Goal: Information Seeking & Learning: Understand process/instructions

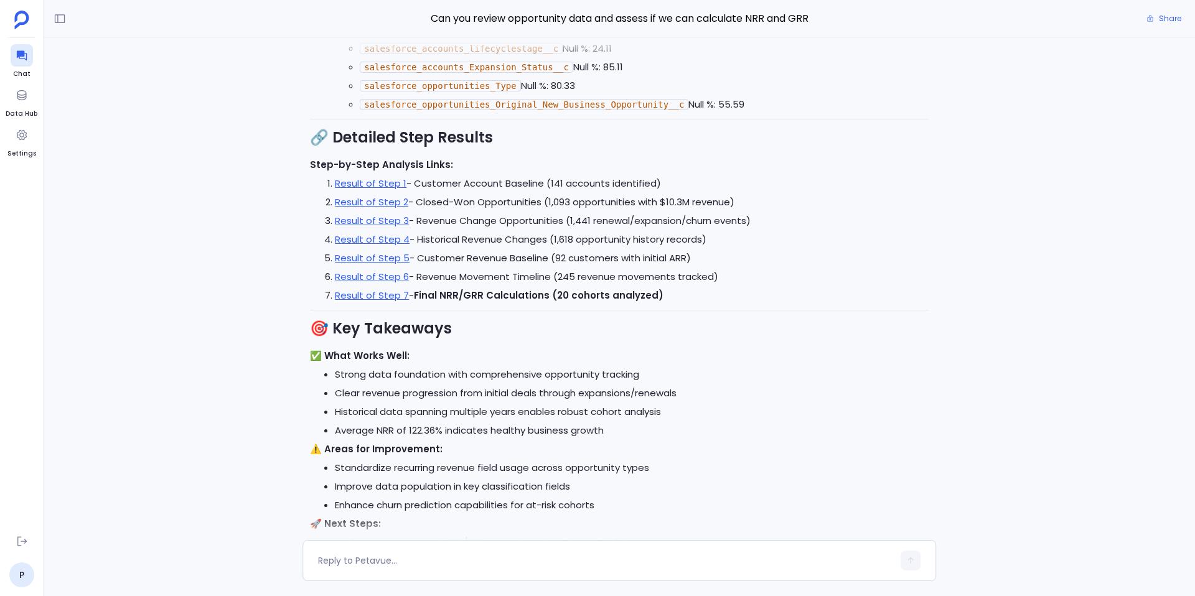
scroll to position [-22, 0]
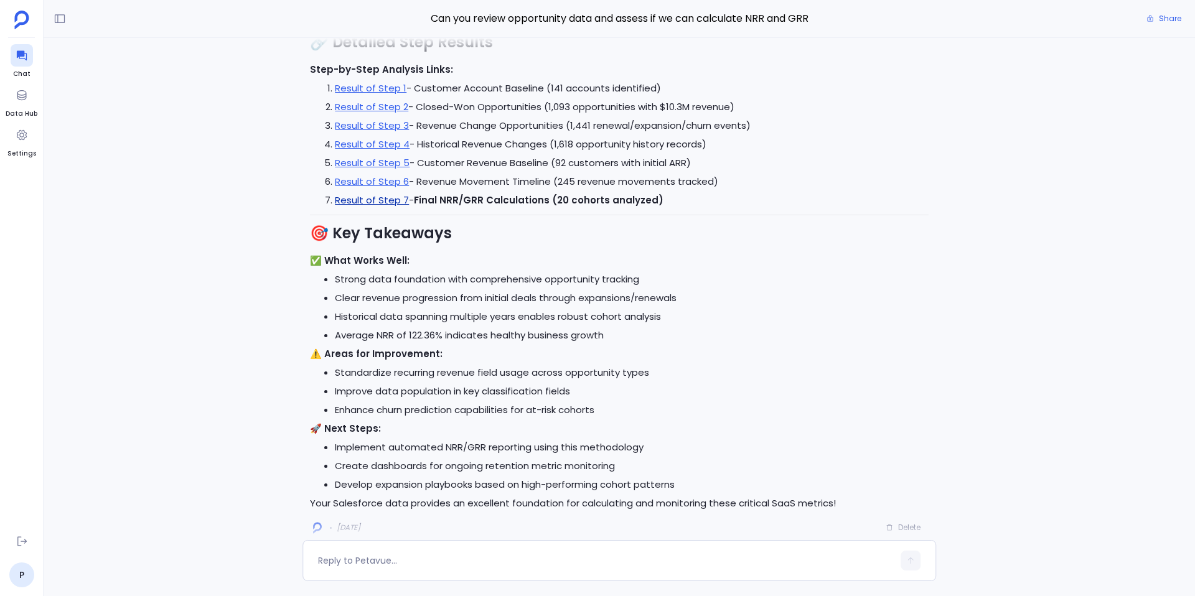
click at [388, 198] on link "Result of Step 7" at bounding box center [372, 200] width 74 height 13
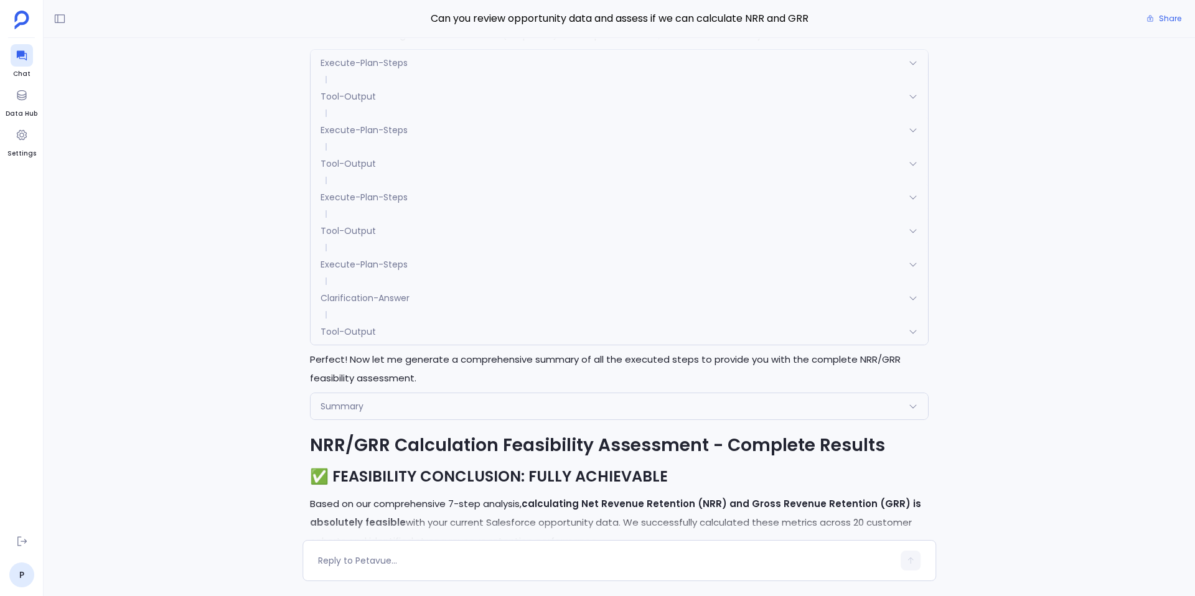
scroll to position [-1696, 0]
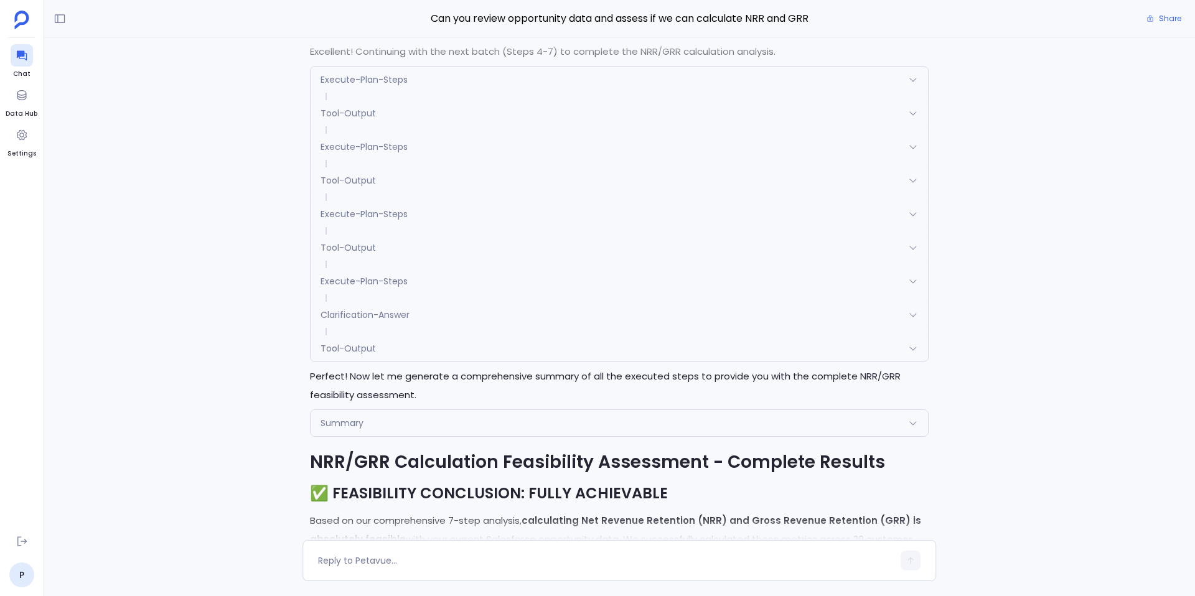
click at [369, 116] on span "Tool-Output" at bounding box center [348, 113] width 55 height 12
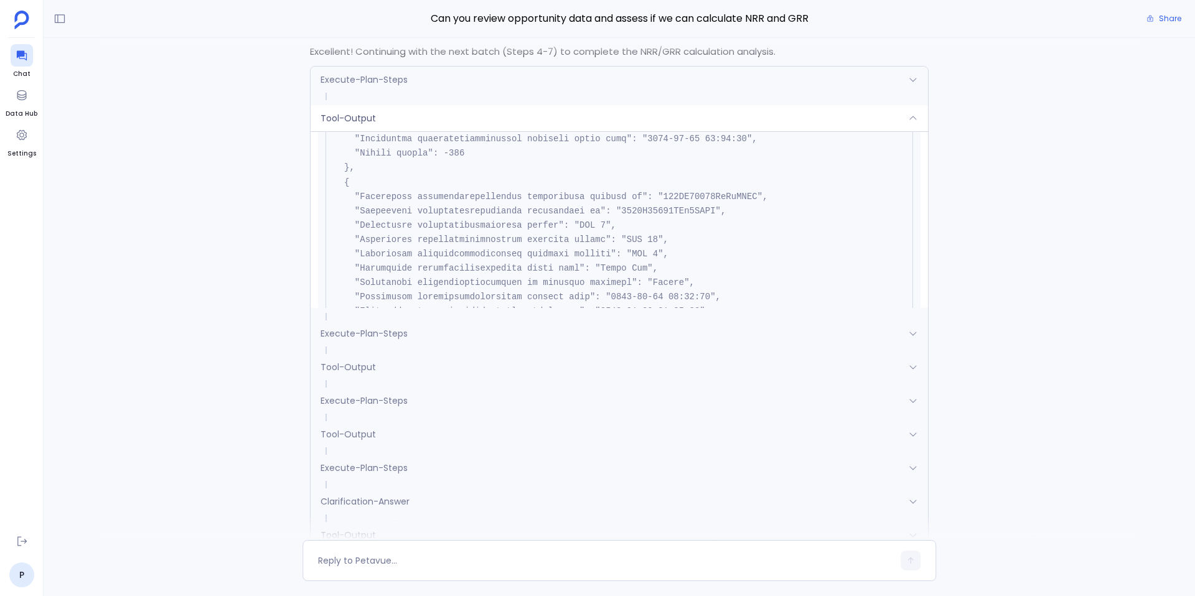
scroll to position [3431, 0]
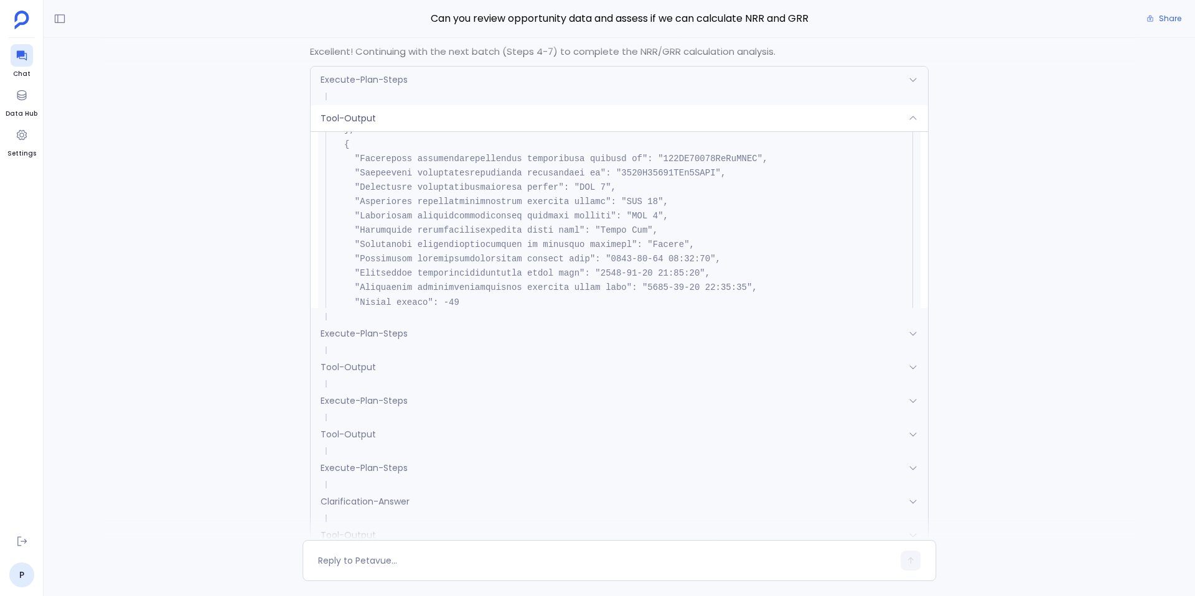
click at [378, 366] on div "Tool-Output" at bounding box center [620, 367] width 618 height 26
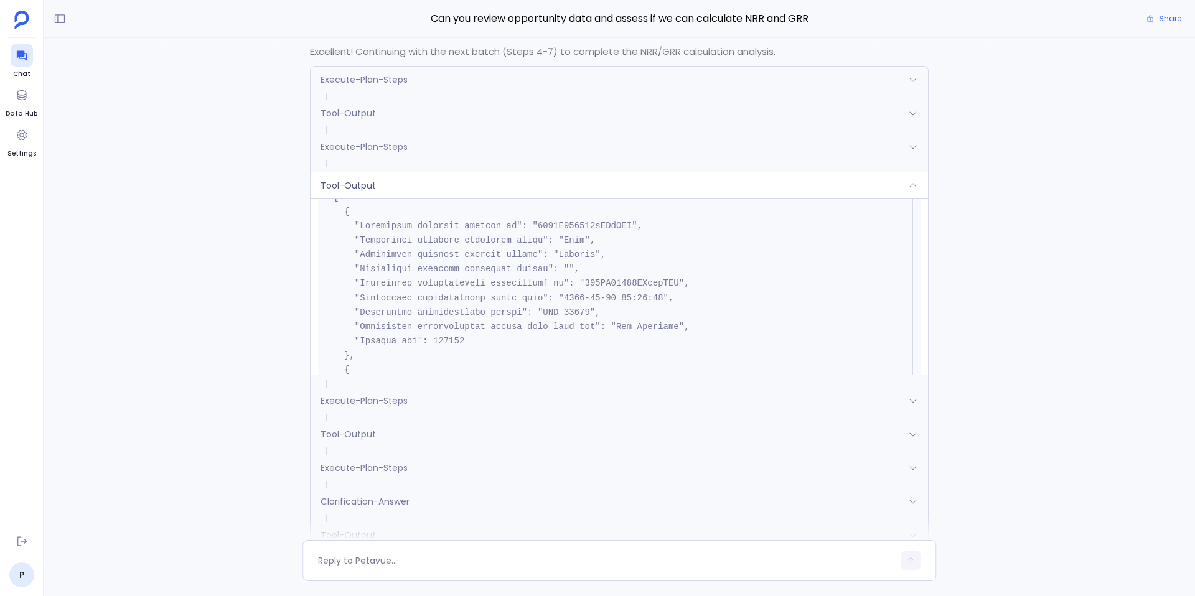
scroll to position [1093, 0]
click at [570, 182] on div "Tool-Output" at bounding box center [620, 185] width 618 height 26
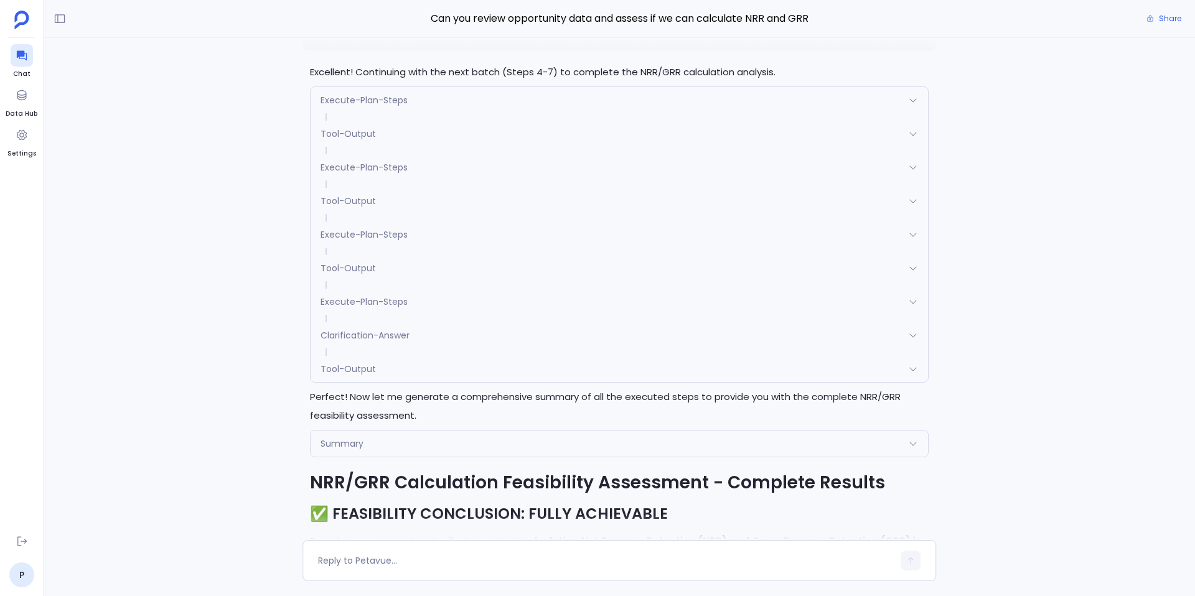
scroll to position [2660, 0]
click at [336, 204] on span "Tool-Output" at bounding box center [348, 201] width 55 height 12
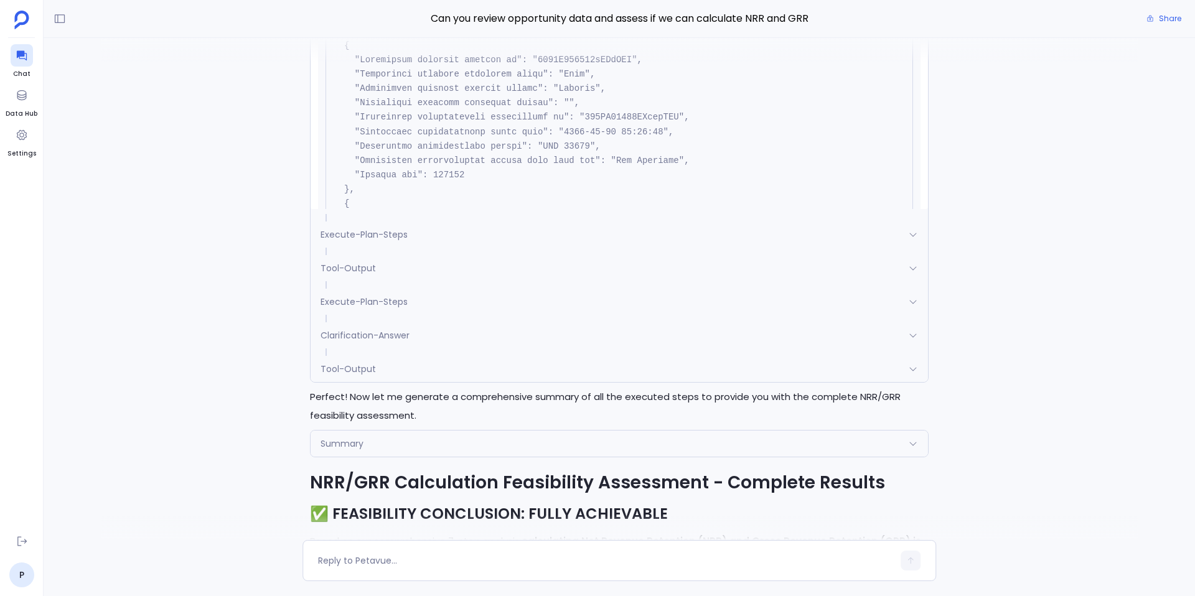
click at [358, 270] on span "Tool-Output" at bounding box center [348, 268] width 55 height 12
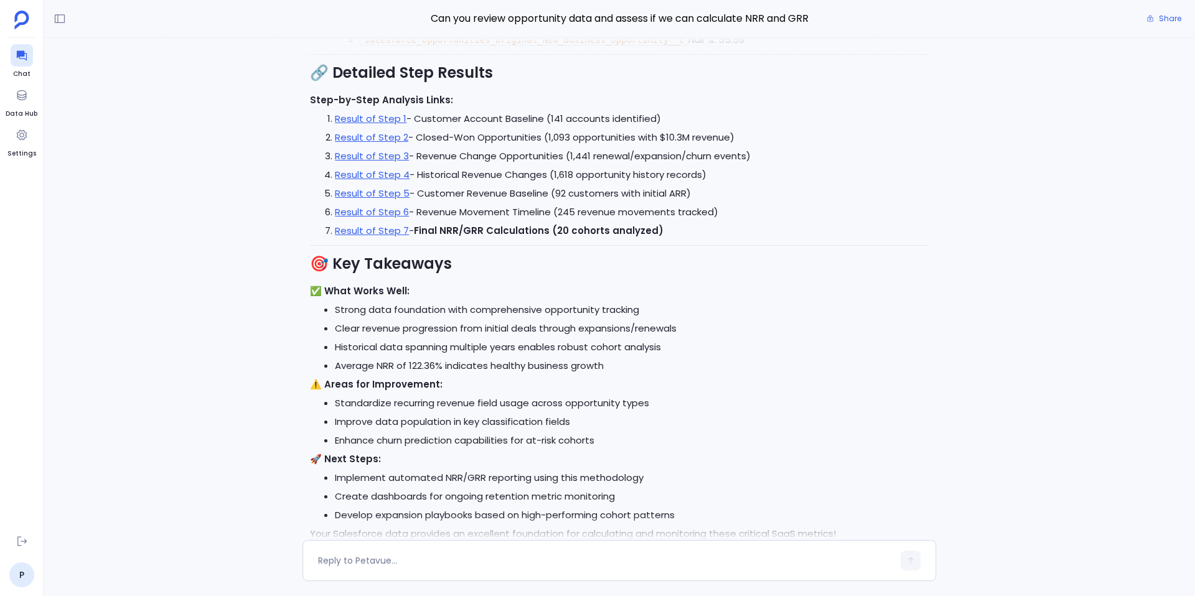
scroll to position [-45, 0]
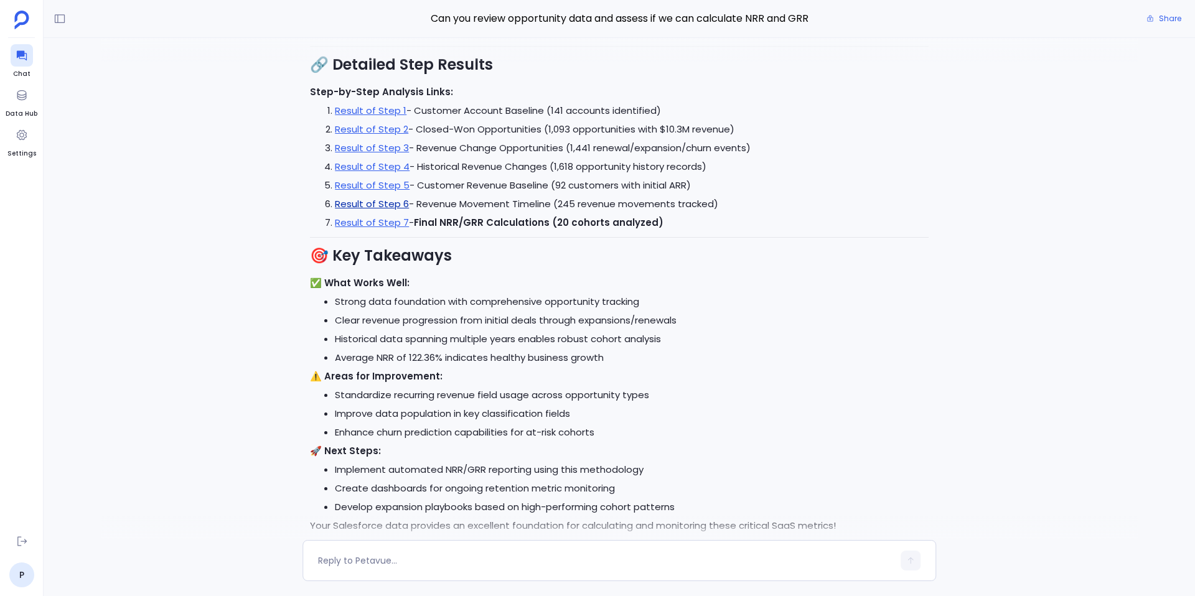
click at [368, 207] on link "Result of Step 6" at bounding box center [372, 203] width 74 height 13
click at [393, 163] on link "Result of Step 4" at bounding box center [372, 166] width 75 height 13
click at [393, 187] on link "Result of Step 5" at bounding box center [372, 185] width 75 height 13
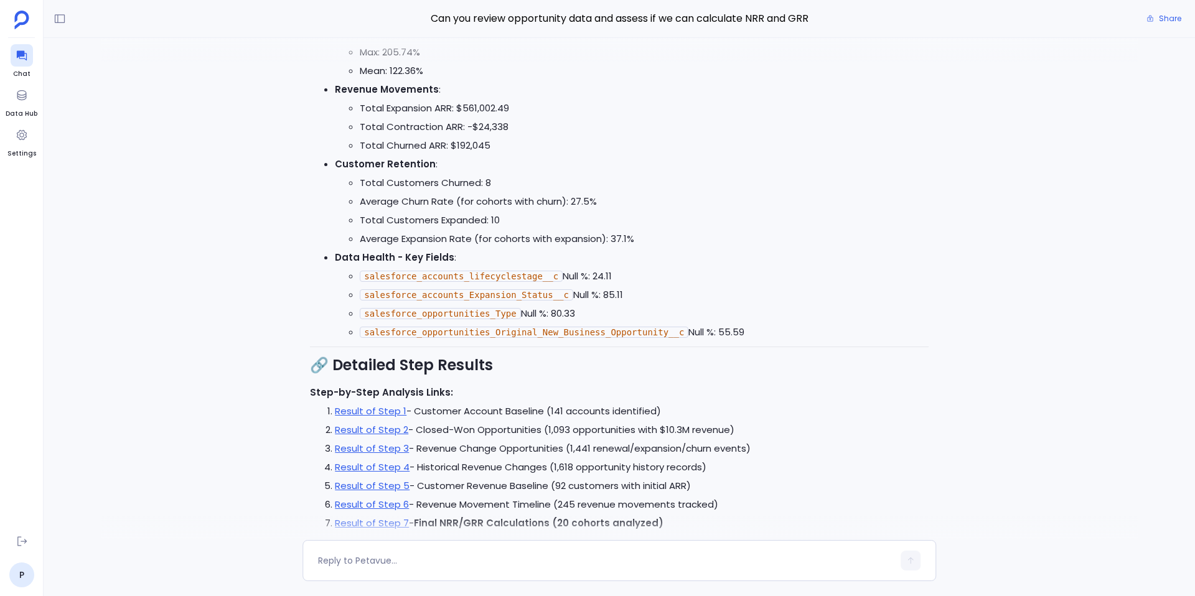
scroll to position [-29, 0]
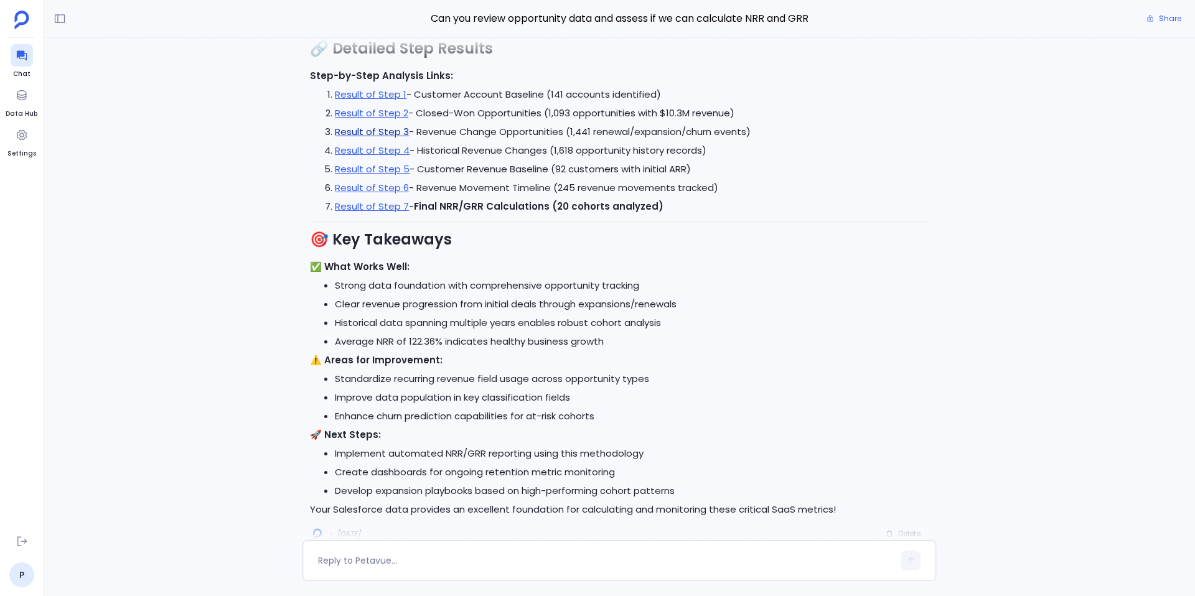
click at [387, 134] on link "Result of Step 3" at bounding box center [372, 131] width 74 height 13
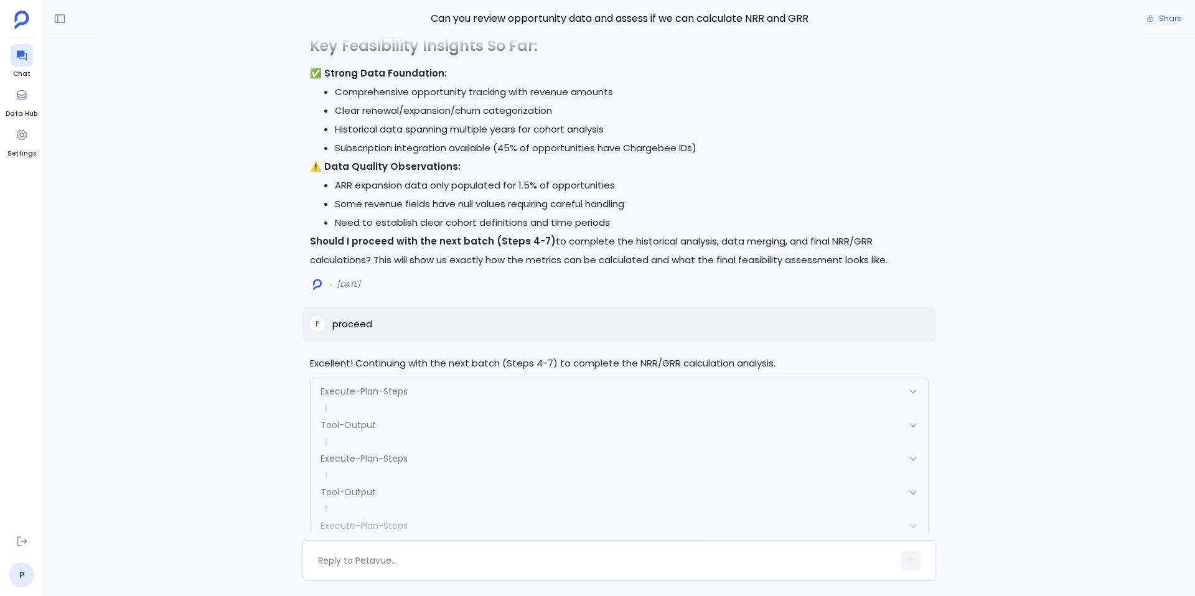
scroll to position [-1941, 0]
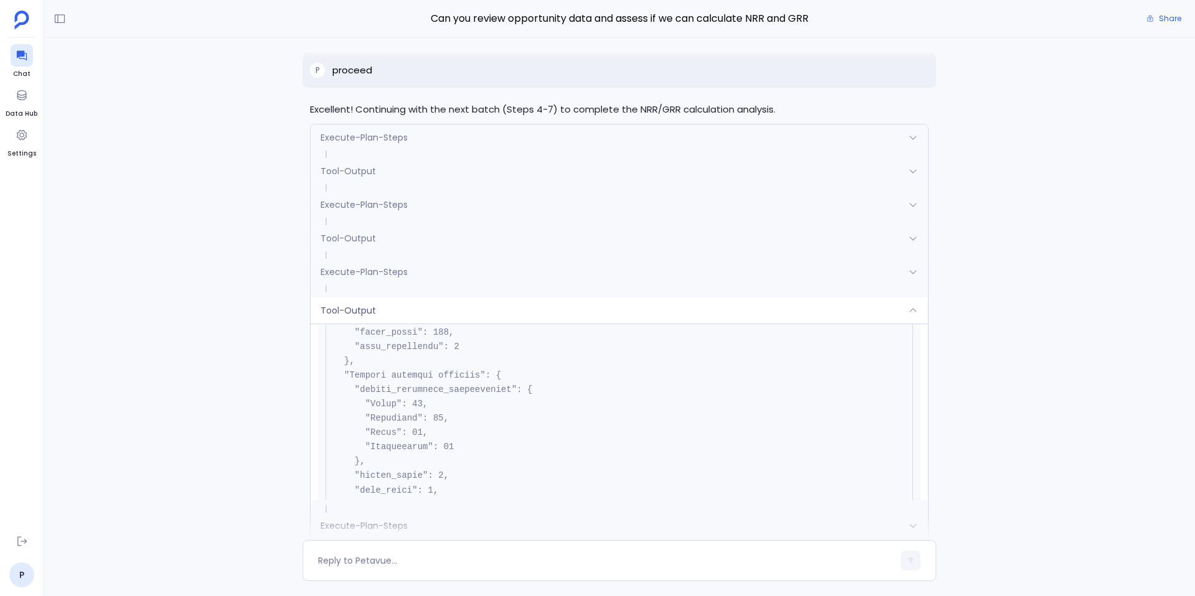
click at [467, 316] on div "Tool-Output" at bounding box center [620, 311] width 618 height 26
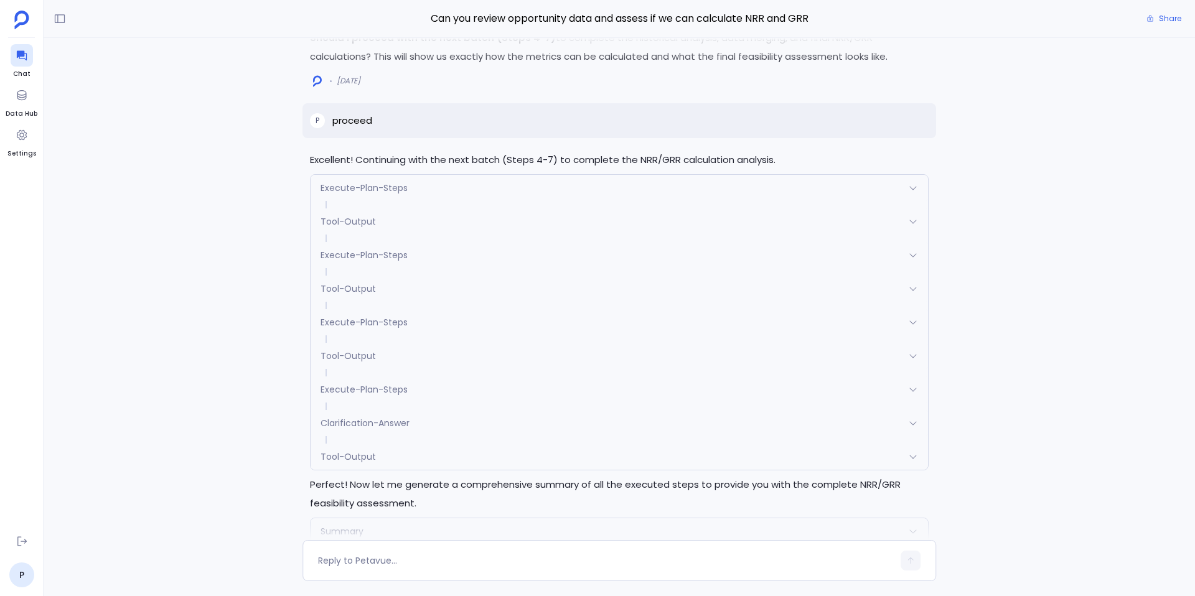
click at [467, 343] on div "Tool-Output" at bounding box center [620, 356] width 618 height 26
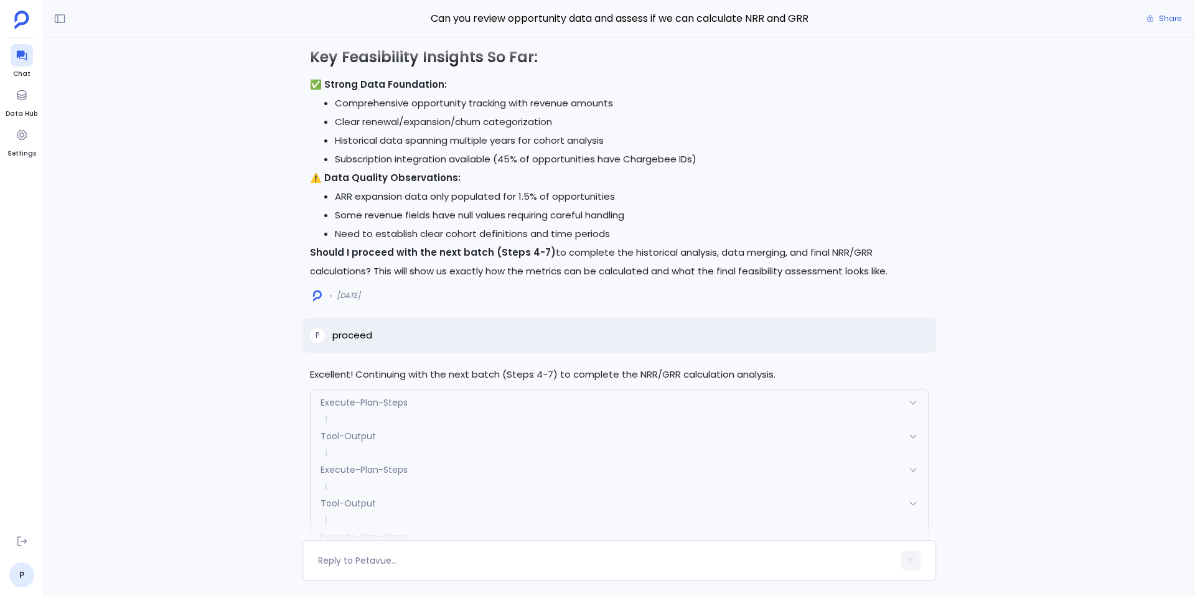
scroll to position [-2066, 0]
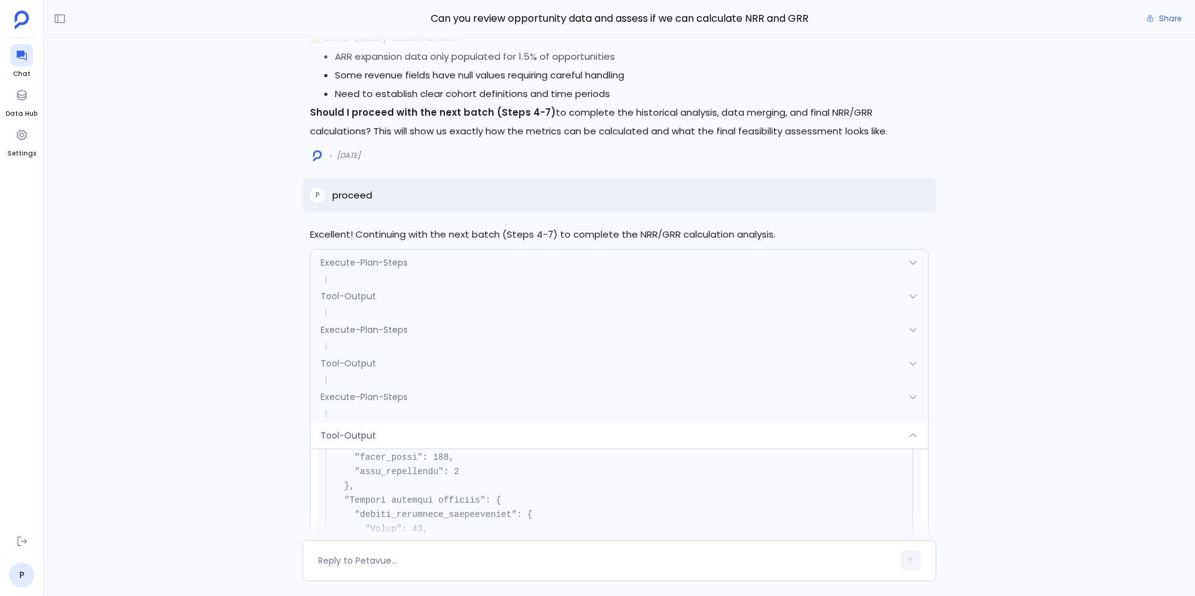
click at [428, 433] on div "Tool-Output" at bounding box center [620, 436] width 618 height 26
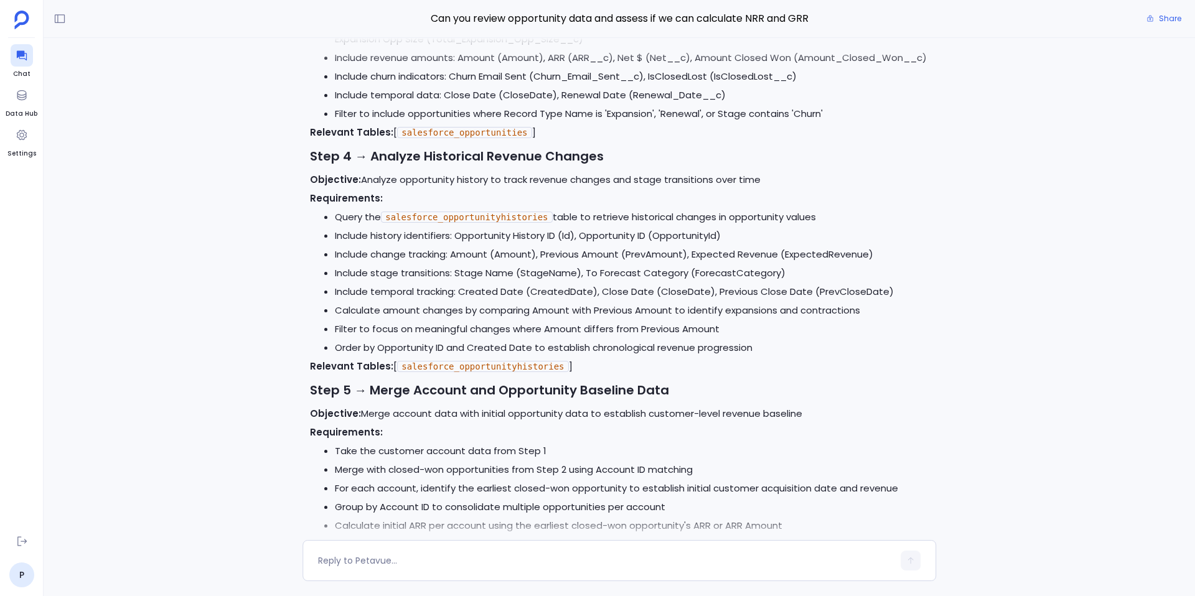
scroll to position [-3819, 0]
click at [674, 104] on li "Include temporal data: Close Date (CloseDate), Renewal Date (Renewal_Date__c)" at bounding box center [632, 94] width 594 height 19
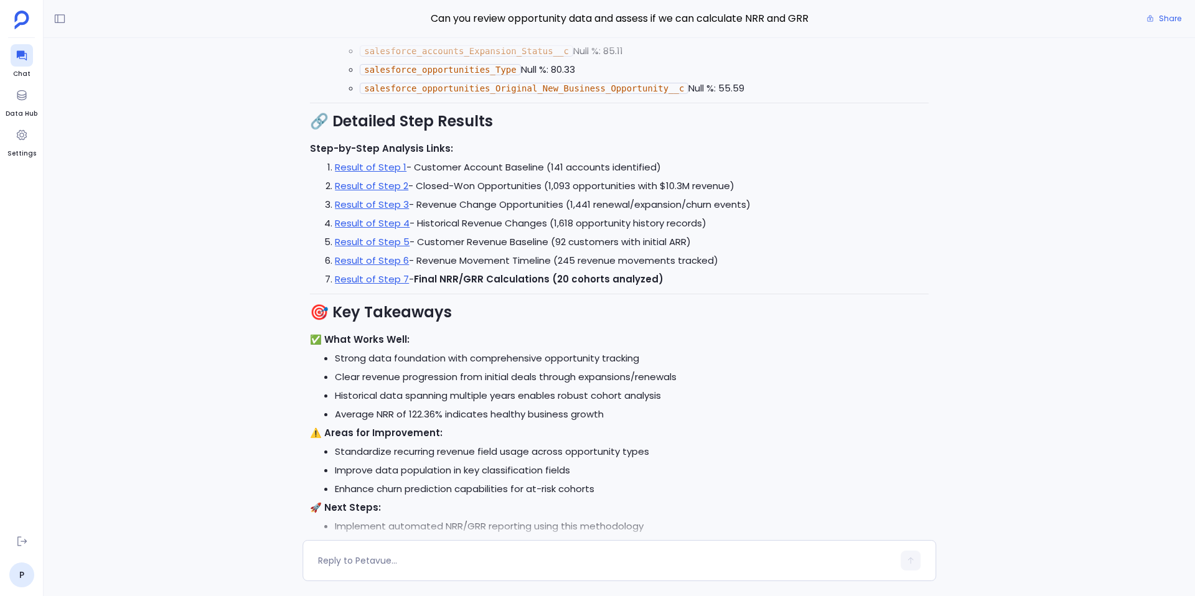
scroll to position [0, 0]
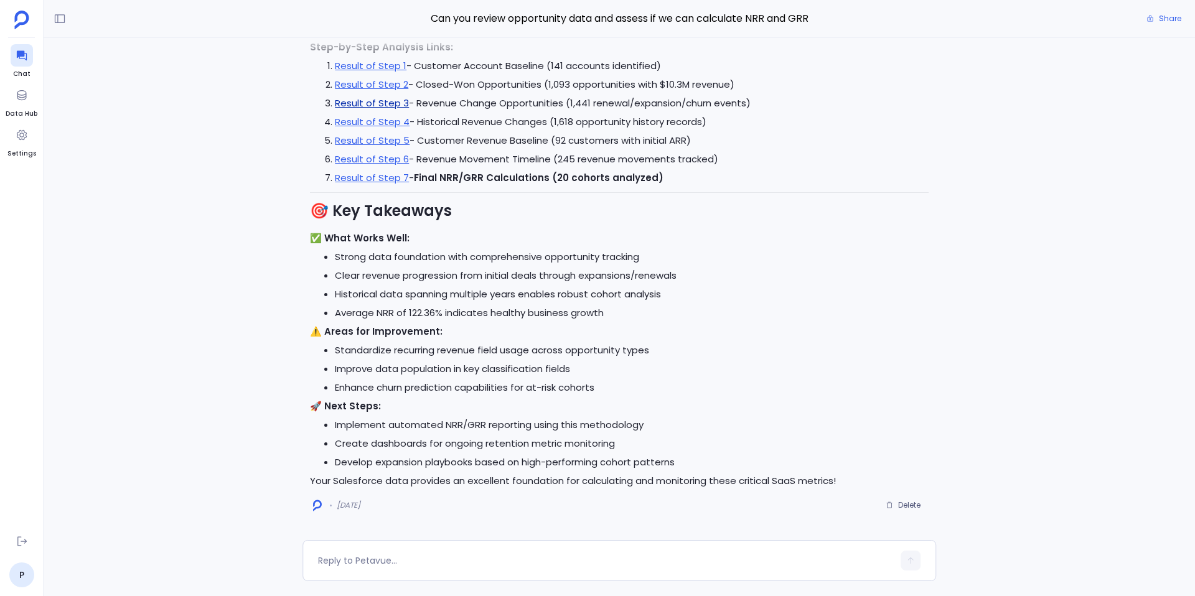
click at [380, 100] on link "Result of Step 3" at bounding box center [372, 102] width 74 height 13
click at [377, 120] on link "Result of Step 4" at bounding box center [372, 121] width 75 height 13
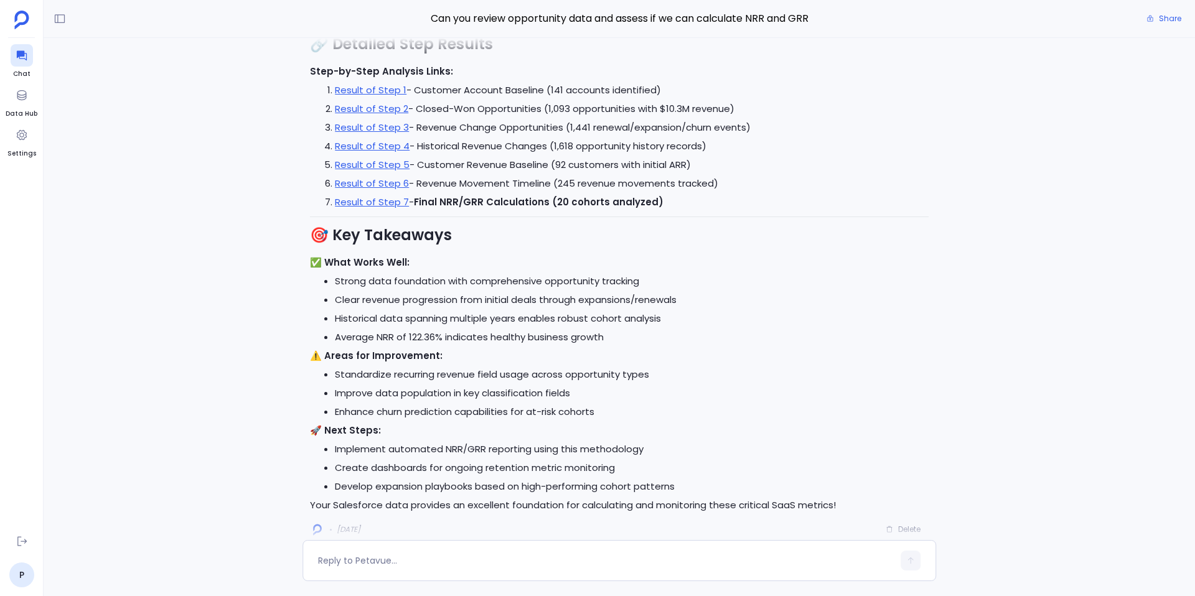
scroll to position [-21, 0]
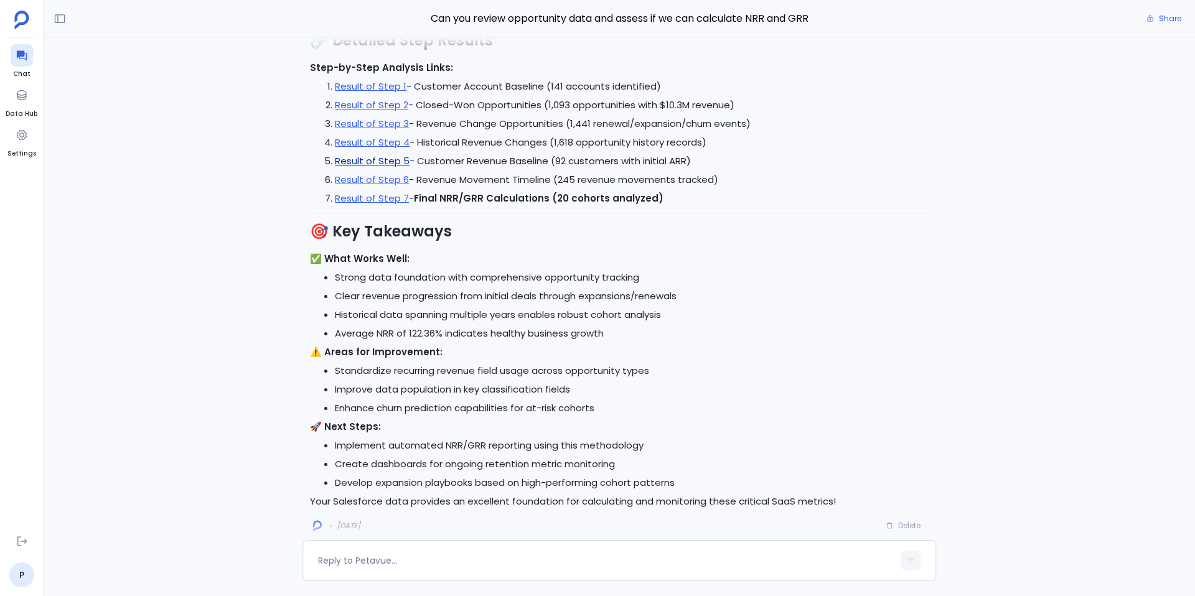
click at [392, 157] on link "Result of Step 5" at bounding box center [372, 160] width 75 height 13
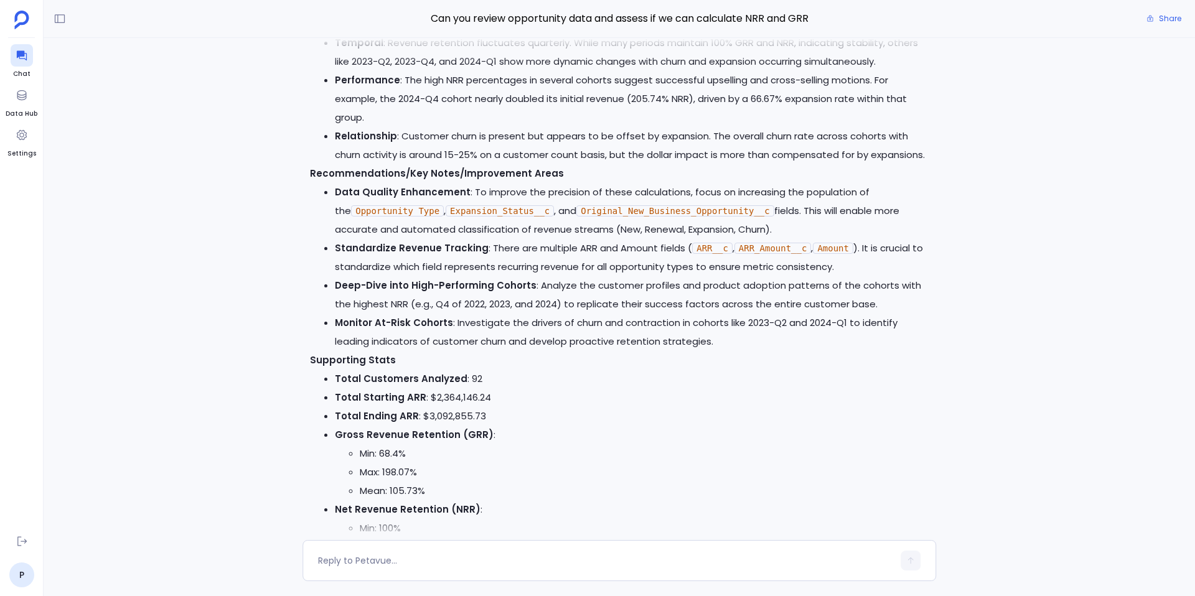
scroll to position [-312, 0]
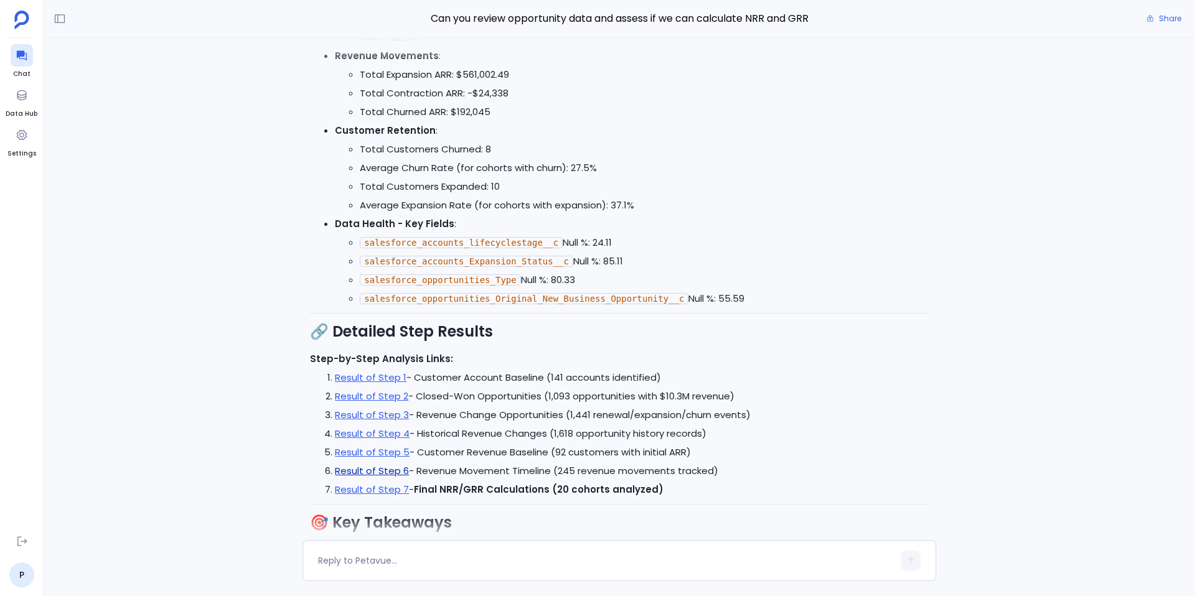
click at [403, 474] on link "Result of Step 6" at bounding box center [372, 470] width 74 height 13
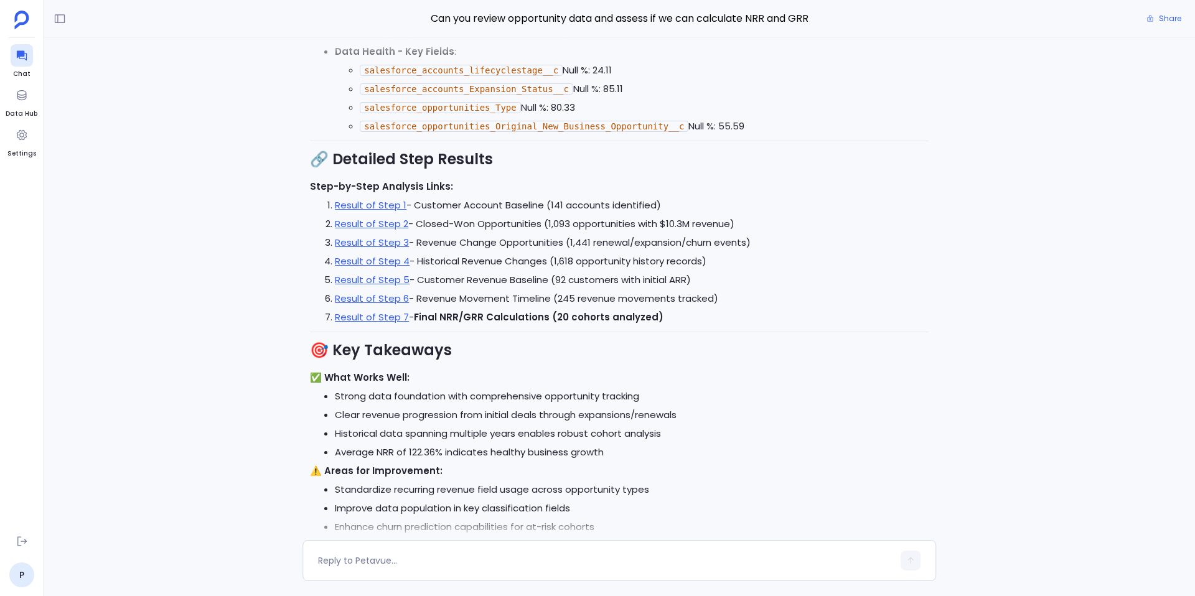
scroll to position [0, 0]
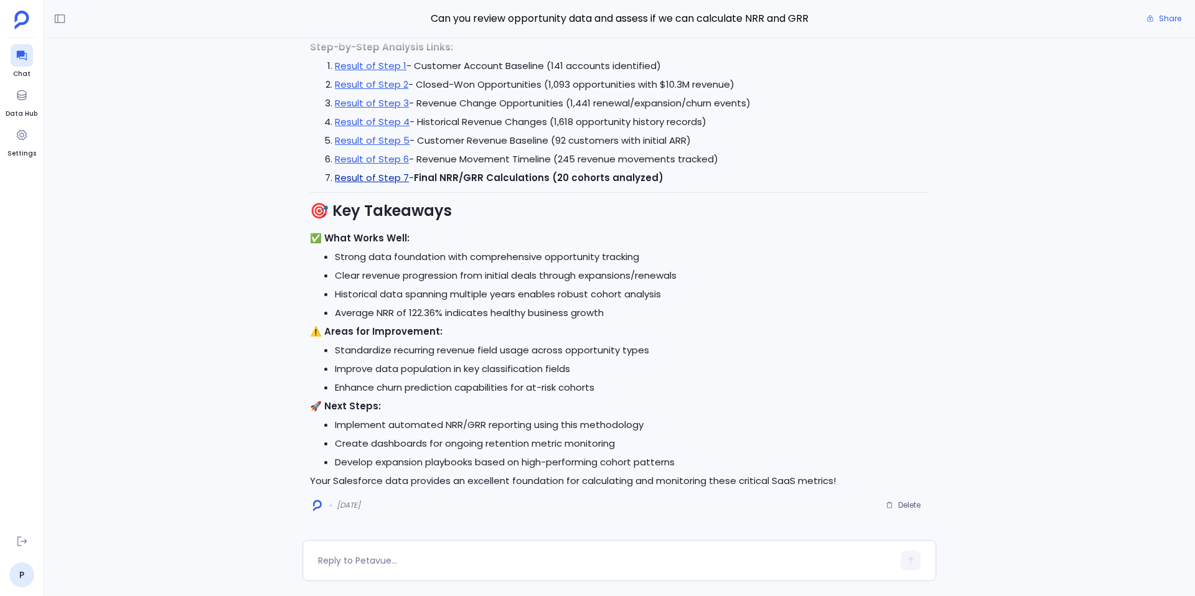
click at [388, 177] on link "Result of Step 7" at bounding box center [372, 177] width 74 height 13
click at [457, 566] on textarea at bounding box center [605, 561] width 575 height 12
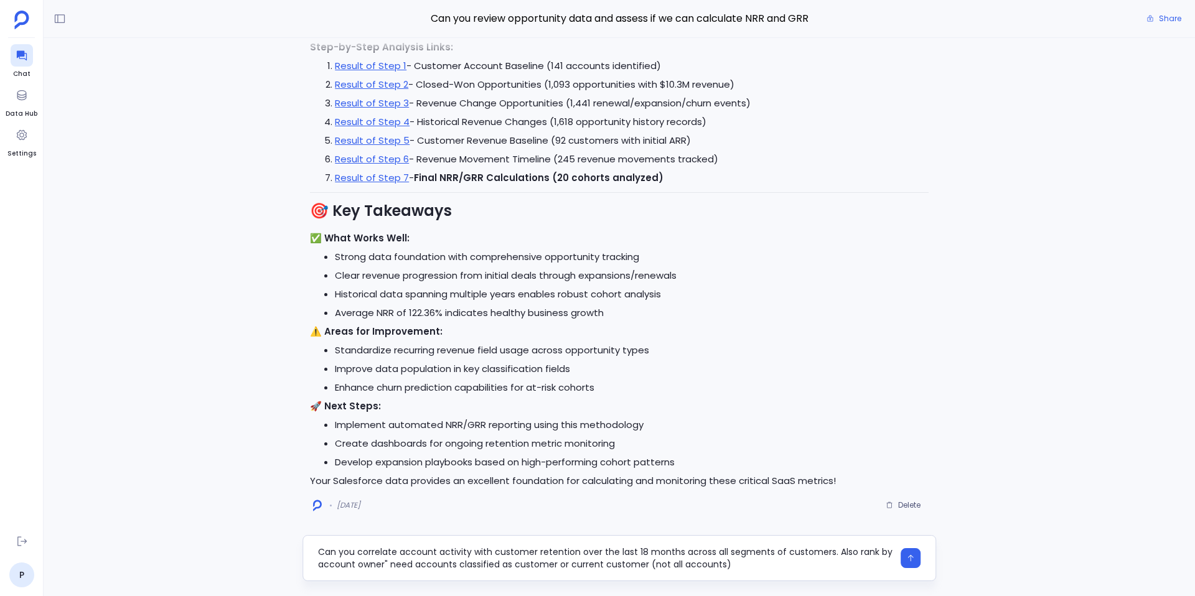
click at [386, 564] on textarea "Can you correlate account activity with customer retention over the last 18 mon…" at bounding box center [605, 558] width 575 height 25
click at [756, 568] on textarea "Can you correlate account activity with customer retention over the last 18 mon…" at bounding box center [605, 558] width 575 height 25
type textarea "Can you correlate account activity with customer retention over the last 18 mon…"
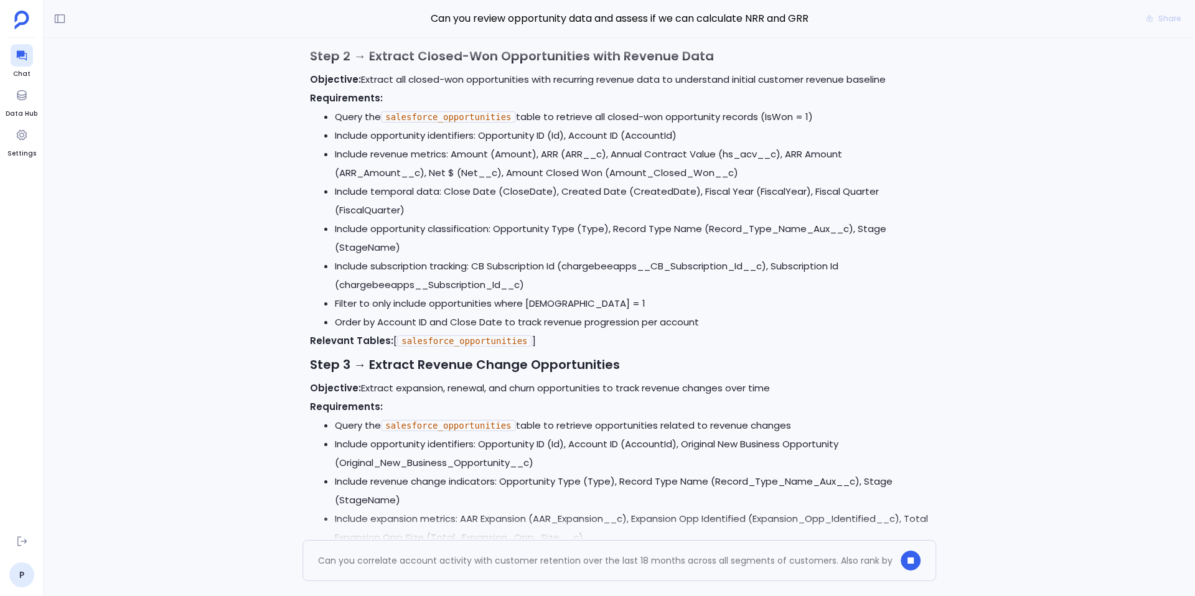
scroll to position [-5922, 0]
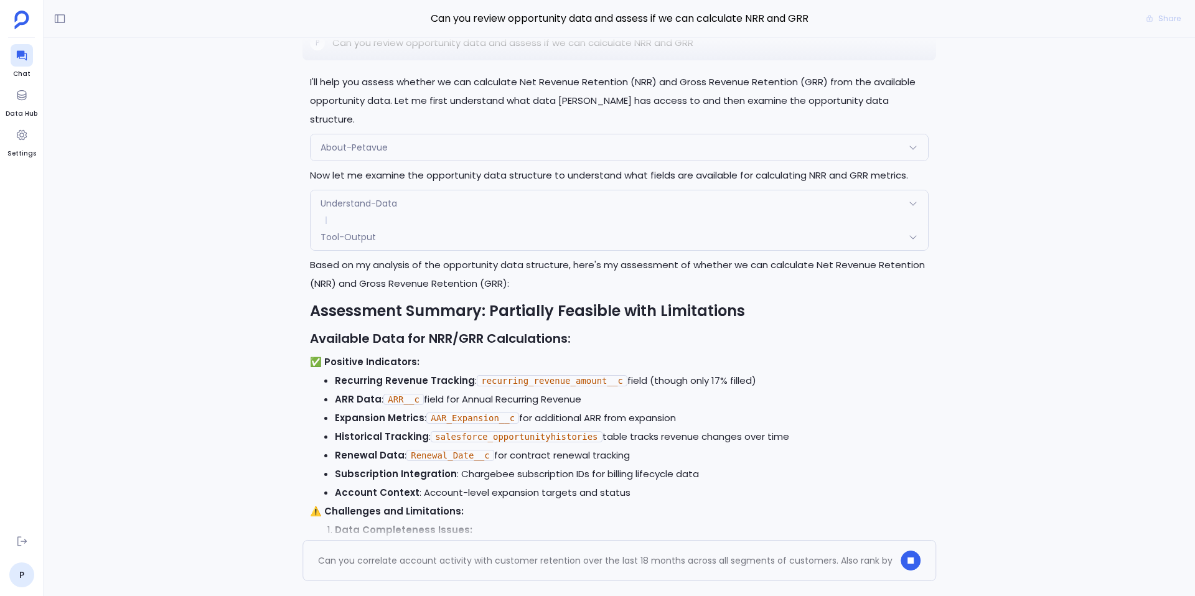
click at [659, 50] on p "Can you review opportunity data and assess if we can calculate NRR and GRR" at bounding box center [512, 42] width 361 height 15
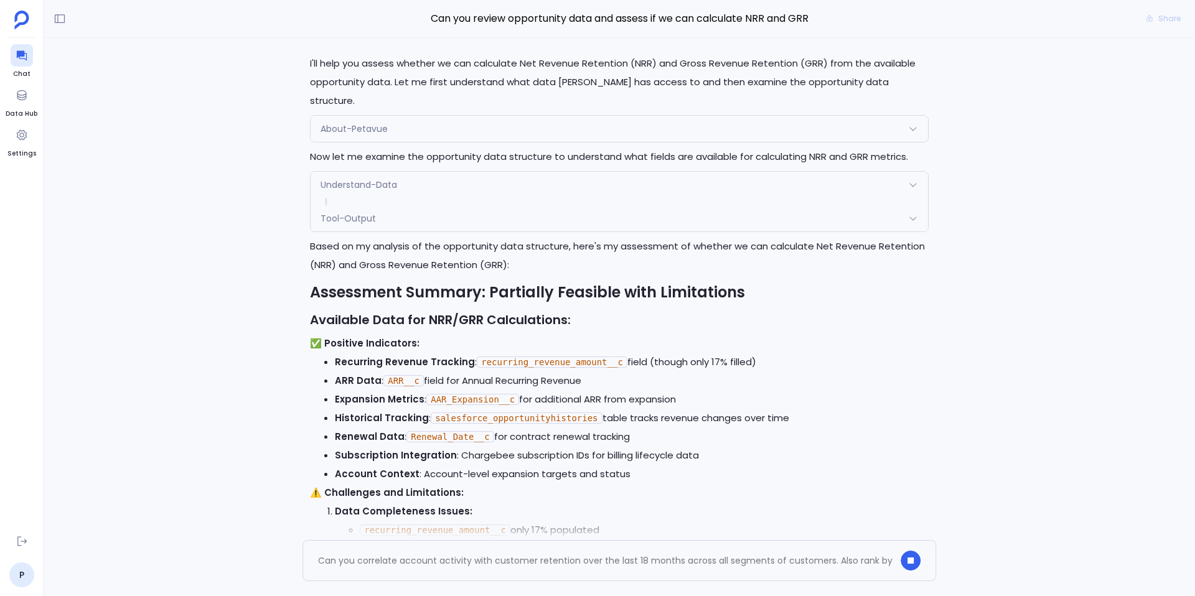
click at [659, 32] on p "Can you review opportunity data and assess if we can calculate NRR and GRR" at bounding box center [512, 24] width 361 height 15
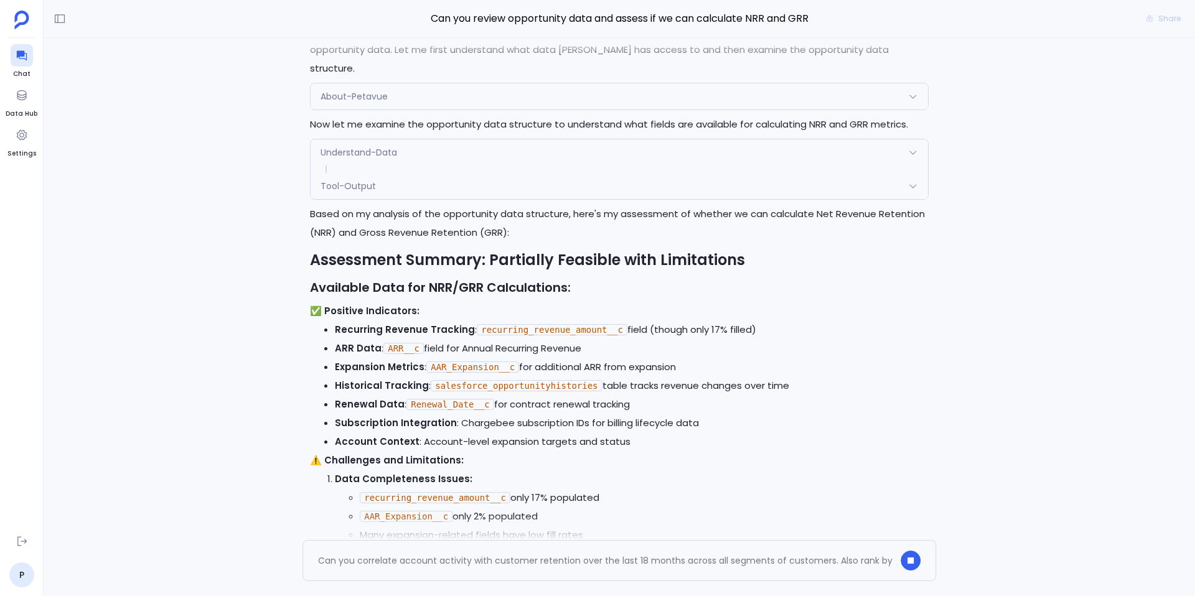
copy p "Can you review opportunity data and assess if we can calculate NRR and GRR"
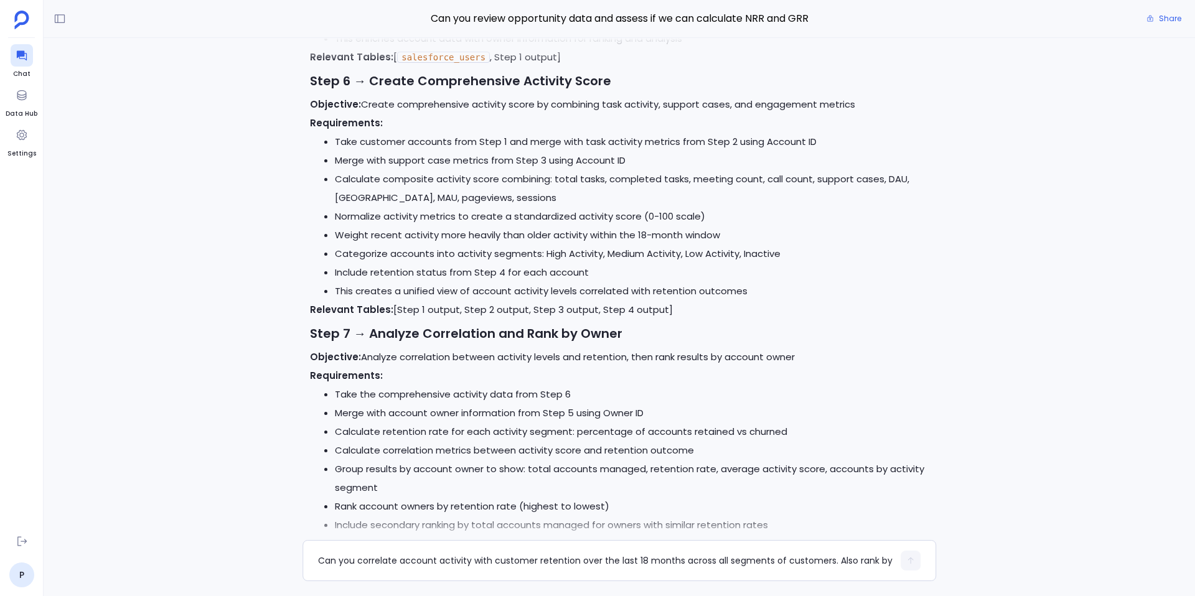
scroll to position [0, 0]
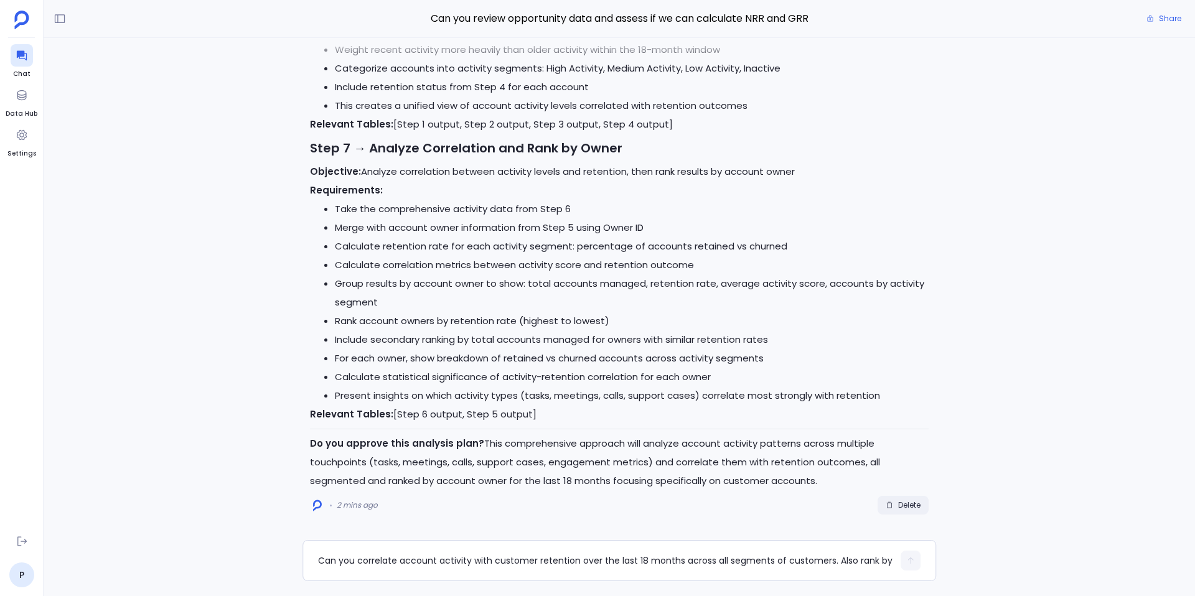
click at [894, 504] on span "Delete" at bounding box center [903, 505] width 35 height 10
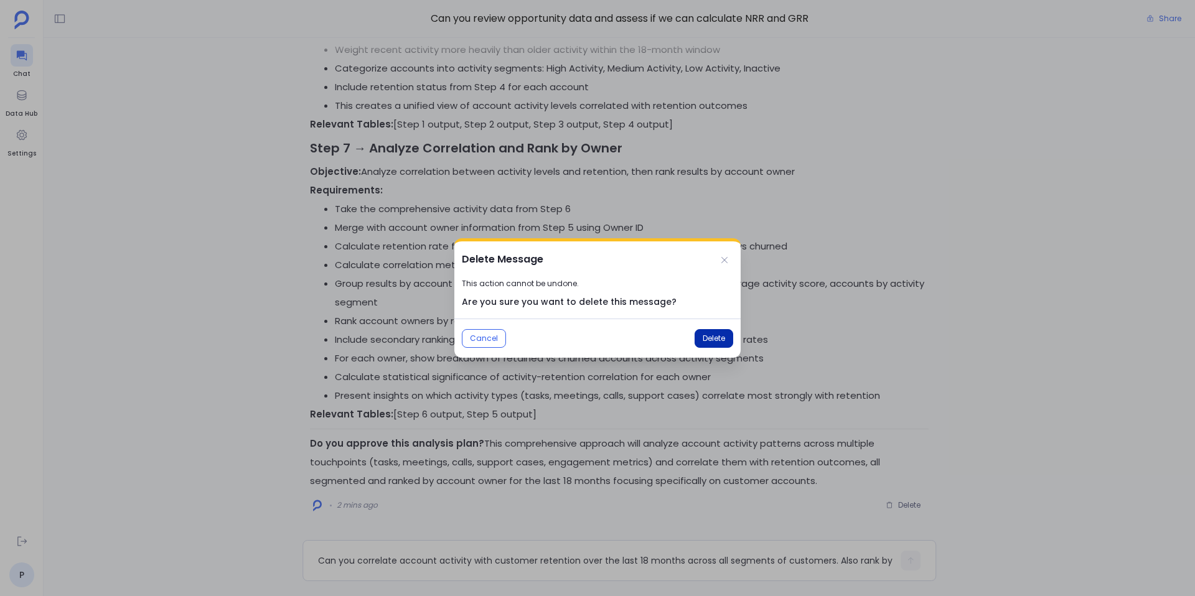
click at [718, 342] on span "Delete" at bounding box center [714, 339] width 22 height 10
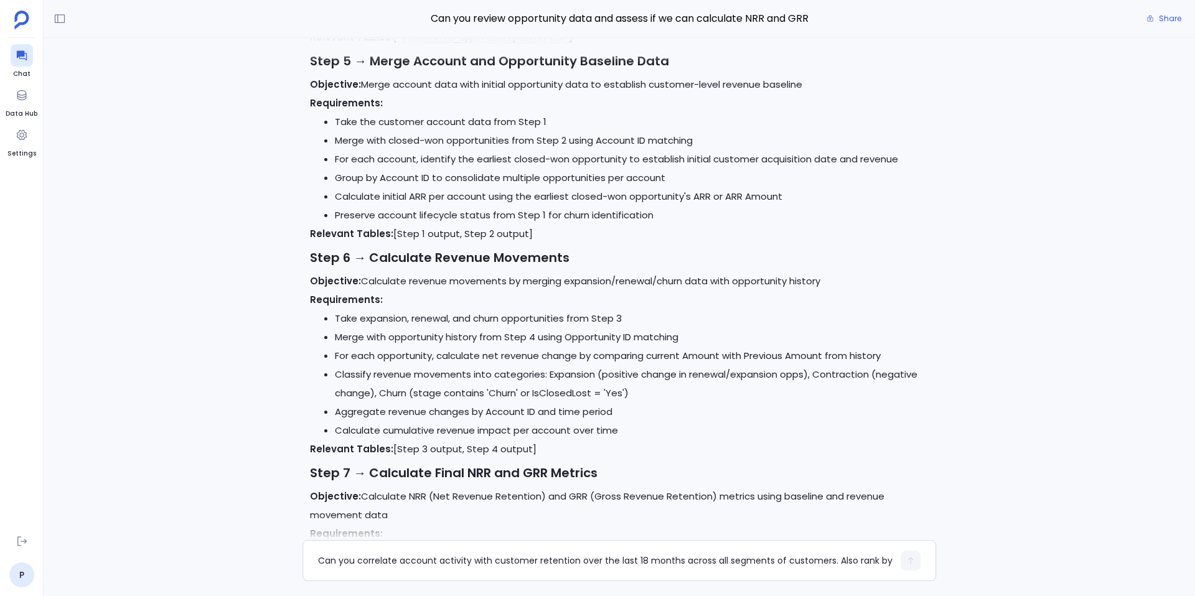
scroll to position [-3361, 0]
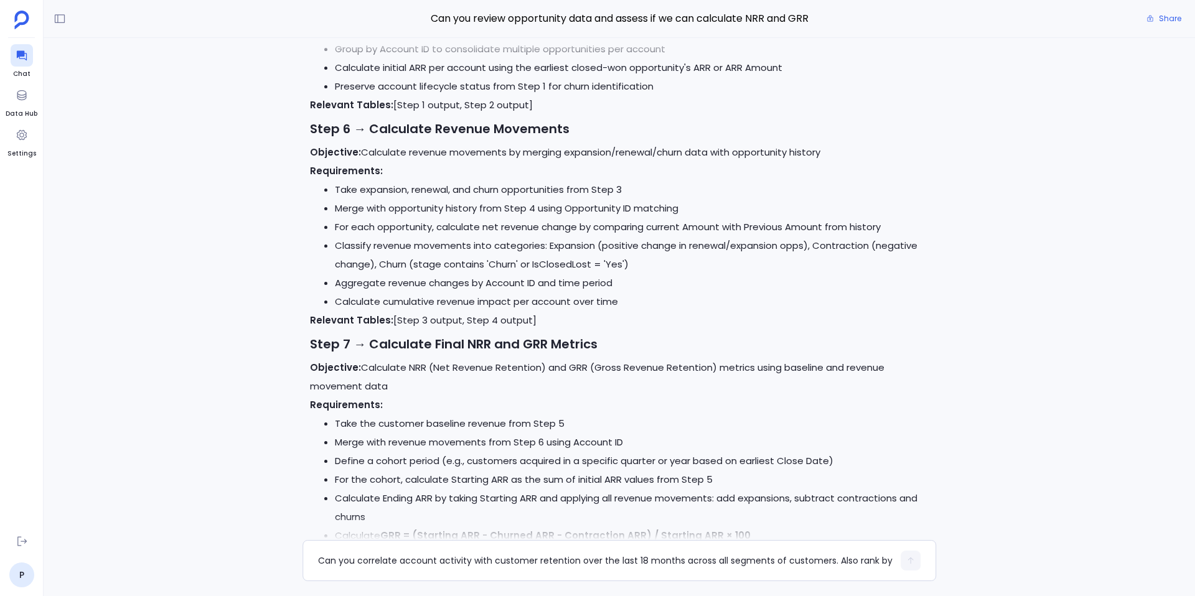
click at [430, 274] on li "Classify revenue movements into categories: Expansion (positive change in renew…" at bounding box center [632, 255] width 594 height 37
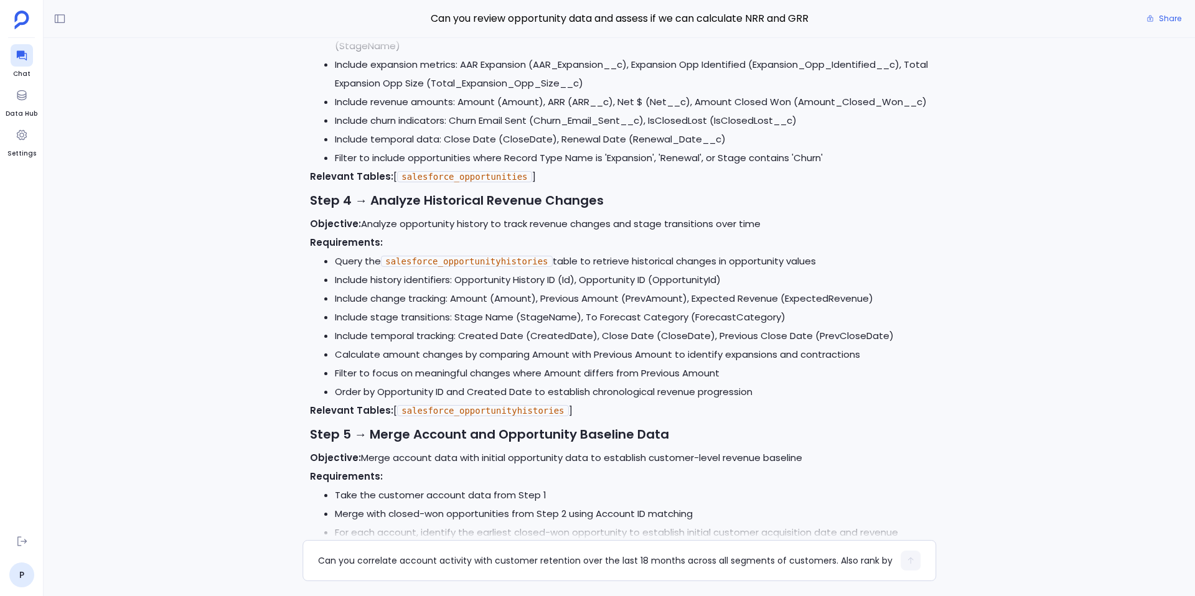
scroll to position [-3762, 0]
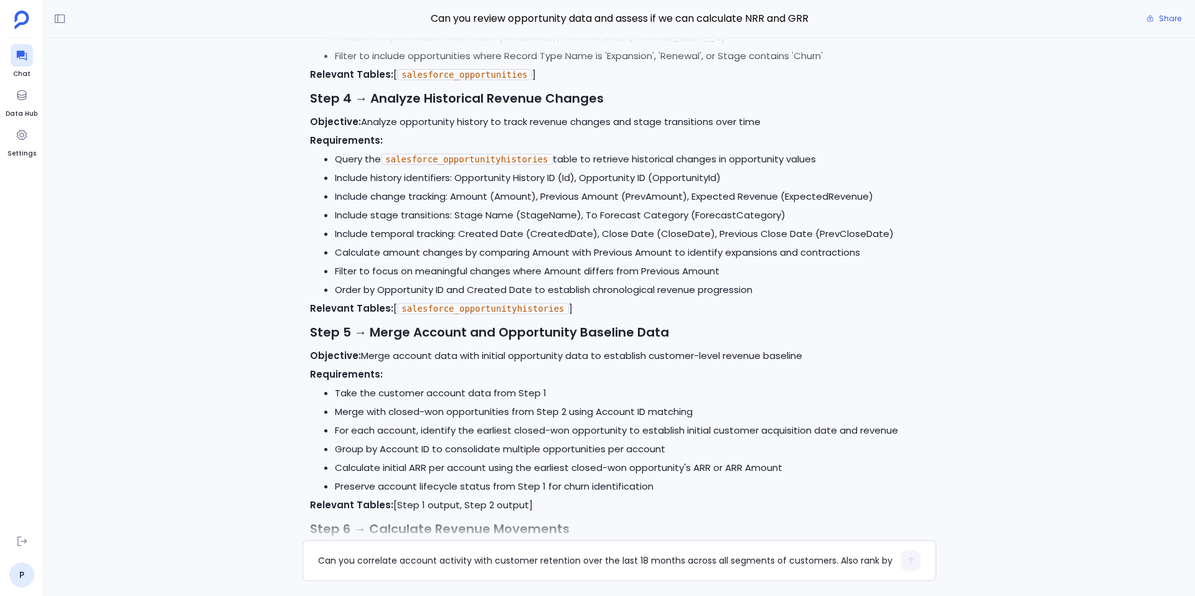
click at [502, 314] on code "salesforce_opportunityhistories" at bounding box center [482, 308] width 171 height 11
copy code "salesforce_opportunityhistories"
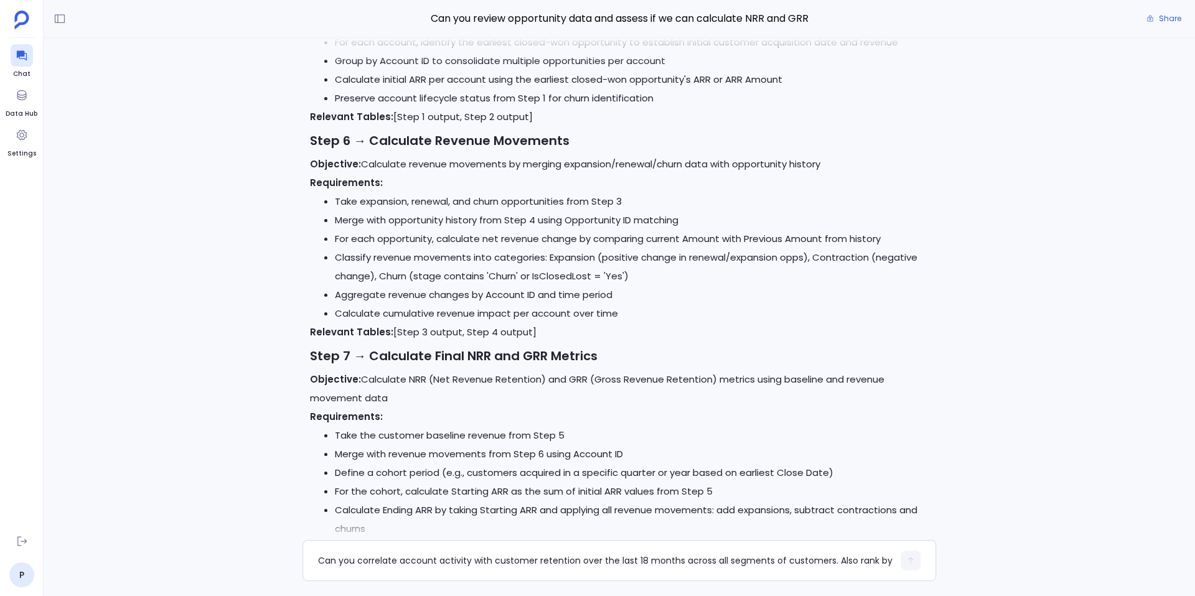
scroll to position [-3198, 0]
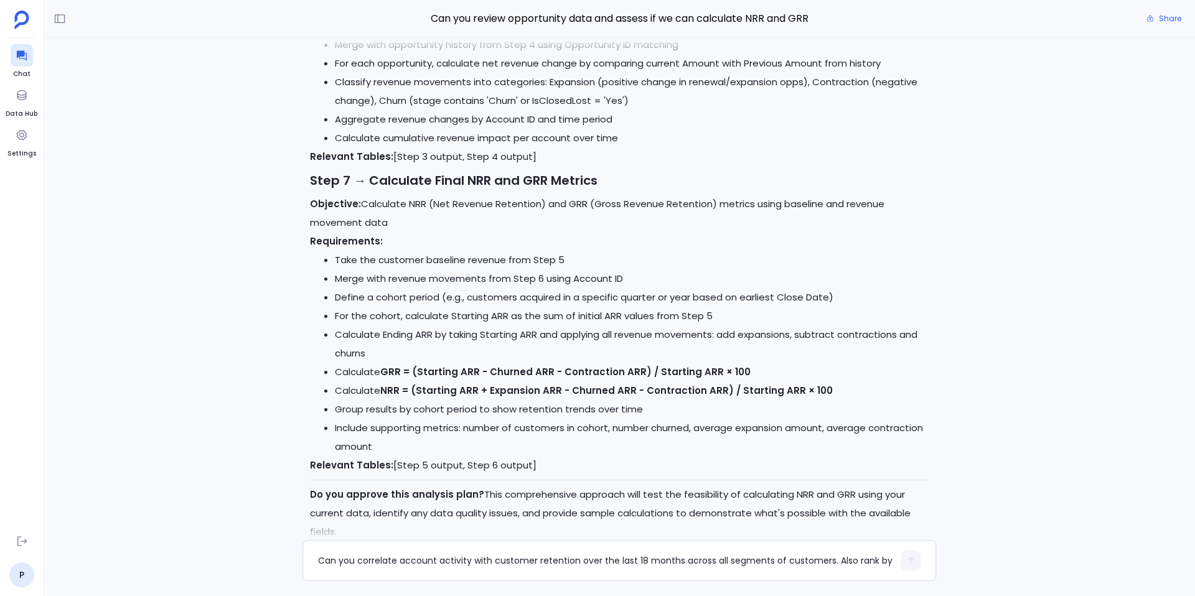
click at [461, 110] on li "Classify revenue movements into categories: Expansion (positive change in renew…" at bounding box center [632, 91] width 594 height 37
click at [420, 110] on li "Classify revenue movements into categories: Expansion (positive change in renew…" at bounding box center [632, 91] width 594 height 37
drag, startPoint x: 444, startPoint y: 121, endPoint x: 624, endPoint y: 117, distance: 180.0
click at [624, 110] on li "Classify revenue movements into categories: Expansion (positive change in renew…" at bounding box center [632, 91] width 594 height 37
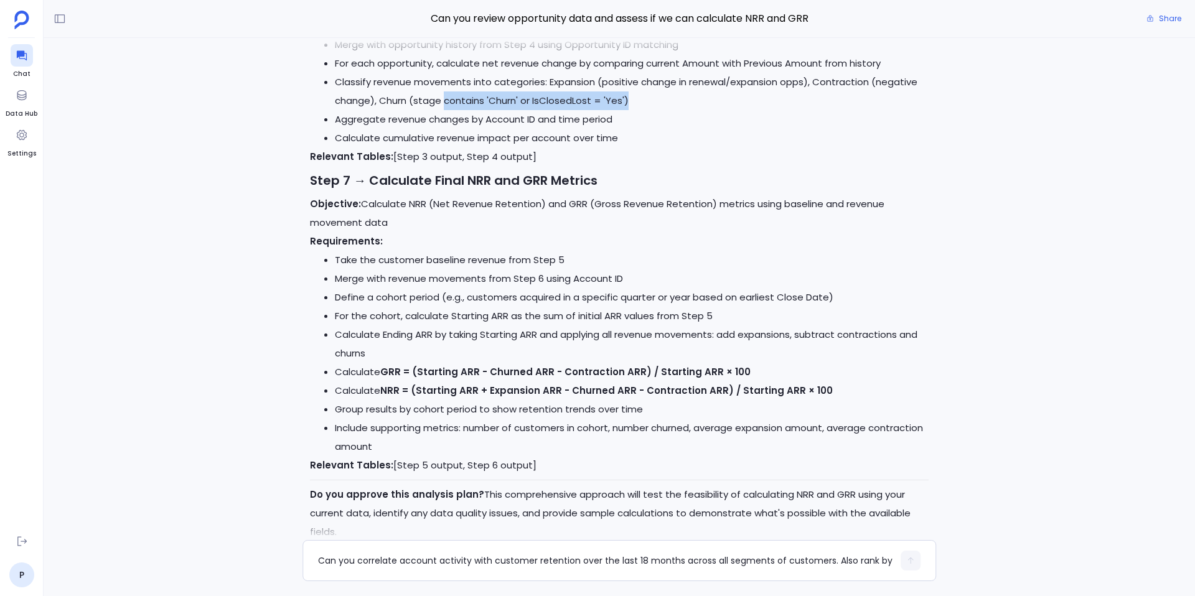
copy li "contains 'Churn' or IsClosedLost = 'Yes')"
click at [381, 382] on li "Calculate GRR = (Starting ARR - Churned ARR - Contraction ARR) / Starting ARR ×…" at bounding box center [632, 372] width 594 height 19
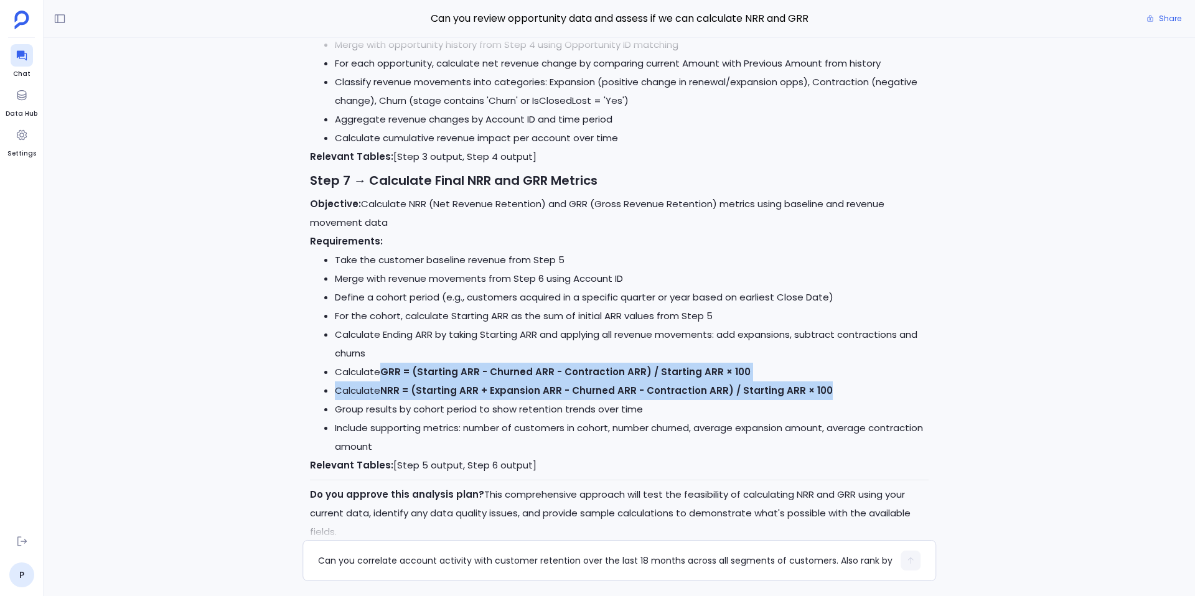
drag, startPoint x: 383, startPoint y: 392, endPoint x: 854, endPoint y: 404, distance: 470.7
click at [854, 404] on ul "Take the customer baseline revenue from Step 5 Merge with revenue movements fro…" at bounding box center [619, 353] width 619 height 205
copy ul "GRR = (Starting ARR - Churned ARR - Contraction ARR) / Starting ARR × 100 Calcu…"
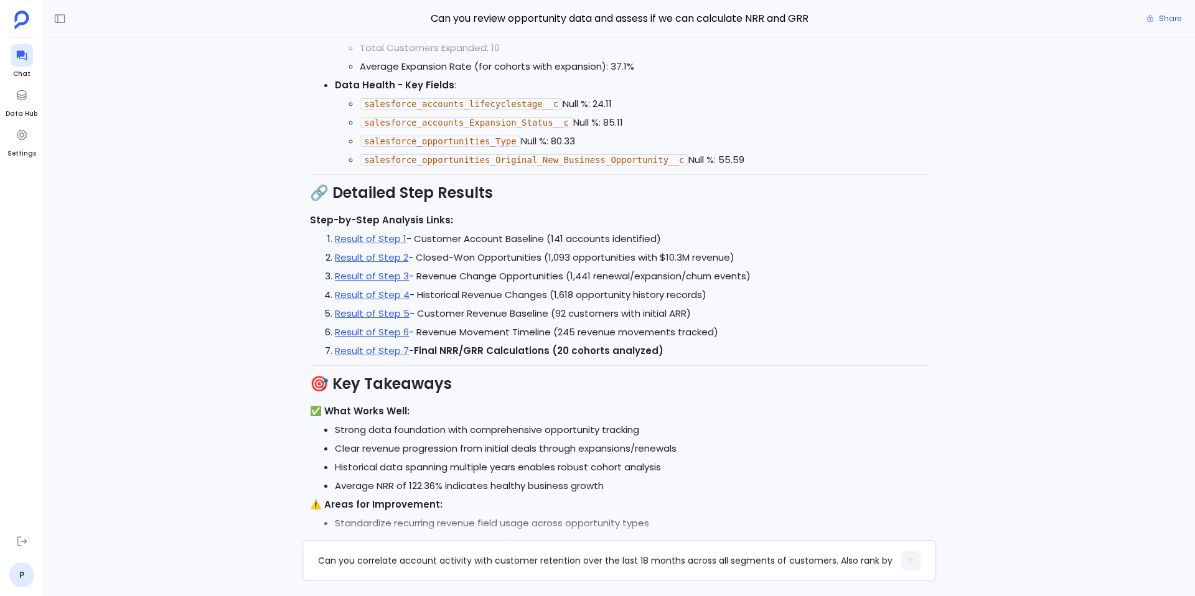
scroll to position [-177, 0]
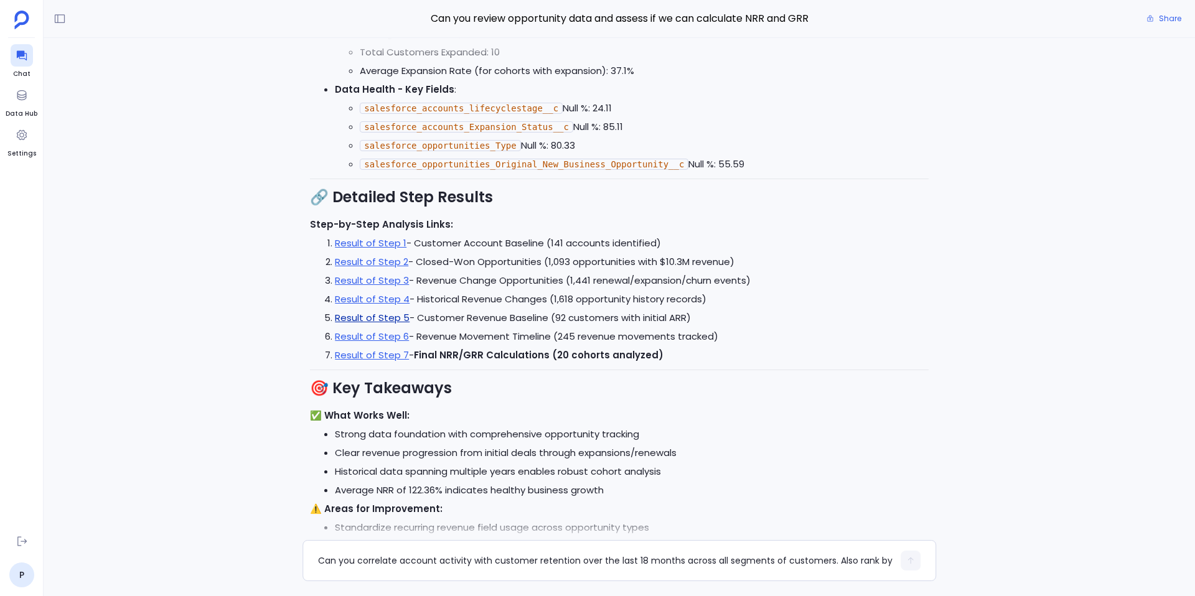
click at [376, 317] on link "Result of Step 5" at bounding box center [372, 317] width 75 height 13
click at [379, 356] on link "Result of Step 7" at bounding box center [372, 355] width 74 height 13
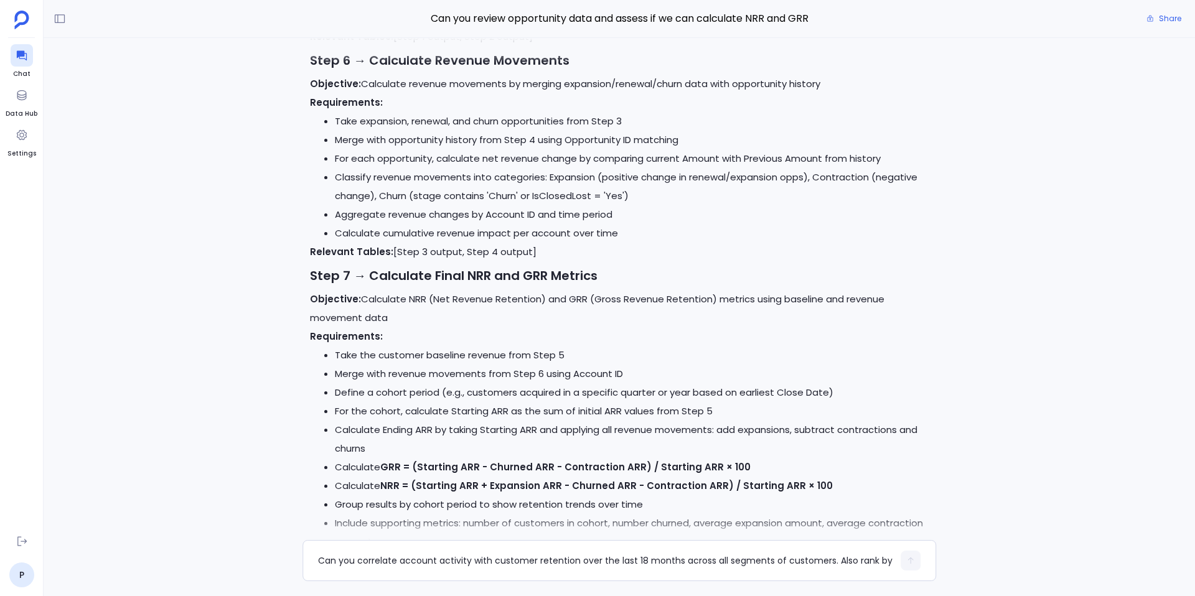
scroll to position [-3295, 0]
drag, startPoint x: 359, startPoint y: 143, endPoint x: 500, endPoint y: 138, distance: 142.0
click at [500, 133] on li "Take expansion, renewal, and churn opportunities from Step 3" at bounding box center [632, 123] width 594 height 19
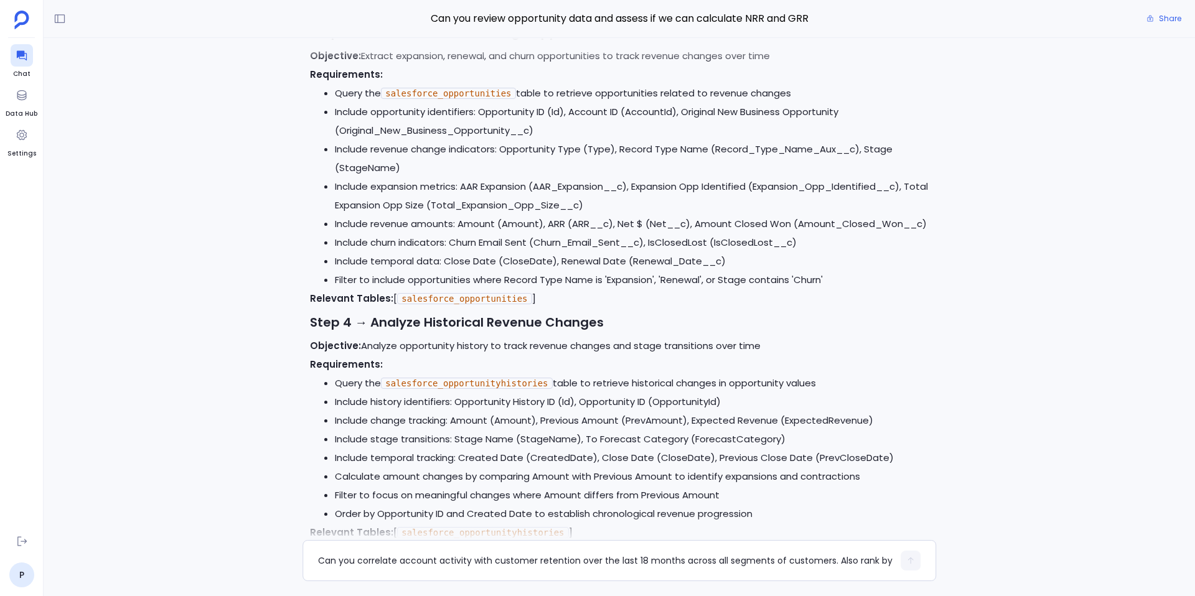
scroll to position [-4031, 0]
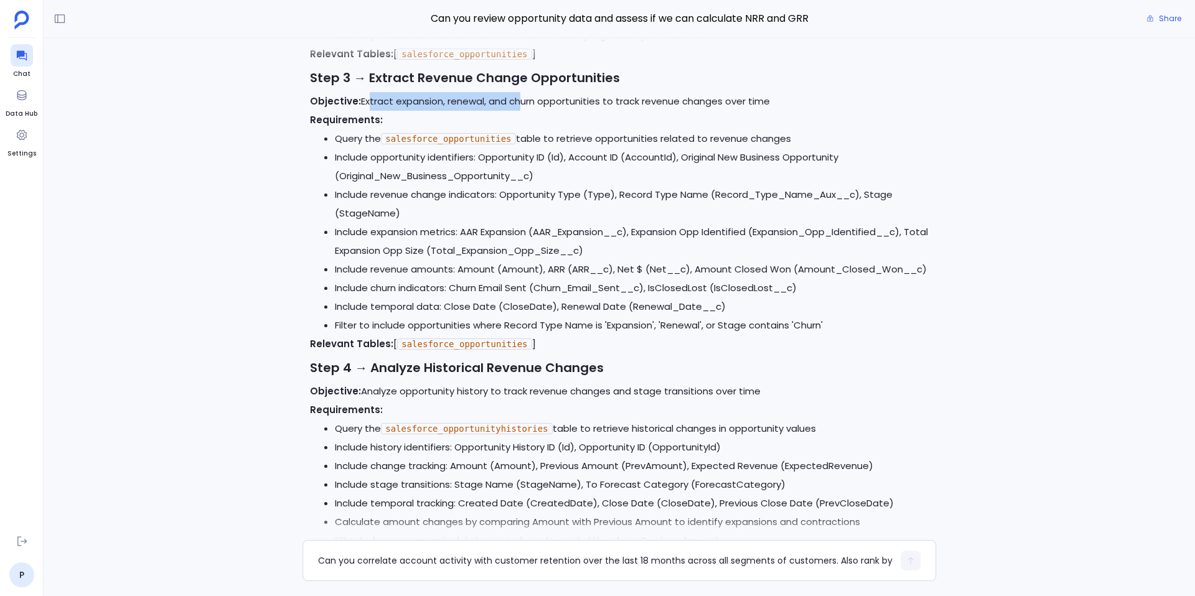
drag, startPoint x: 364, startPoint y: 119, endPoint x: 515, endPoint y: 123, distance: 151.9
click at [515, 111] on p "Objective: Extract expansion, renewal, and churn opportunities to track revenue…" at bounding box center [619, 101] width 619 height 19
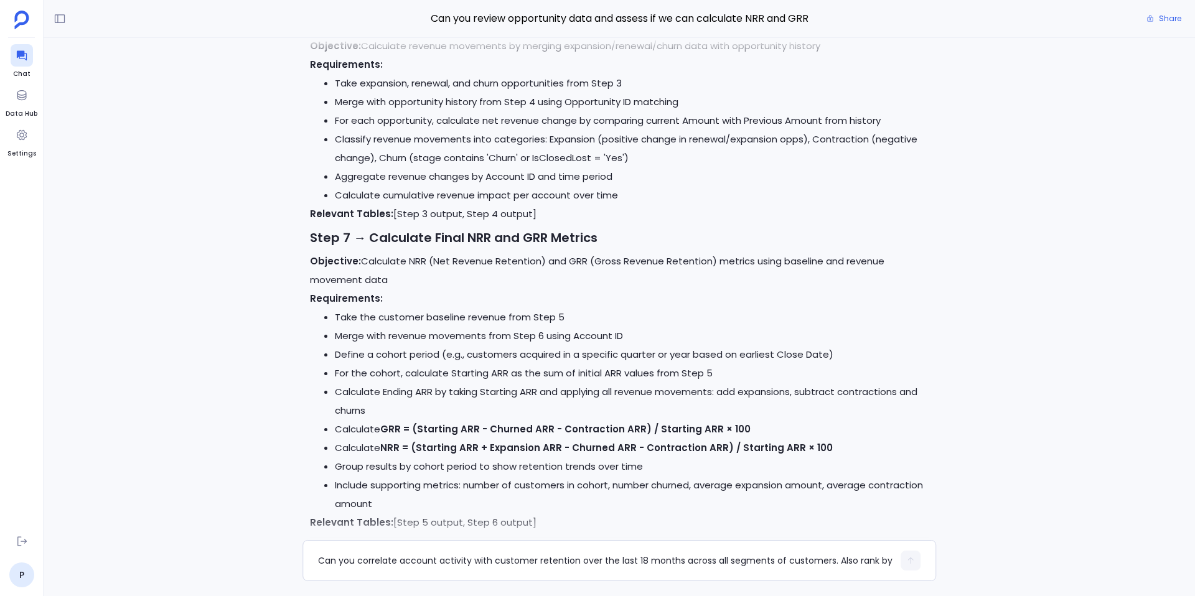
scroll to position [-3293, 0]
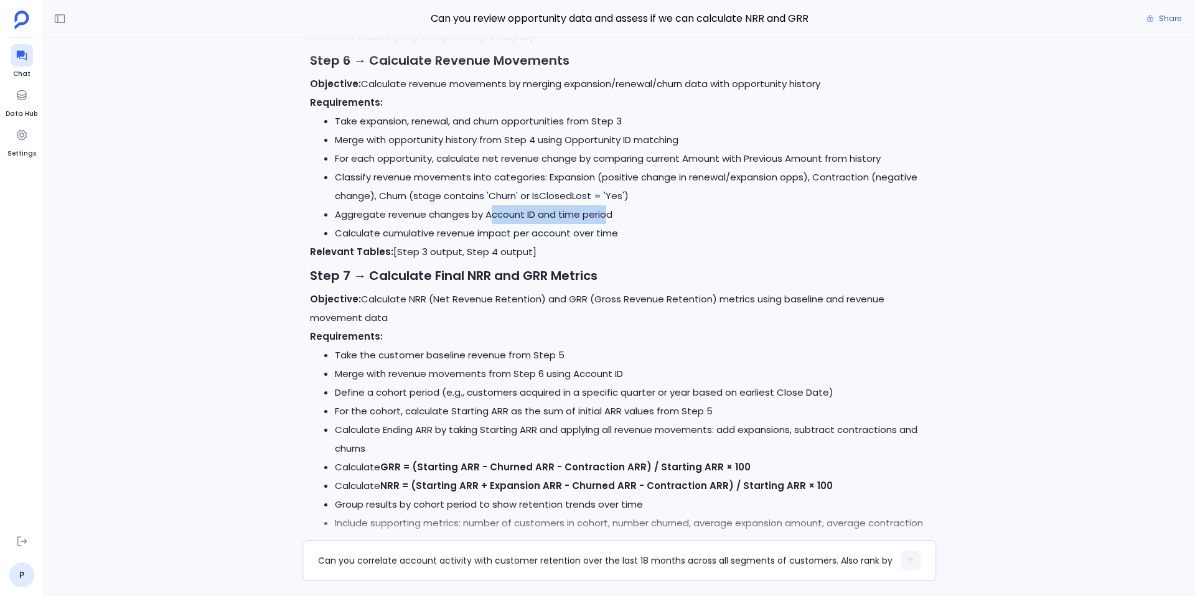
drag, startPoint x: 609, startPoint y: 235, endPoint x: 492, endPoint y: 238, distance: 116.4
click at [492, 224] on li "Aggregate revenue changes by Account ID and time period" at bounding box center [632, 214] width 594 height 19
click at [550, 224] on li "Aggregate revenue changes by Account ID and time period" at bounding box center [632, 214] width 594 height 19
drag, startPoint x: 557, startPoint y: 231, endPoint x: 624, endPoint y: 231, distance: 67.2
click at [624, 224] on li "Aggregate revenue changes by Account ID and time period" at bounding box center [632, 214] width 594 height 19
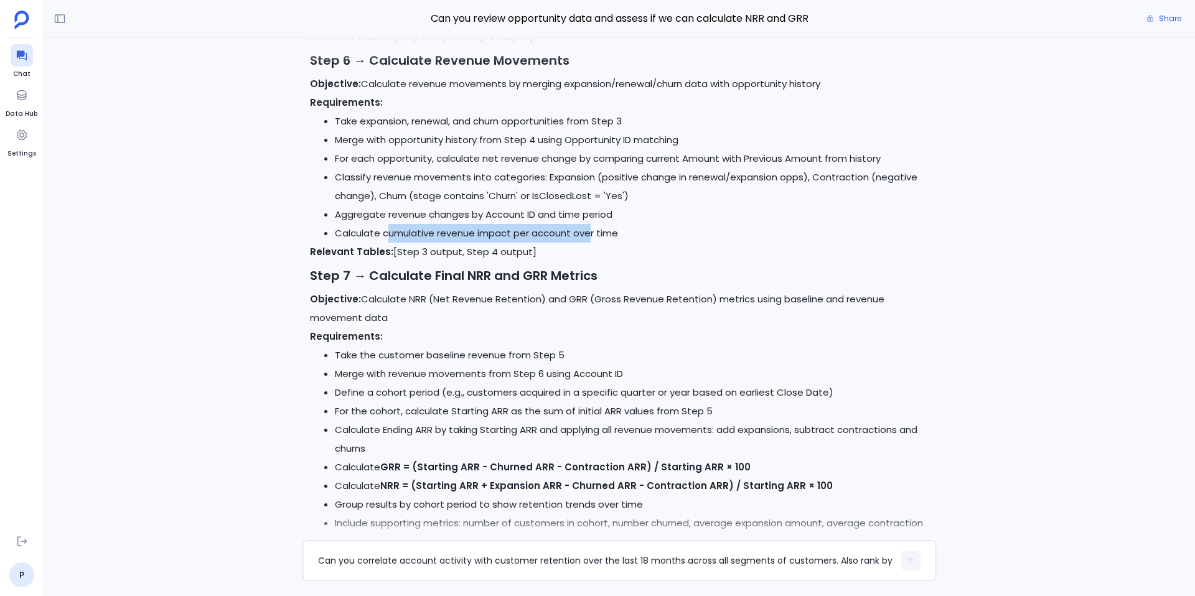
drag, startPoint x: 388, startPoint y: 260, endPoint x: 589, endPoint y: 253, distance: 201.2
click at [589, 243] on li "Calculate cumulative revenue impact per account over time" at bounding box center [632, 233] width 594 height 19
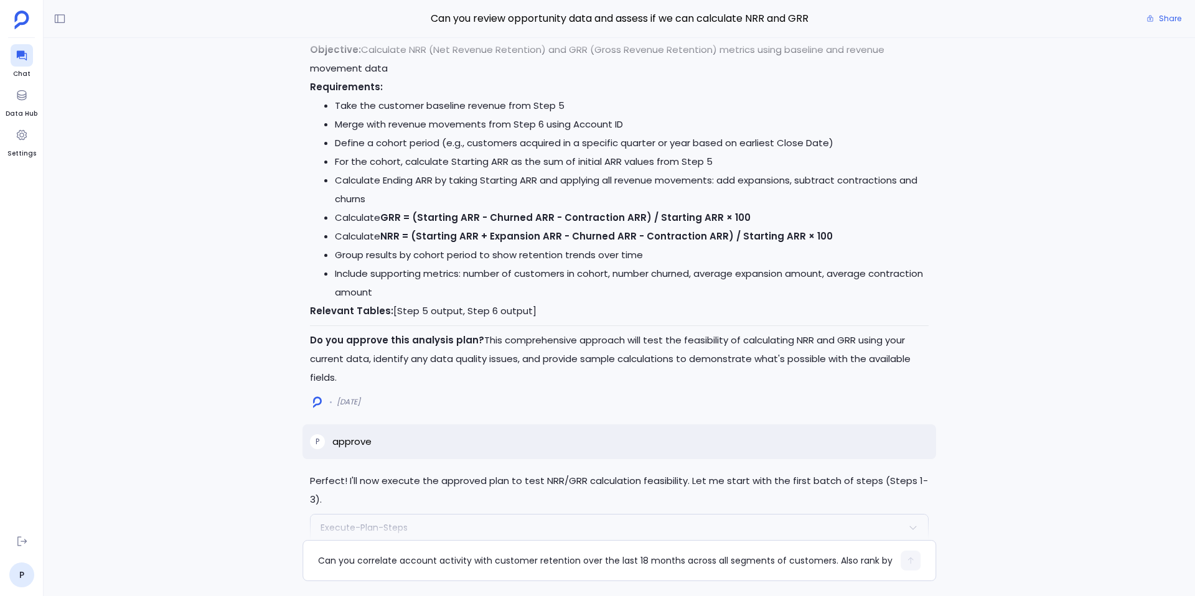
scroll to position [-3029, 0]
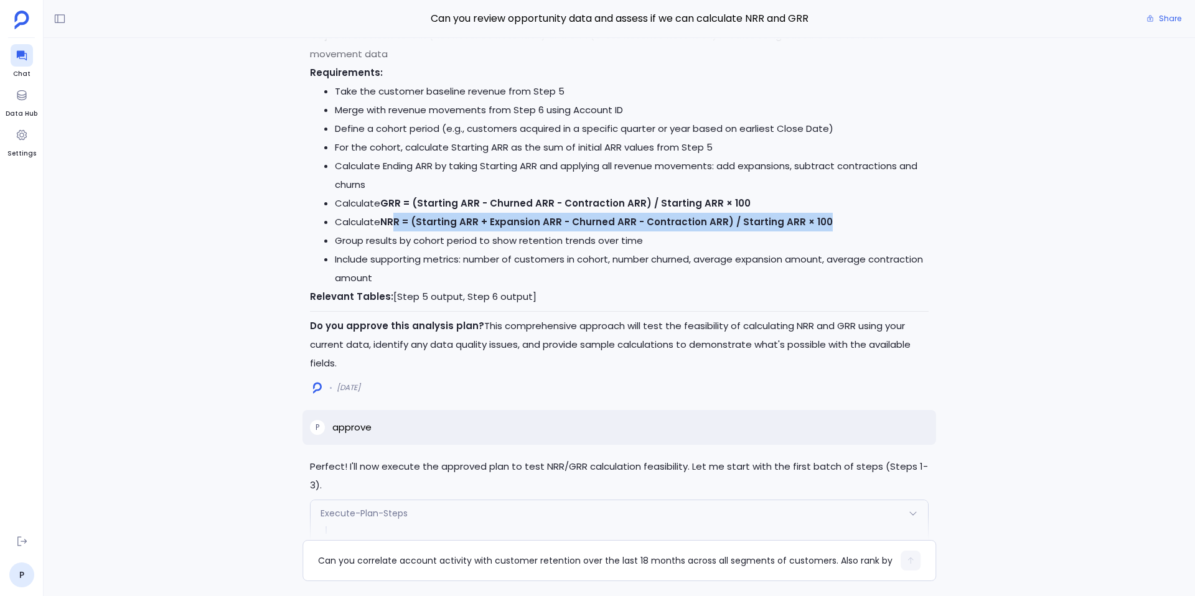
drag, startPoint x: 834, startPoint y: 249, endPoint x: 398, endPoint y: 246, distance: 435.1
click at [398, 232] on li "Calculate NRR = (Starting ARR + Expansion ARR - Churned ARR - Contraction ARR) …" at bounding box center [632, 222] width 594 height 19
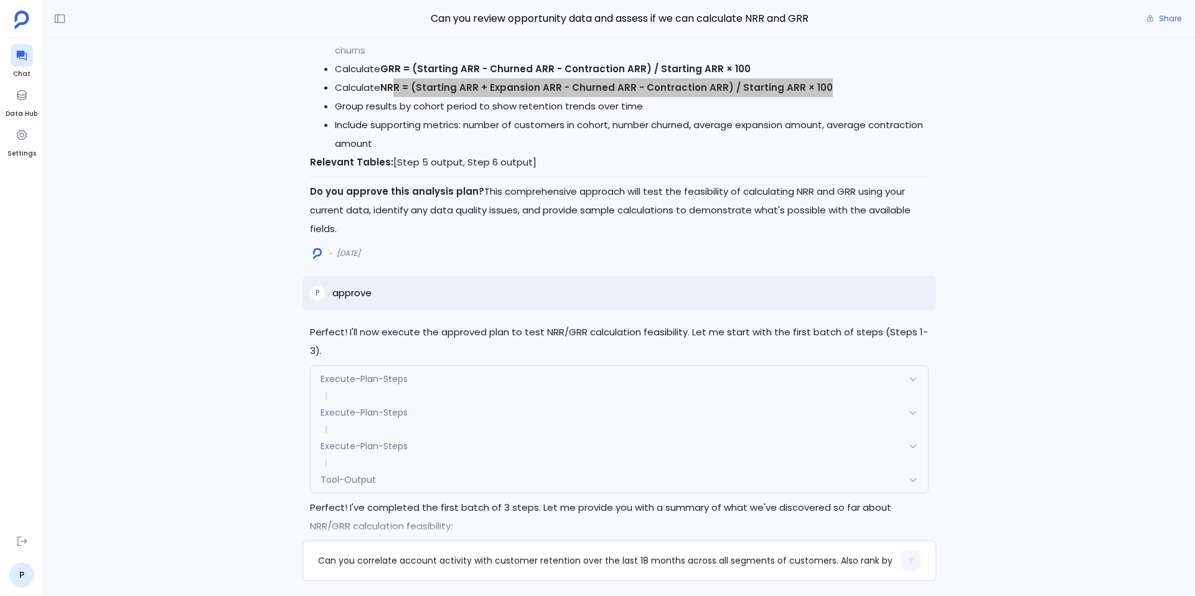
scroll to position [-2895, 0]
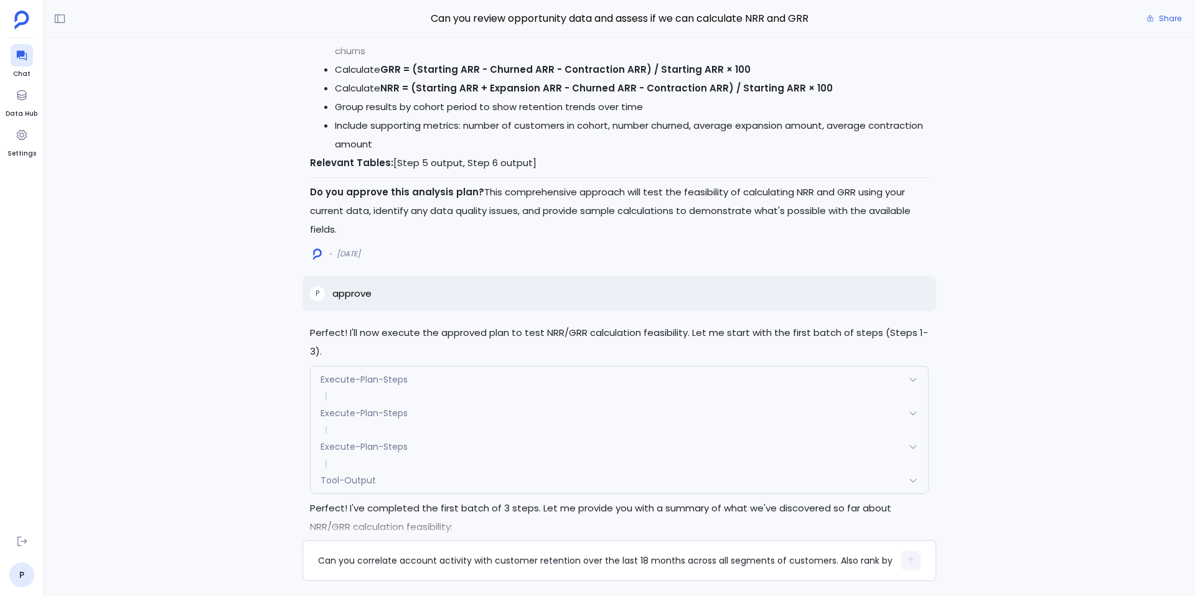
click at [411, 76] on strong "GRR = (Starting ARR - Churned ARR - Contraction ARR) / Starting ARR × 100" at bounding box center [565, 69] width 370 height 13
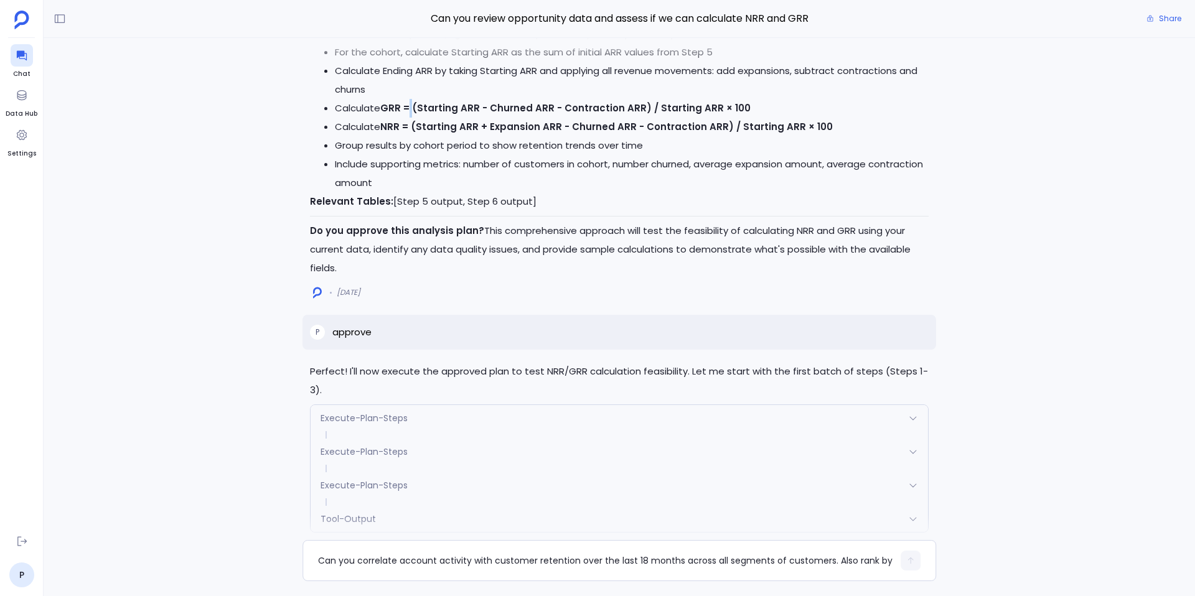
scroll to position [-2937, 0]
drag, startPoint x: 486, startPoint y: 129, endPoint x: 546, endPoint y: 136, distance: 60.7
click at [546, 121] on li "Calculate GRR = (Starting ARR - Churned ARR - Contraction ARR) / Starting ARR ×…" at bounding box center [632, 111] width 594 height 19
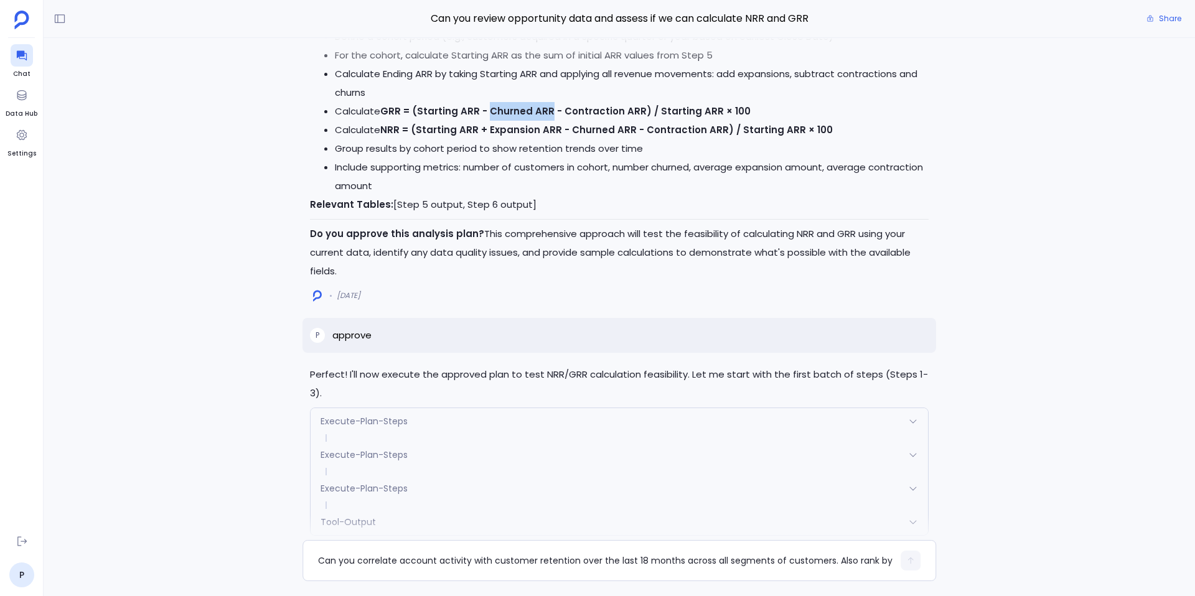
drag, startPoint x: 550, startPoint y: 131, endPoint x: 487, endPoint y: 128, distance: 62.4
click at [487, 118] on strong "GRR = (Starting ARR - Churned ARR - Contraction ARR) / Starting ARR × 100" at bounding box center [565, 111] width 370 height 13
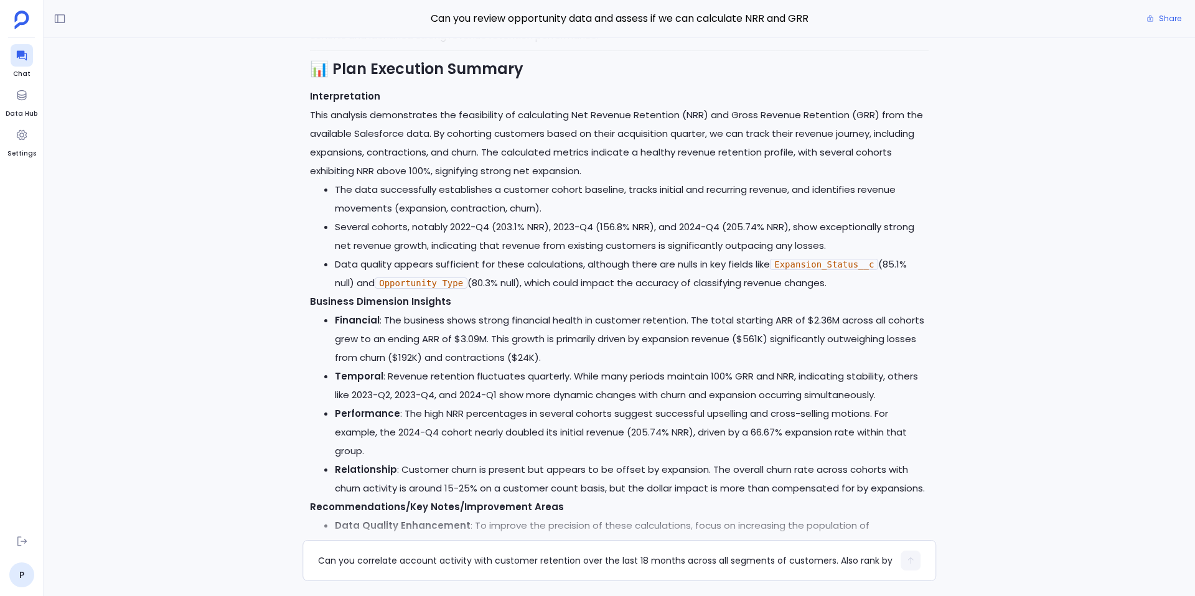
scroll to position [-1157, 0]
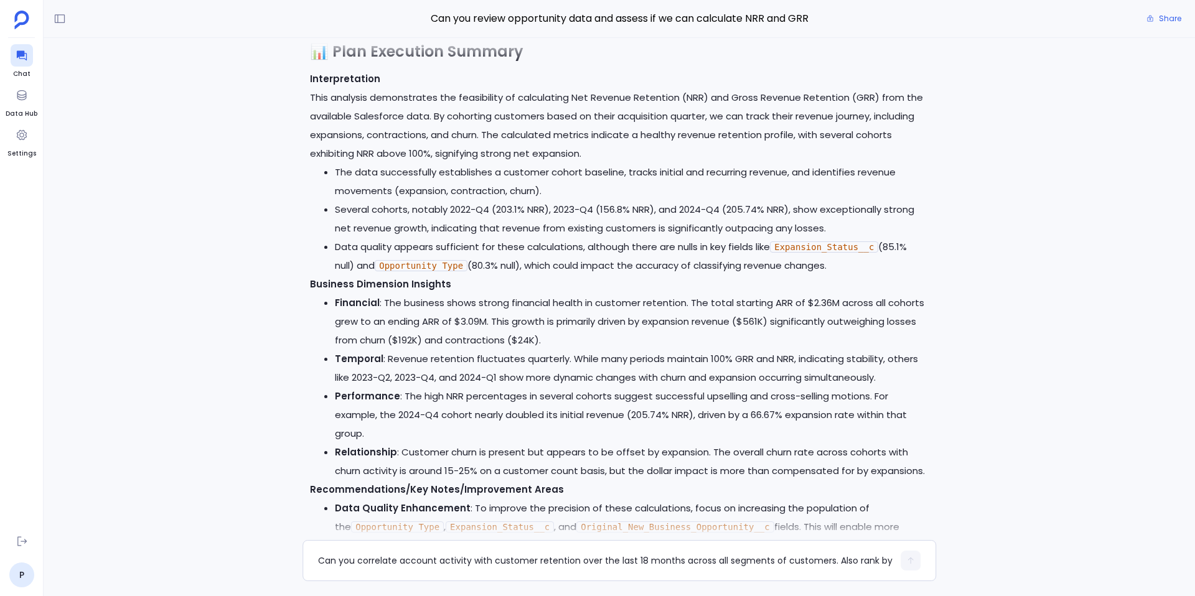
click at [809, 248] on code "Expansion_Status__c" at bounding box center [824, 247] width 108 height 11
click at [450, 268] on code "Opportunity Type" at bounding box center [421, 265] width 93 height 11
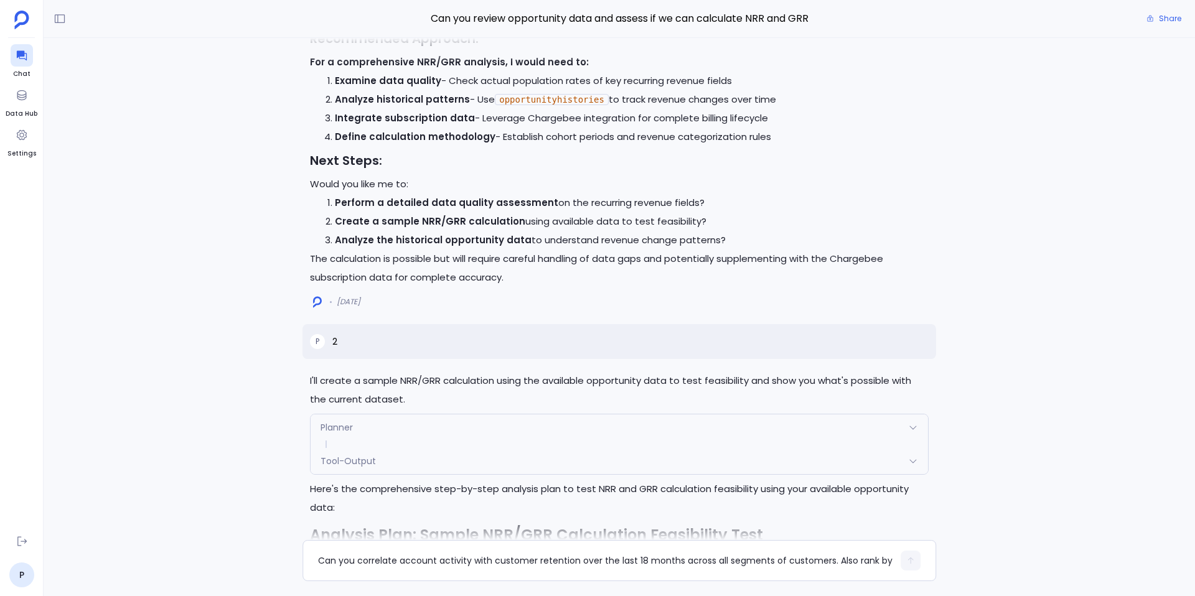
scroll to position [-5086, 0]
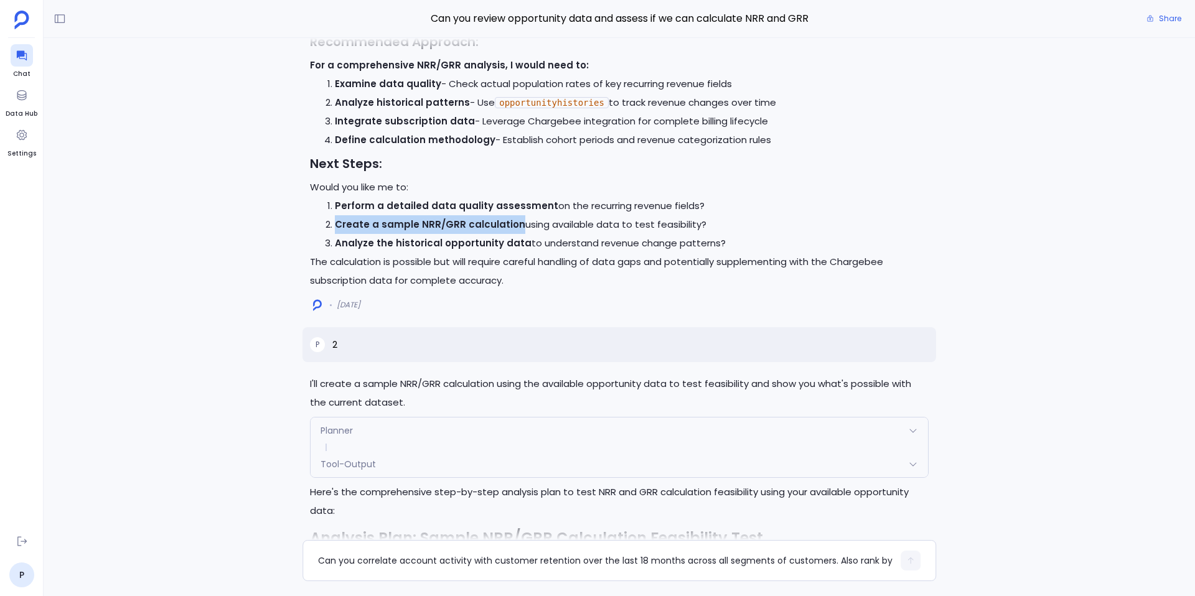
drag, startPoint x: 335, startPoint y: 245, endPoint x: 513, endPoint y: 237, distance: 178.2
click at [513, 231] on strong "Create a sample NRR/GRR calculation" at bounding box center [430, 224] width 190 height 13
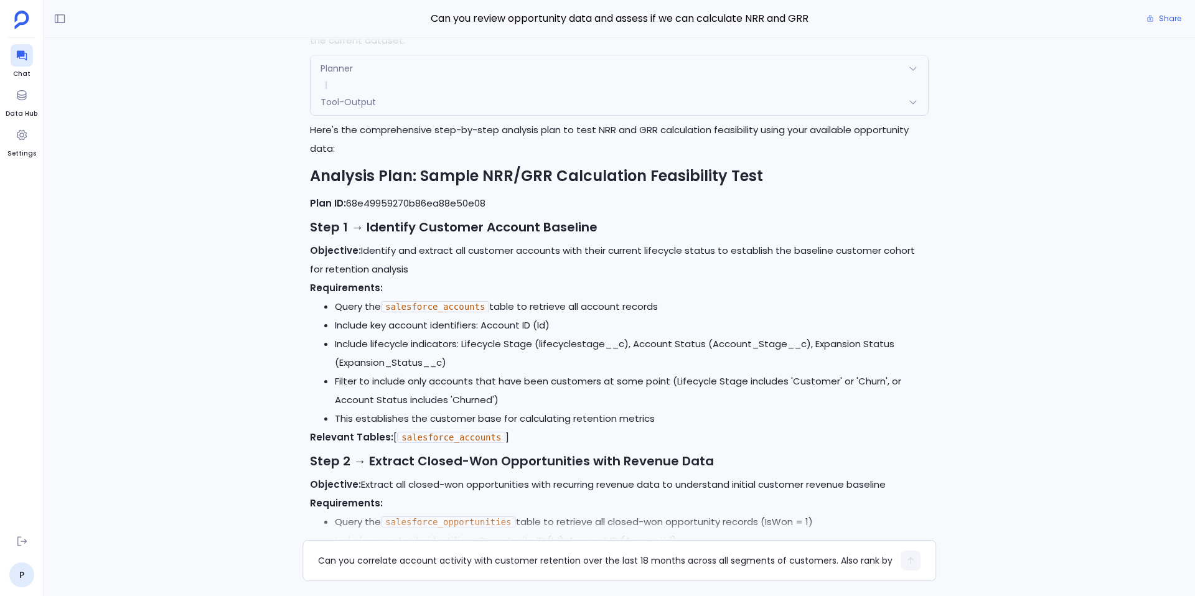
scroll to position [-4718, 0]
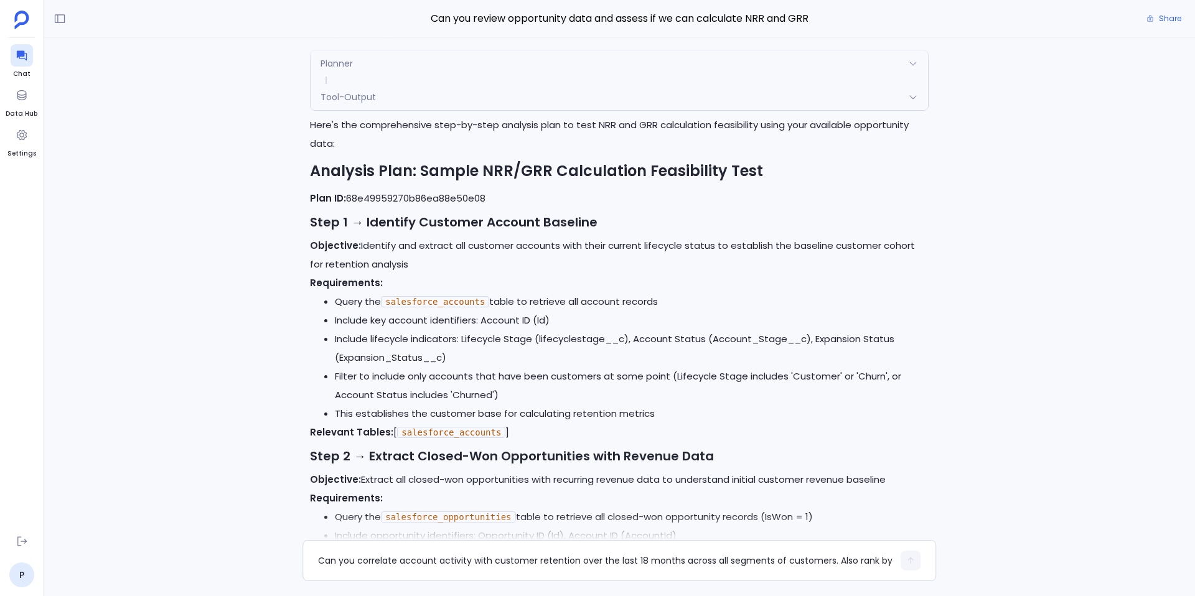
click at [392, 77] on div "Planner" at bounding box center [620, 63] width 618 height 26
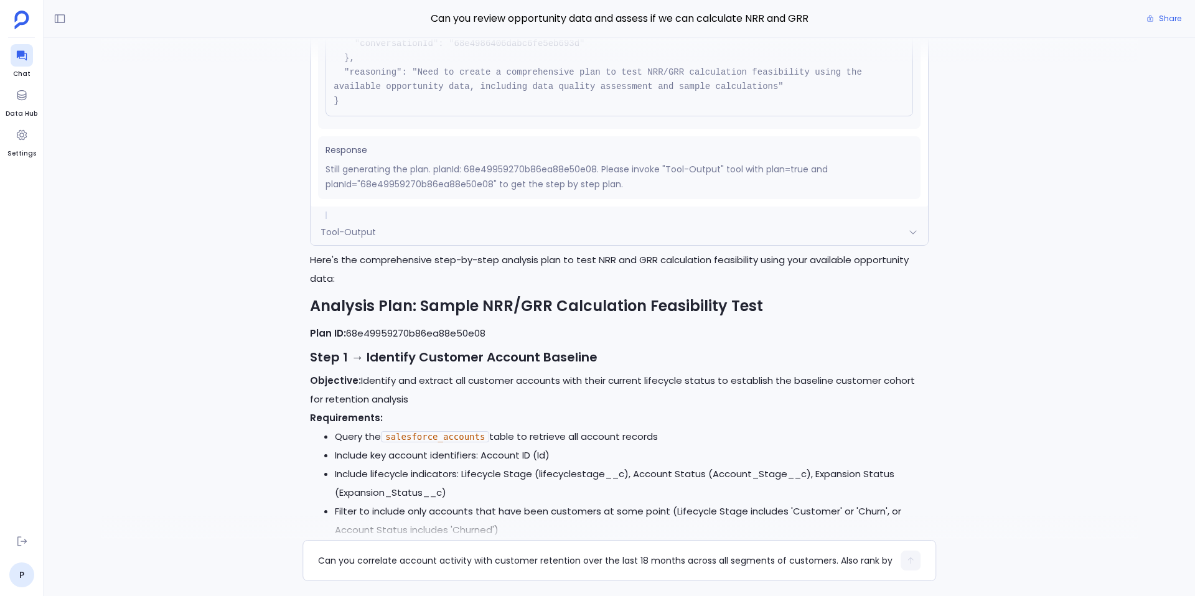
scroll to position [-4912, 0]
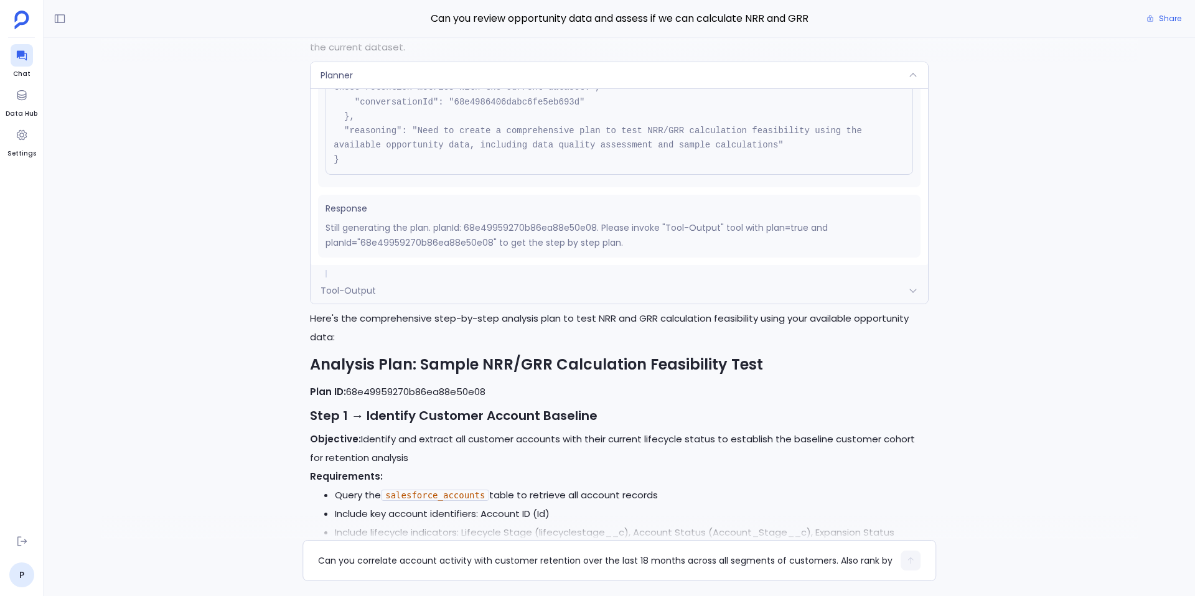
click at [451, 250] on p "Still generating the plan. planId: 68e49959270b86ea88e50e08. Please invoke "Too…" at bounding box center [620, 235] width 588 height 30
copy p "68e49959270b86ea88e50e08"
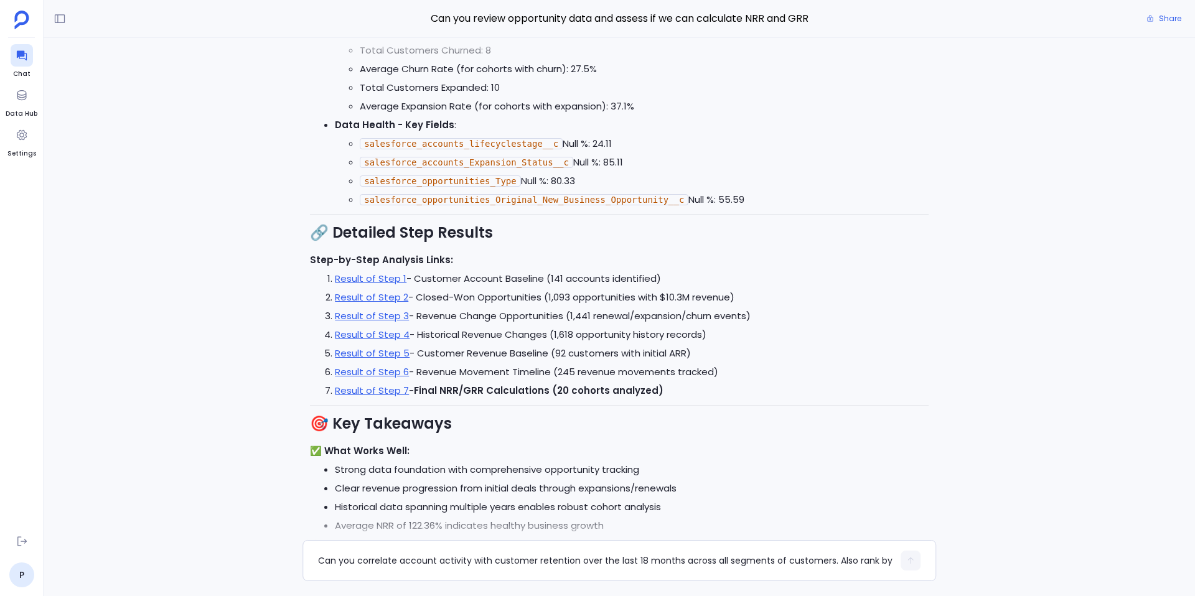
scroll to position [-49, 0]
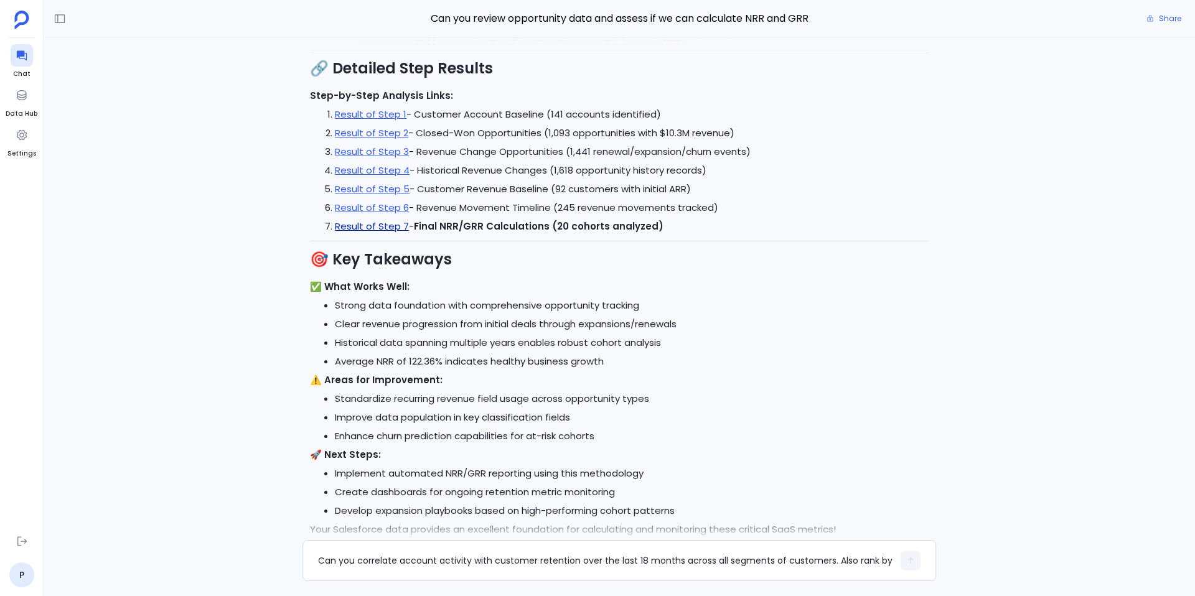
click at [369, 228] on link "Result of Step 7" at bounding box center [372, 226] width 74 height 13
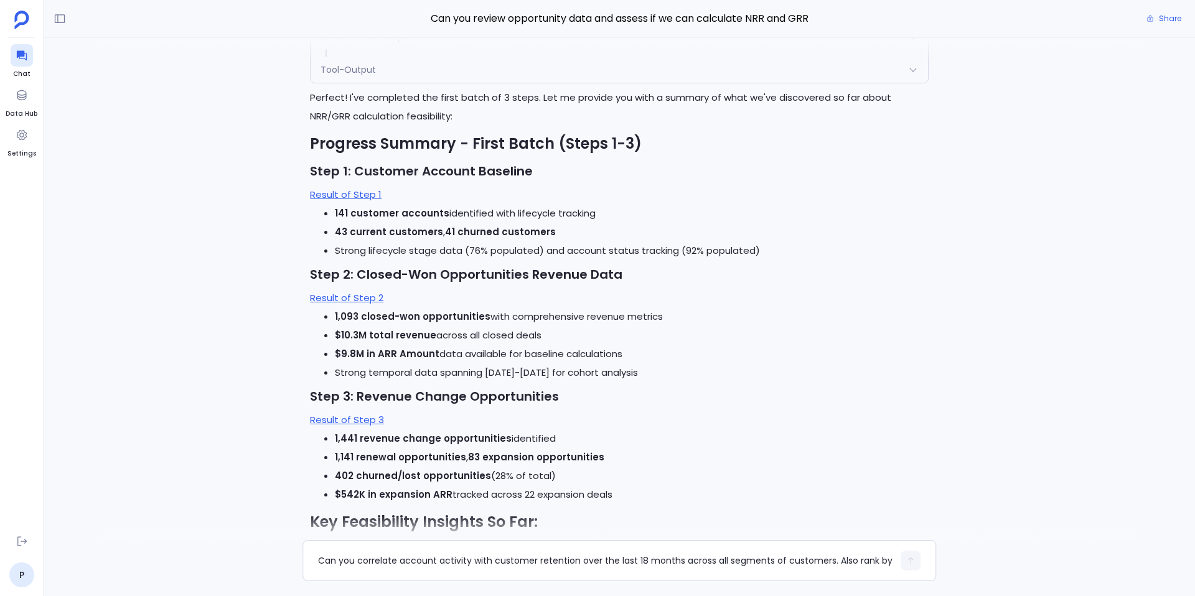
scroll to position [-2486, 0]
drag, startPoint x: 609, startPoint y: 147, endPoint x: 642, endPoint y: 147, distance: 33.6
click at [642, 147] on h2 "Progress Summary - First Batch (Steps 1-3)" at bounding box center [619, 145] width 619 height 21
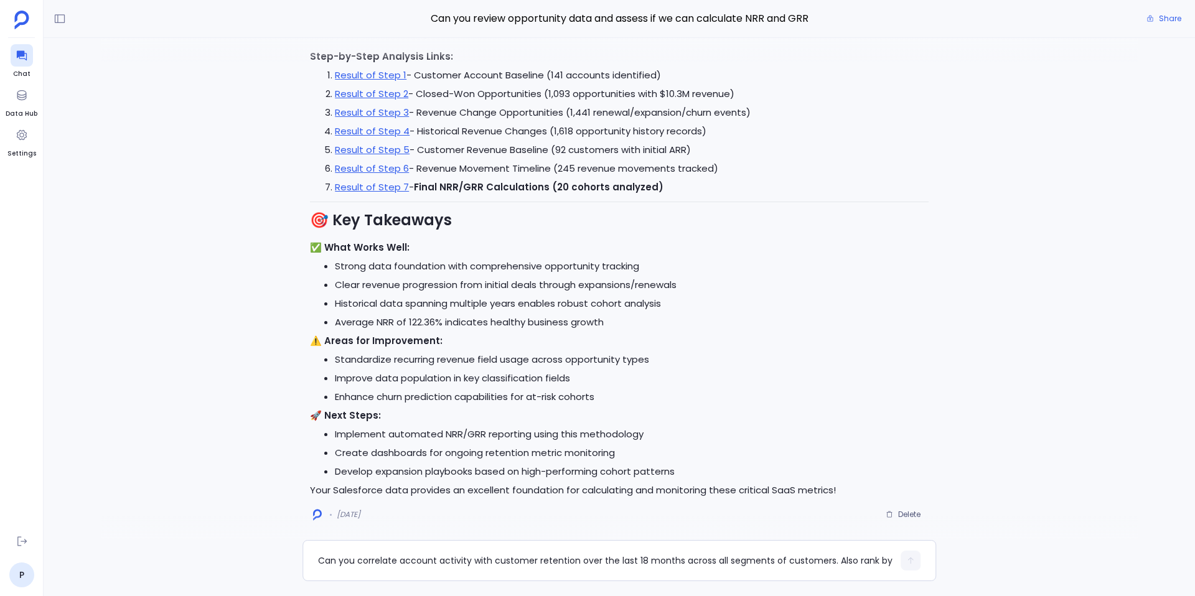
scroll to position [0, 0]
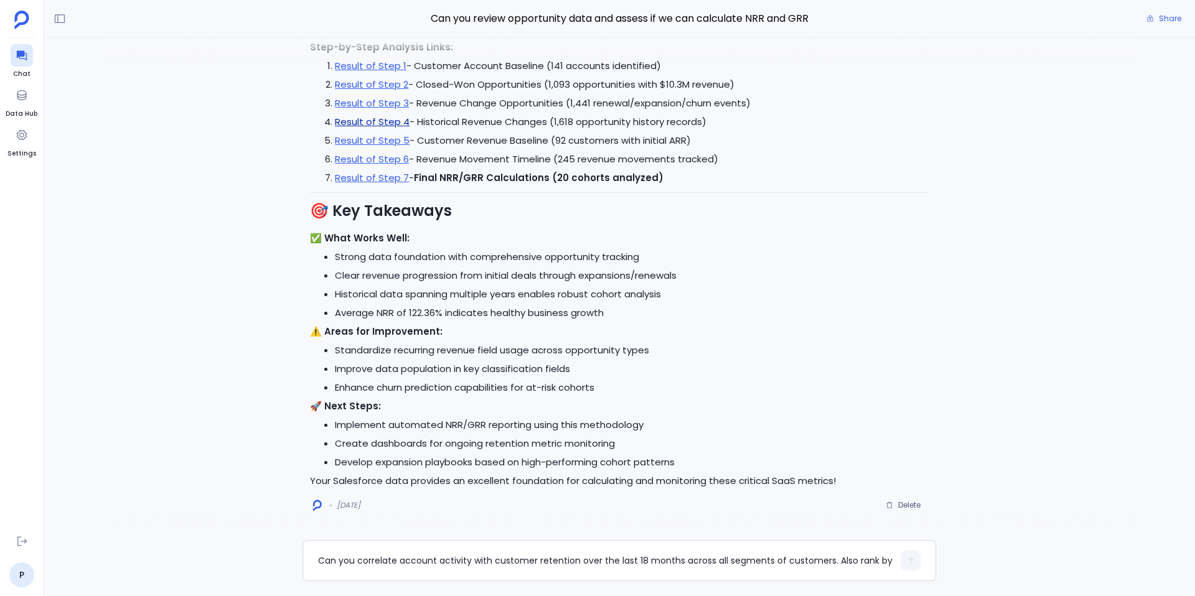
click at [383, 120] on link "Result of Step 4" at bounding box center [372, 121] width 75 height 13
drag, startPoint x: 418, startPoint y: 120, endPoint x: 547, endPoint y: 120, distance: 129.5
click at [547, 120] on li "Result of Step 4 - Historical Revenue Changes (1,618 opportunity history record…" at bounding box center [632, 122] width 594 height 19
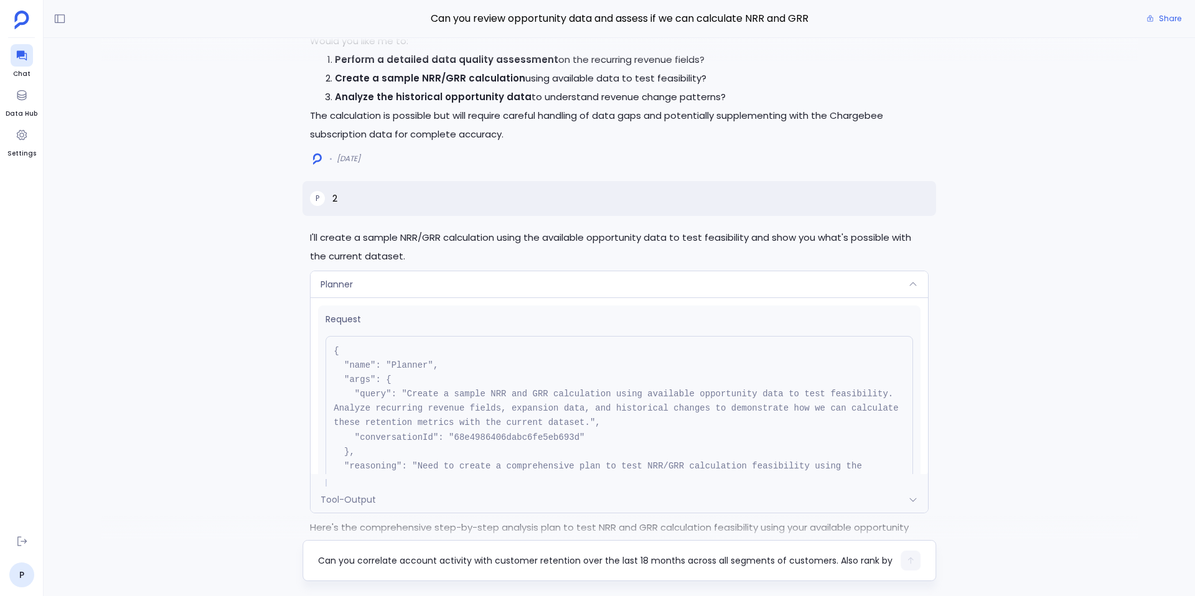
scroll to position [-4956, 0]
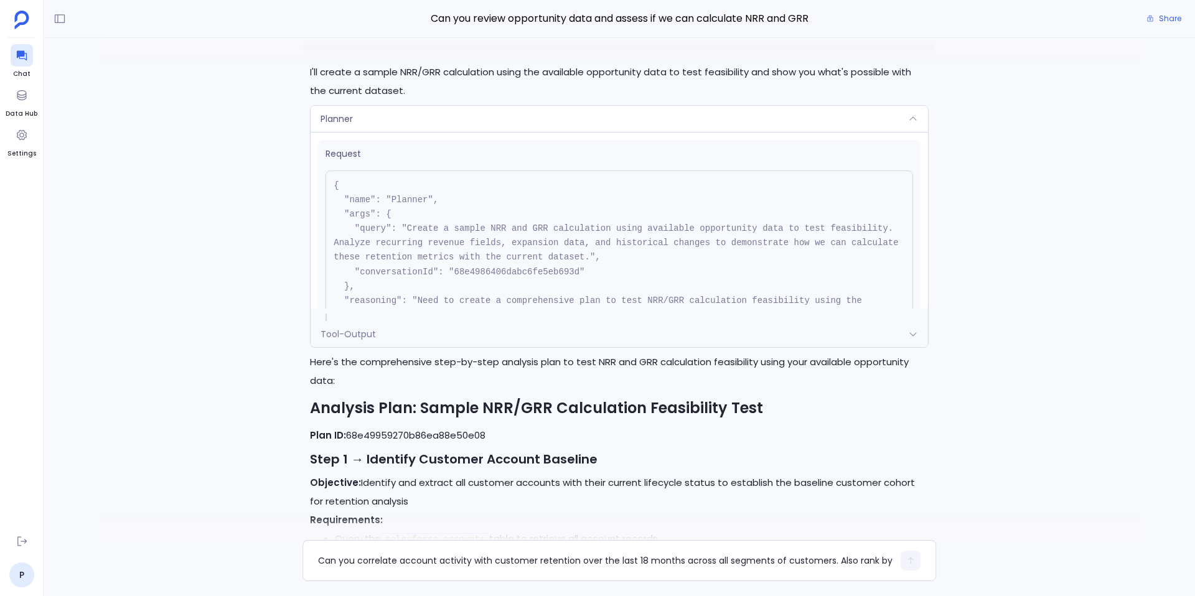
click at [583, 132] on div "Planner" at bounding box center [620, 119] width 618 height 26
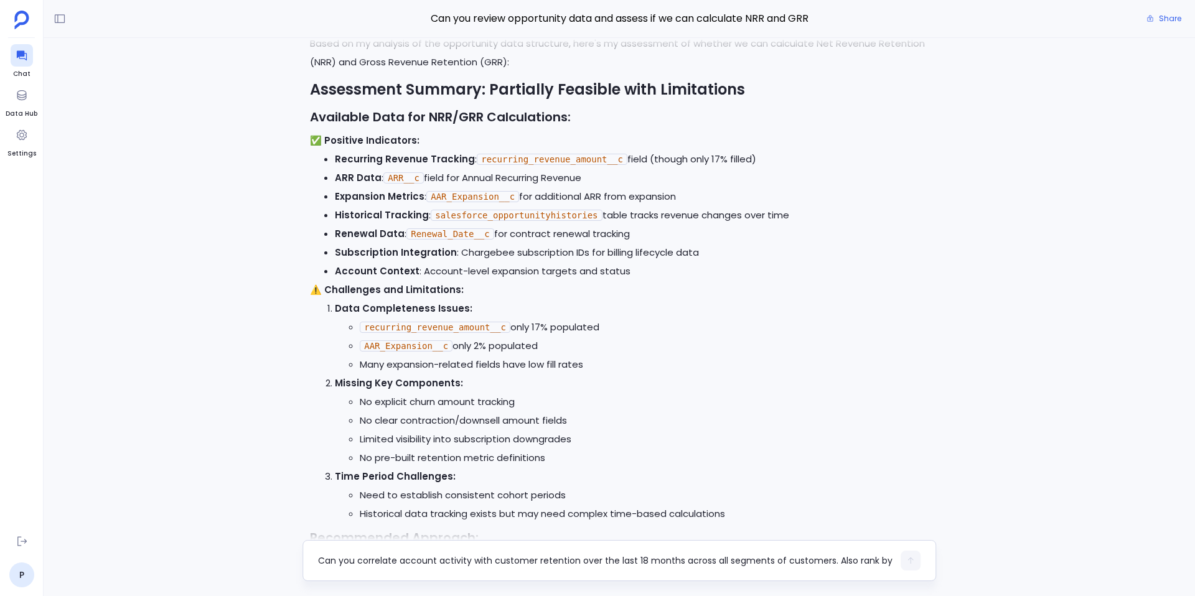
scroll to position [-5803, 0]
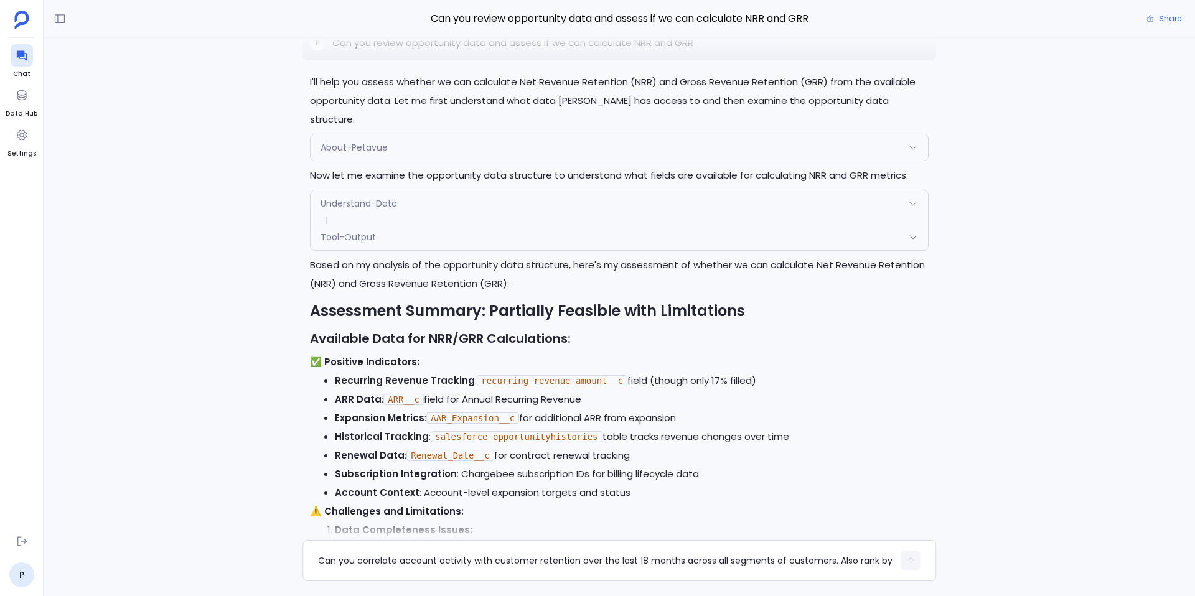
click at [545, 50] on p "Can you review opportunity data and assess if we can calculate NRR and GRR" at bounding box center [512, 42] width 361 height 15
copy p "Can you review opportunity data and assess if we can calculate NRR and GRR"
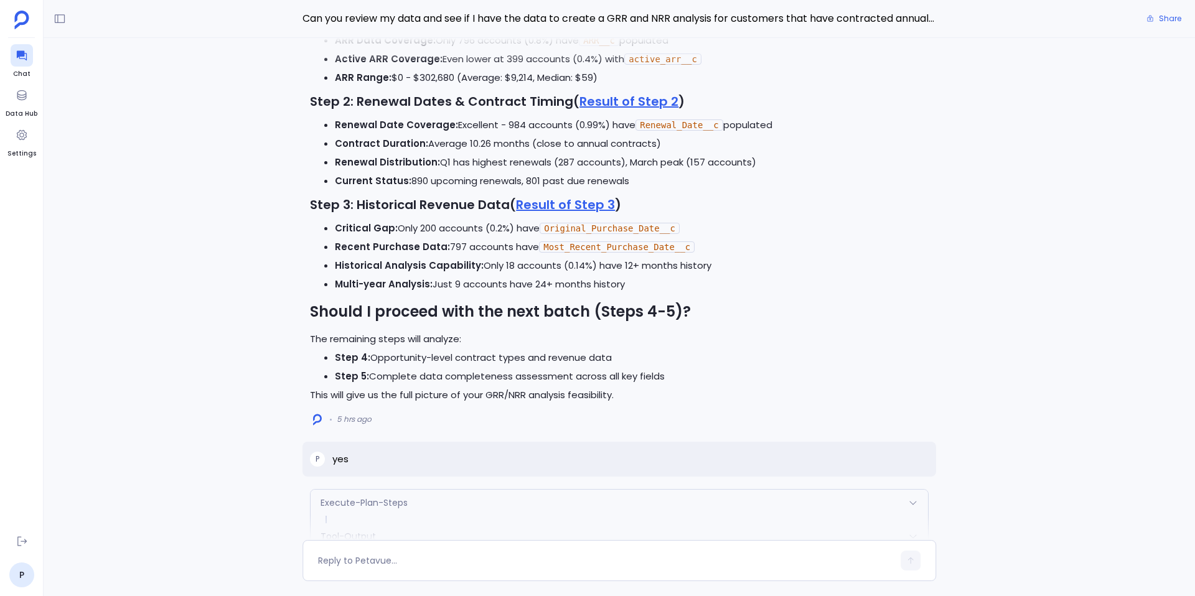
scroll to position [-7751, 0]
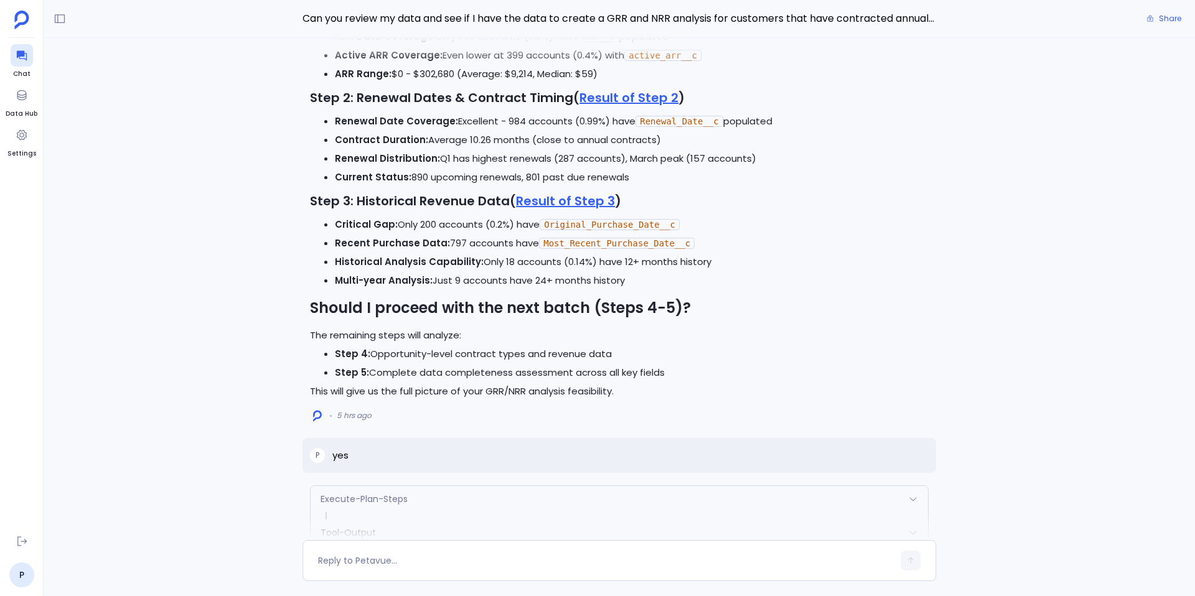
click at [555, 234] on div "Perfect! I've completed the first batch of 3 steps analyzing your data quality …" at bounding box center [619, 165] width 619 height 471
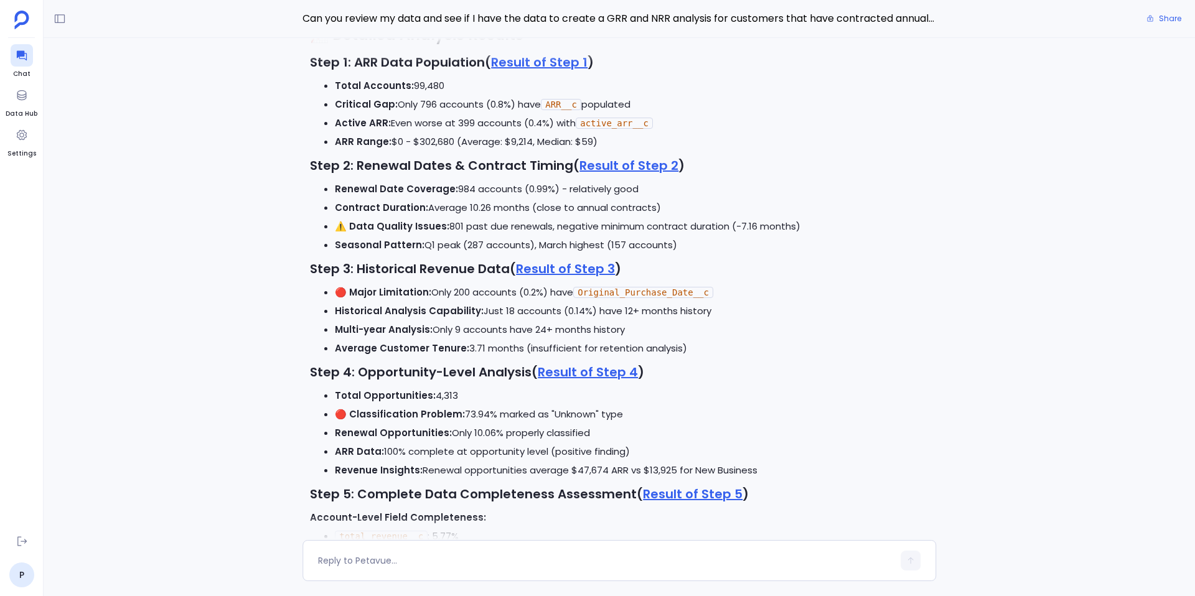
scroll to position [-6898, 0]
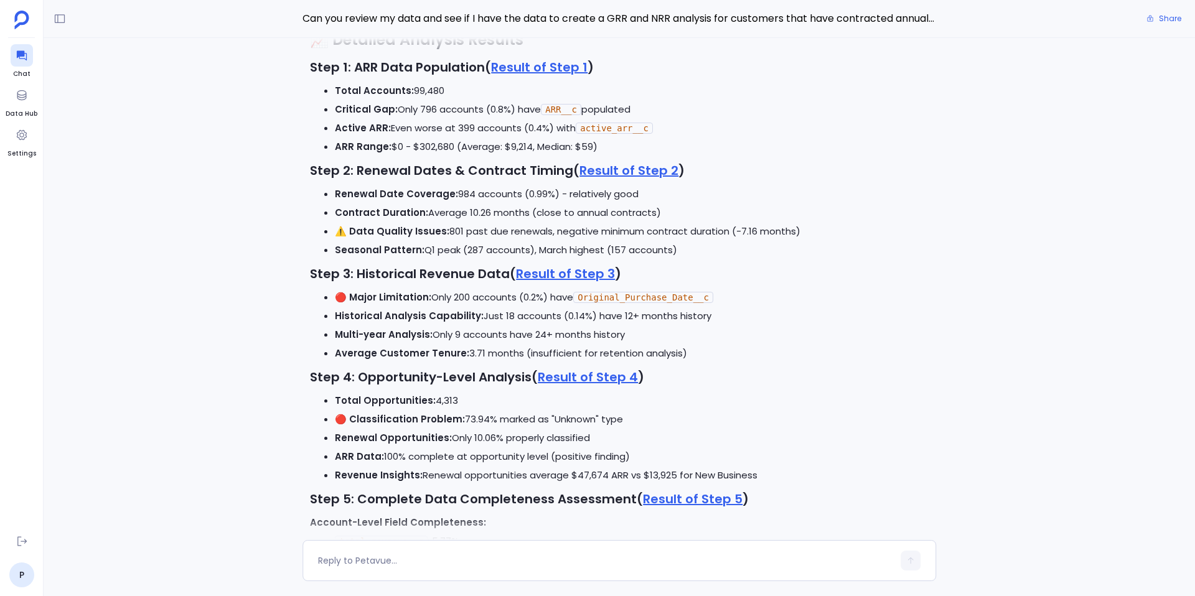
click at [598, 276] on link "Result of Step 3" at bounding box center [565, 273] width 99 height 17
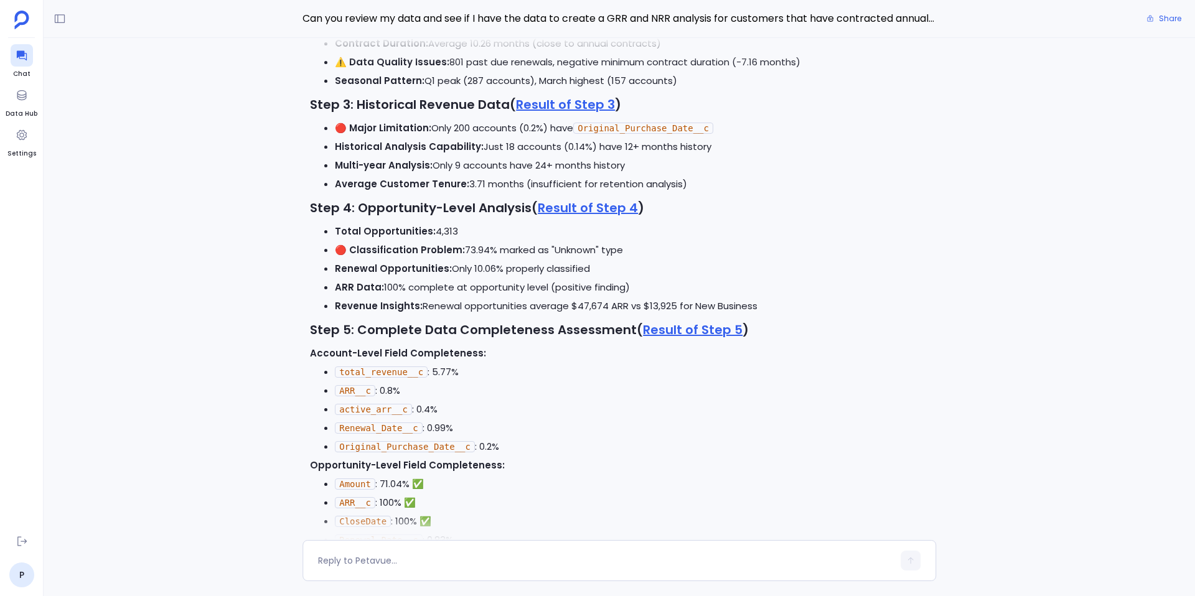
scroll to position [-6633, 0]
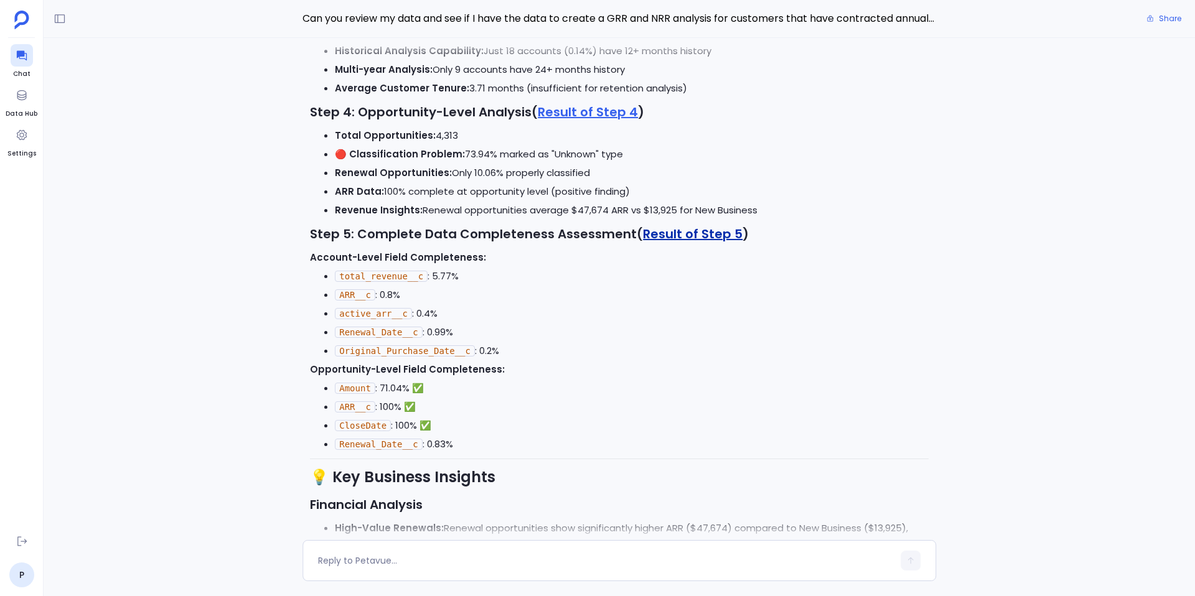
click at [697, 234] on link "Result of Step 5" at bounding box center [693, 233] width 100 height 17
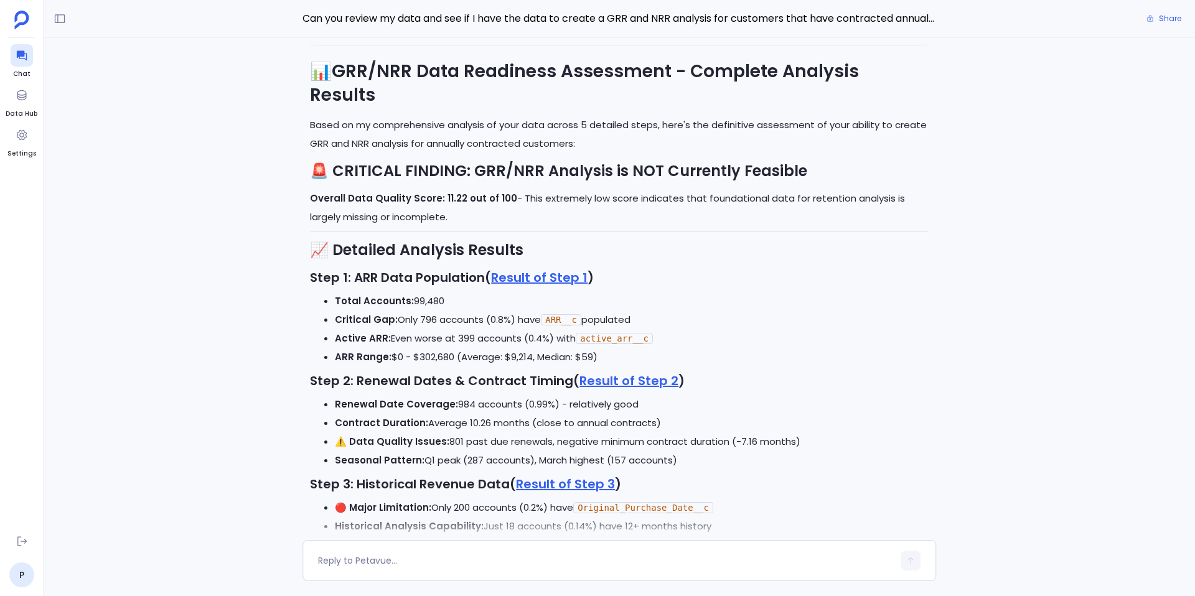
scroll to position [-7109, 0]
click at [695, 317] on li "Critical Gap: Only 796 accounts (0.8%) have ARR__c populated" at bounding box center [632, 321] width 594 height 19
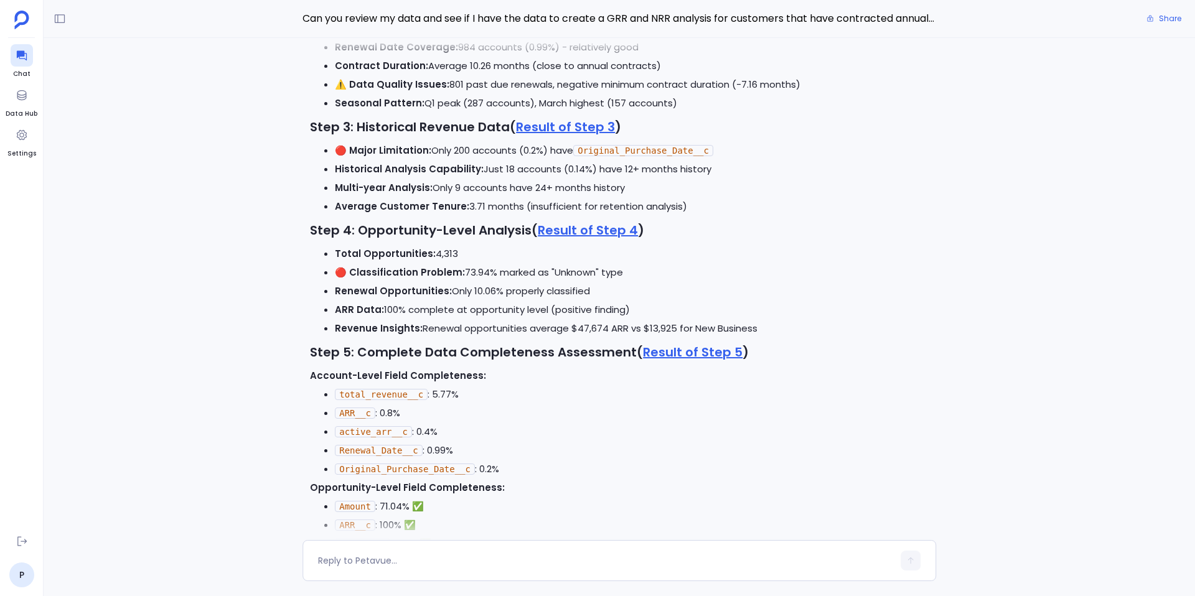
scroll to position [-6752, 0]
click at [541, 425] on li "active_arr__c : 0.4%" at bounding box center [632, 433] width 594 height 19
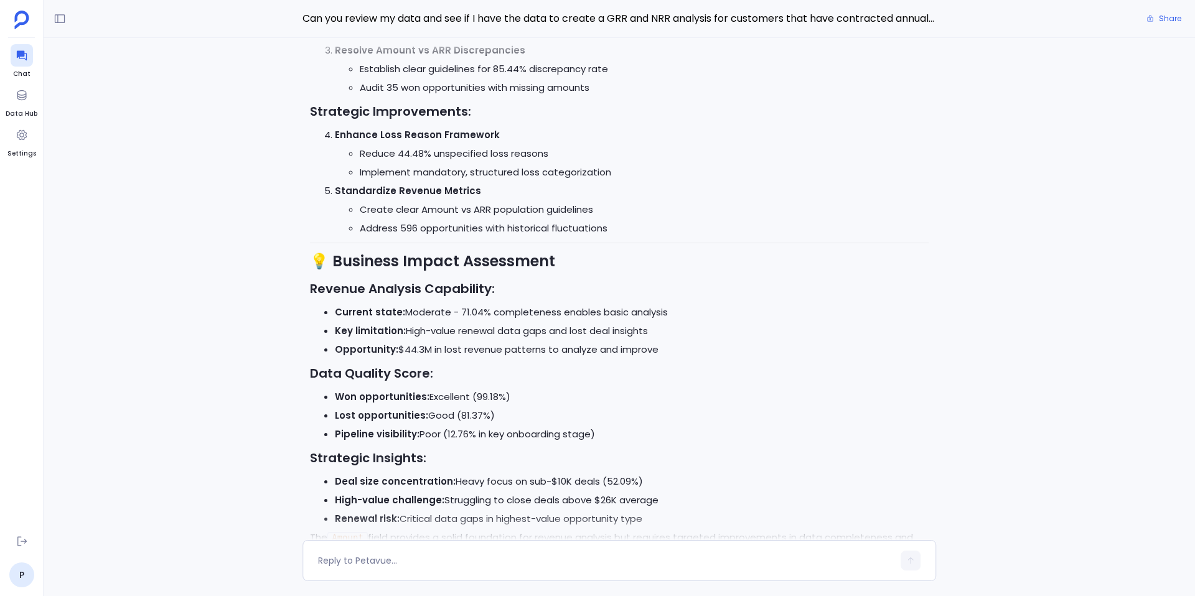
scroll to position [0, 0]
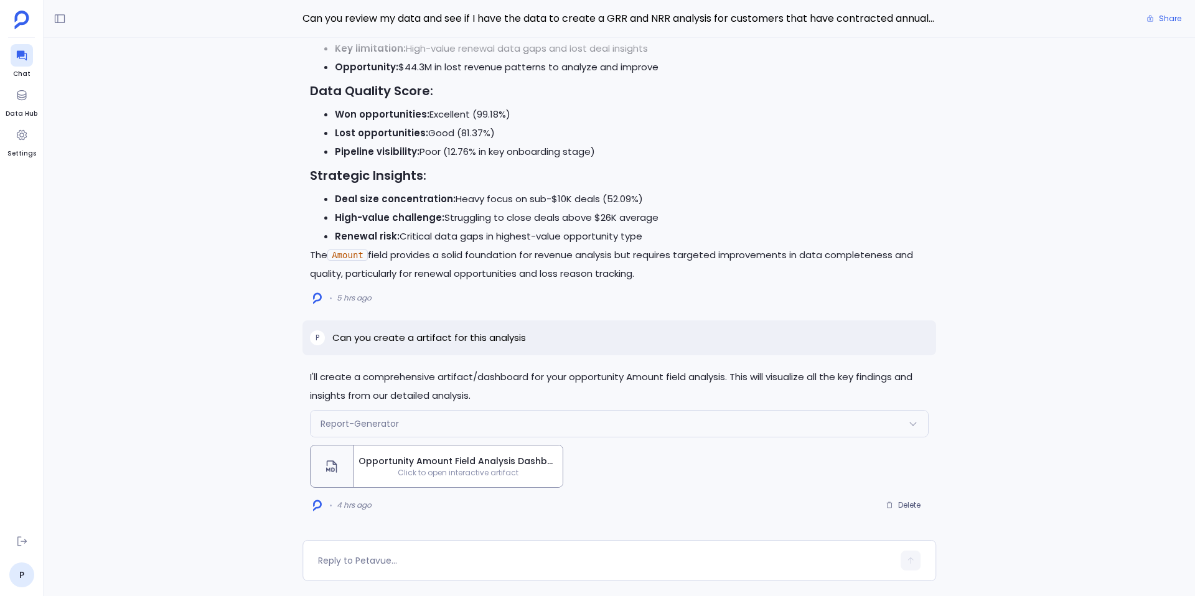
click at [532, 459] on span "Opportunity Amount Field Analysis Dashboard" at bounding box center [458, 461] width 199 height 13
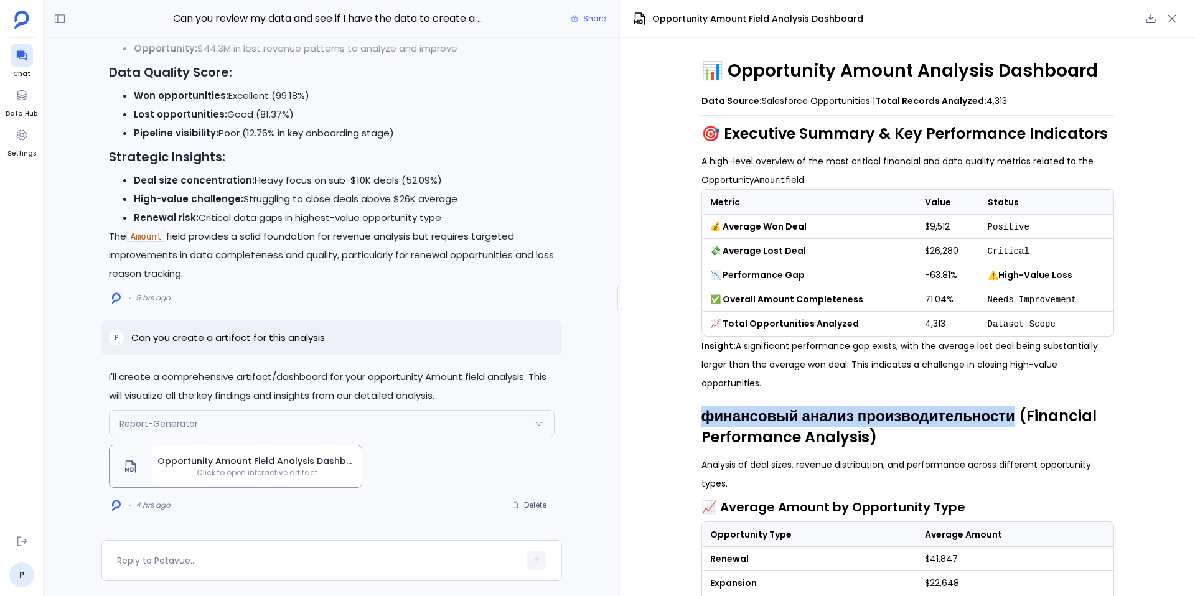
drag, startPoint x: 1011, startPoint y: 416, endPoint x: 695, endPoint y: 418, distance: 315.6
click at [695, 418] on div "📊 Opportunity Amount Analysis Dashboard Data Source: Salesforce Opportunities |…" at bounding box center [907, 317] width 575 height 558
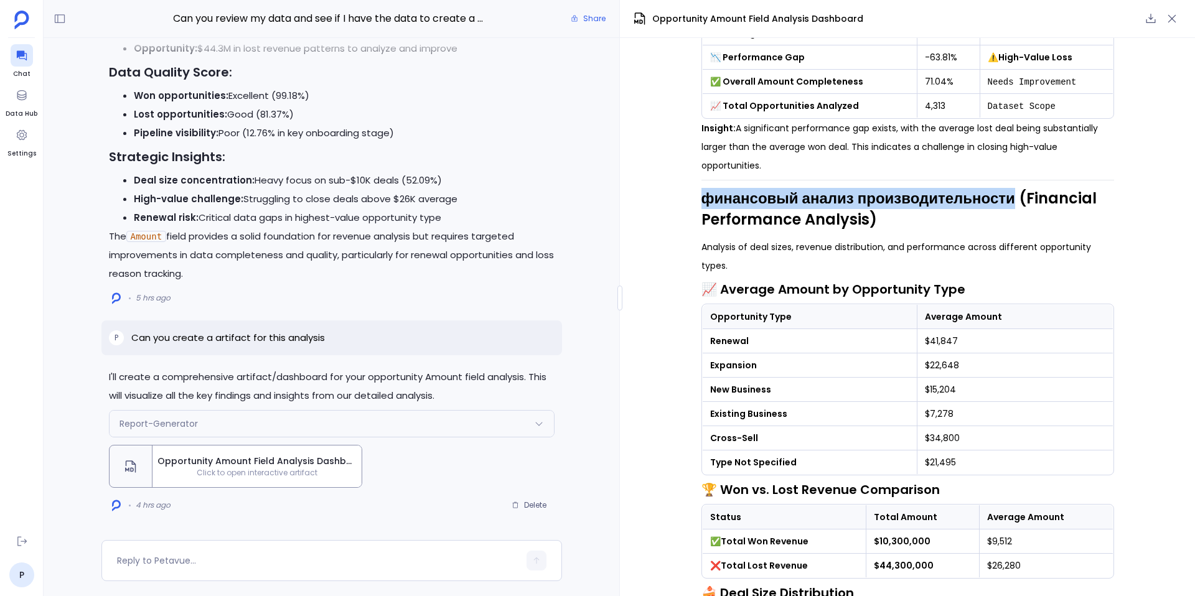
scroll to position [219, 0]
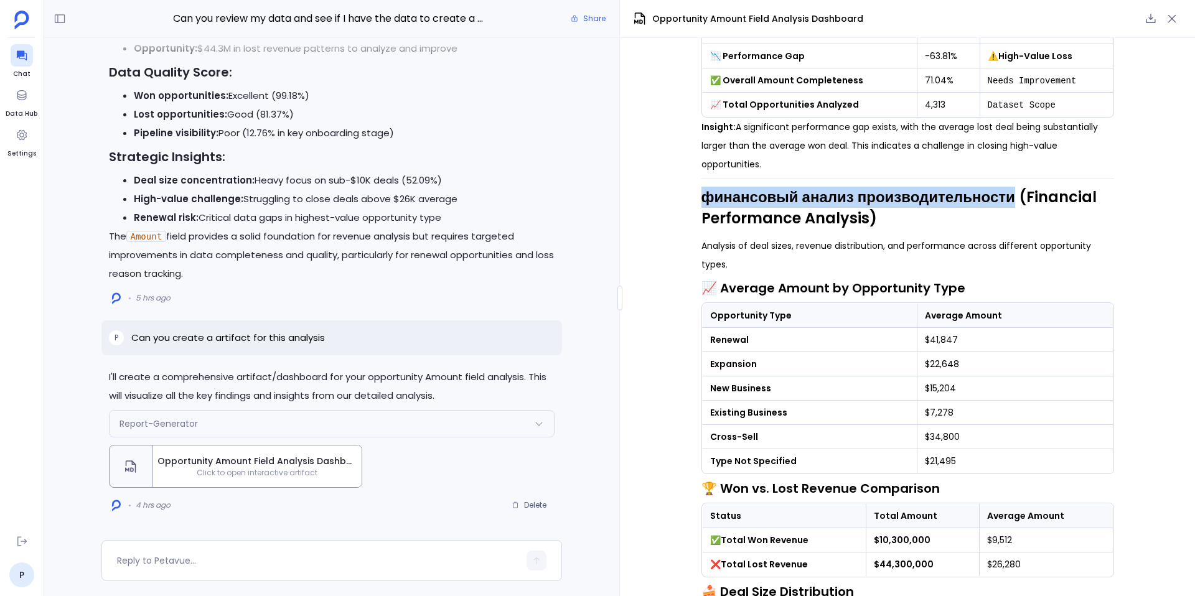
copy h2 "финансовый анализ производительности"
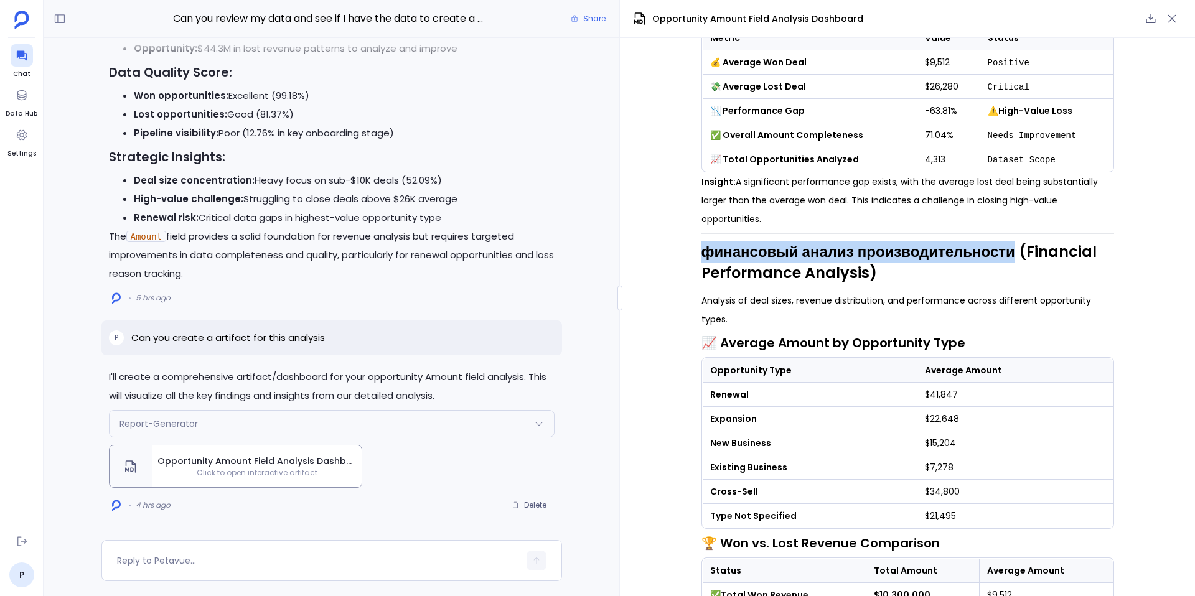
scroll to position [161, 0]
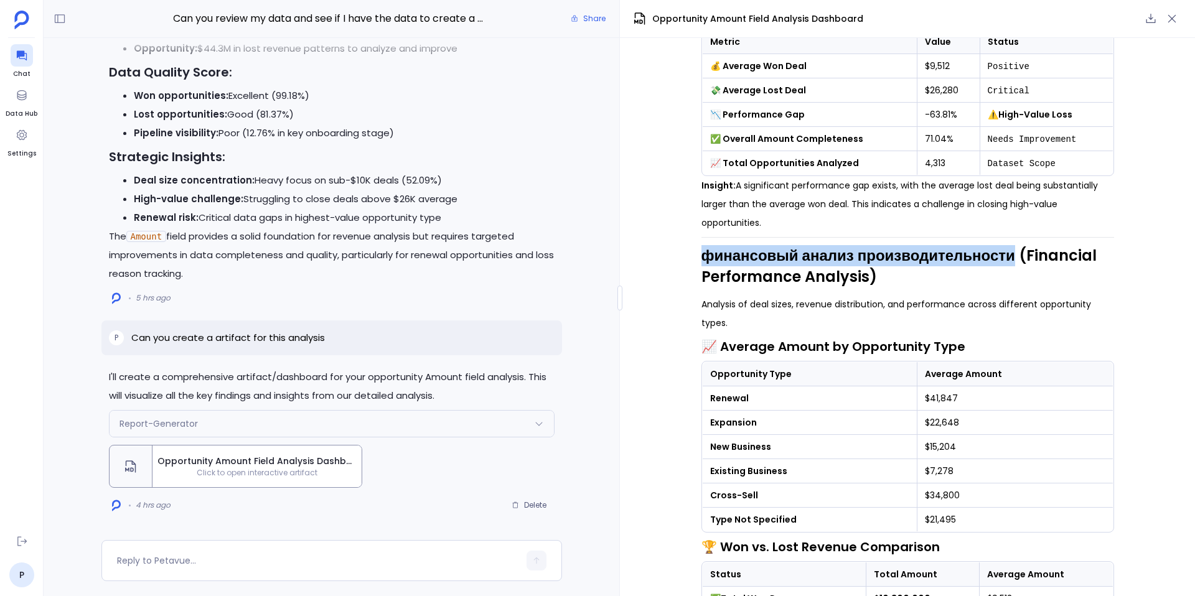
click at [634, 340] on div "📊 Opportunity Amount Analysis Dashboard Data Source: Salesforce Opportunities |…" at bounding box center [907, 317] width 575 height 558
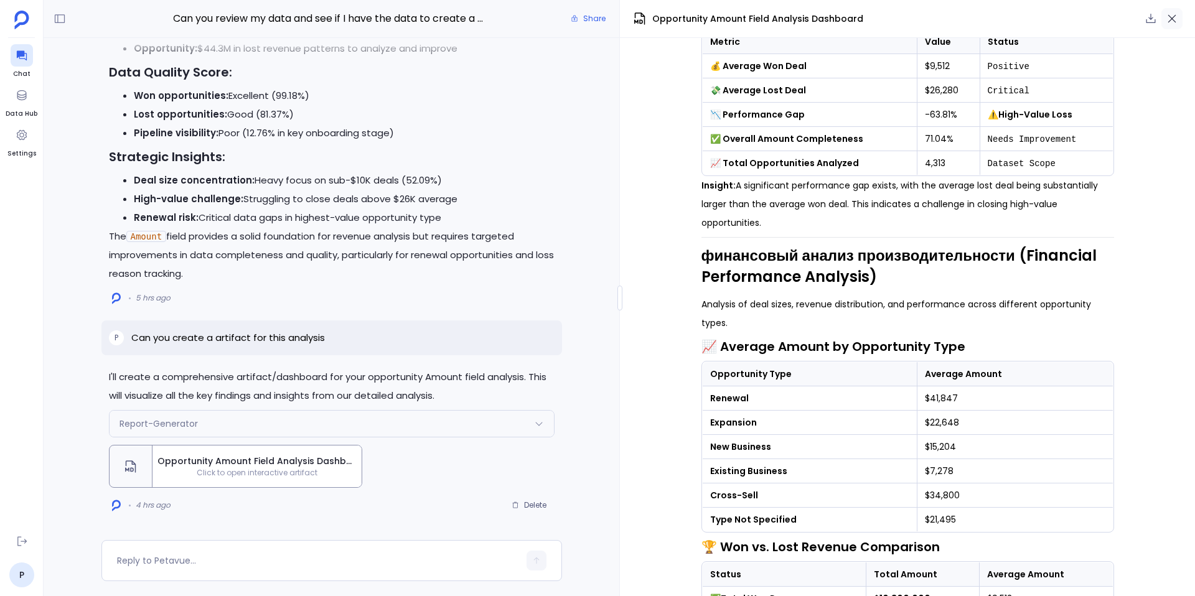
click at [1176, 20] on icon "button" at bounding box center [1172, 18] width 12 height 12
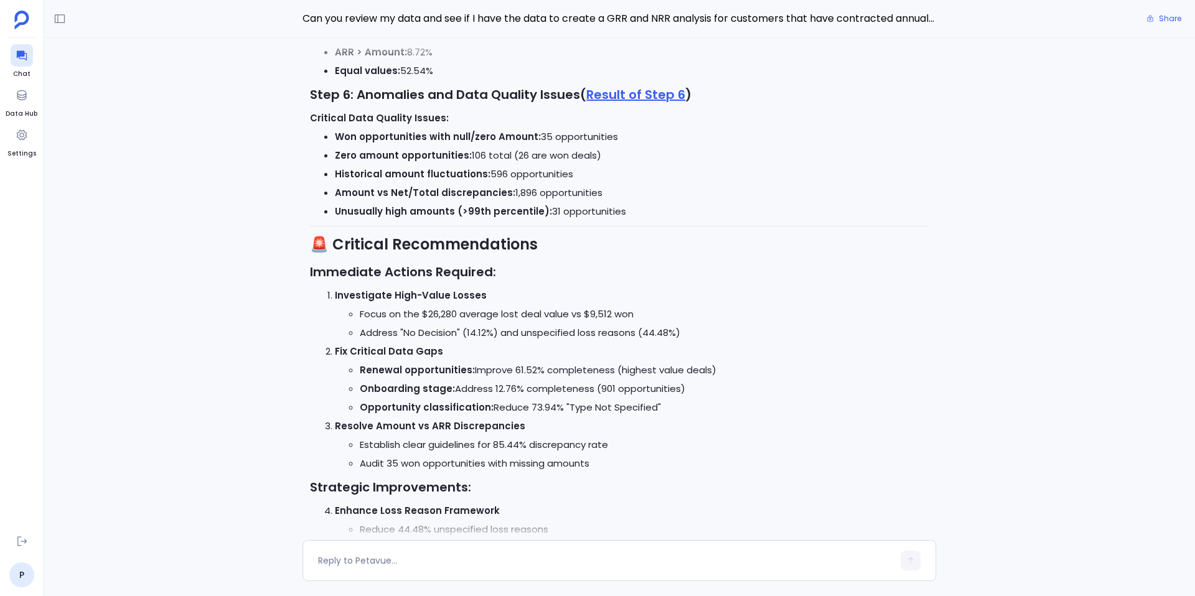
scroll to position [-659, 0]
click at [19, 579] on link "P" at bounding box center [21, 575] width 25 height 25
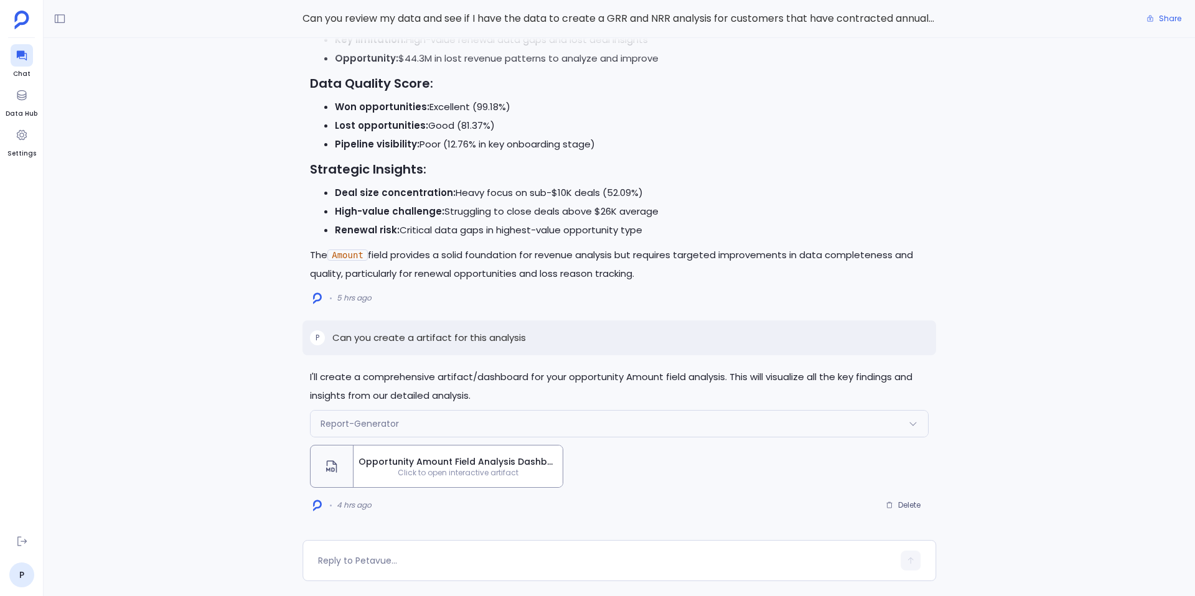
click at [445, 461] on span "Opportunity Amount Field Analysis Dashboard" at bounding box center [458, 462] width 199 height 12
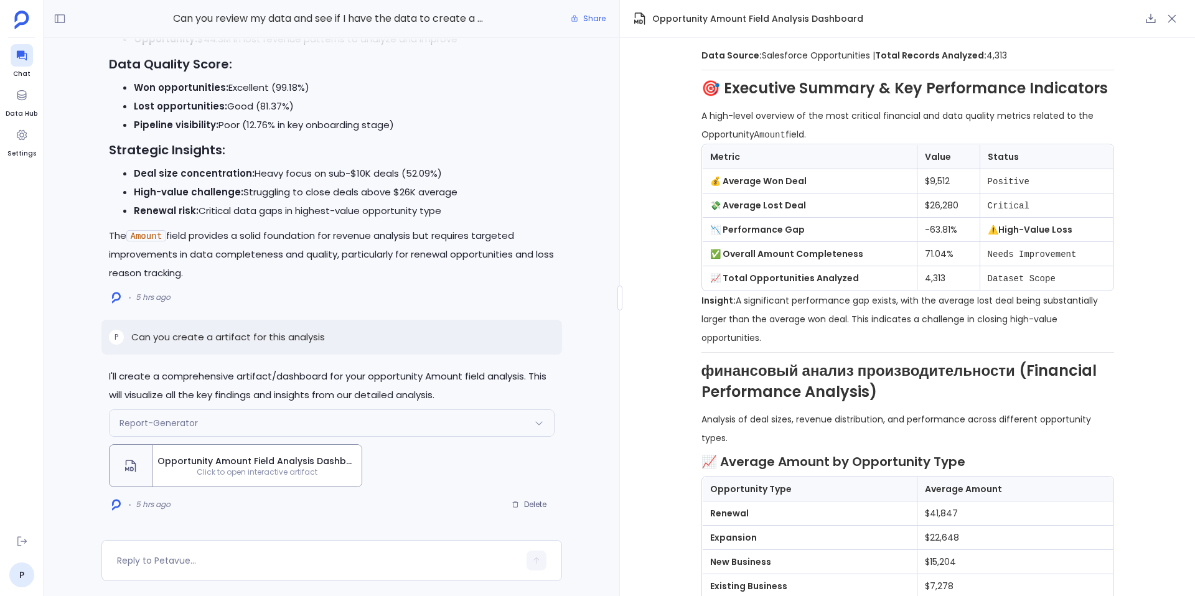
scroll to position [46, 0]
click at [1173, 20] on icon "button" at bounding box center [1172, 18] width 12 height 12
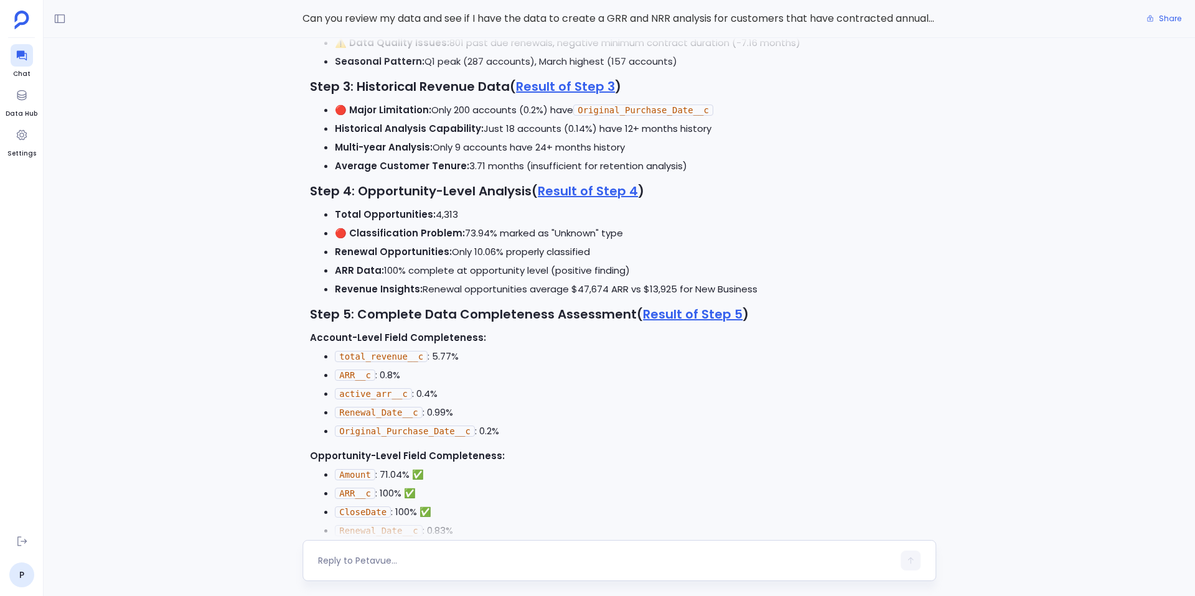
scroll to position [-7114, 0]
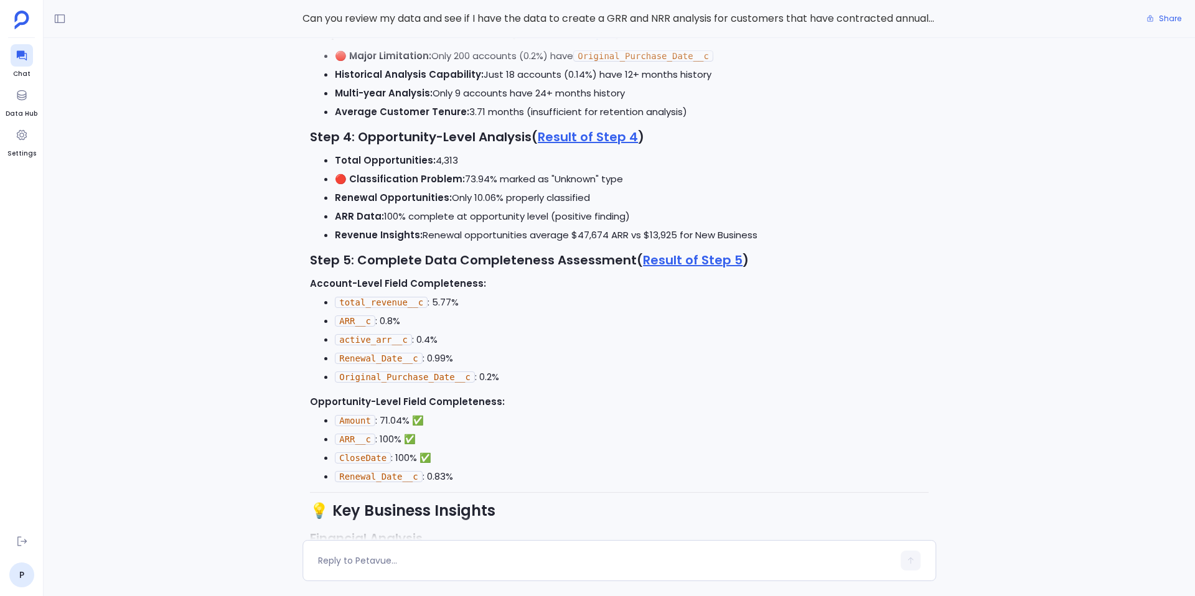
scroll to position [-6822, 0]
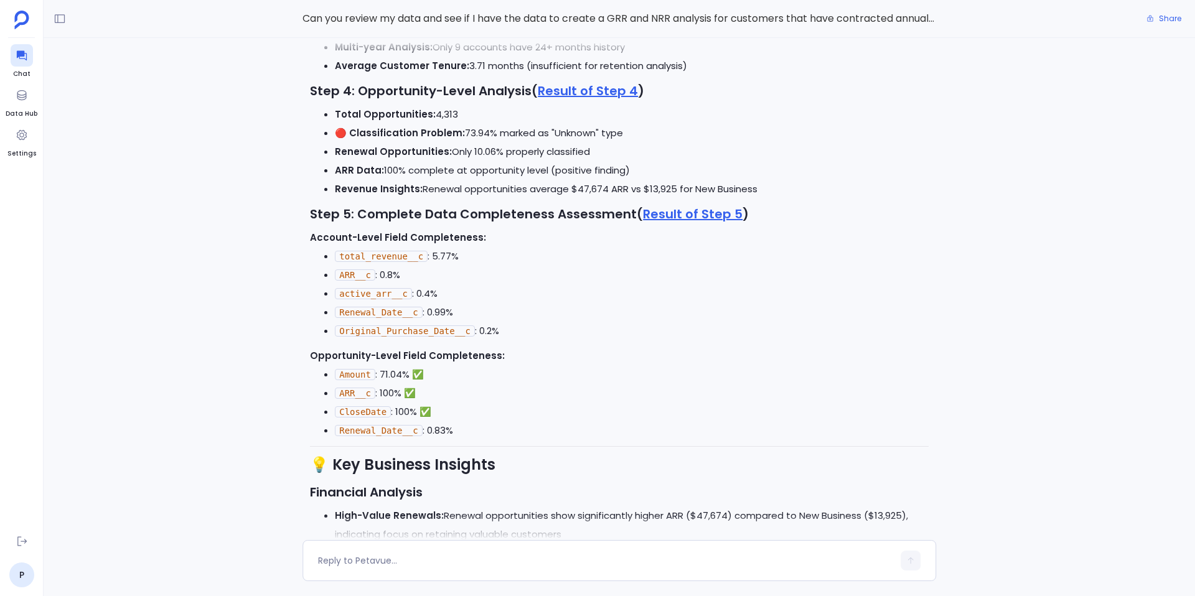
click at [377, 309] on code "Renewal_Date__c" at bounding box center [378, 312] width 87 height 11
click at [367, 291] on code "active_arr__c" at bounding box center [373, 293] width 77 height 11
click at [368, 430] on code "Renewal_Date__c" at bounding box center [378, 430] width 87 height 11
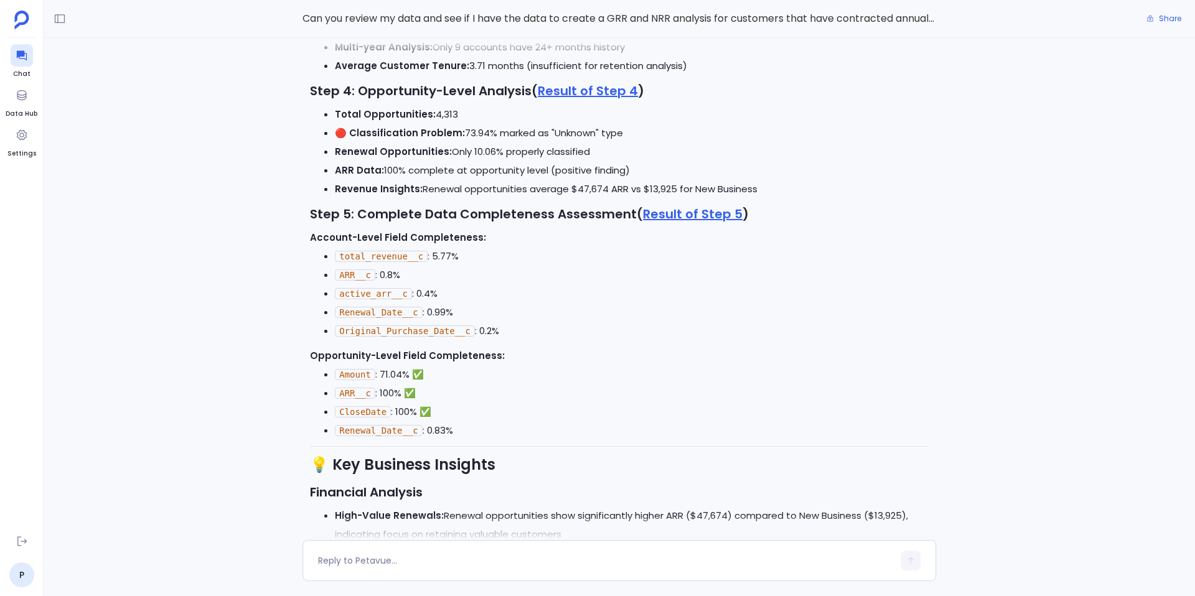
click at [368, 430] on code "Renewal_Date__c" at bounding box center [378, 430] width 87 height 11
copy code "Renewal_Date__c"
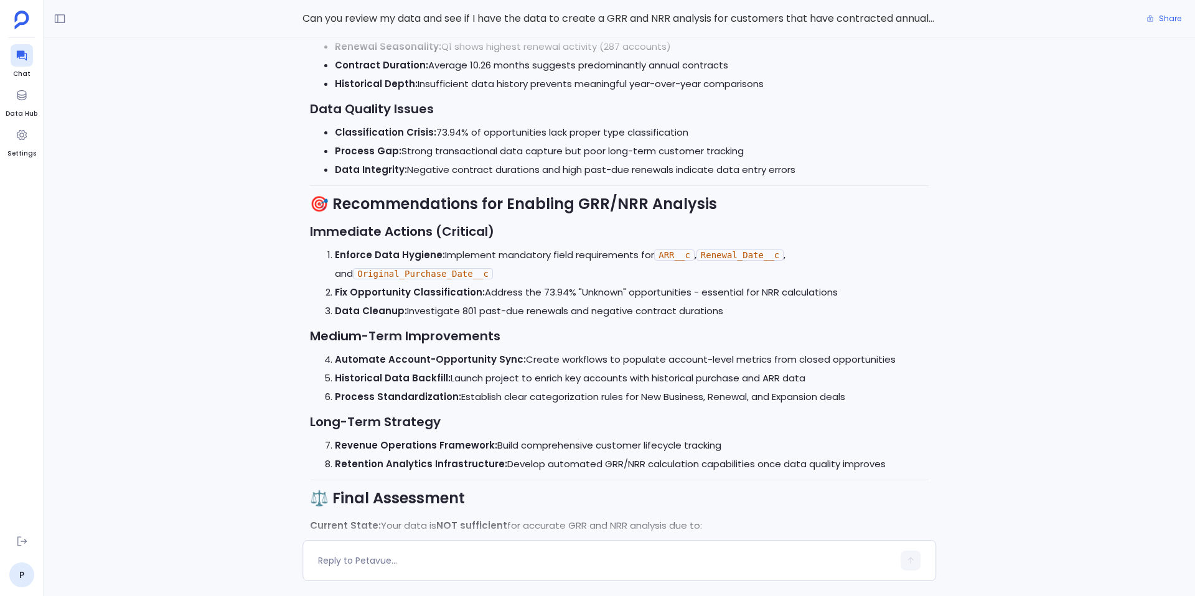
scroll to position [-6241, 0]
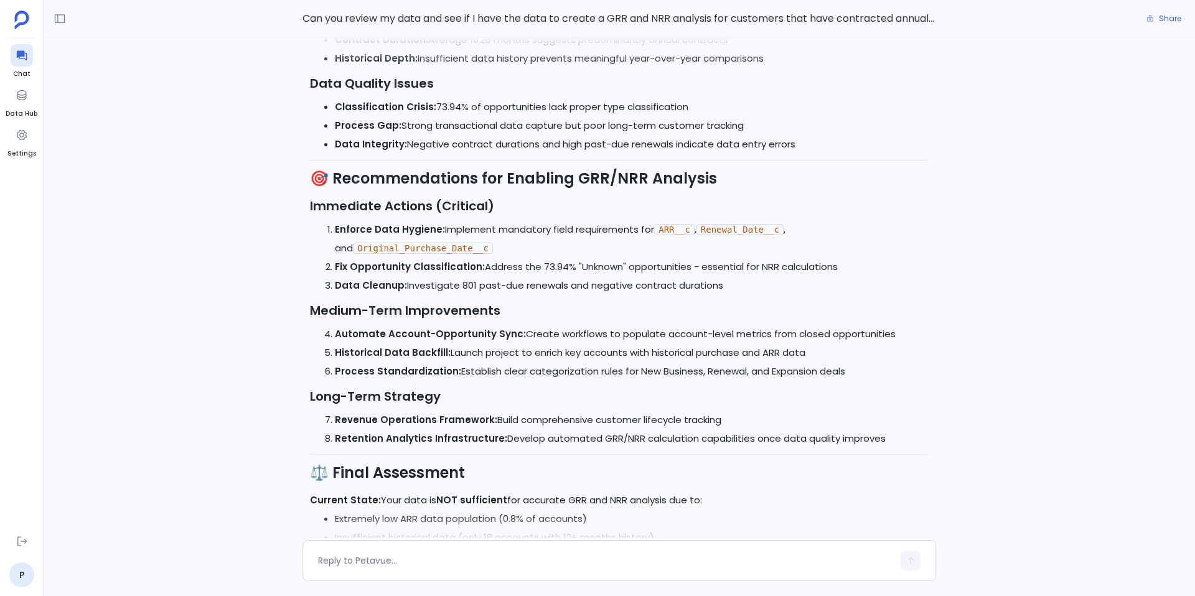
click at [393, 250] on code "Original_Purchase_Date__c" at bounding box center [423, 248] width 140 height 11
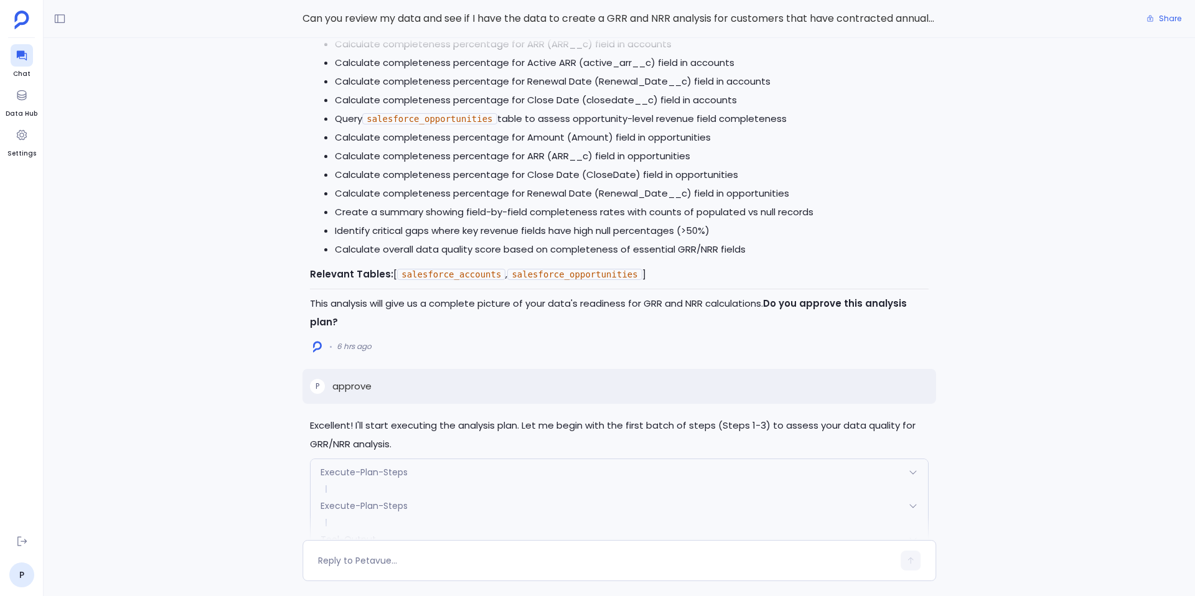
scroll to position [-8498, 0]
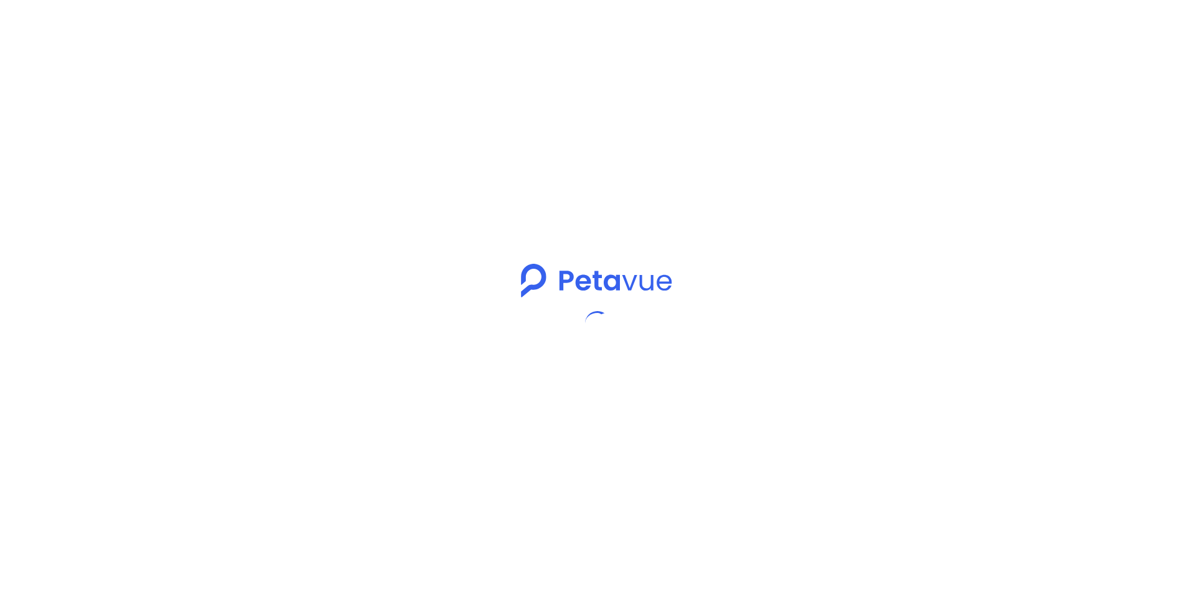
click at [388, 198] on div at bounding box center [597, 298] width 1195 height 596
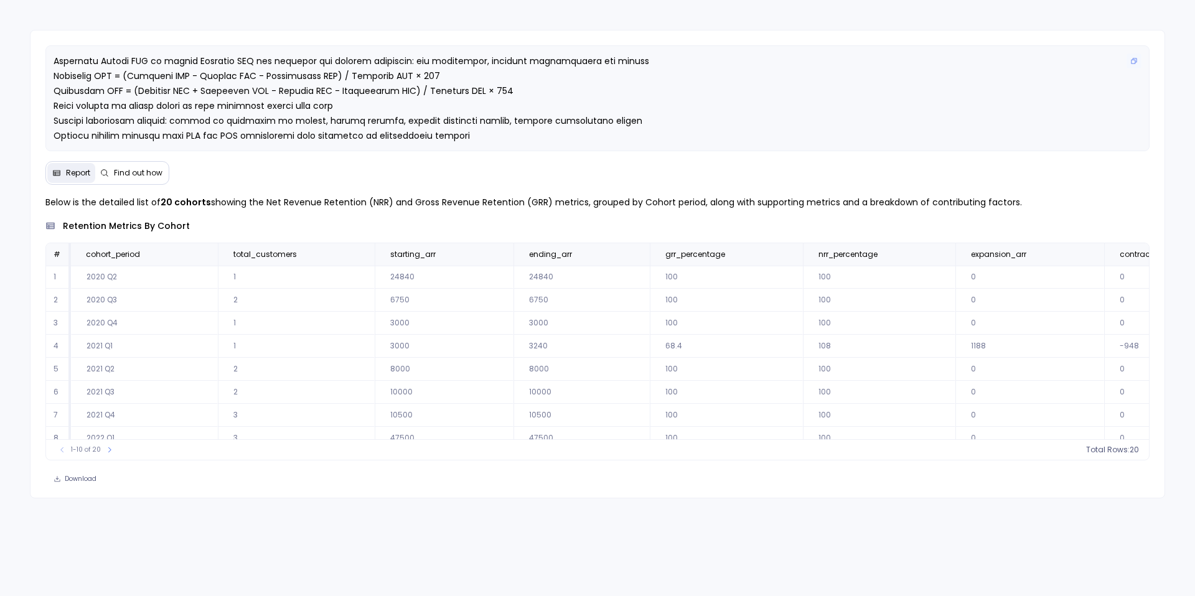
scroll to position [90, 0]
click at [139, 174] on span "Find out how" at bounding box center [138, 173] width 49 height 10
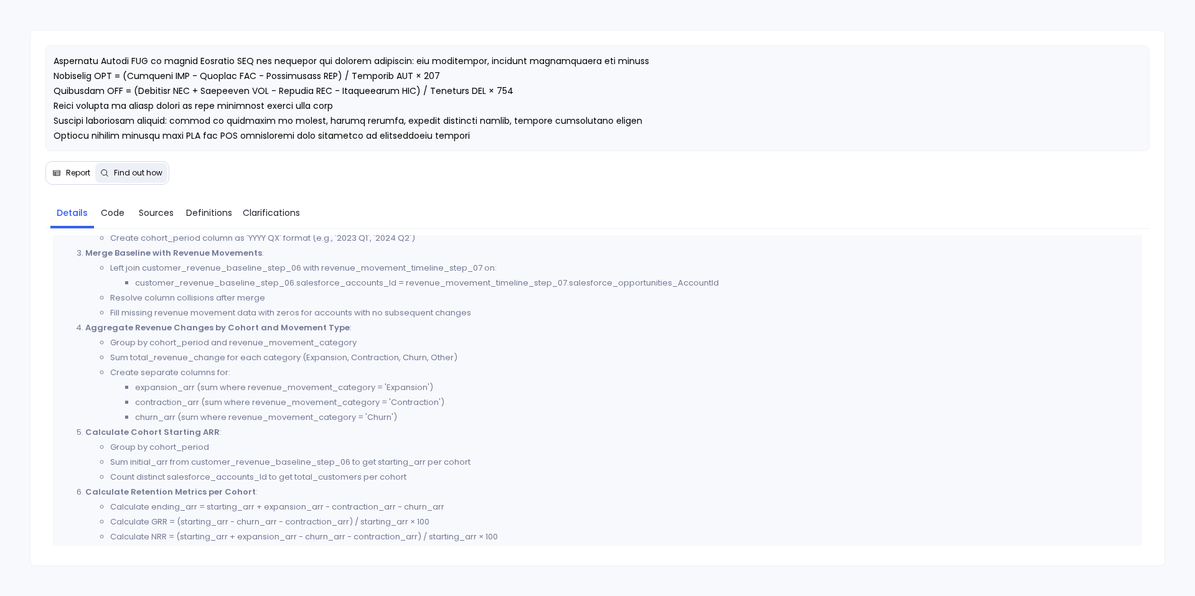
scroll to position [368, 0]
click at [270, 390] on li "expansion_arr (sum where revenue_movement_category = 'Expansion')" at bounding box center [635, 385] width 1000 height 15
copy li "revenue_movement_category"
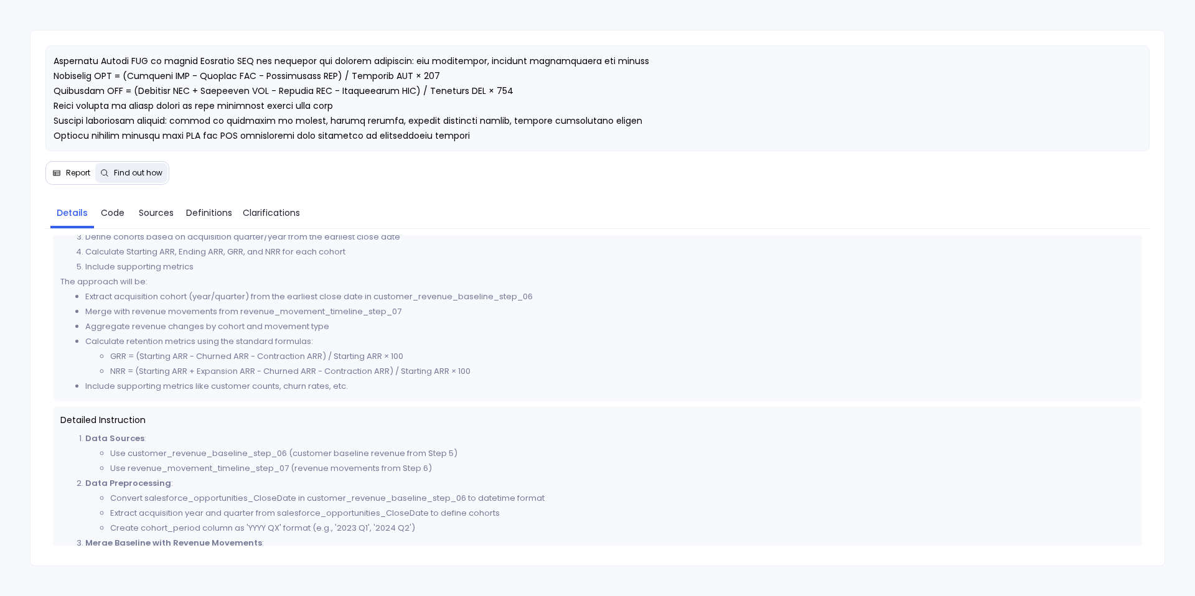
scroll to position [0, 0]
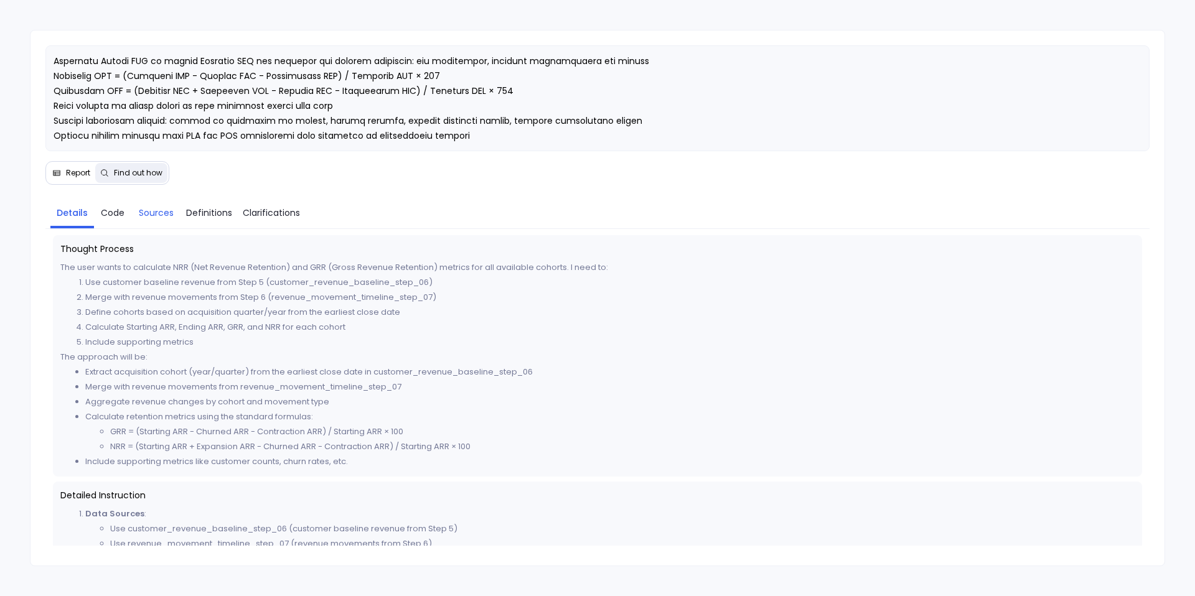
click at [146, 209] on span "Sources" at bounding box center [156, 213] width 35 height 14
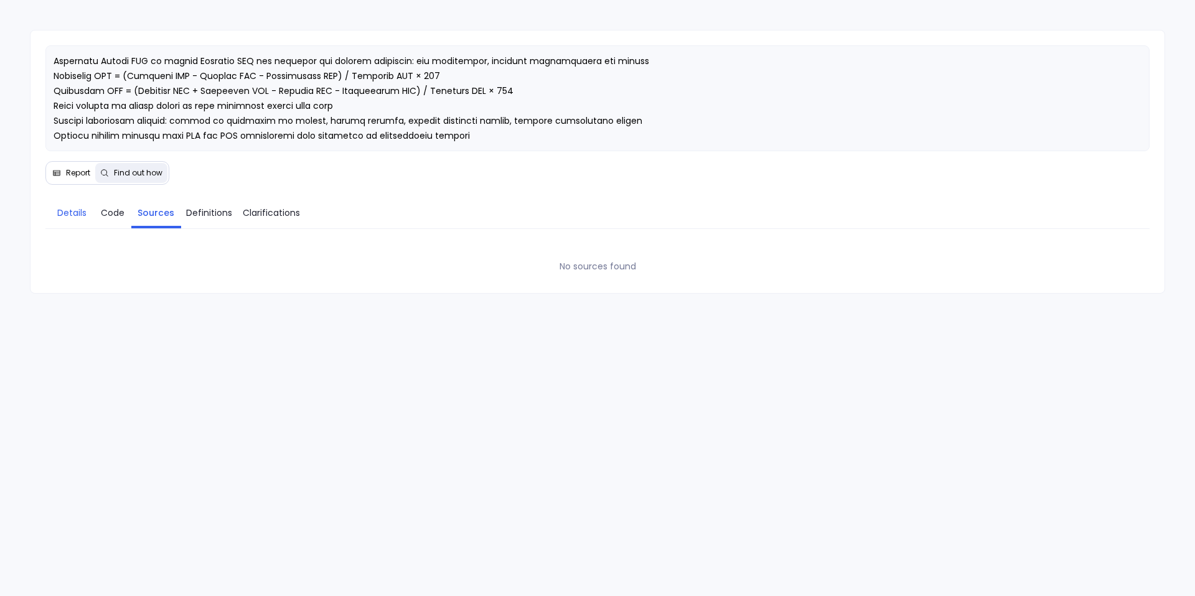
click at [70, 210] on span "Details" at bounding box center [71, 213] width 29 height 14
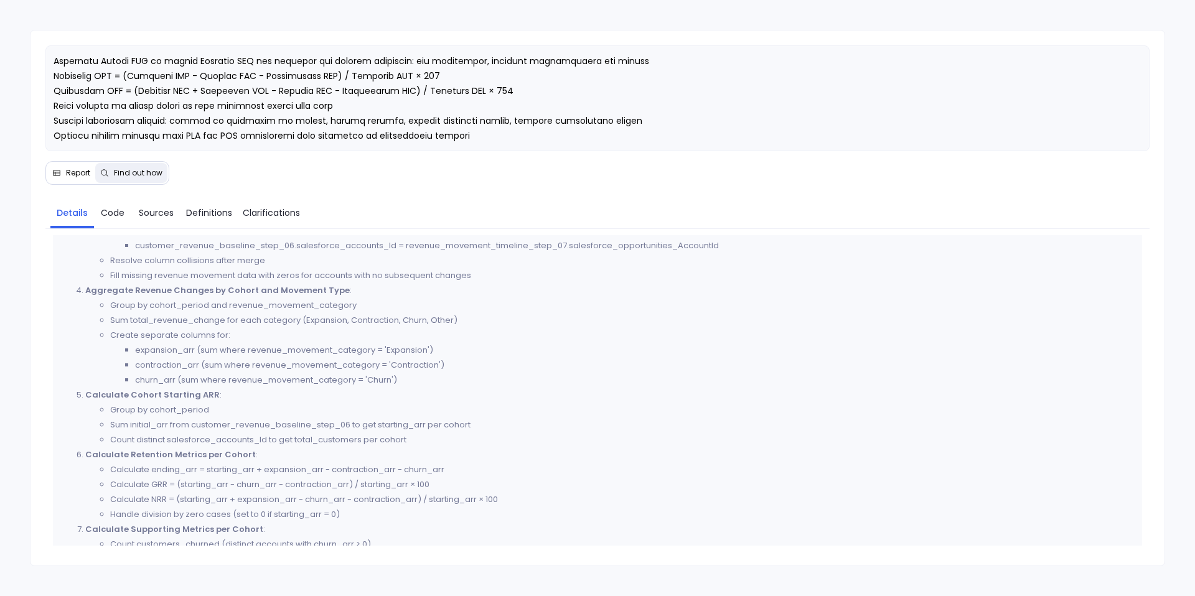
scroll to position [403, 0]
click at [67, 170] on span "Report" at bounding box center [78, 173] width 24 height 10
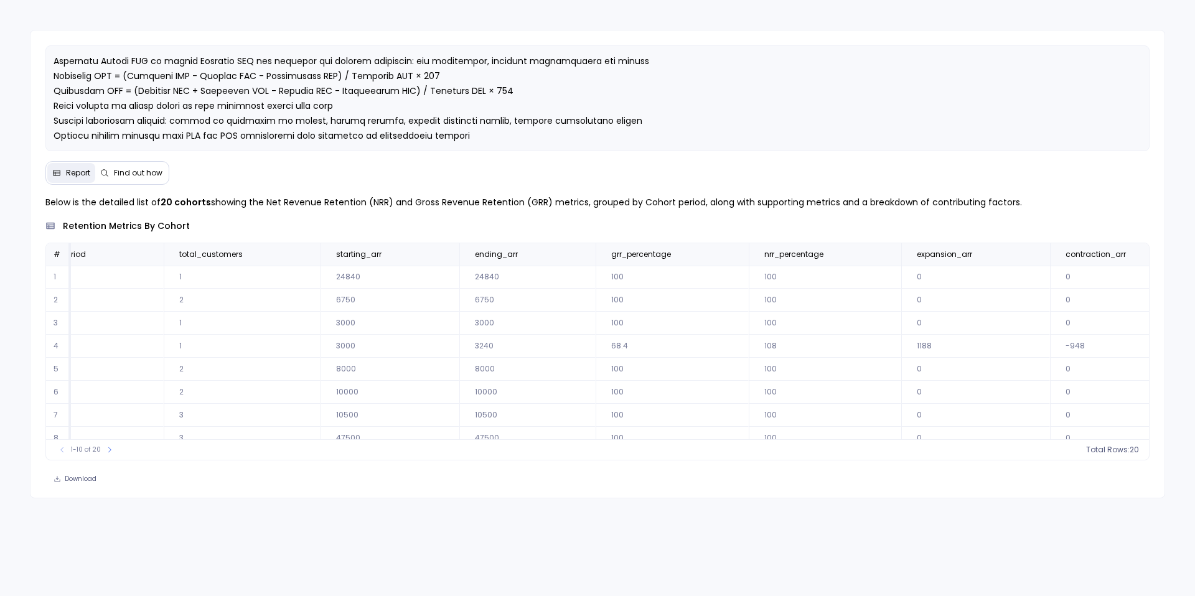
scroll to position [0, 0]
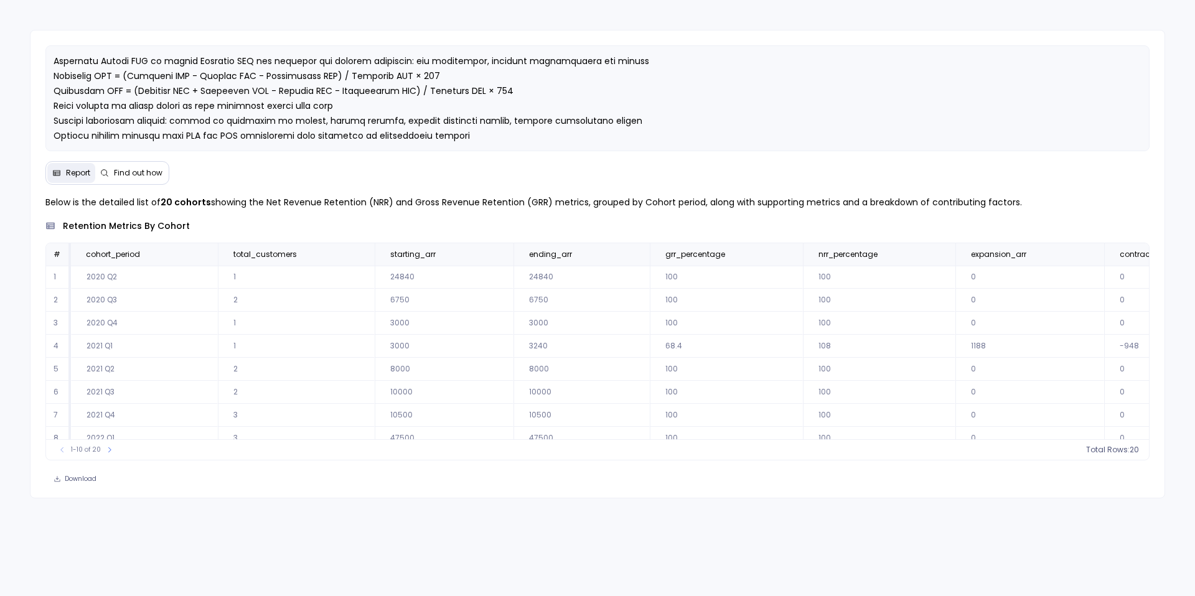
click at [124, 171] on span "Find out how" at bounding box center [138, 173] width 49 height 10
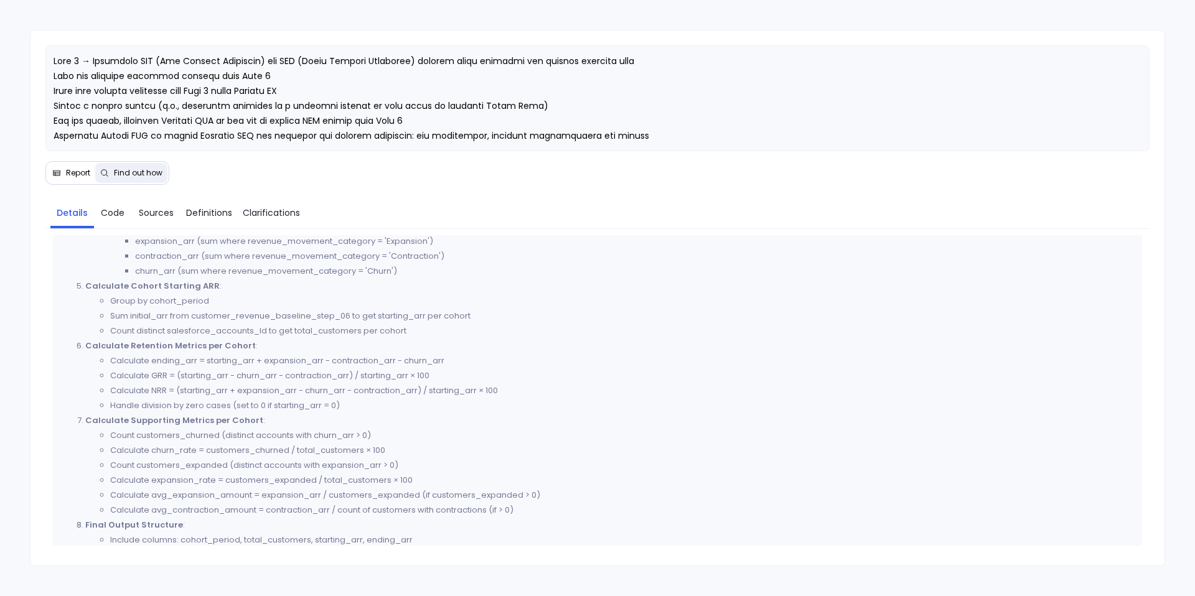
click at [67, 172] on span "Report" at bounding box center [78, 173] width 24 height 10
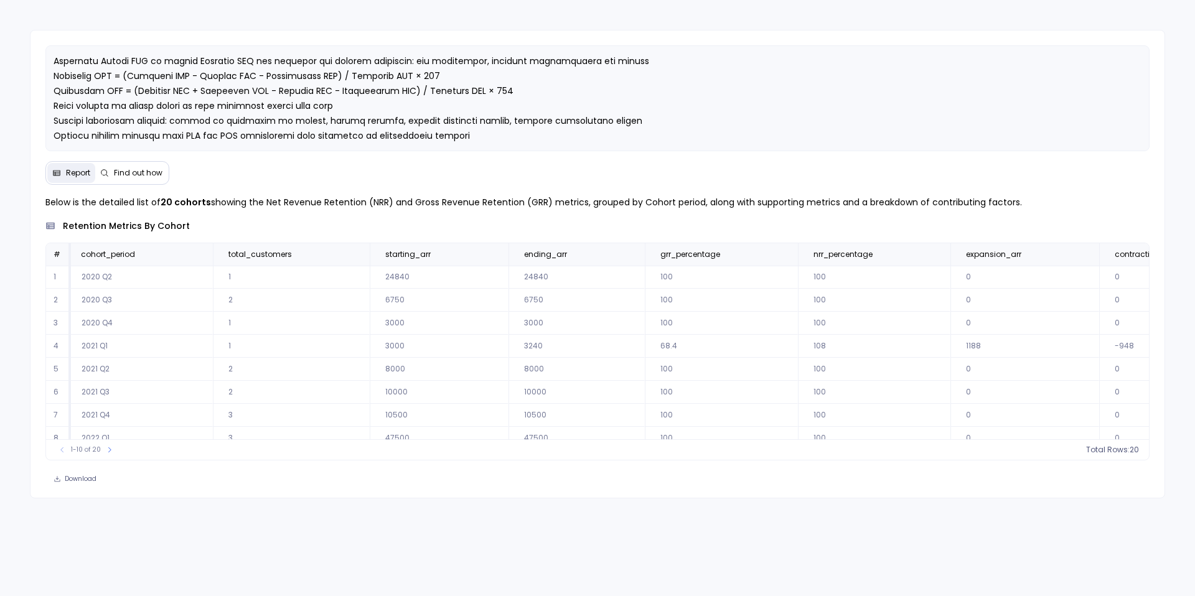
scroll to position [0, 5]
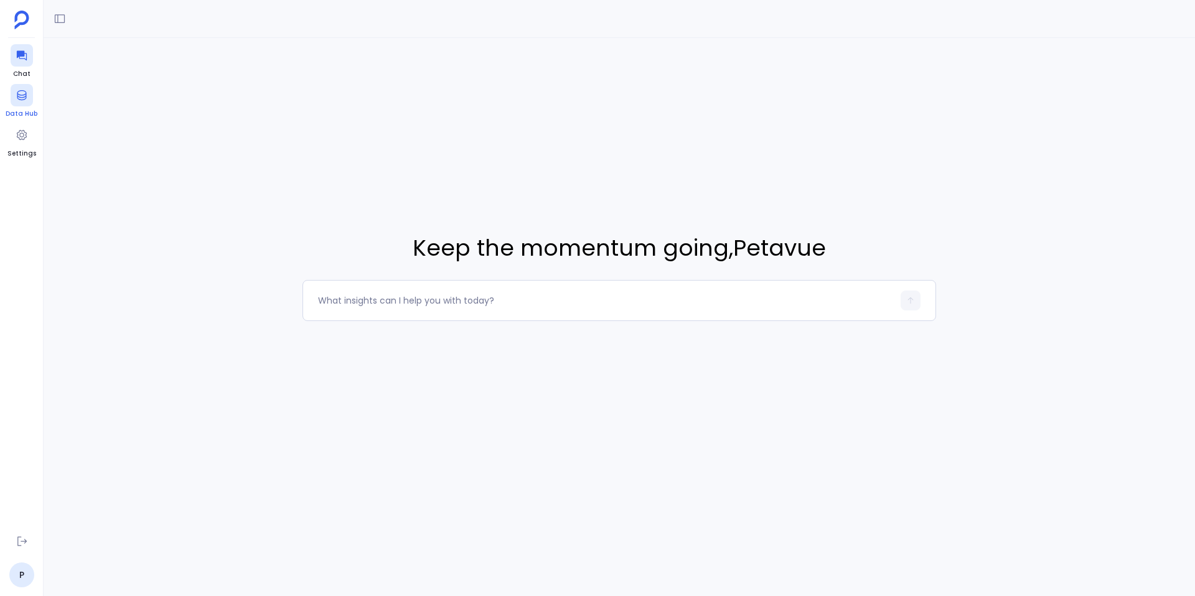
click at [19, 98] on icon at bounding box center [22, 95] width 12 height 12
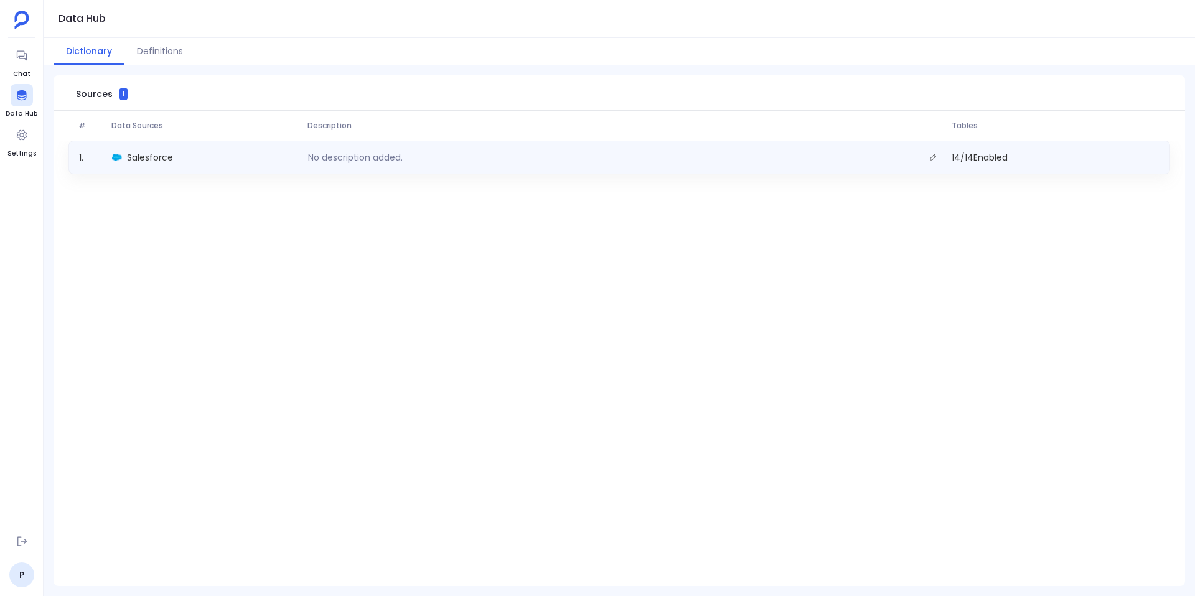
click at [150, 159] on span "Salesforce" at bounding box center [150, 157] width 46 height 12
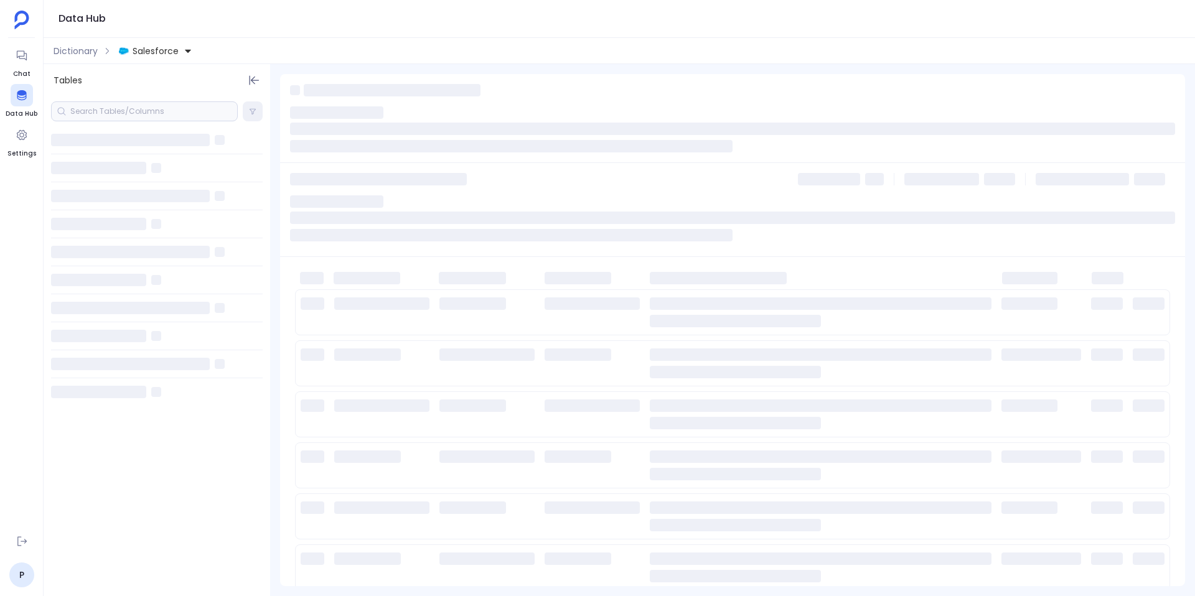
click at [105, 114] on div at bounding box center [144, 111] width 187 height 20
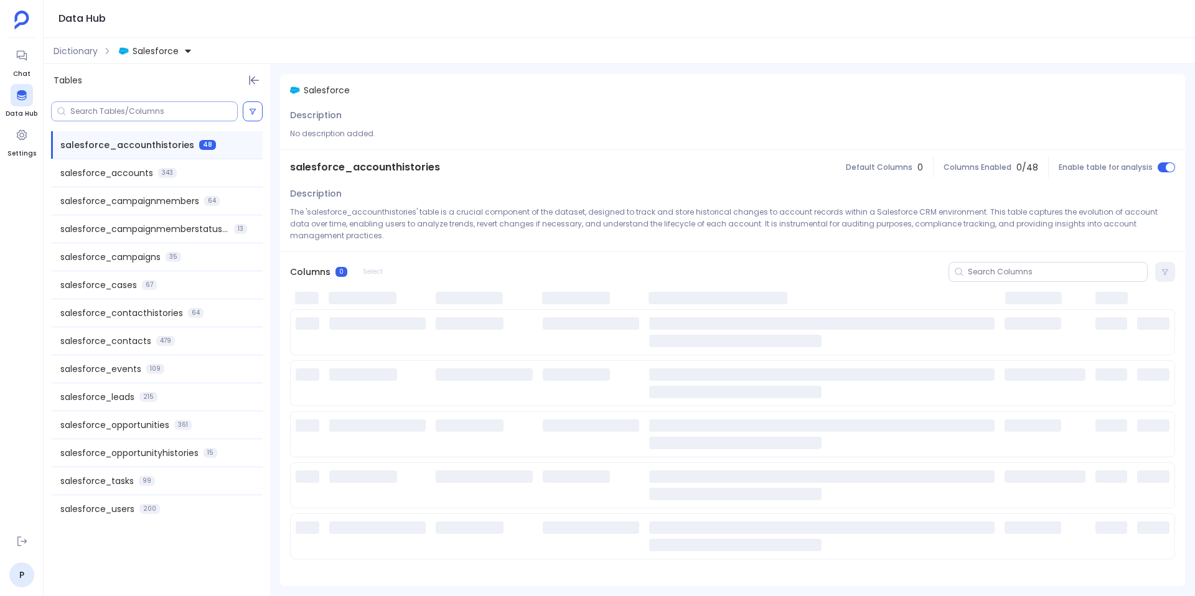
click at [105, 114] on input at bounding box center [153, 111] width 167 height 10
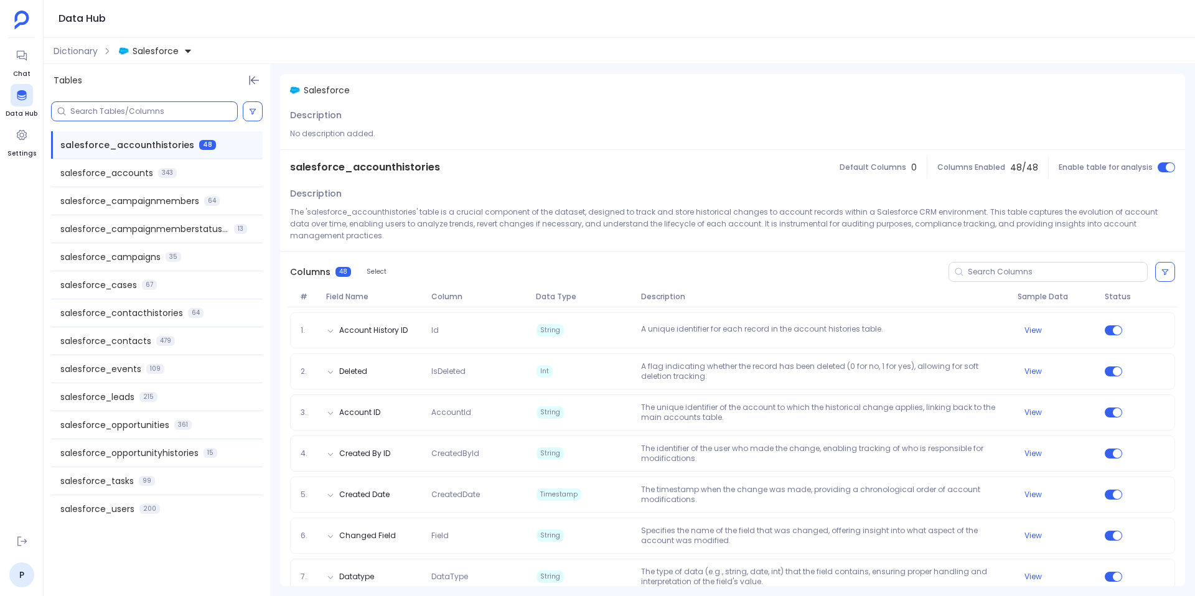
paste input "revenue_movement_category"
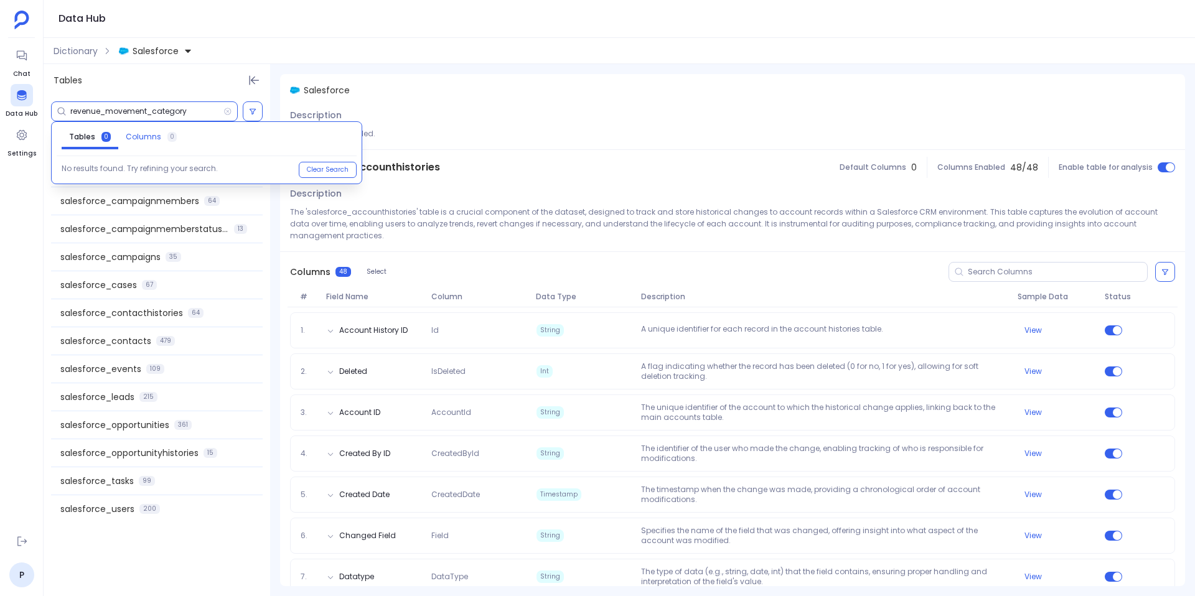
click at [153, 137] on span "Columns" at bounding box center [143, 137] width 35 height 10
click at [137, 111] on input "revenue_movement_category" at bounding box center [146, 111] width 153 height 10
click at [151, 171] on span "StageName" at bounding box center [141, 170] width 46 height 10
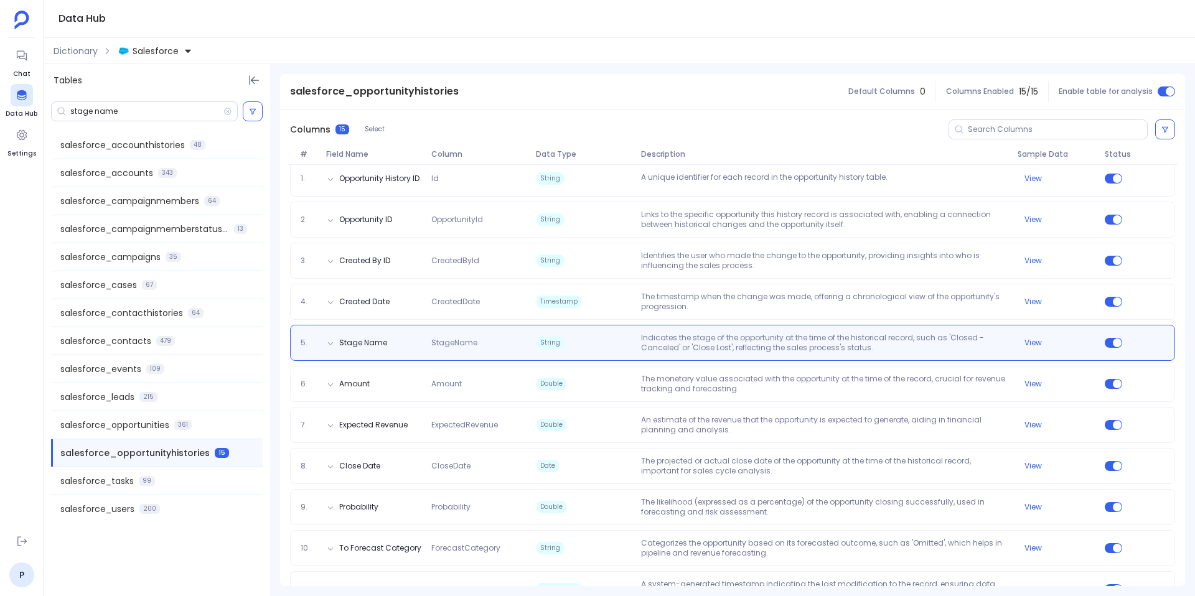
scroll to position [164, 0]
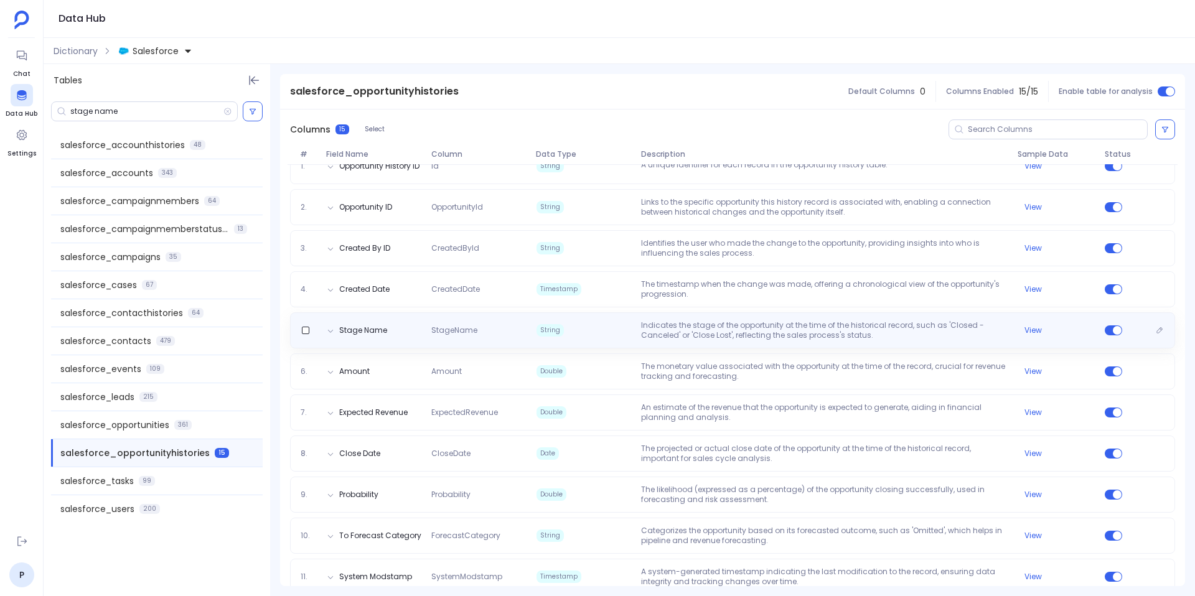
click at [575, 328] on span "String" at bounding box center [584, 331] width 105 height 20
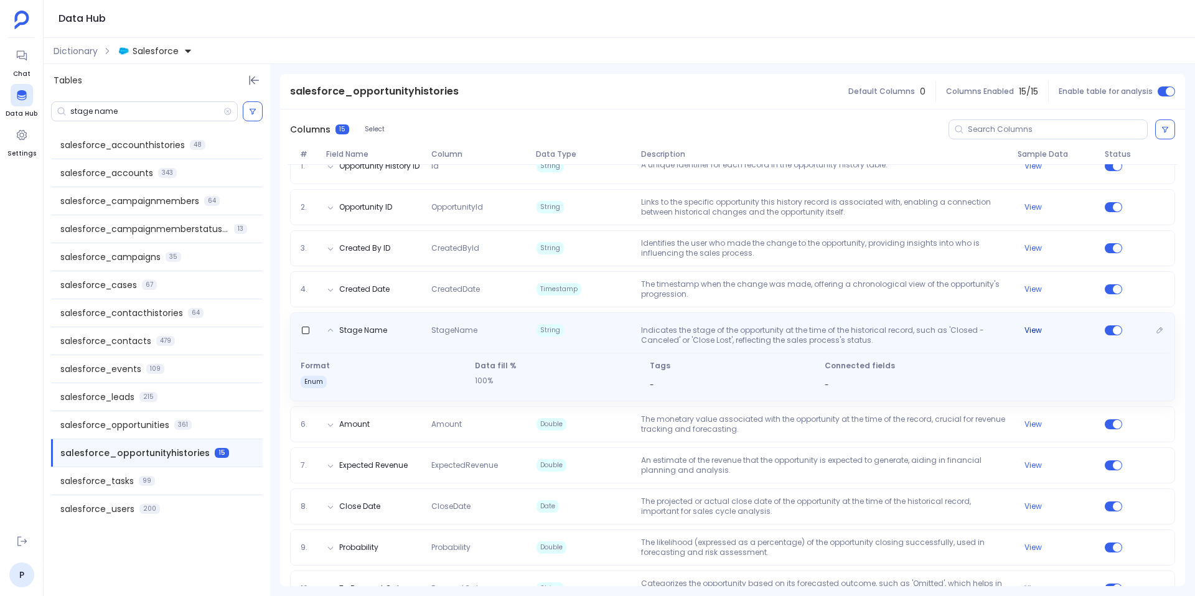
click at [1031, 332] on button "View" at bounding box center [1033, 331] width 17 height 10
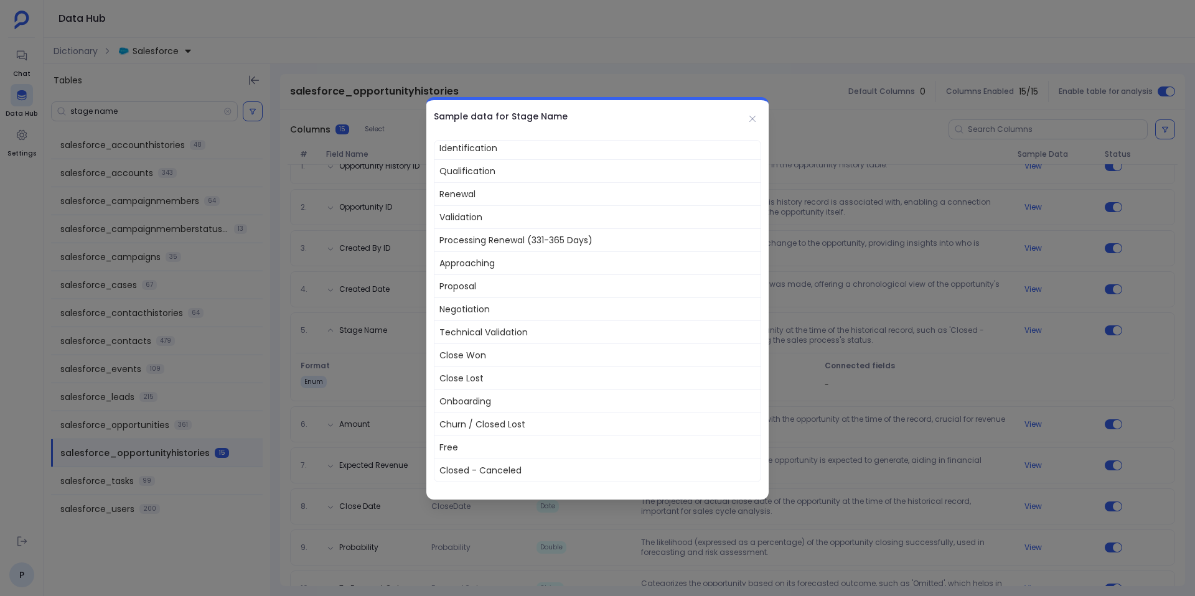
scroll to position [141, 0]
click at [753, 120] on icon at bounding box center [753, 119] width 10 height 10
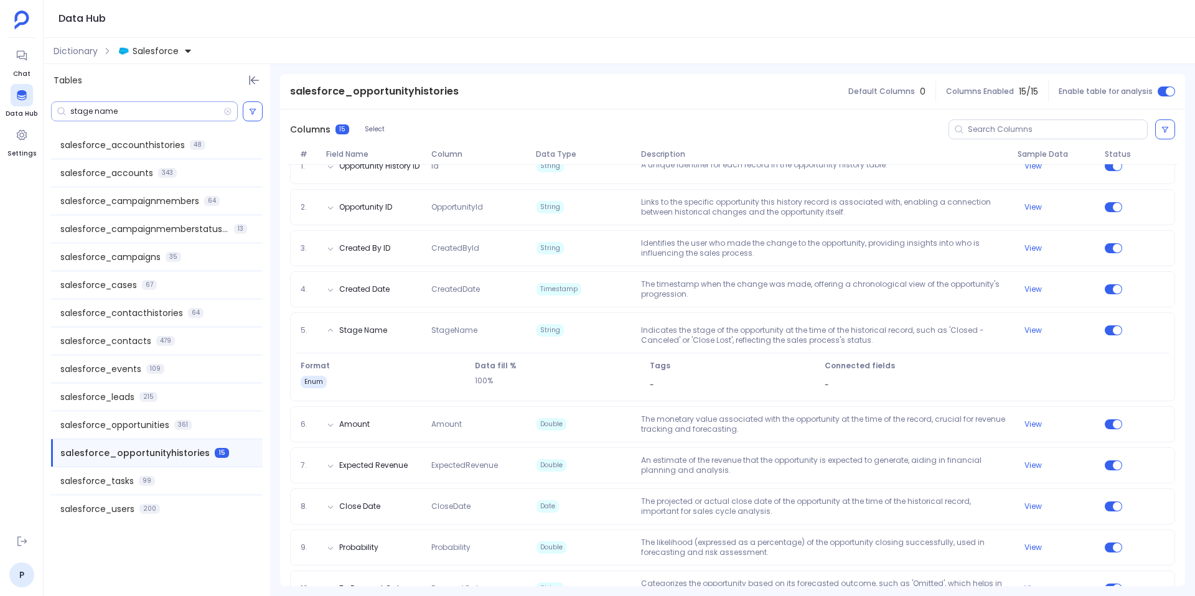
click at [106, 110] on input "stage name" at bounding box center [146, 111] width 153 height 10
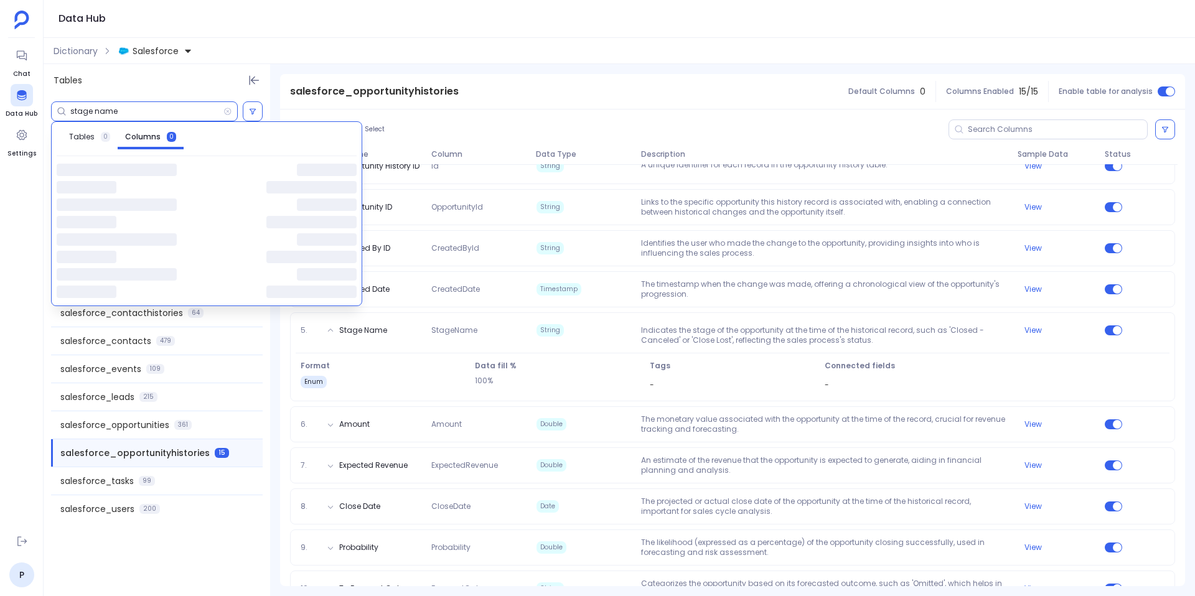
click at [106, 110] on input "stage name" at bounding box center [146, 111] width 153 height 10
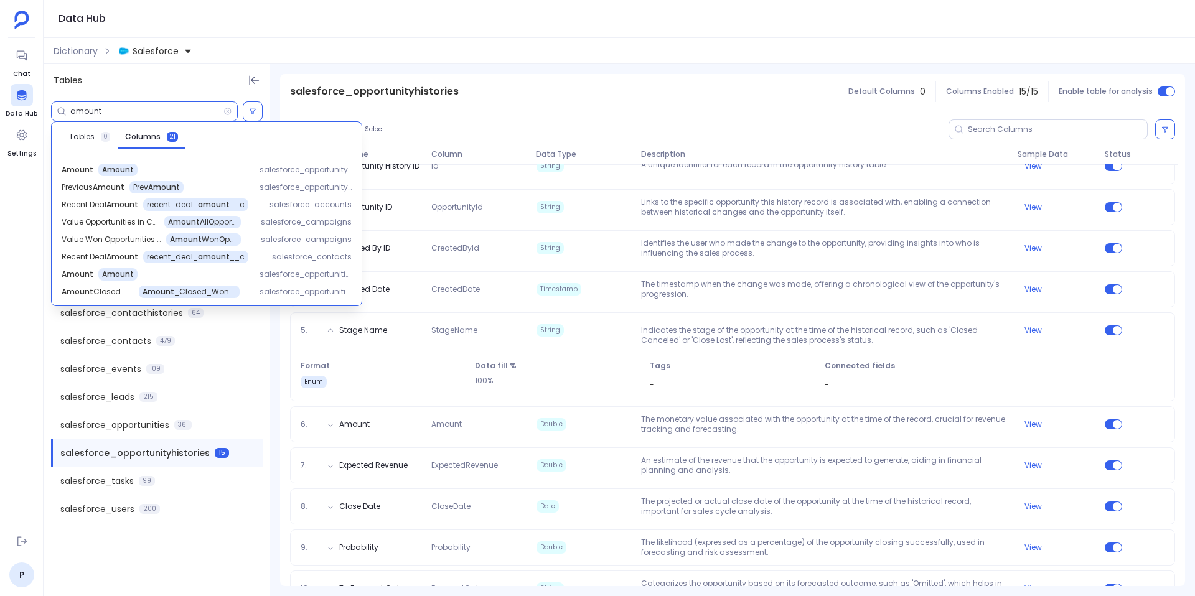
scroll to position [164, 0]
click at [314, 169] on span "salesforce_opportunityhistories" at bounding box center [306, 170] width 92 height 10
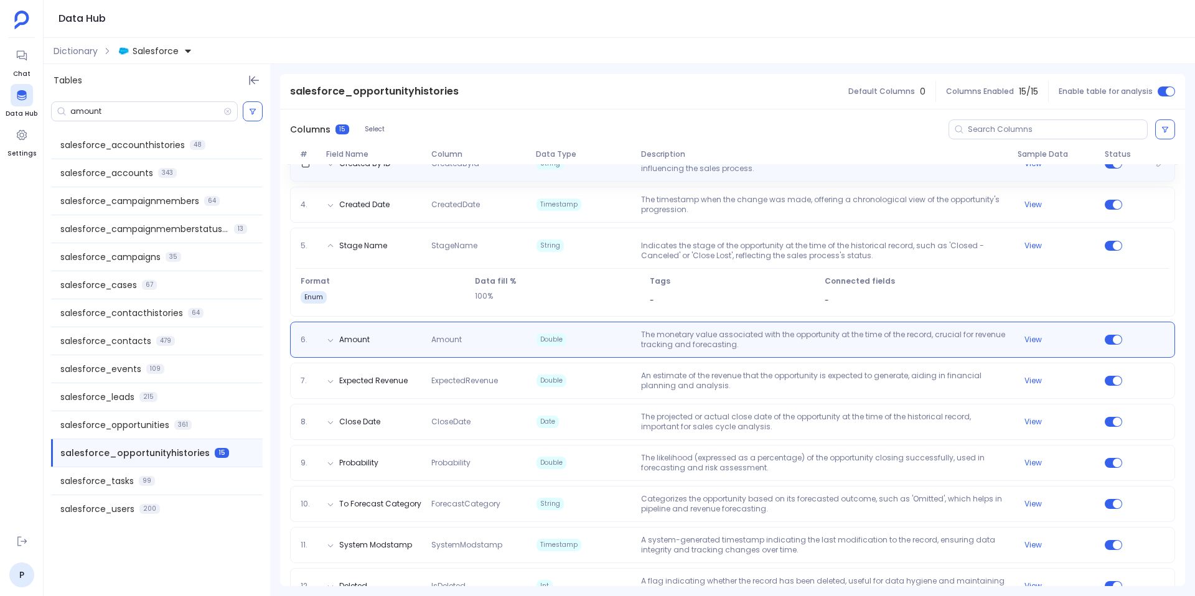
scroll to position [259, 0]
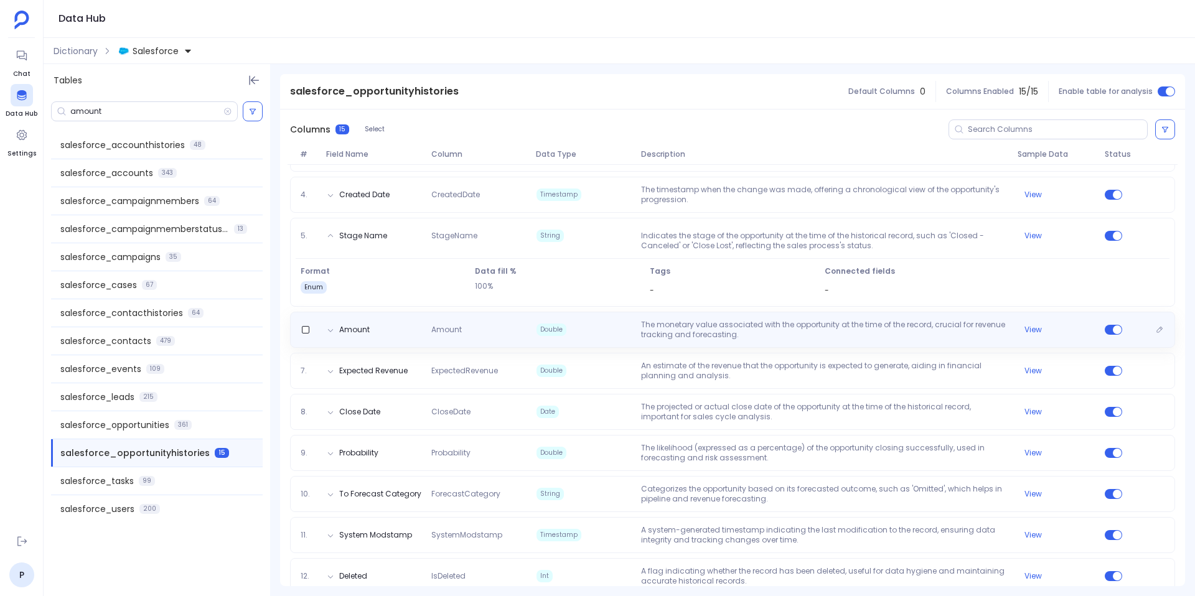
click at [516, 341] on div "Amount Amount Double The monetary value associated with the opportunity at the …" at bounding box center [732, 330] width 885 height 36
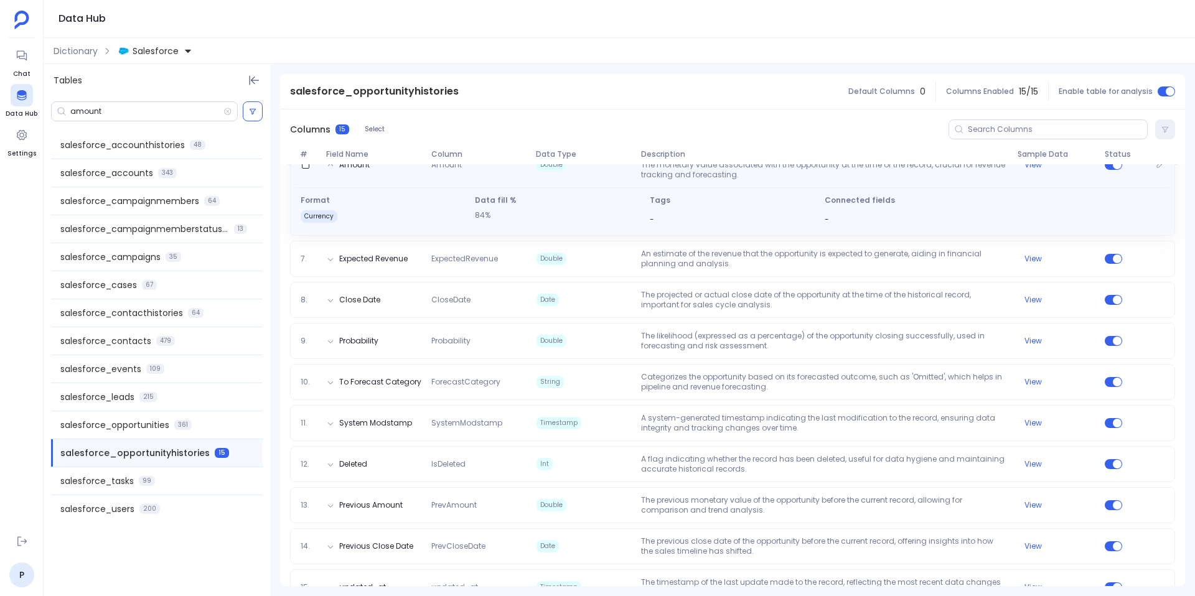
scroll to position [372, 0]
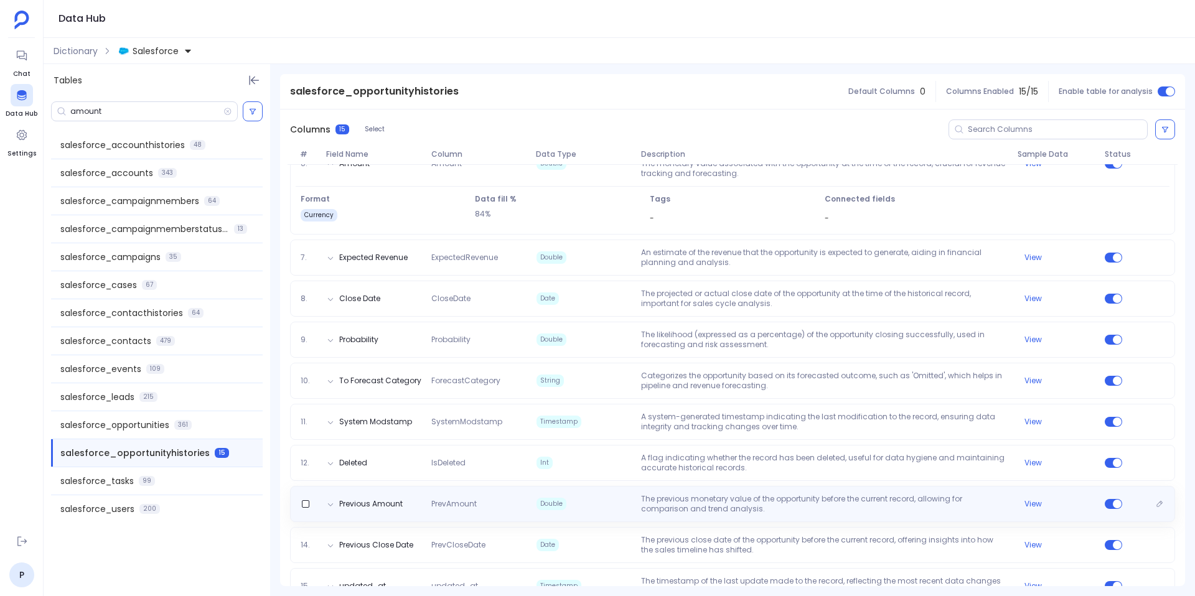
click at [489, 513] on div "Previous Amount PrevAmount Double The previous monetary value of the opportunit…" at bounding box center [733, 504] width 874 height 20
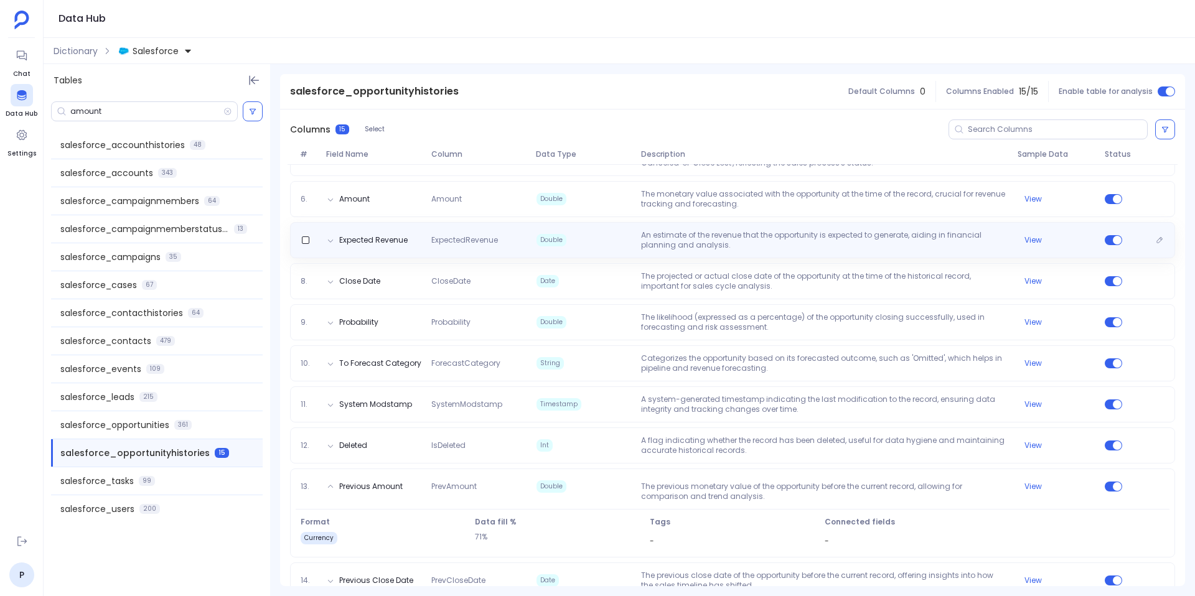
scroll to position [338, 0]
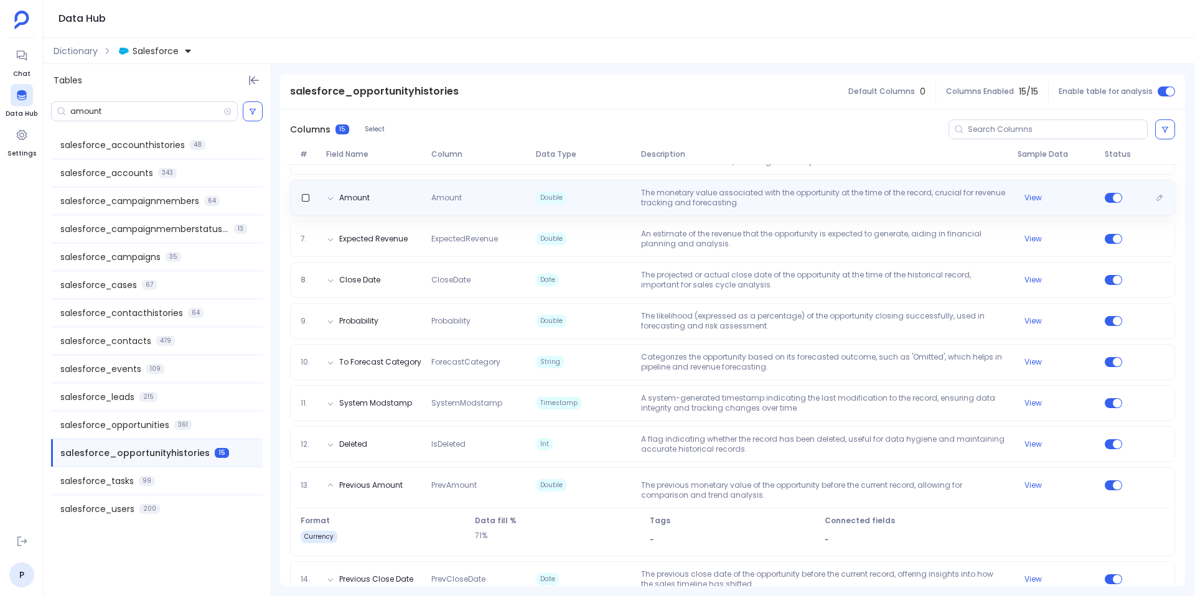
click at [487, 195] on span "Amount" at bounding box center [478, 198] width 105 height 10
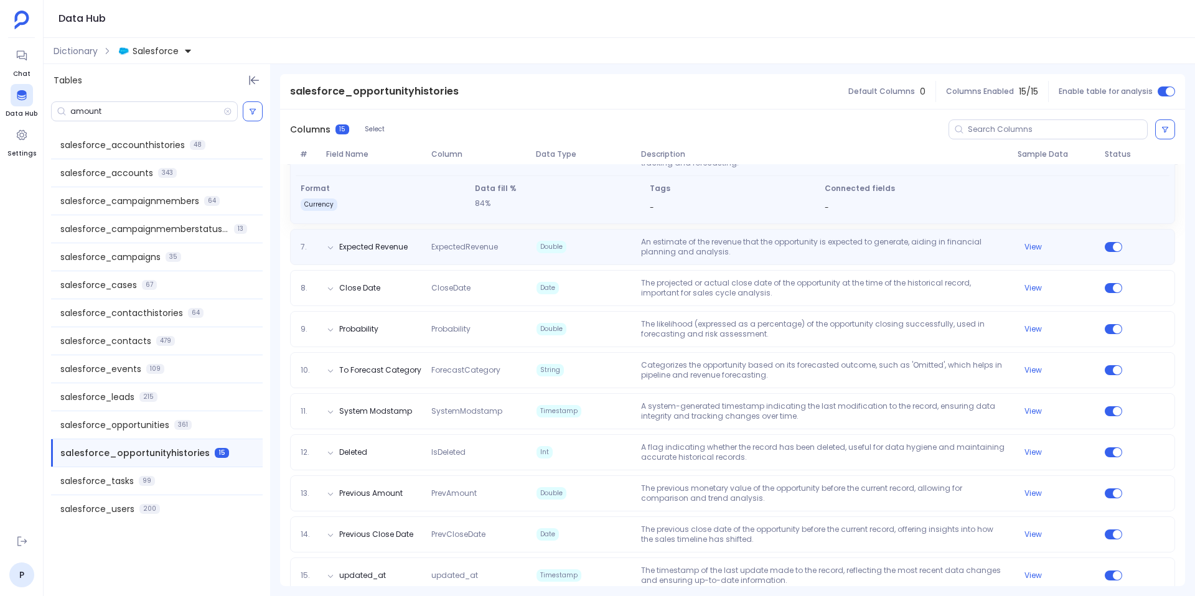
scroll to position [400, 0]
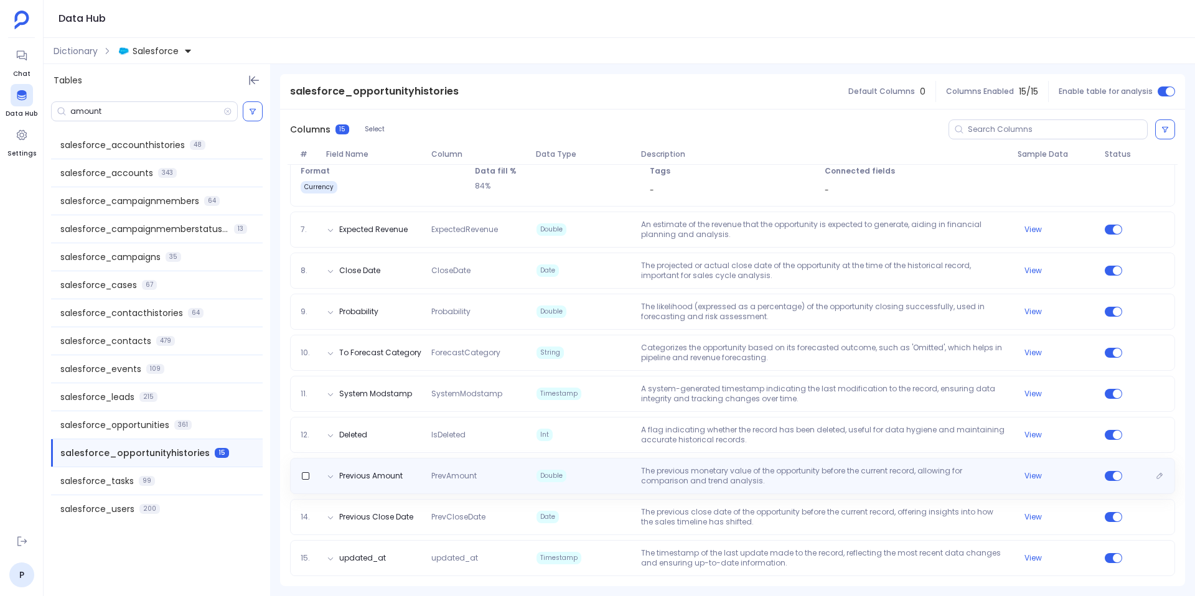
click at [665, 484] on p "The previous monetary value of the opportunity before the current record, allow…" at bounding box center [824, 476] width 376 height 20
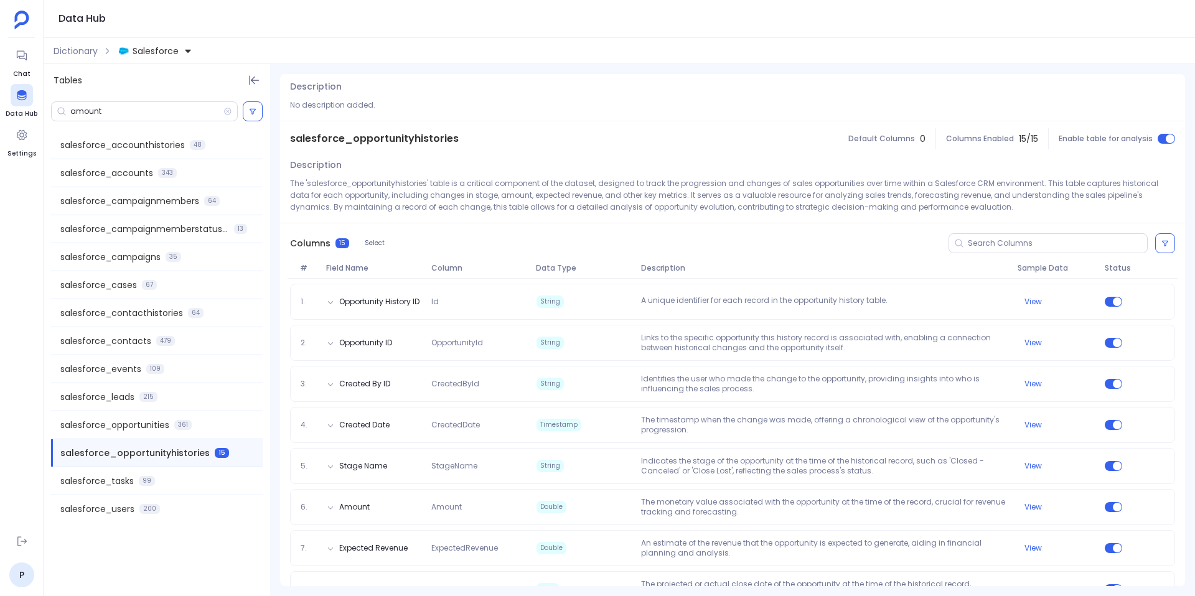
scroll to position [0, 0]
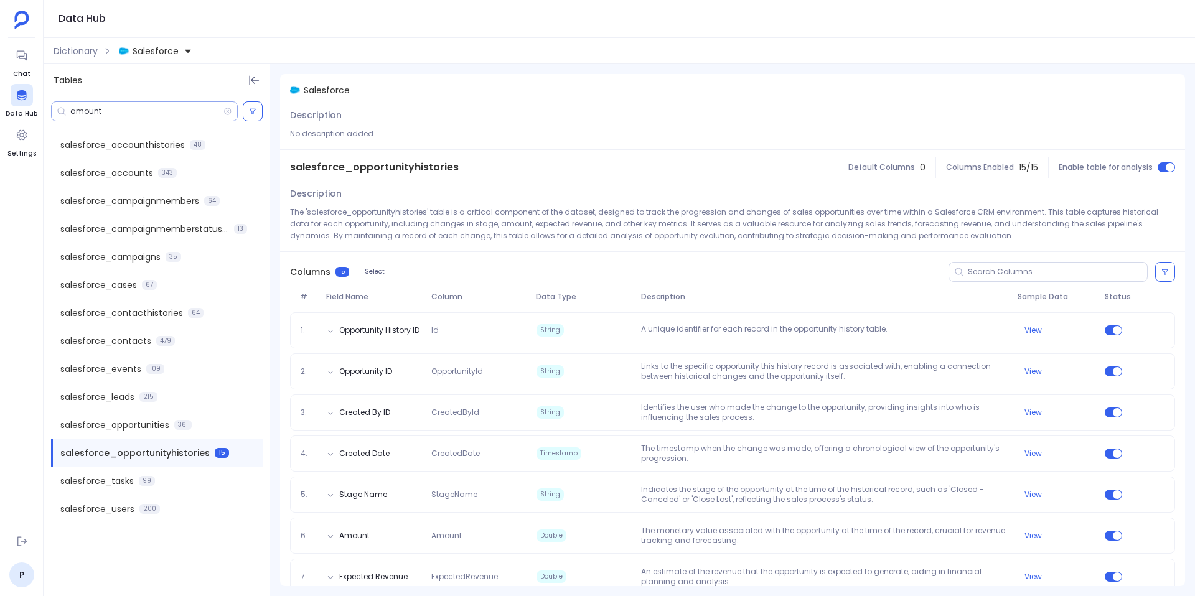
click at [130, 113] on input "amount" at bounding box center [146, 111] width 153 height 10
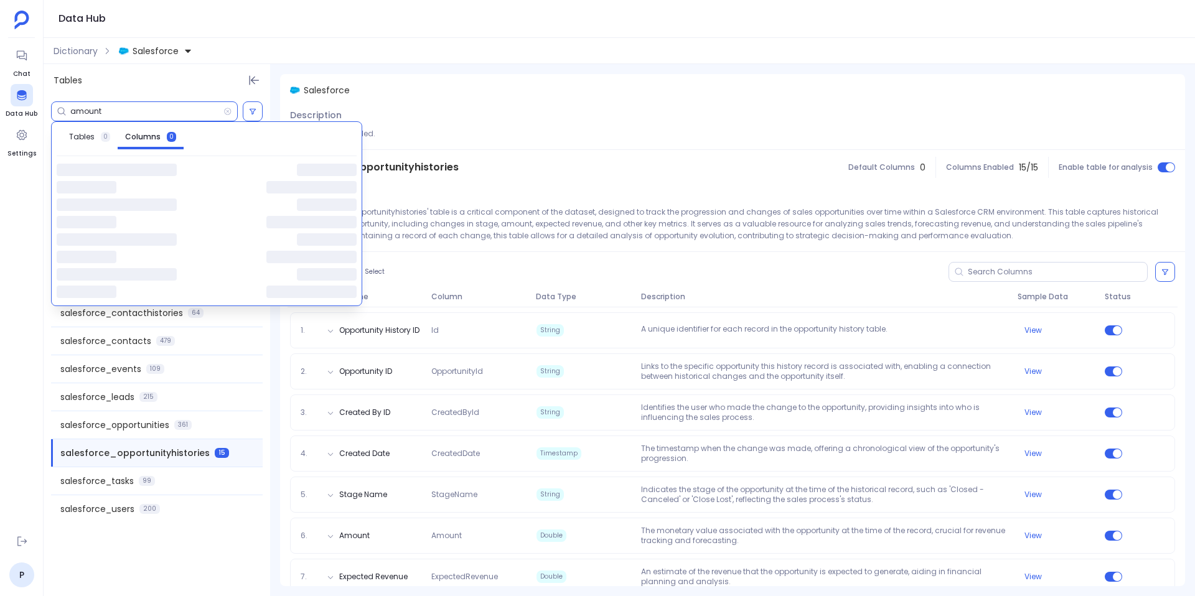
click at [130, 113] on input "amount" at bounding box center [146, 111] width 153 height 10
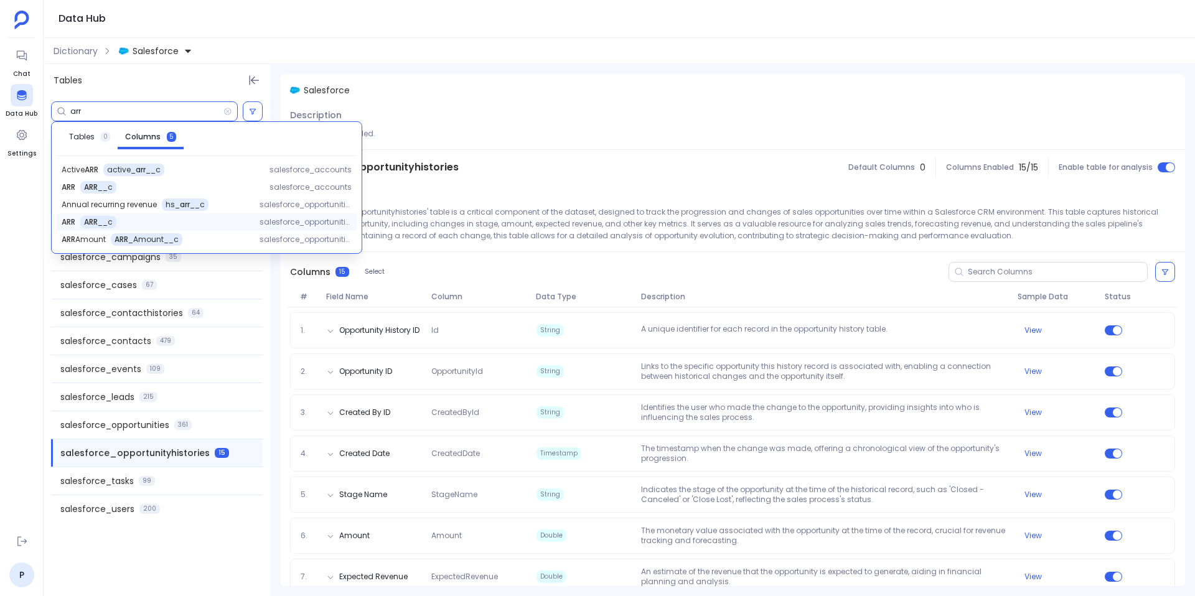
type input "arr"
click at [103, 217] on span "ARR __c" at bounding box center [98, 222] width 29 height 10
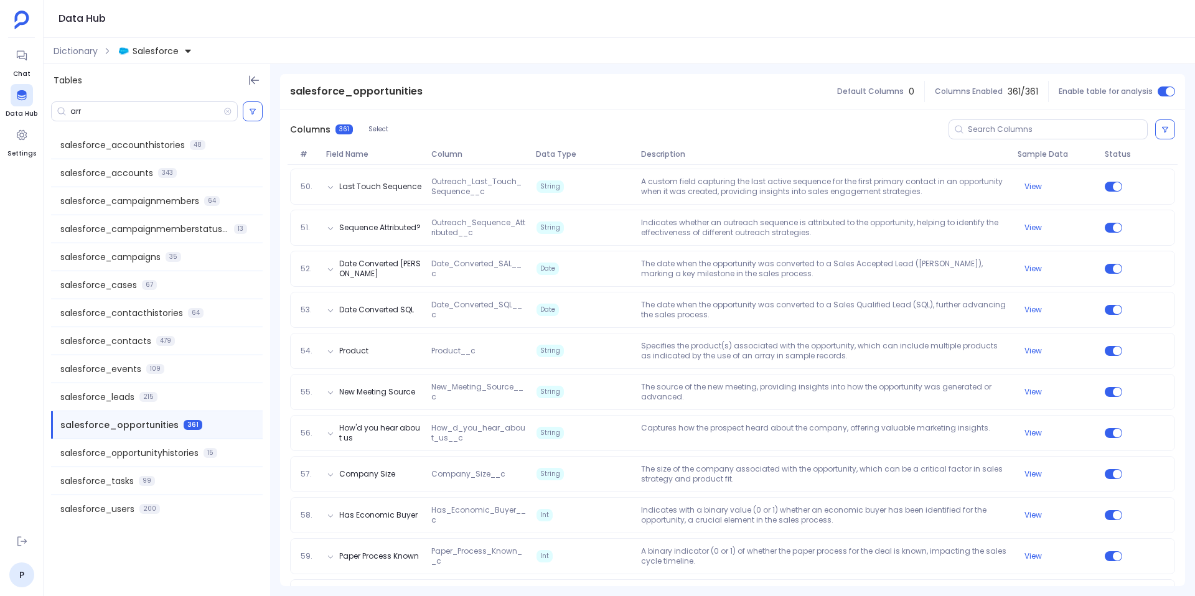
scroll to position [2466, 0]
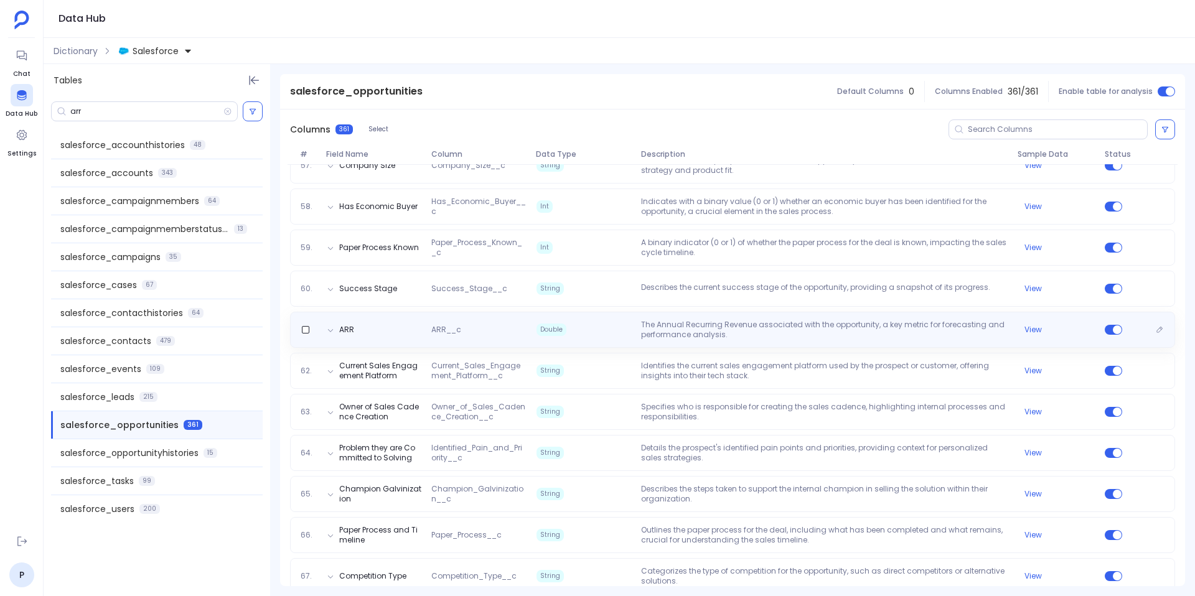
click at [459, 327] on span "ARR__c" at bounding box center [478, 330] width 105 height 10
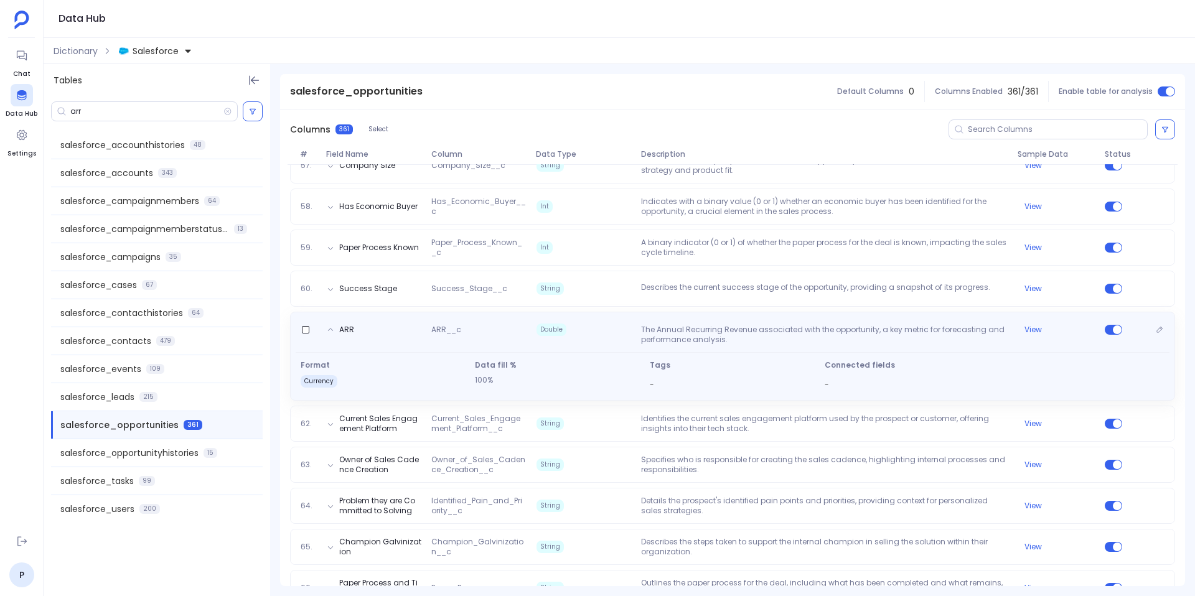
click at [498, 328] on span "ARR__c" at bounding box center [478, 335] width 105 height 20
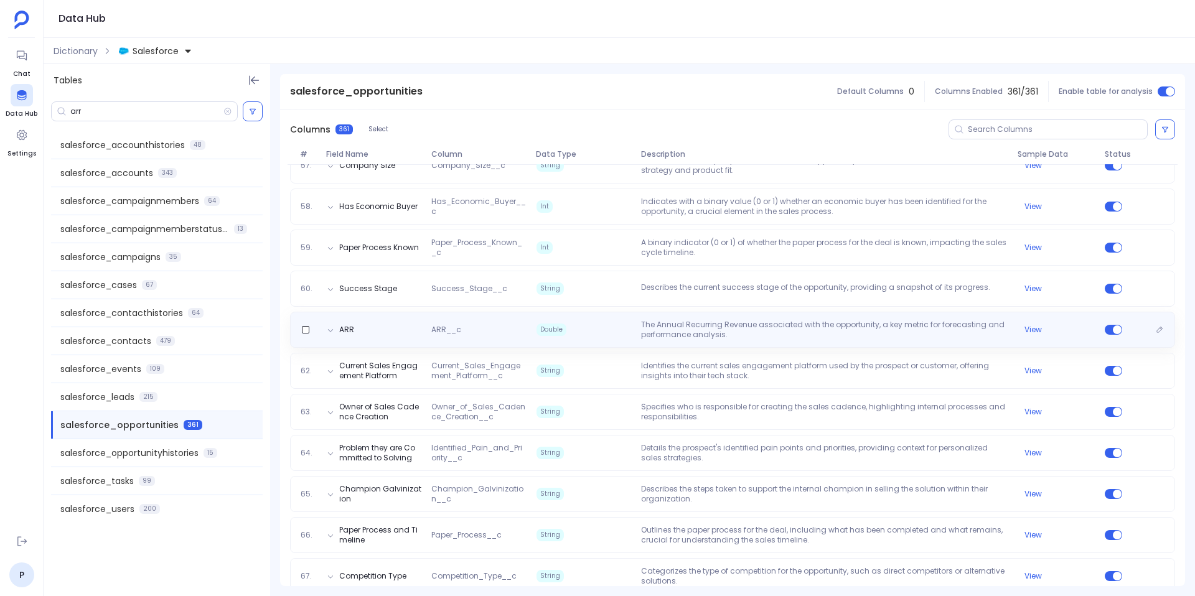
click at [498, 328] on span "ARR__c" at bounding box center [478, 330] width 105 height 10
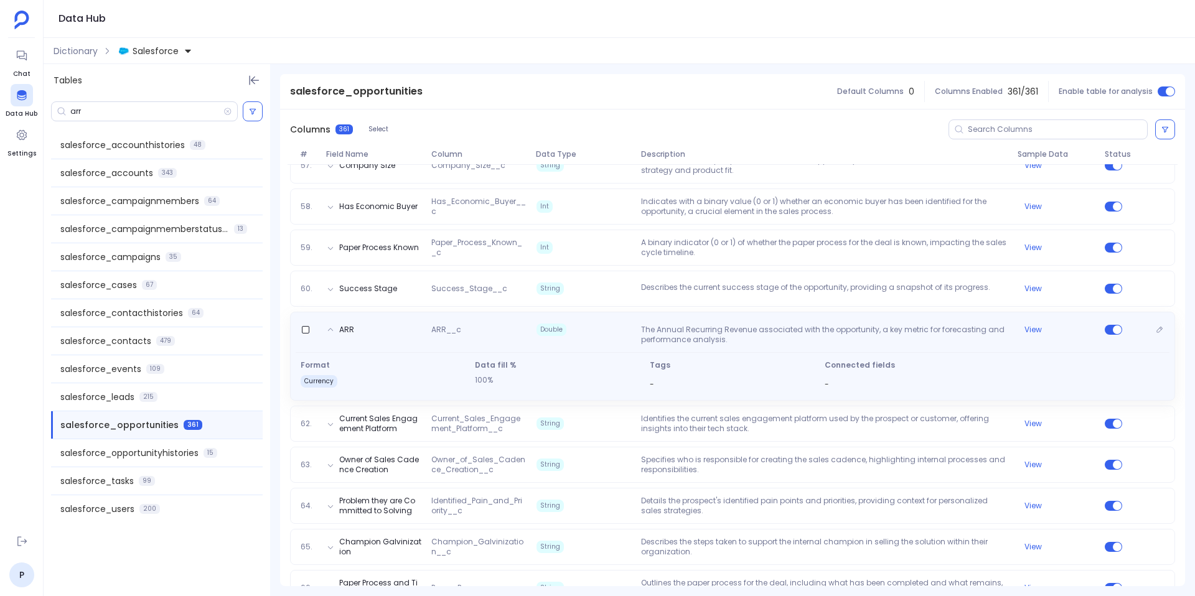
click at [498, 328] on span "ARR__c" at bounding box center [478, 335] width 105 height 20
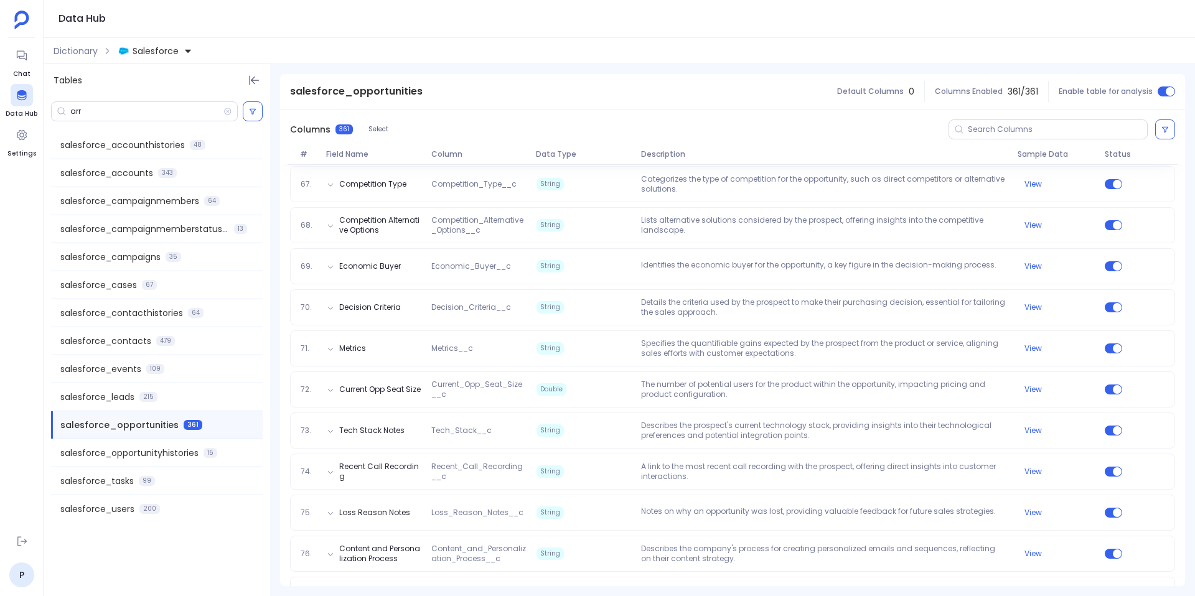
scroll to position [2861, 0]
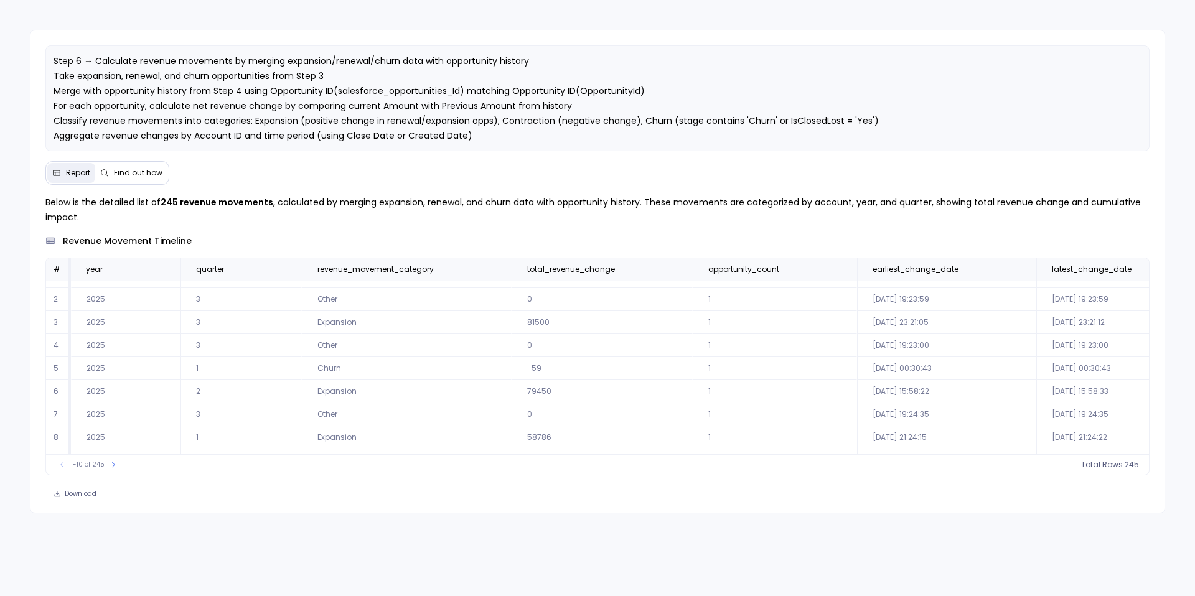
scroll to position [60, 0]
click at [124, 169] on span "Find out how" at bounding box center [138, 173] width 49 height 10
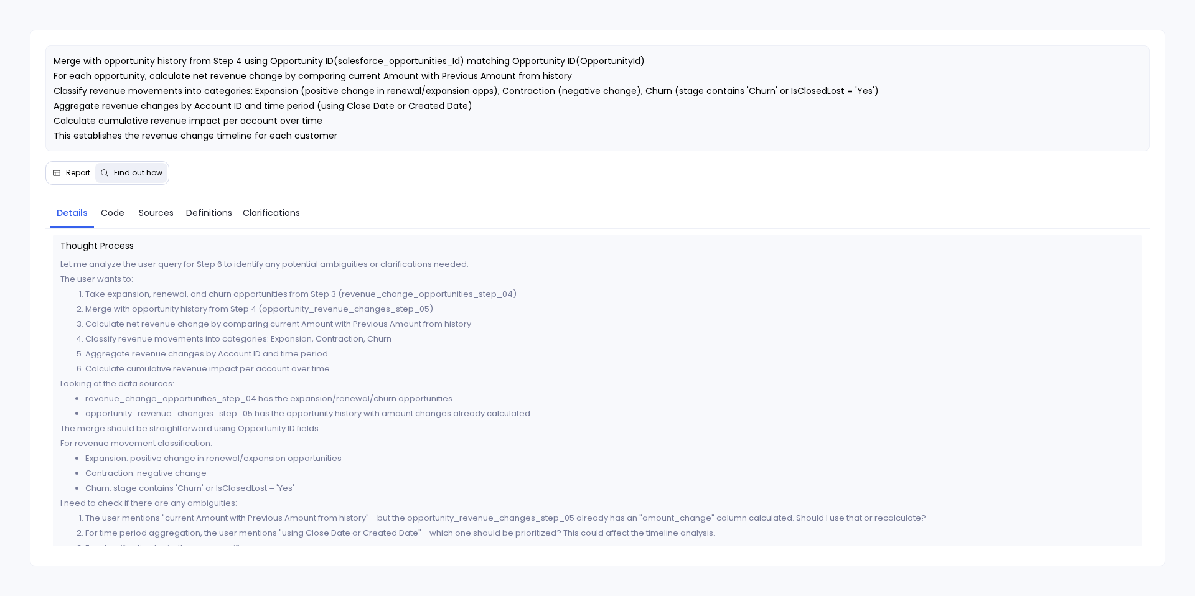
scroll to position [1, 0]
click at [112, 211] on span "Code" at bounding box center [113, 213] width 24 height 14
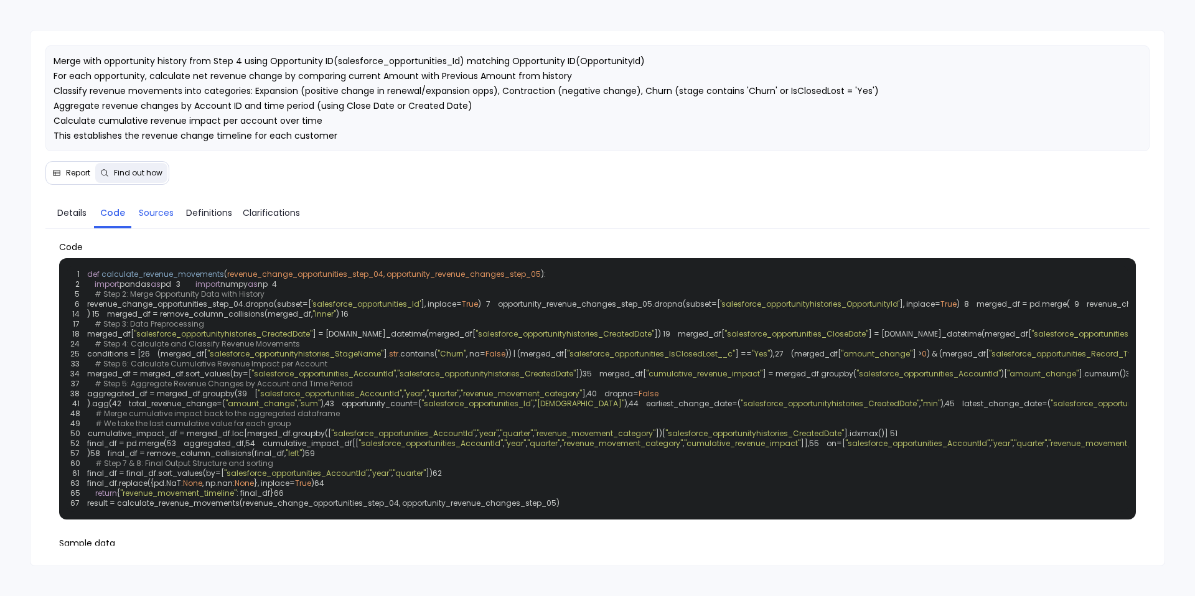
click at [169, 210] on span "Sources" at bounding box center [156, 213] width 35 height 14
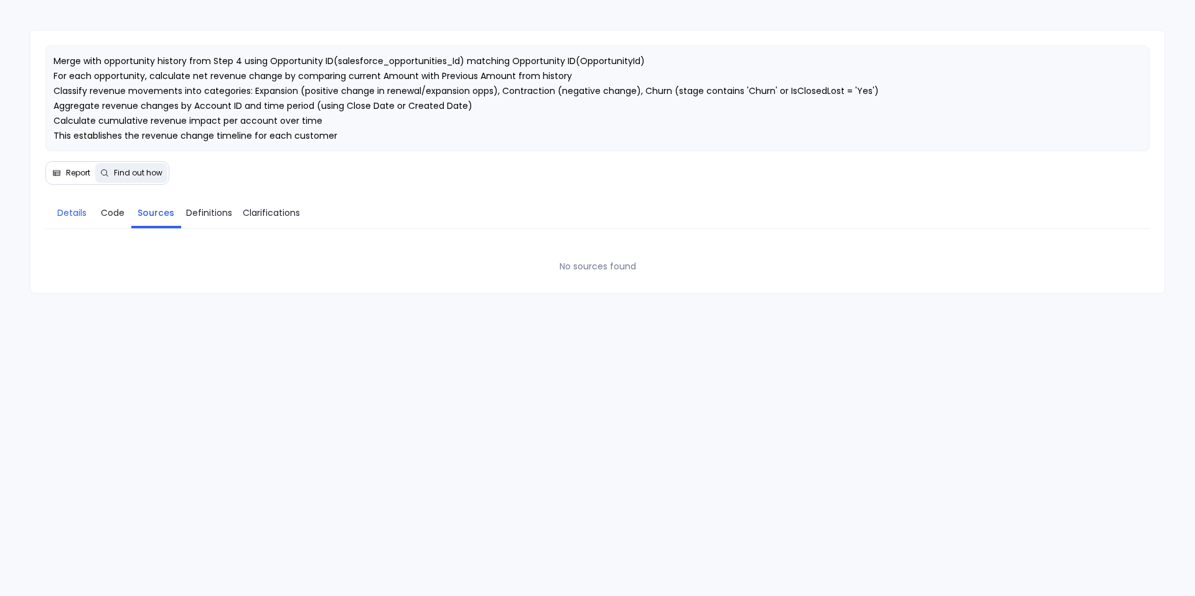
click at [69, 224] on link "Details" at bounding box center [72, 213] width 44 height 26
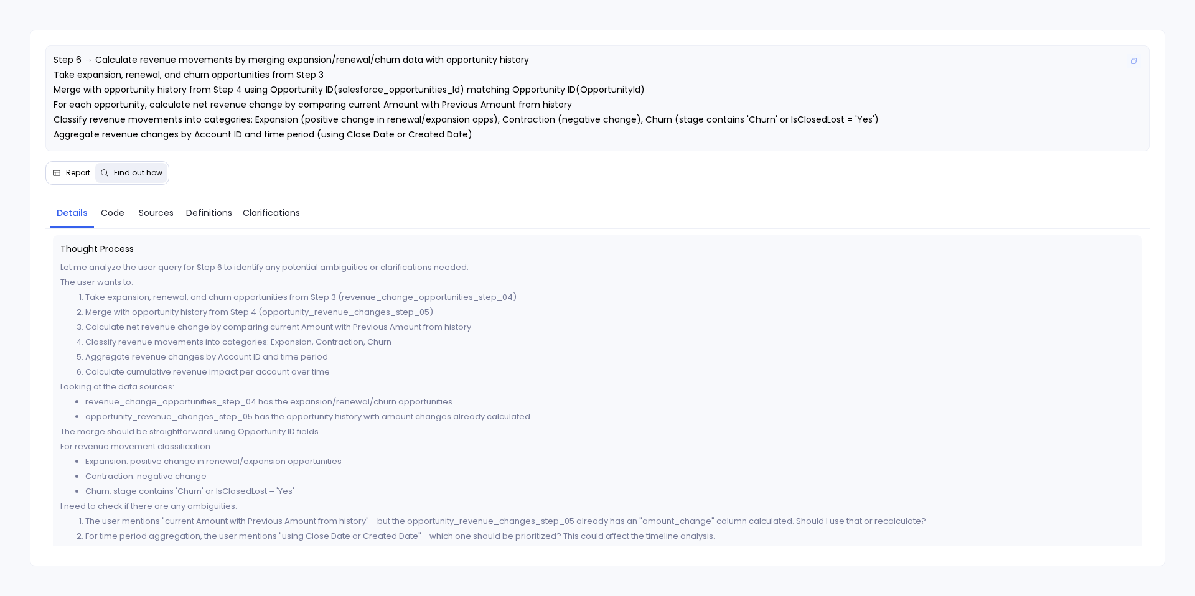
scroll to position [2, 0]
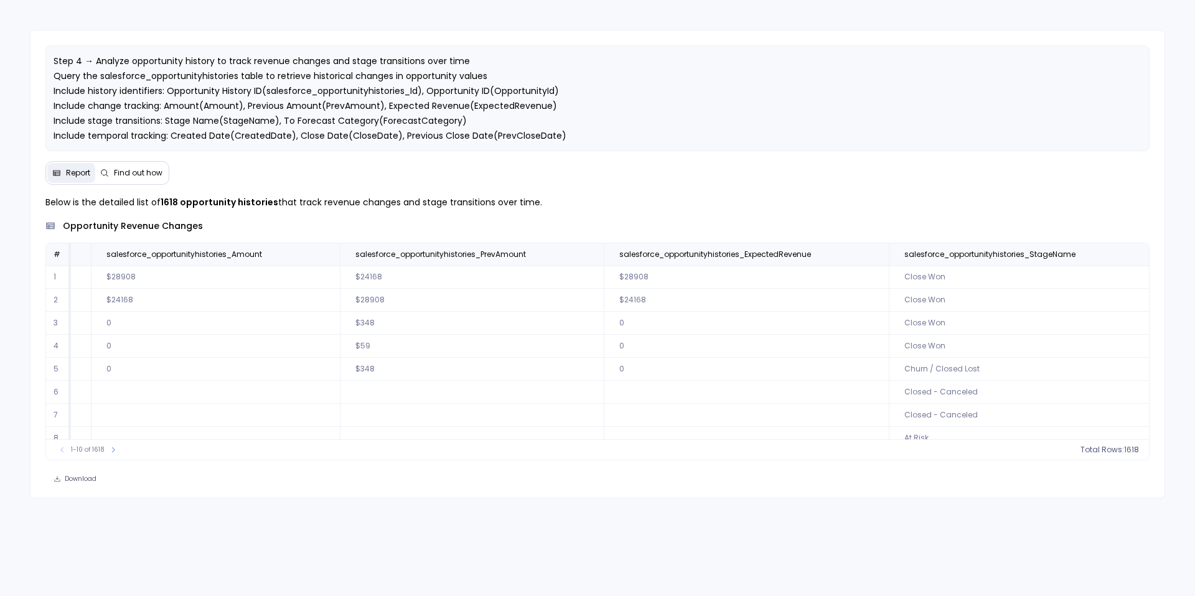
scroll to position [60, 476]
click at [113, 451] on icon at bounding box center [113, 449] width 7 height 7
click at [114, 451] on icon at bounding box center [117, 449] width 7 height 7
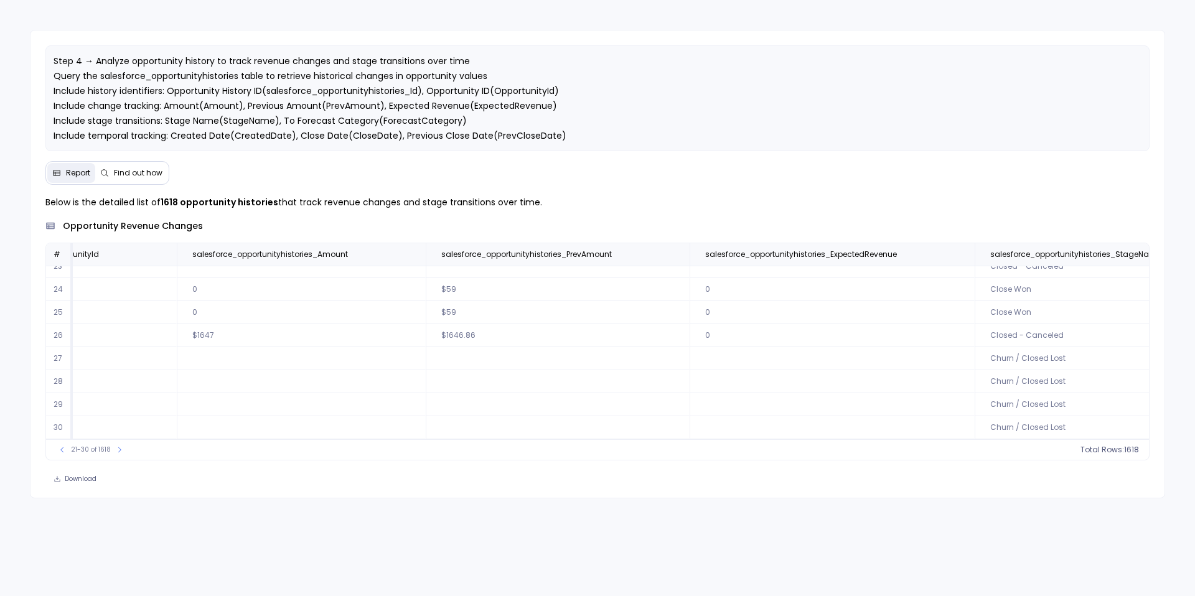
scroll to position [0, 392]
click at [59, 451] on icon at bounding box center [62, 449] width 7 height 7
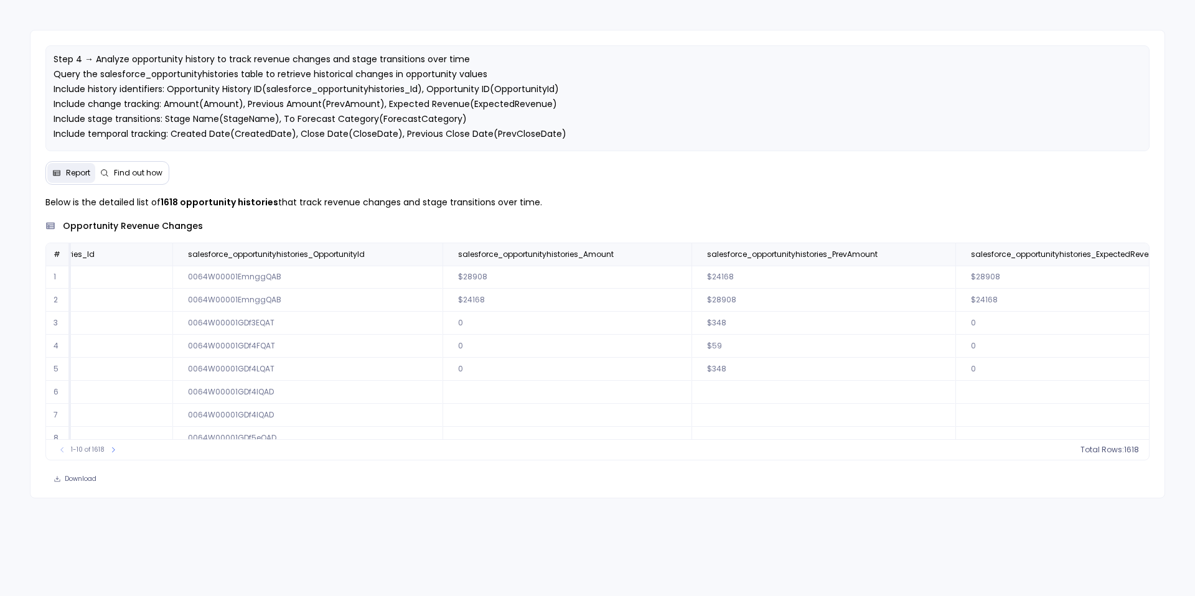
scroll to position [0, 0]
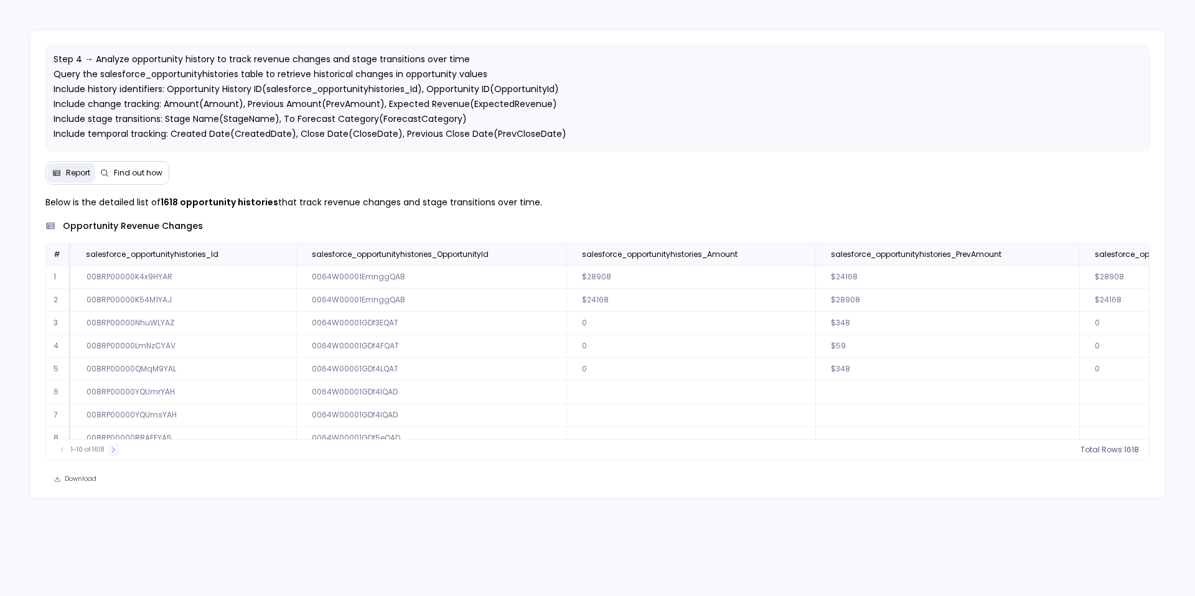
click at [110, 446] on icon at bounding box center [113, 449] width 7 height 7
click at [114, 447] on icon at bounding box center [117, 449] width 7 height 7
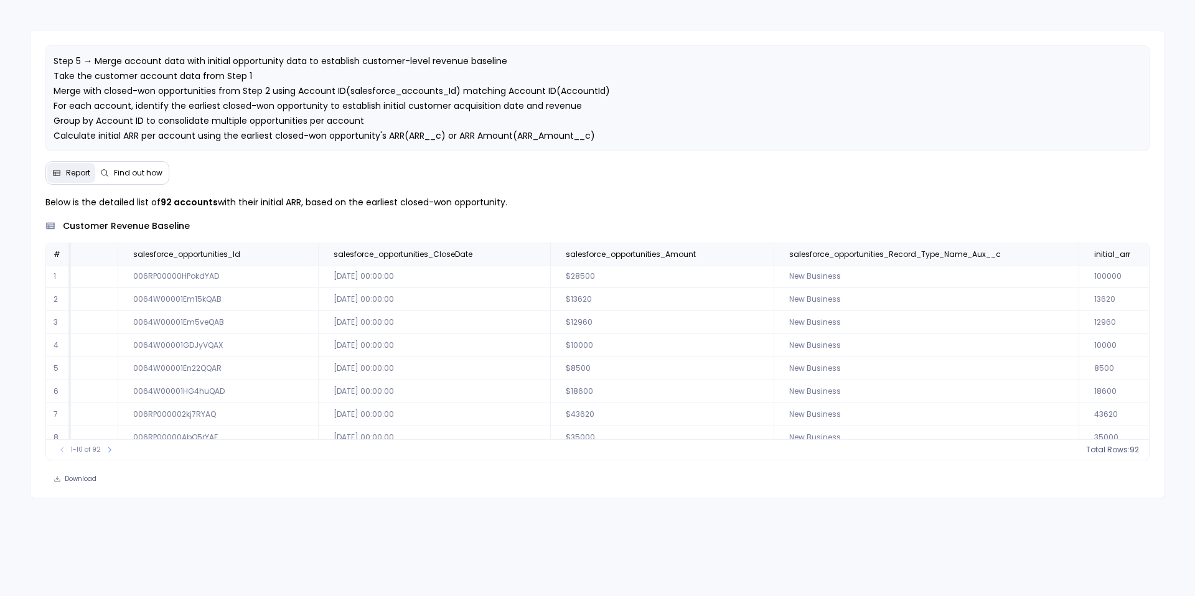
scroll to position [1, 952]
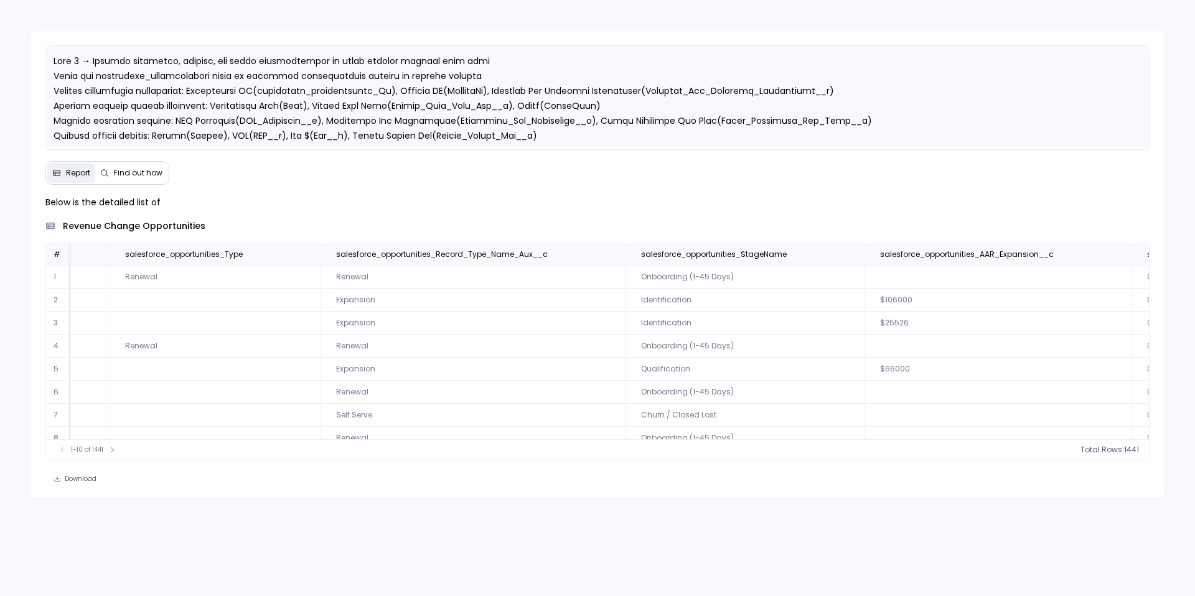
scroll to position [60, 741]
click at [113, 452] on icon at bounding box center [111, 449] width 7 height 7
click at [113, 452] on icon at bounding box center [116, 449] width 7 height 7
click at [306, 252] on icon at bounding box center [306, 254] width 7 height 7
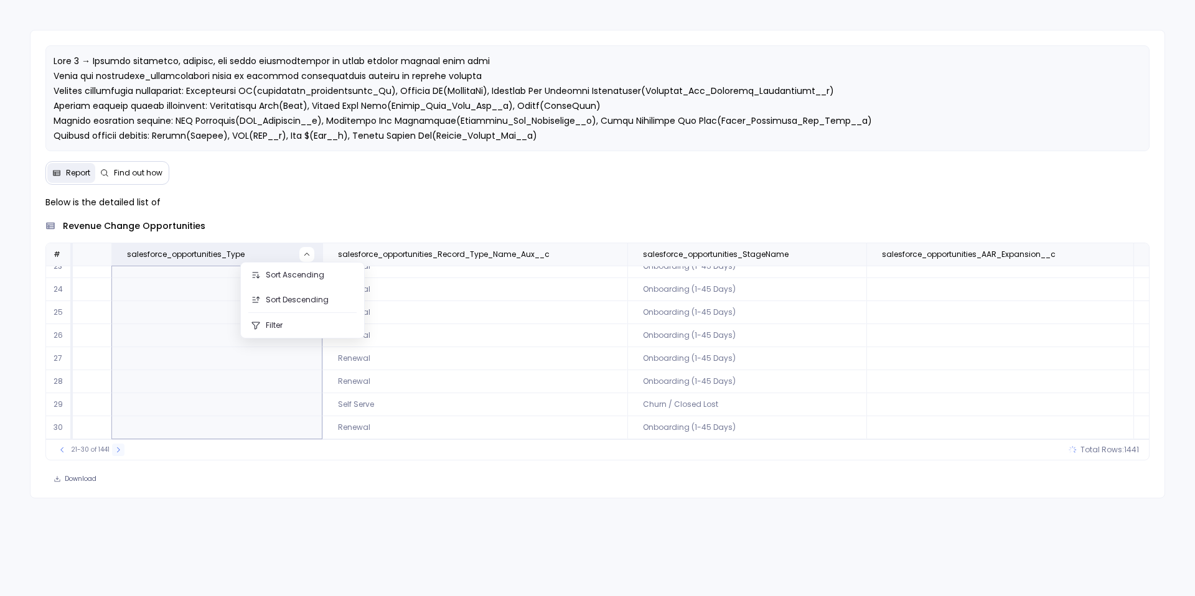
click at [119, 451] on icon at bounding box center [118, 449] width 7 height 7
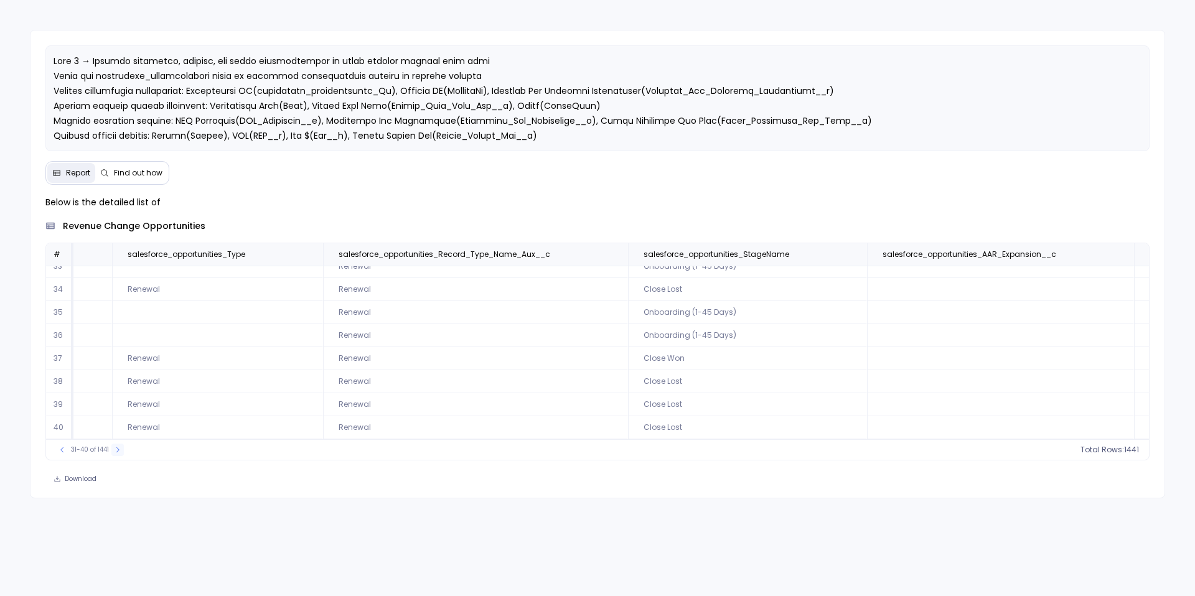
click at [119, 451] on icon at bounding box center [117, 449] width 7 height 7
click at [119, 451] on icon at bounding box center [118, 449] width 7 height 7
click at [119, 451] on icon at bounding box center [117, 449] width 7 height 7
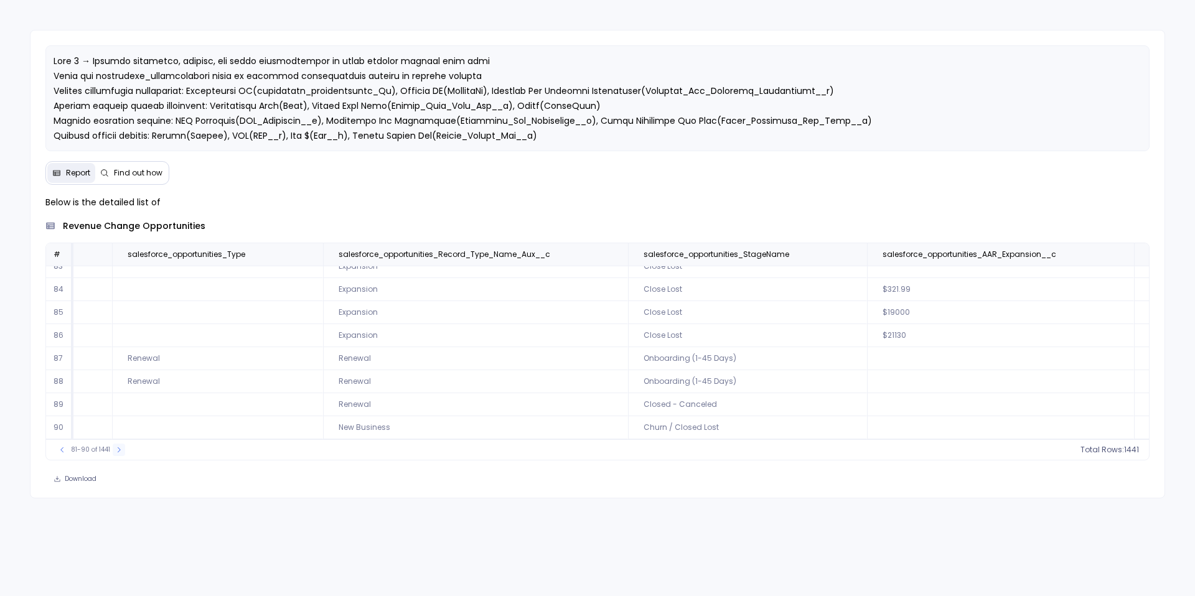
click at [119, 451] on icon at bounding box center [118, 449] width 7 height 7
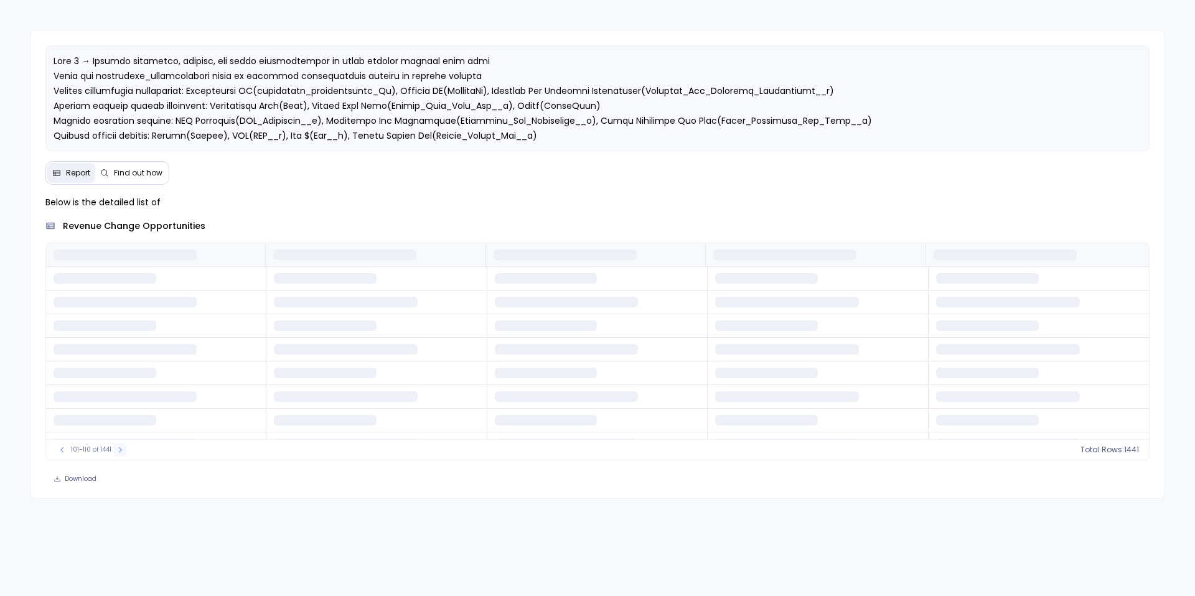
scroll to position [0, 0]
click at [119, 451] on icon at bounding box center [119, 449] width 7 height 7
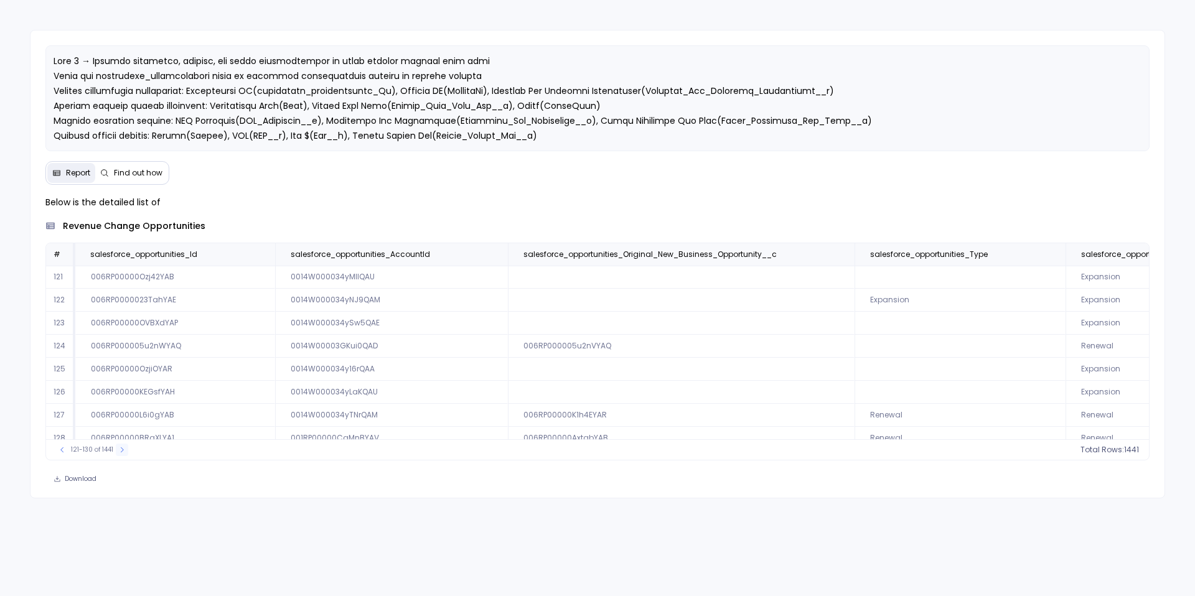
click at [119, 451] on icon at bounding box center [121, 449] width 7 height 7
click at [119, 451] on icon at bounding box center [122, 449] width 7 height 7
click at [119, 451] on icon at bounding box center [121, 449] width 7 height 7
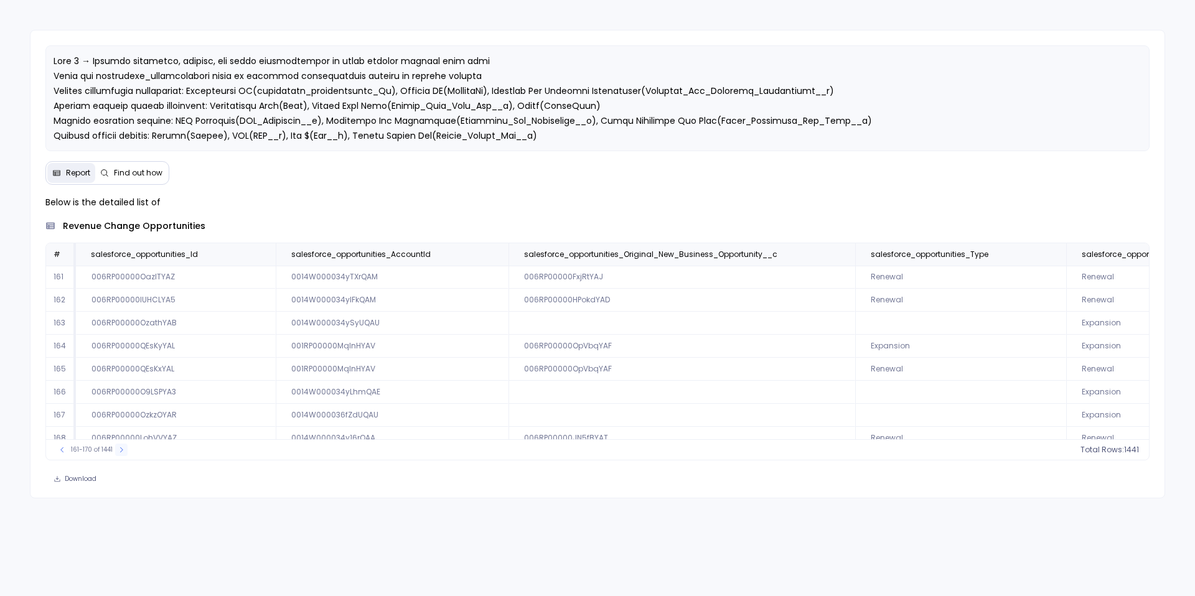
click at [119, 451] on icon at bounding box center [121, 449] width 7 height 7
click at [119, 451] on icon at bounding box center [122, 449] width 7 height 7
click at [121, 451] on icon at bounding box center [124, 449] width 7 height 7
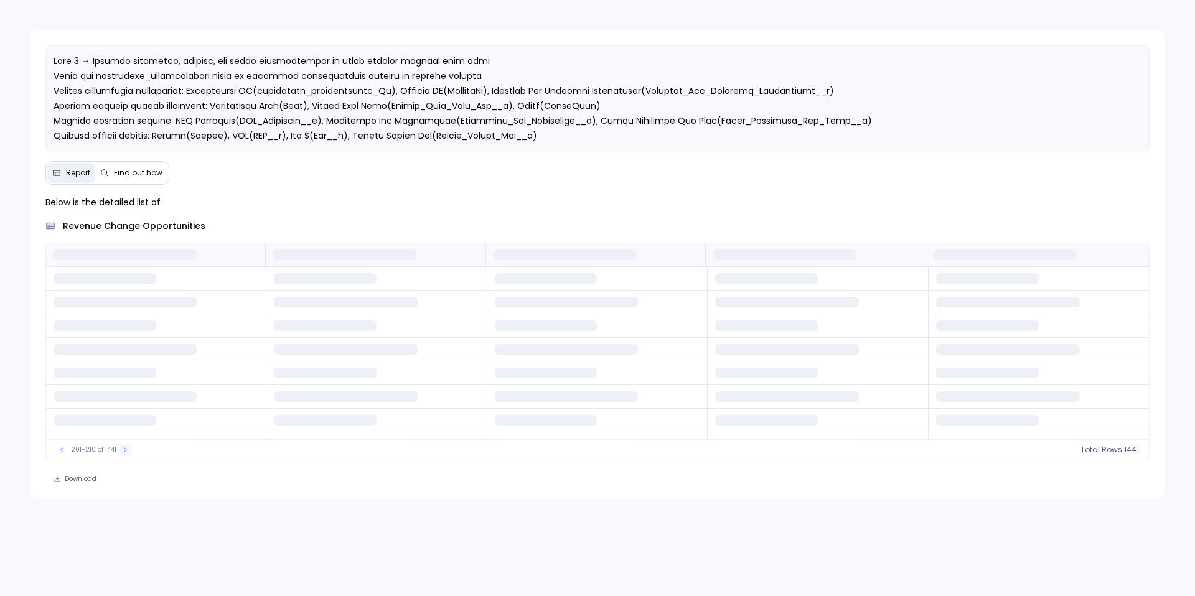
click at [121, 451] on icon at bounding box center [124, 449] width 7 height 7
click at [121, 451] on button at bounding box center [127, 450] width 12 height 12
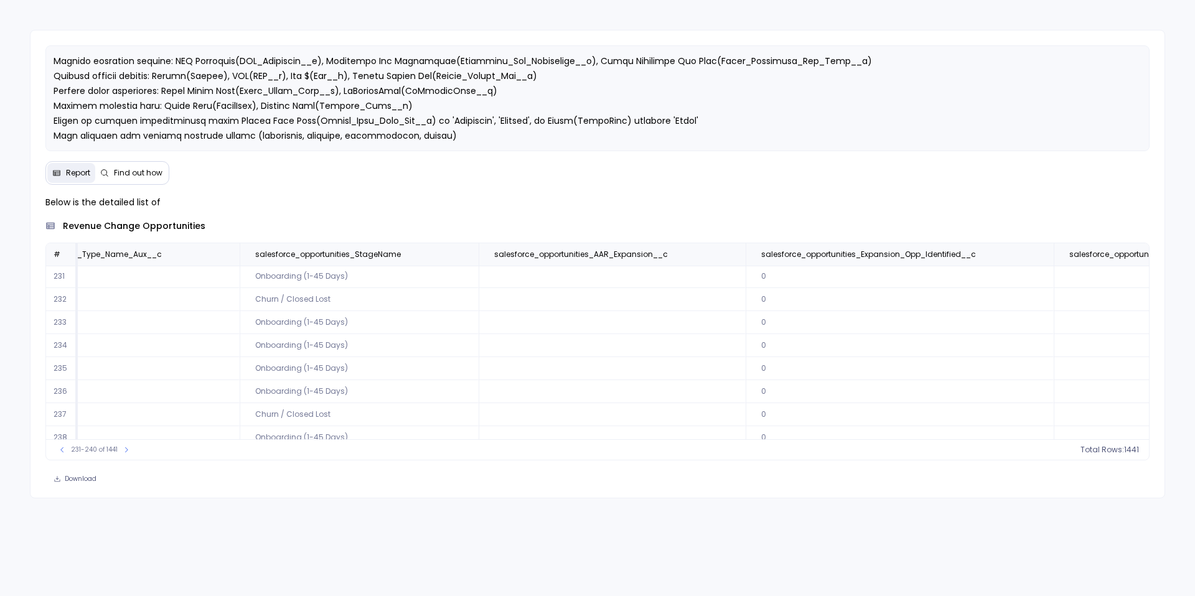
scroll to position [1, 1152]
click at [441, 258] on icon at bounding box center [444, 254] width 7 height 7
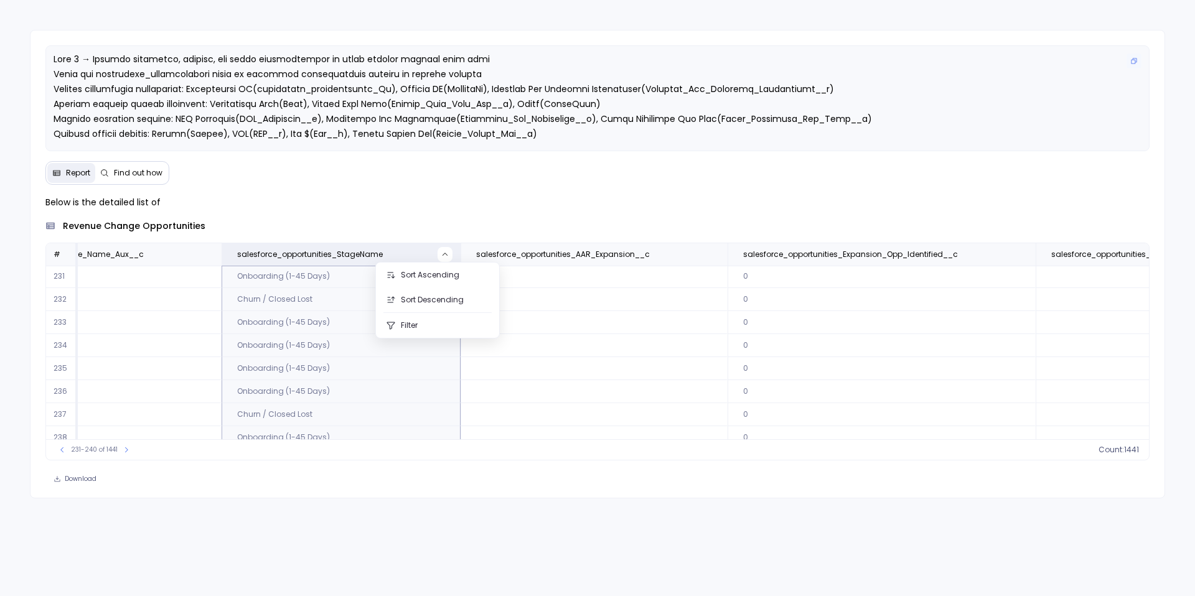
scroll to position [0, 0]
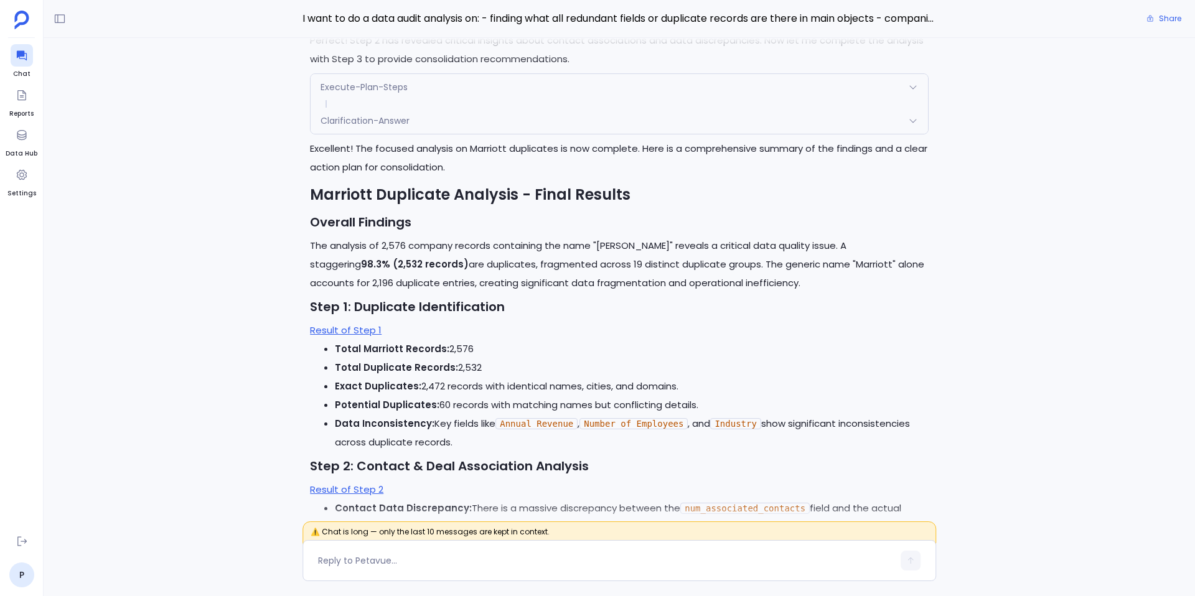
scroll to position [-4994, 0]
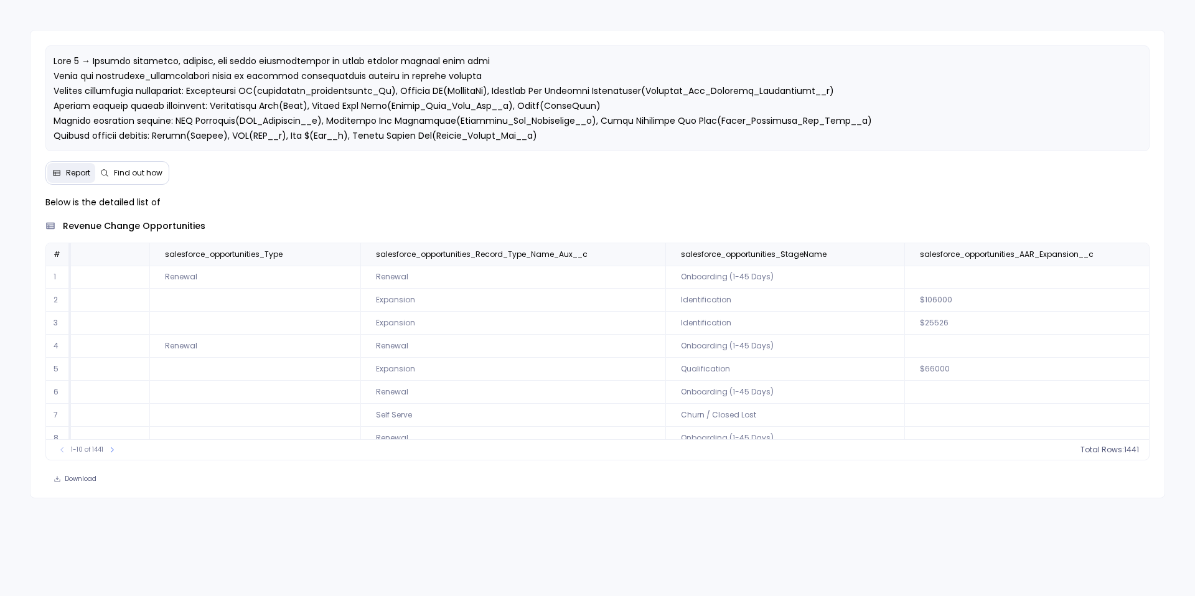
scroll to position [0, 702]
click at [128, 176] on span "Find out how" at bounding box center [138, 173] width 49 height 10
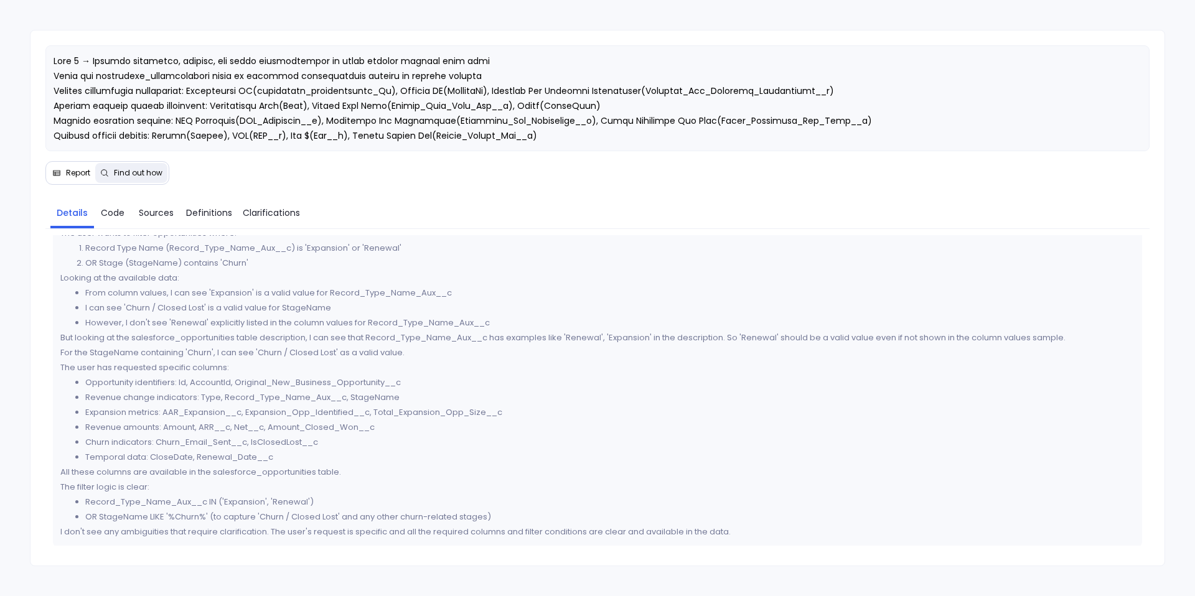
scroll to position [49, 0]
click at [150, 207] on span "Sources" at bounding box center [156, 213] width 35 height 14
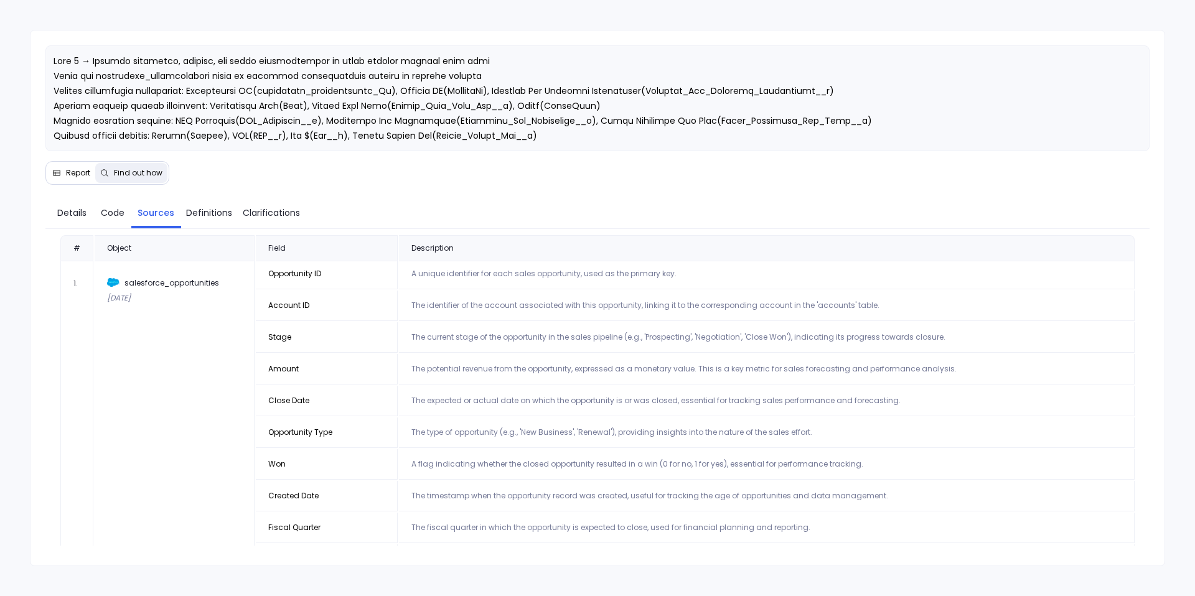
scroll to position [0, 0]
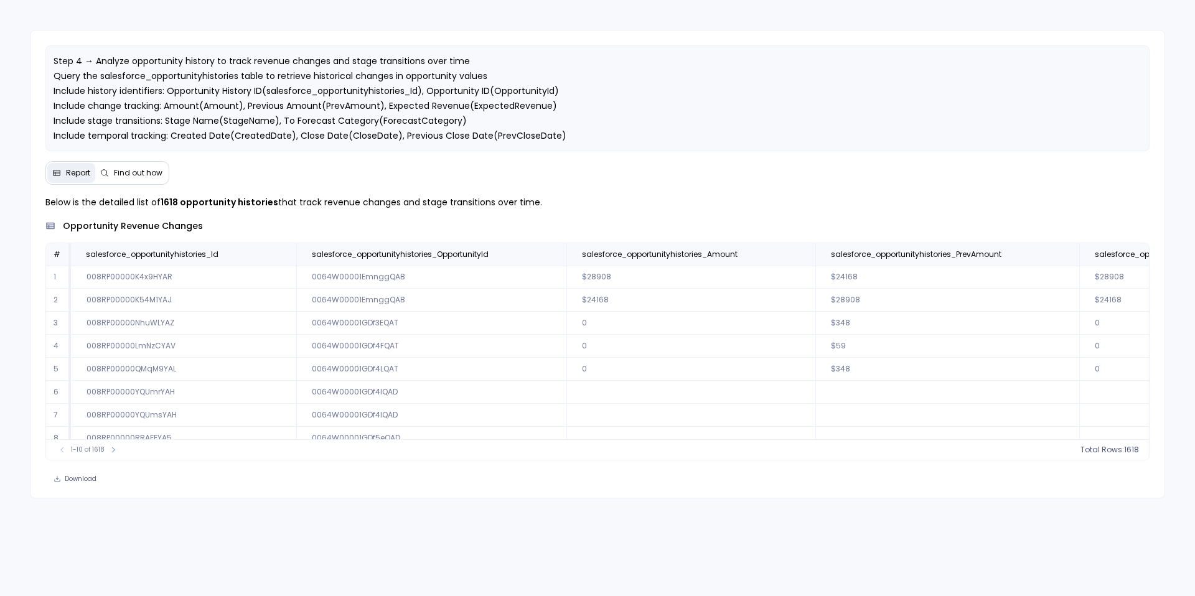
click at [136, 105] on span "Step 4 → Analyze opportunity history to track revenue changes and stage transit…" at bounding box center [355, 121] width 603 height 132
click at [139, 163] on button "Find out how" at bounding box center [131, 173] width 72 height 20
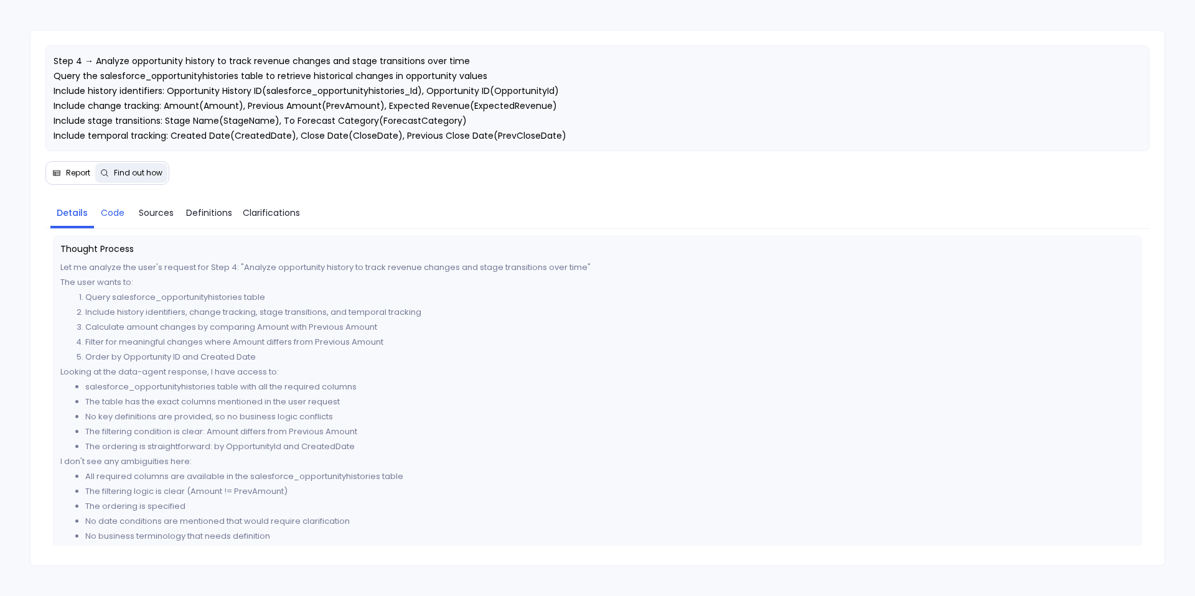
click at [115, 219] on span "Code" at bounding box center [113, 213] width 24 height 14
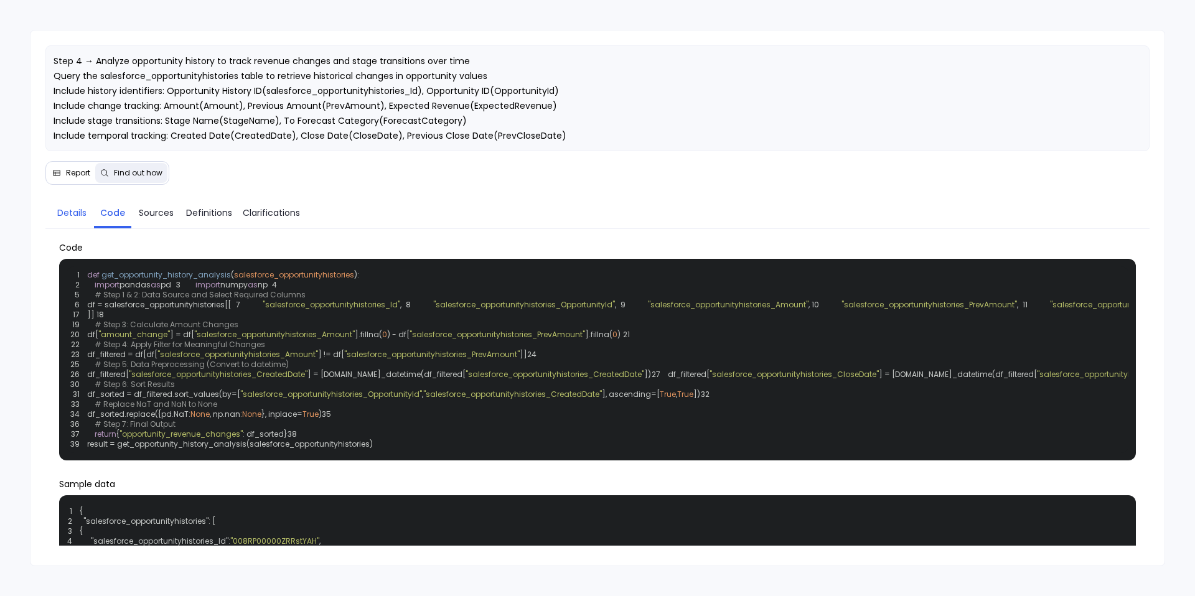
click at [77, 215] on span "Details" at bounding box center [71, 213] width 29 height 14
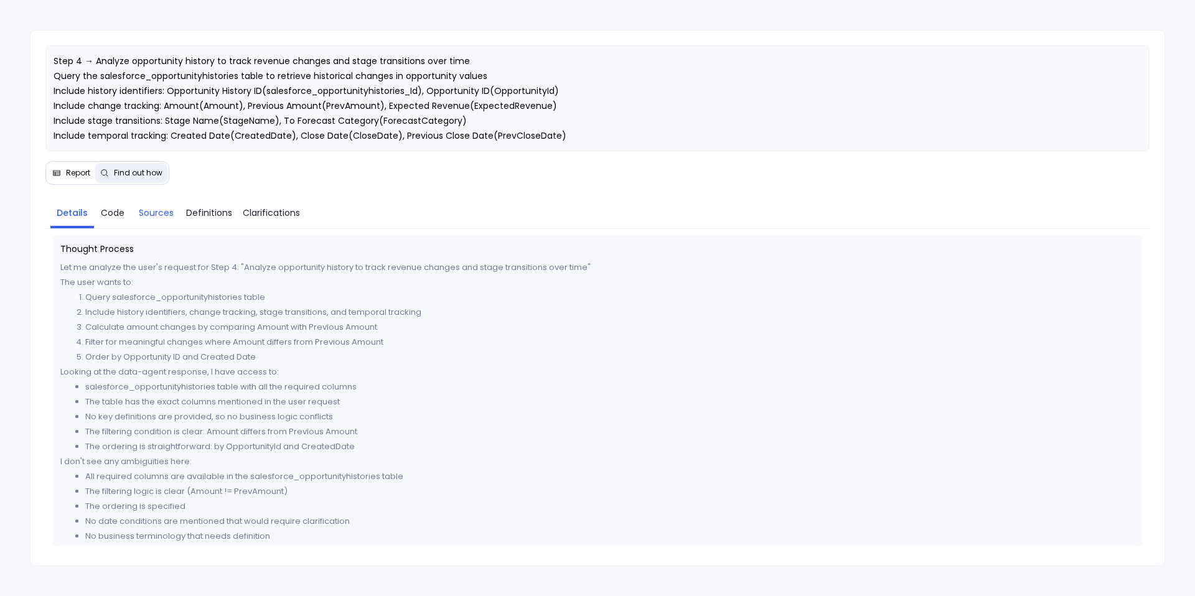
click at [159, 214] on span "Sources" at bounding box center [156, 213] width 35 height 14
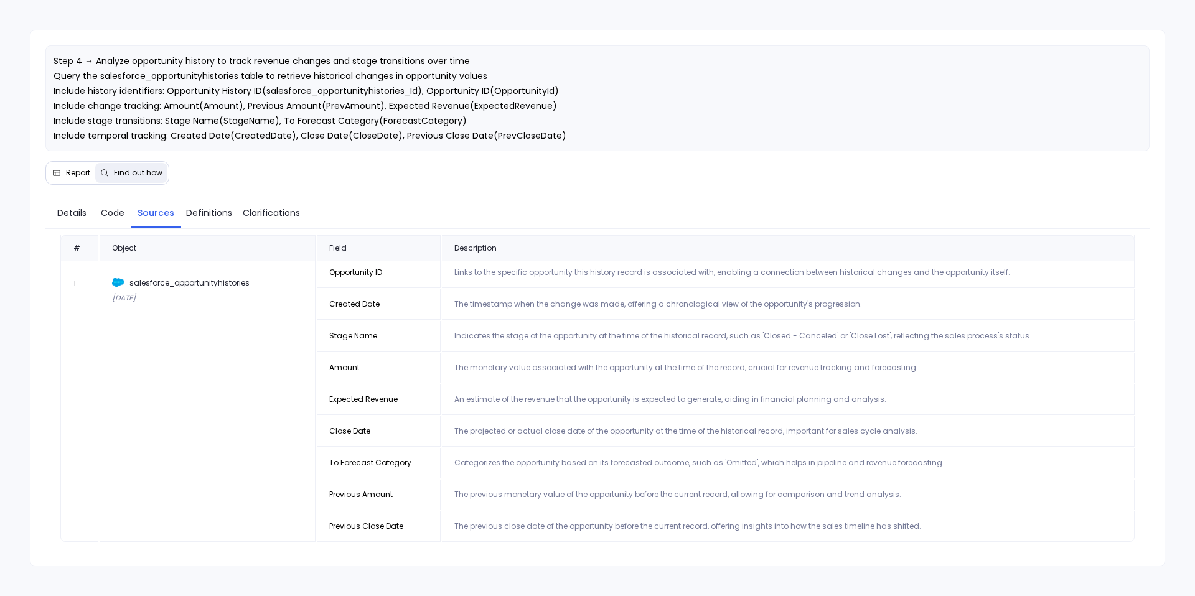
scroll to position [43, 0]
click at [78, 177] on span "Report" at bounding box center [78, 173] width 24 height 10
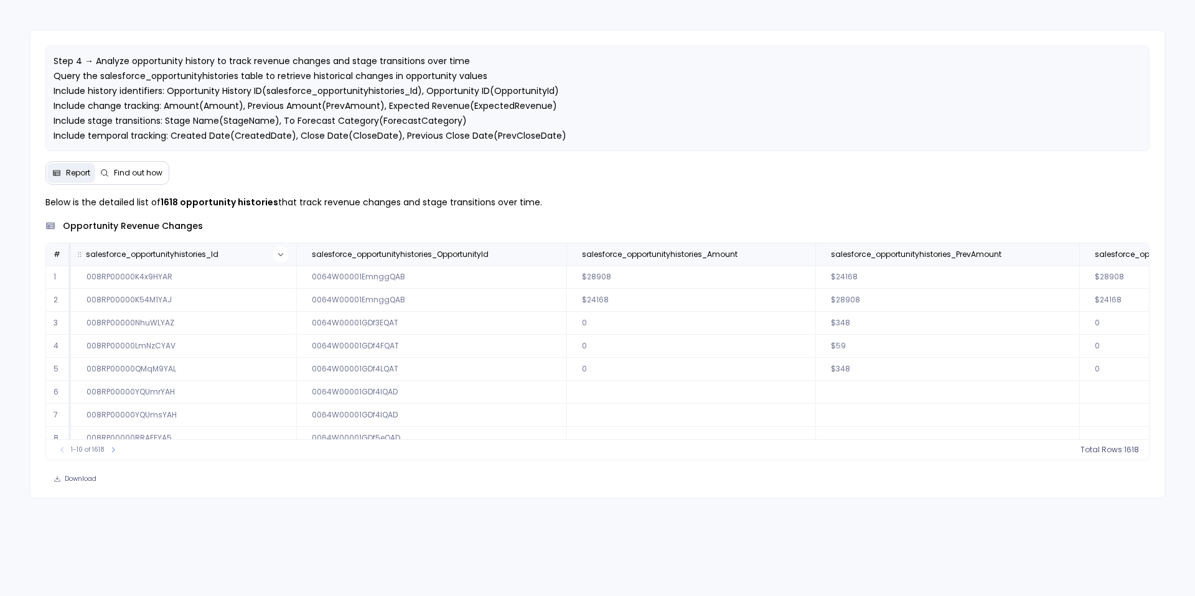
click at [281, 249] on button at bounding box center [280, 254] width 15 height 15
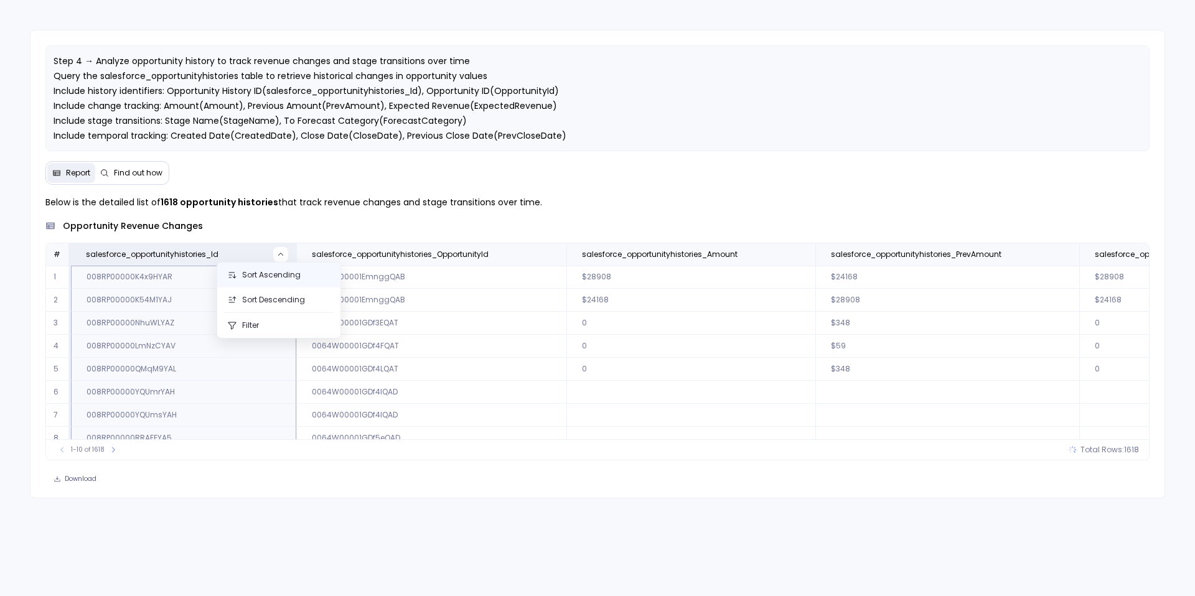
click at [284, 270] on button "Sort Ascending" at bounding box center [278, 275] width 123 height 25
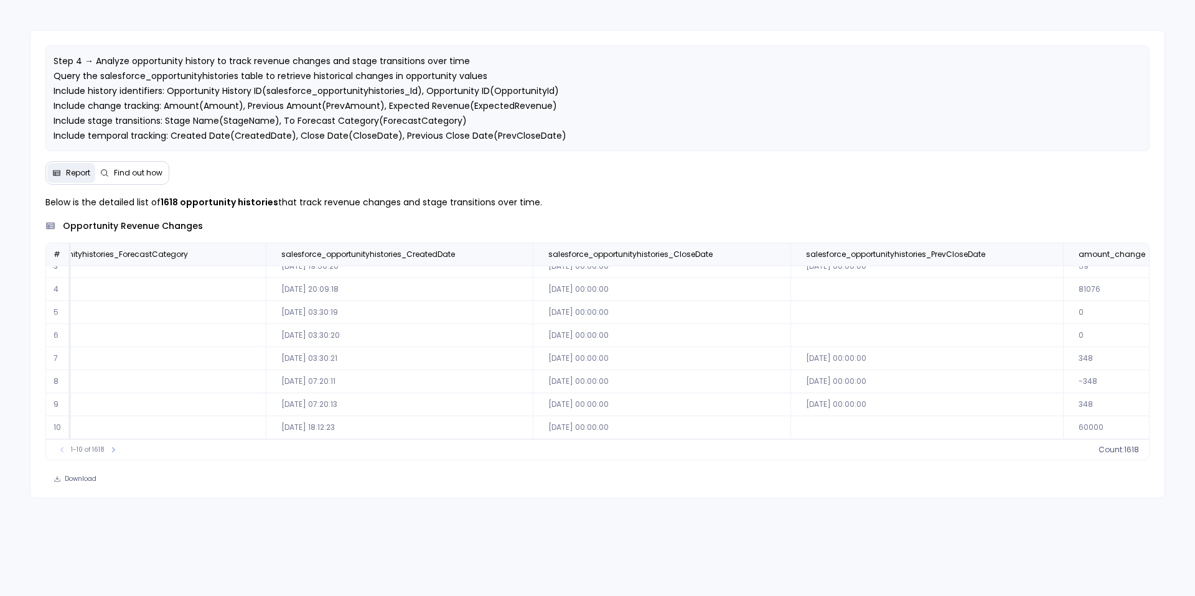
scroll to position [60, 1709]
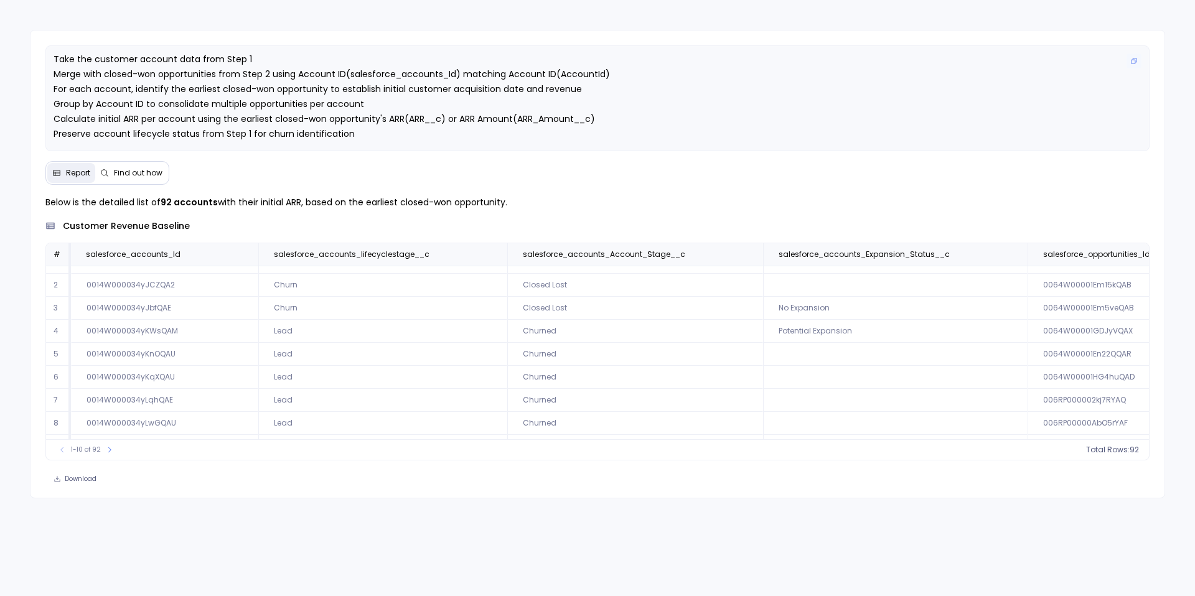
scroll to position [18, 0]
click at [111, 176] on span "Find out how" at bounding box center [131, 173] width 62 height 10
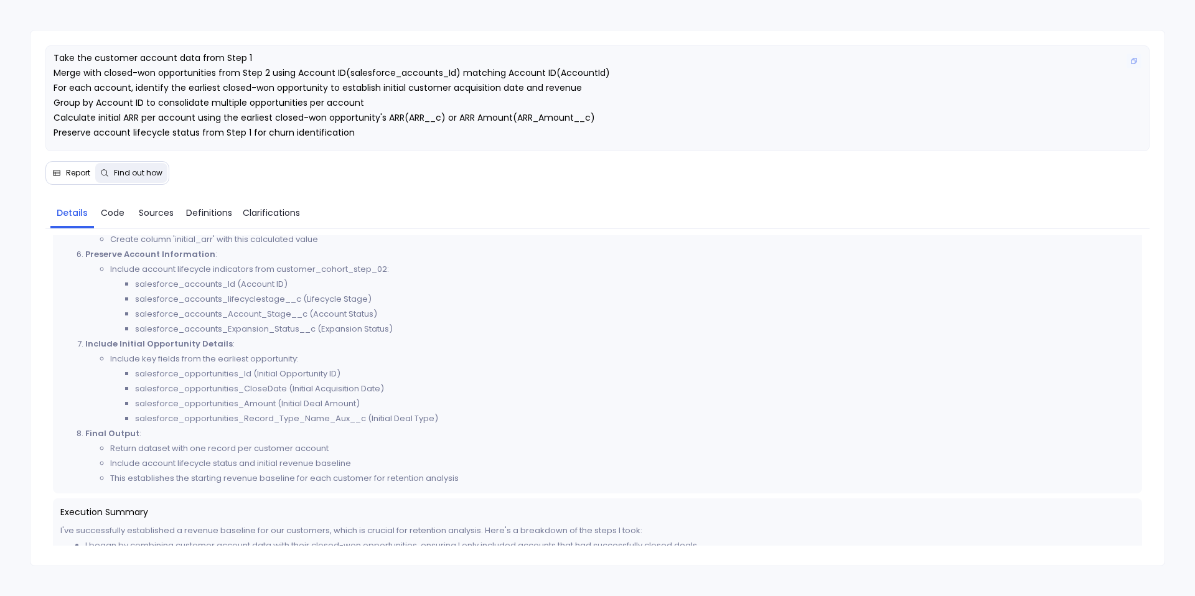
scroll to position [0, 0]
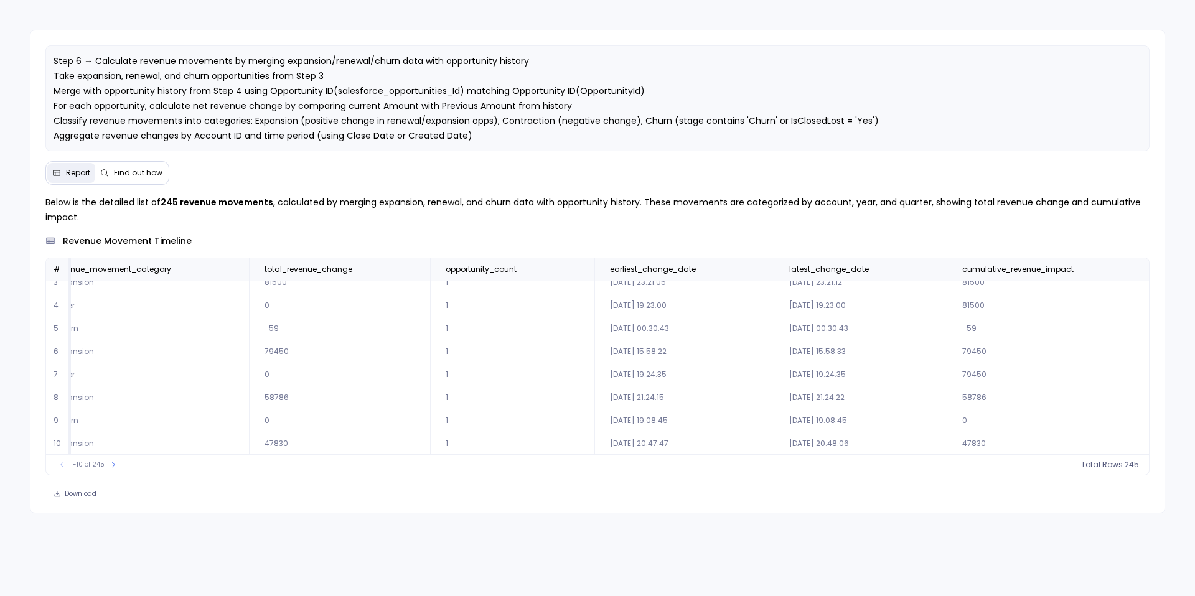
scroll to position [60, 263]
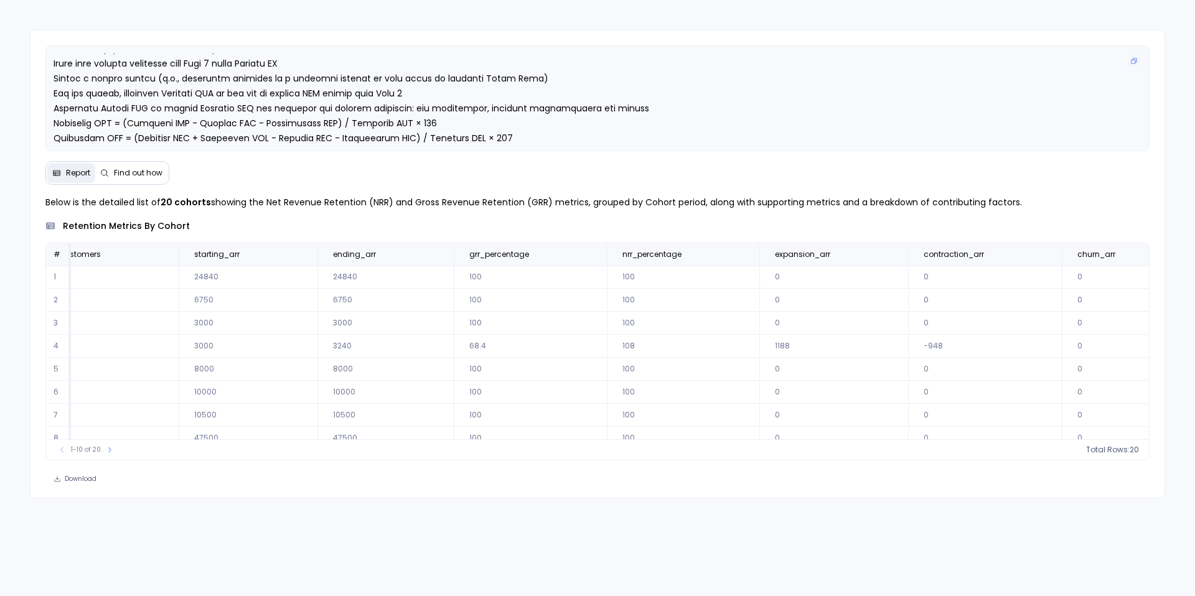
scroll to position [29, 0]
click at [125, 181] on button "Find out how" at bounding box center [131, 173] width 72 height 20
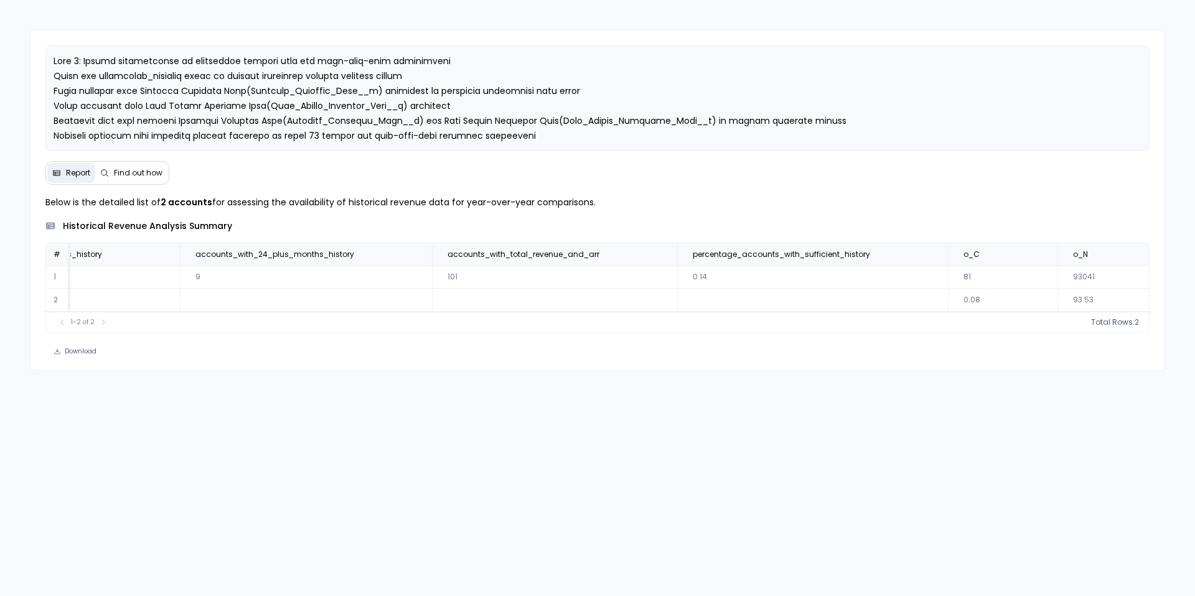
scroll to position [0, 1449]
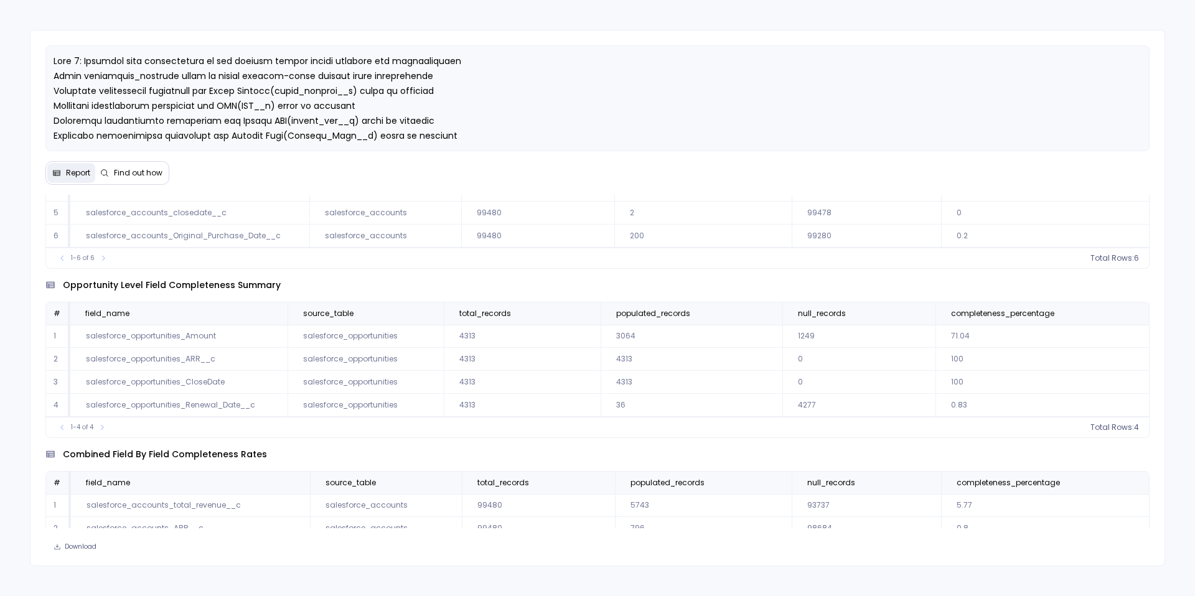
scroll to position [176, 0]
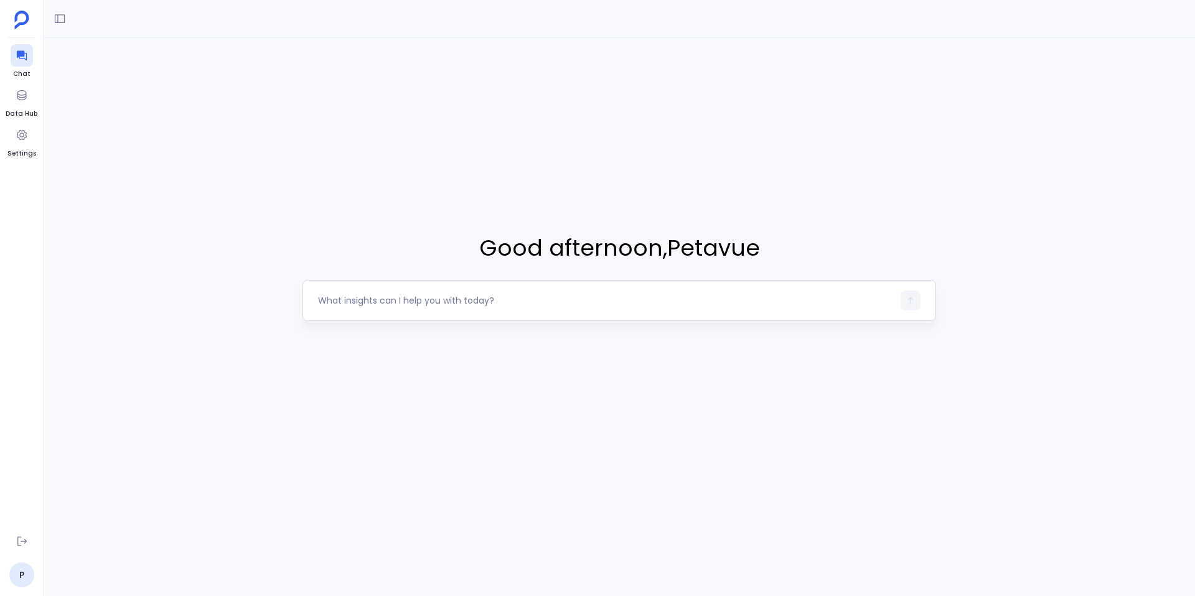
click at [355, 295] on textarea at bounding box center [605, 300] width 575 height 12
type textarea "Can you review opportunity data and assess if we can calculate NRR and GRR"
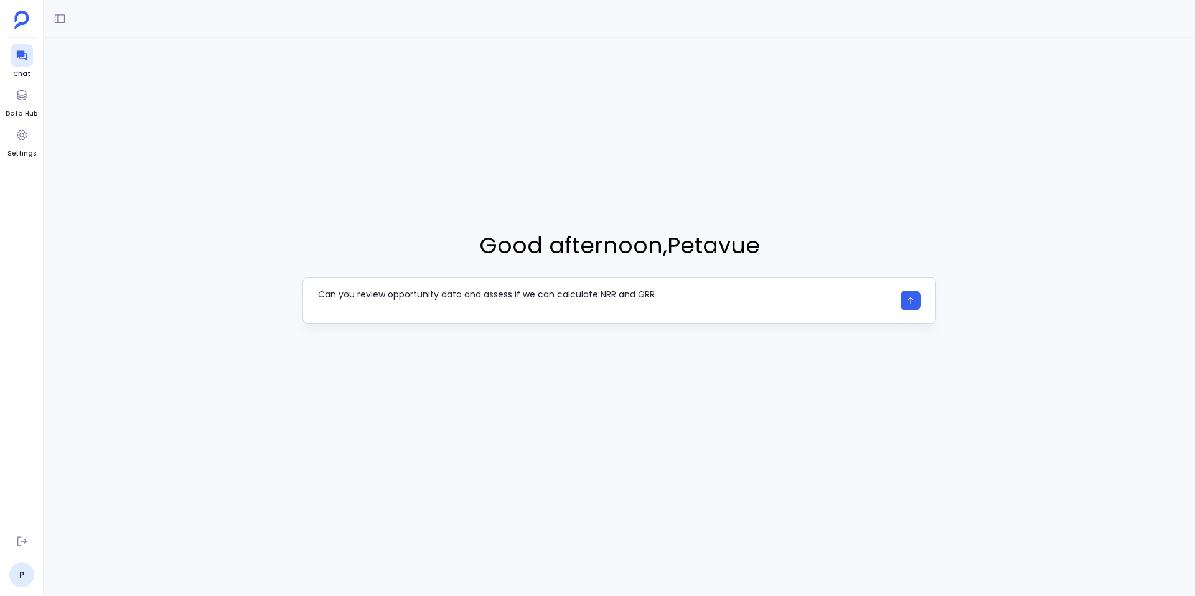
type textarea "Can you review opportunity data and assess if we can calculate NRR and GRR"
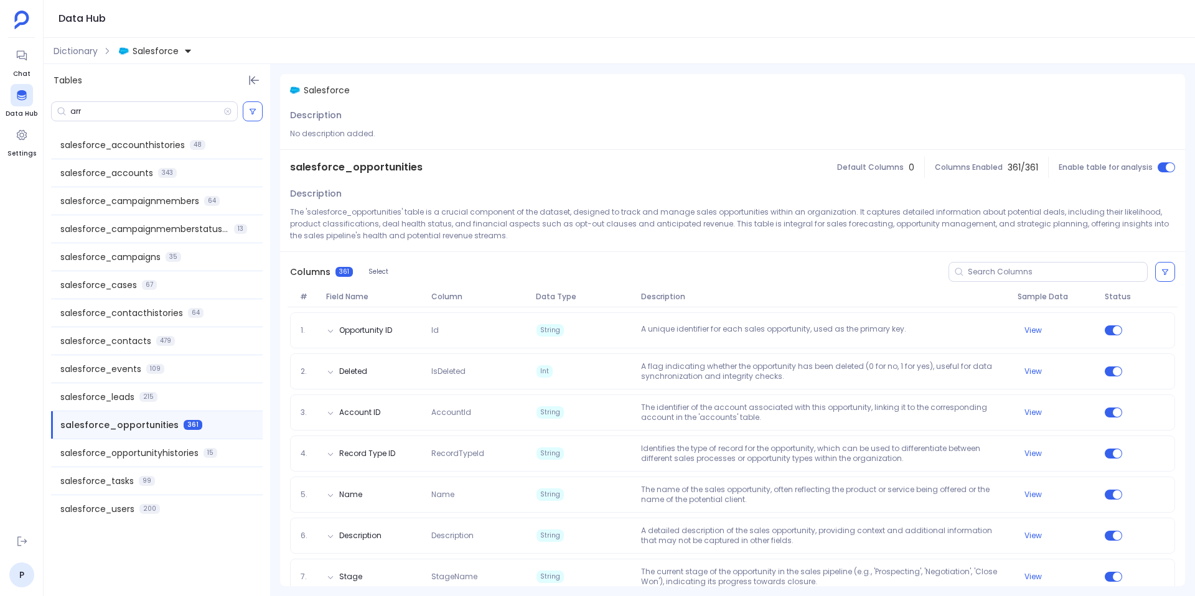
scroll to position [2861, 0]
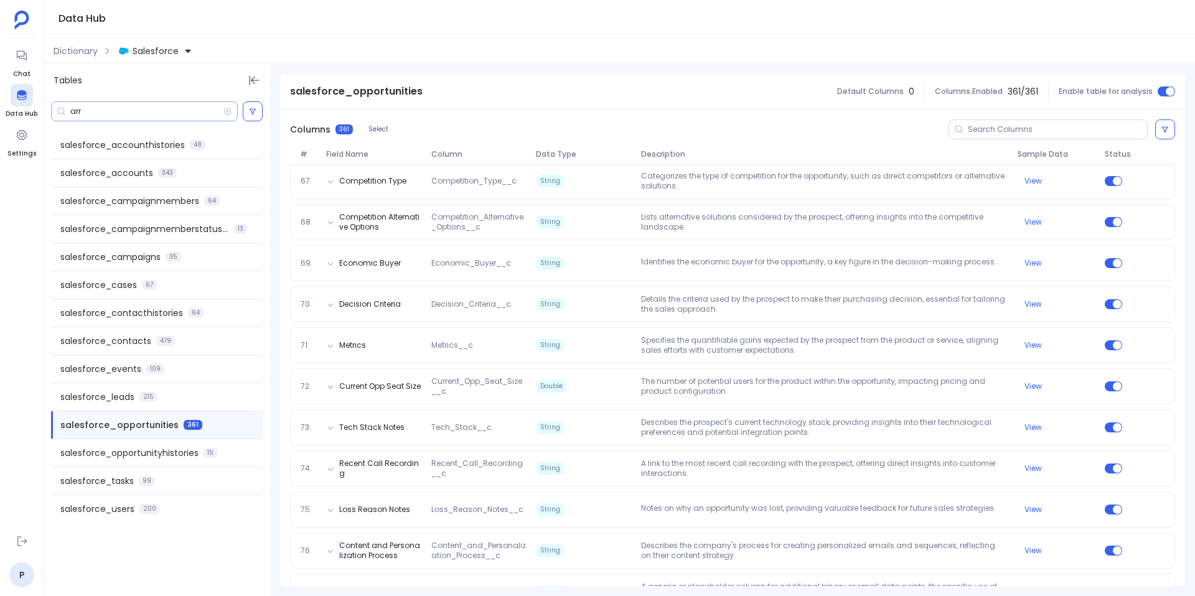
click at [119, 120] on div "arr" at bounding box center [144, 111] width 187 height 20
click at [989, 131] on input at bounding box center [1057, 129] width 179 height 10
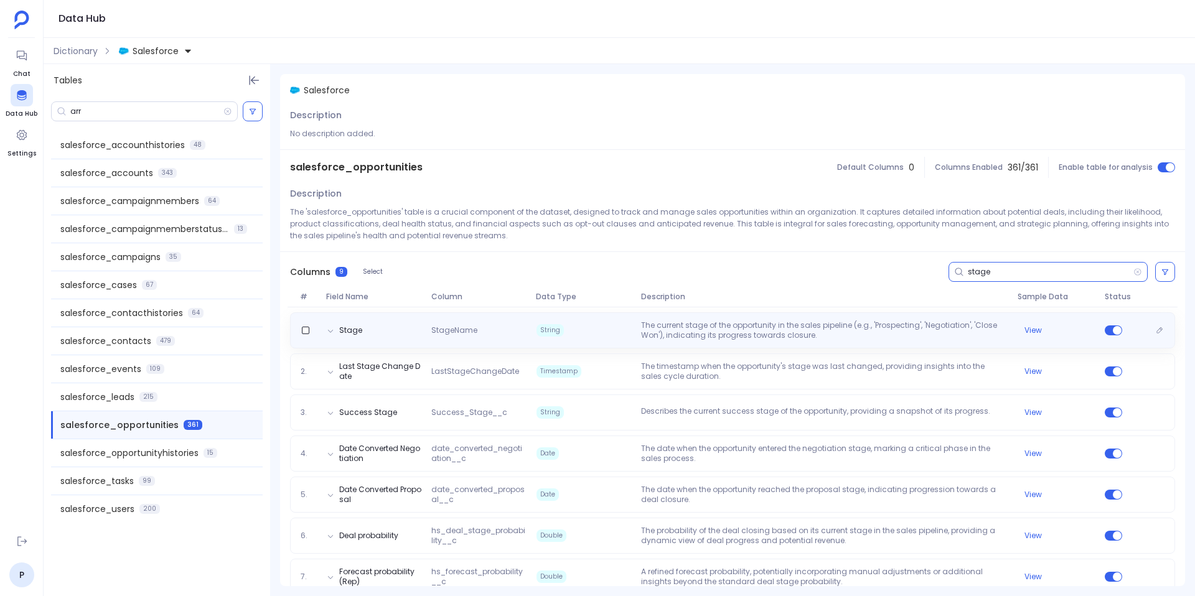
type input "stage"
click at [345, 336] on div "Stage StageName String The current stage of the opportunity in the sales pipeli…" at bounding box center [733, 331] width 874 height 20
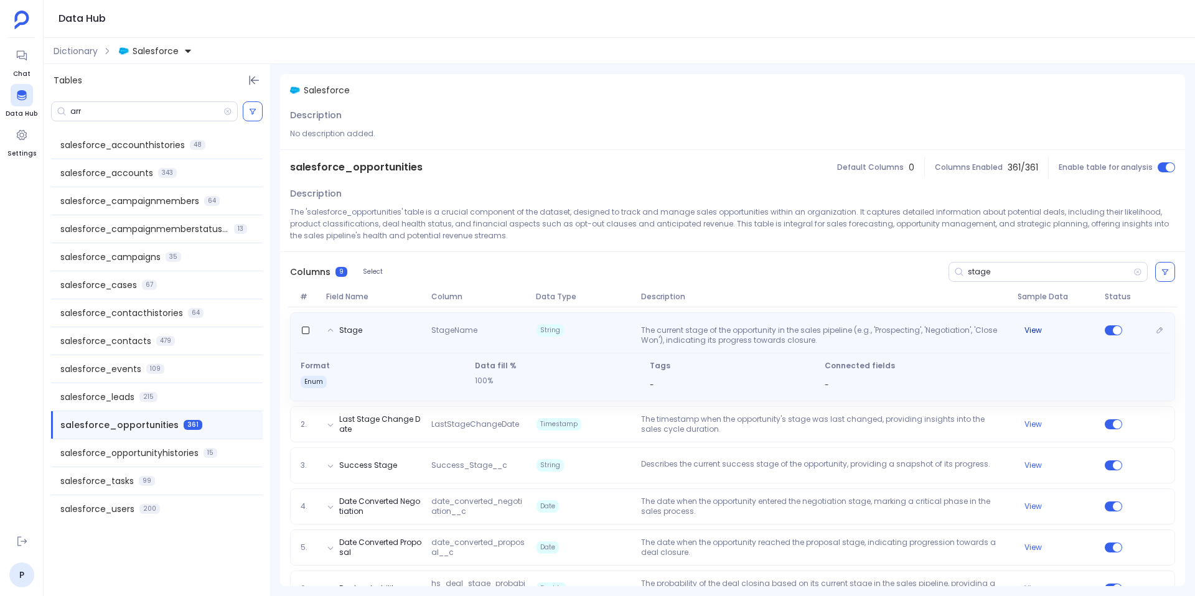
click at [1031, 329] on button "View" at bounding box center [1033, 331] width 17 height 10
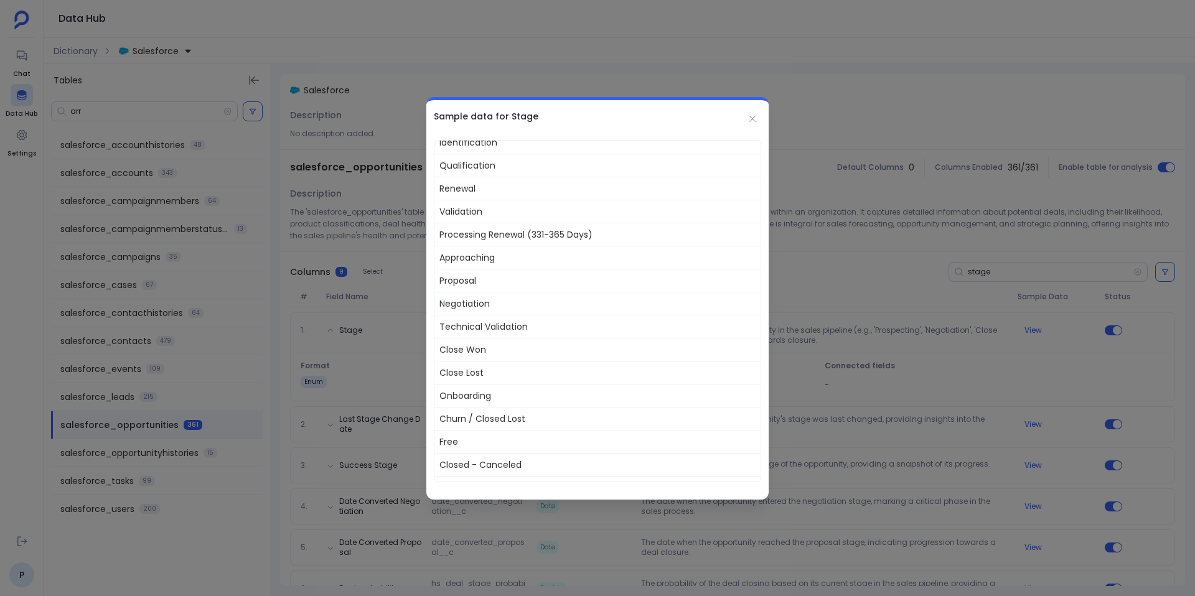
scroll to position [164, 0]
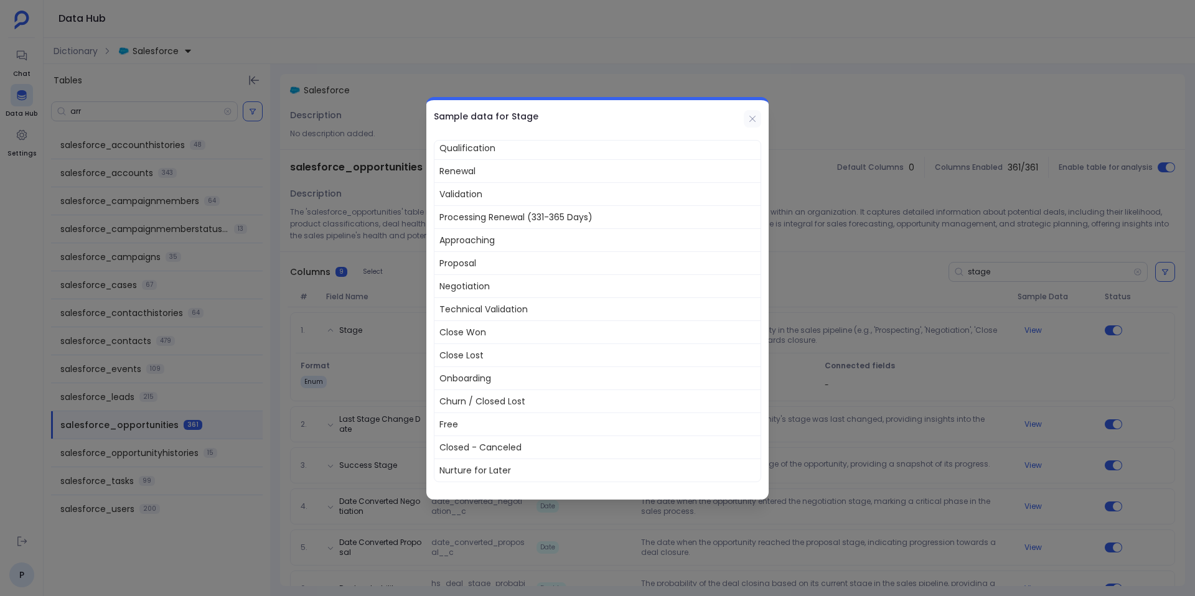
click at [754, 124] on button at bounding box center [752, 118] width 17 height 17
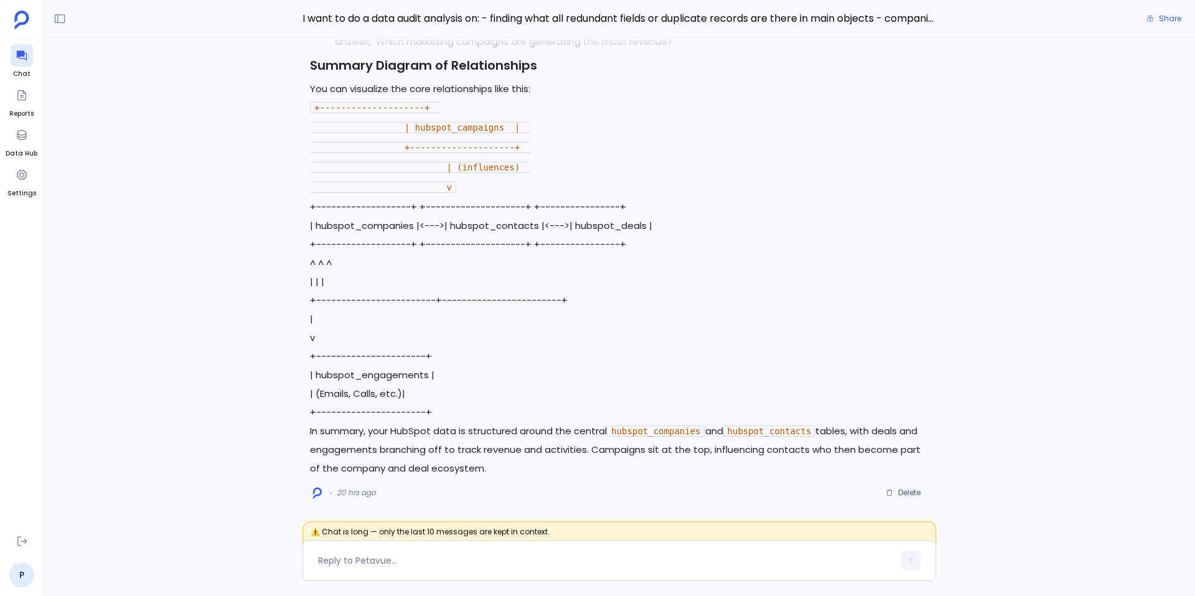
scroll to position [-4994, 0]
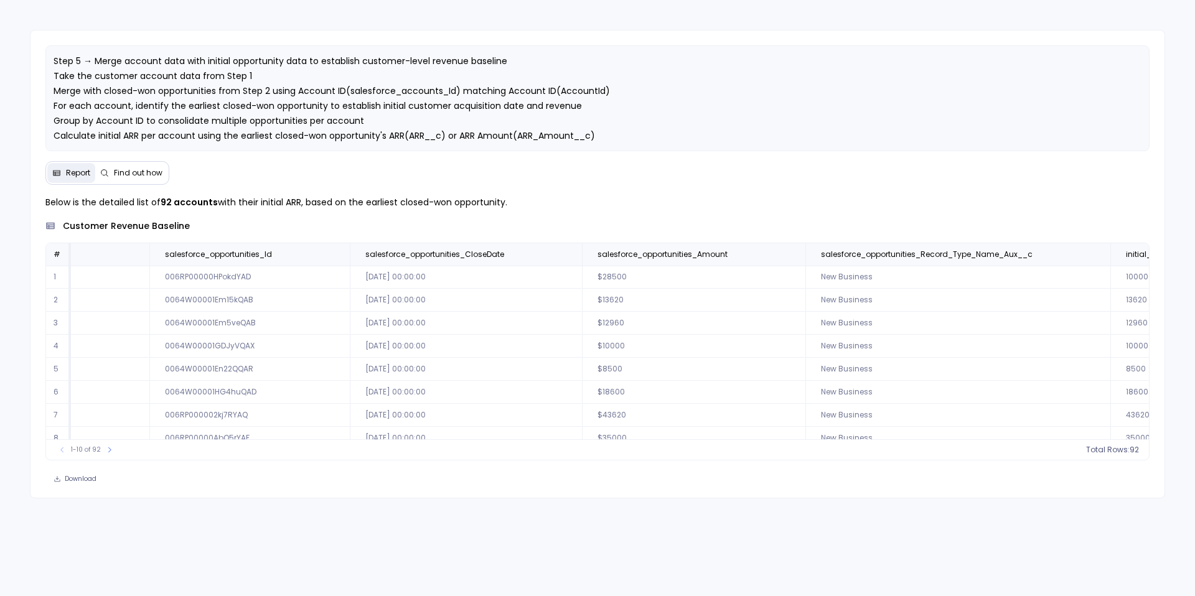
scroll to position [0, 952]
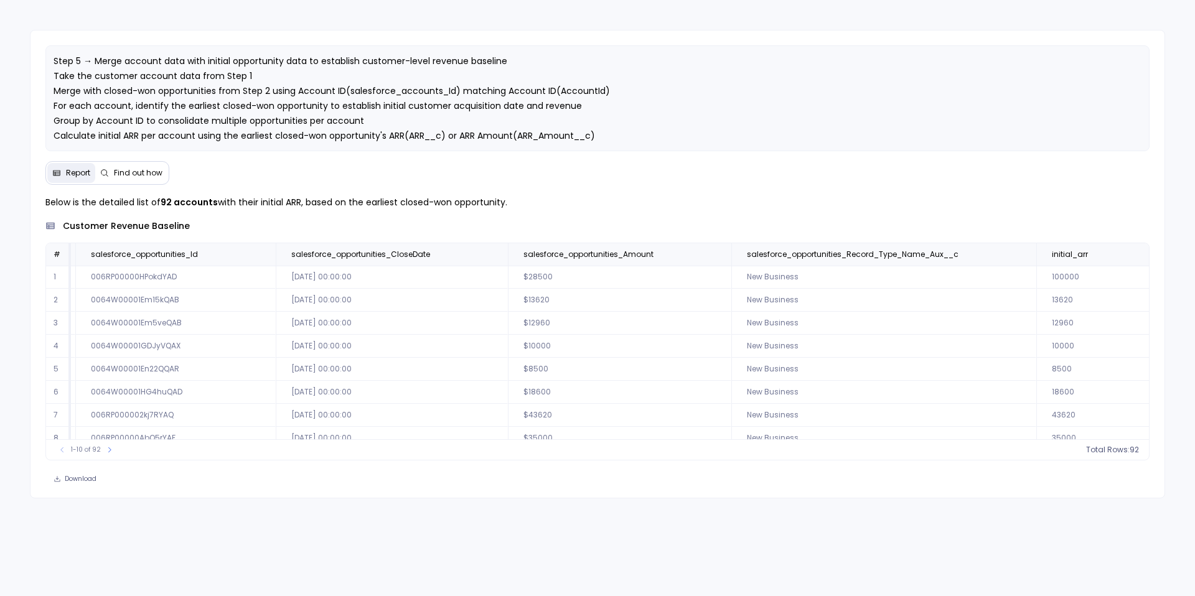
click at [481, 344] on td "2023-03-01 00:00:00" at bounding box center [392, 346] width 232 height 23
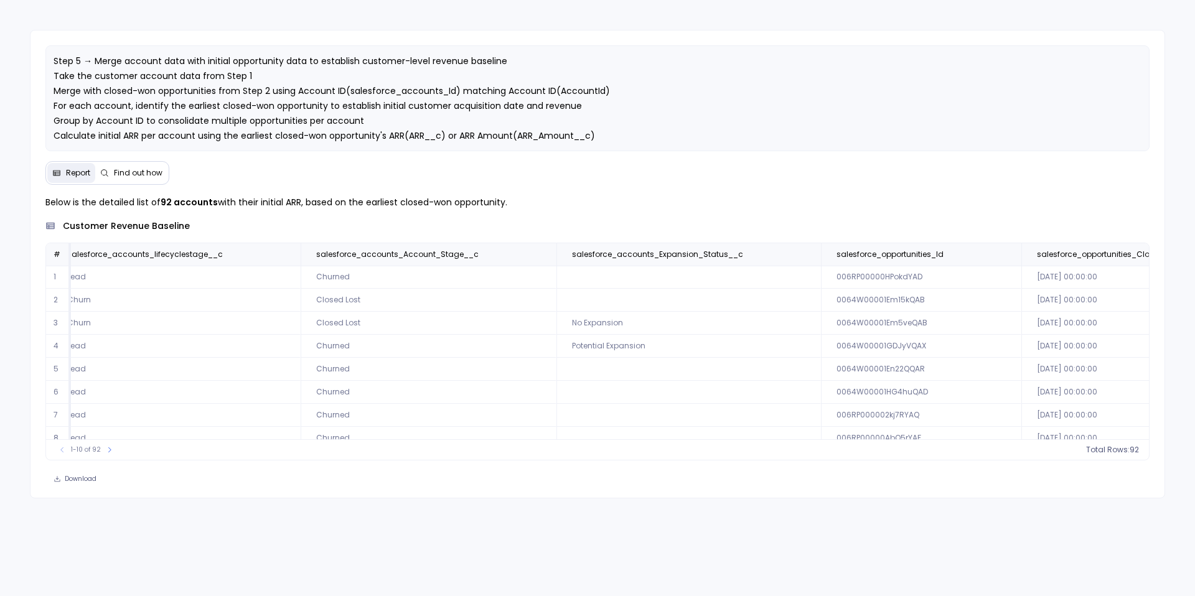
scroll to position [0, 0]
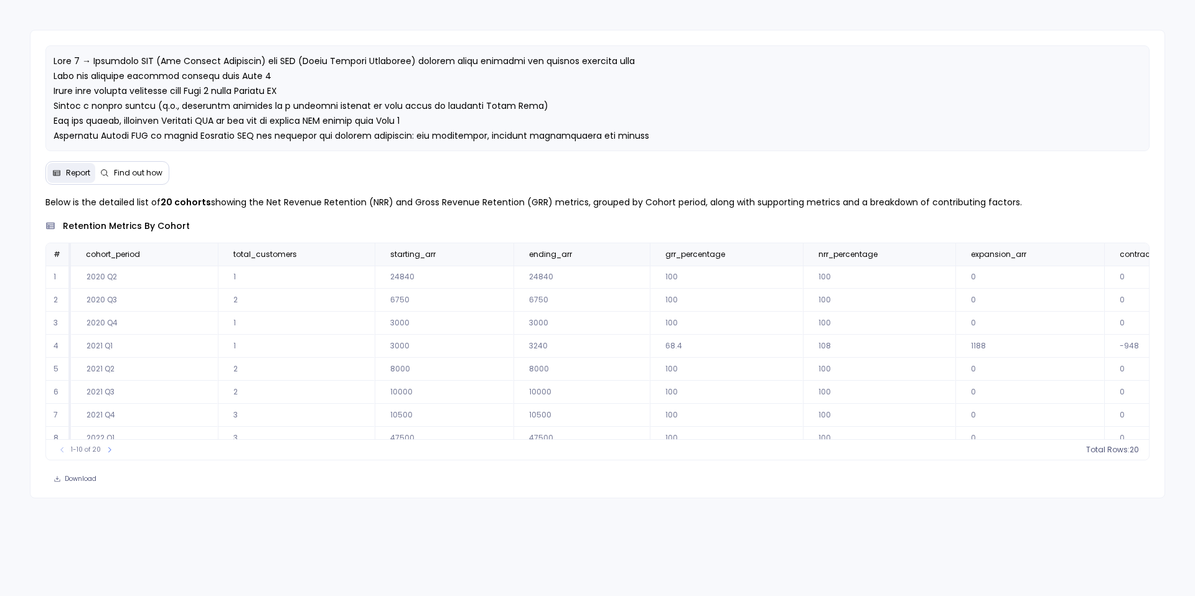
scroll to position [60, 0]
click at [106, 453] on icon at bounding box center [109, 449] width 7 height 7
click at [63, 456] on button at bounding box center [62, 450] width 12 height 12
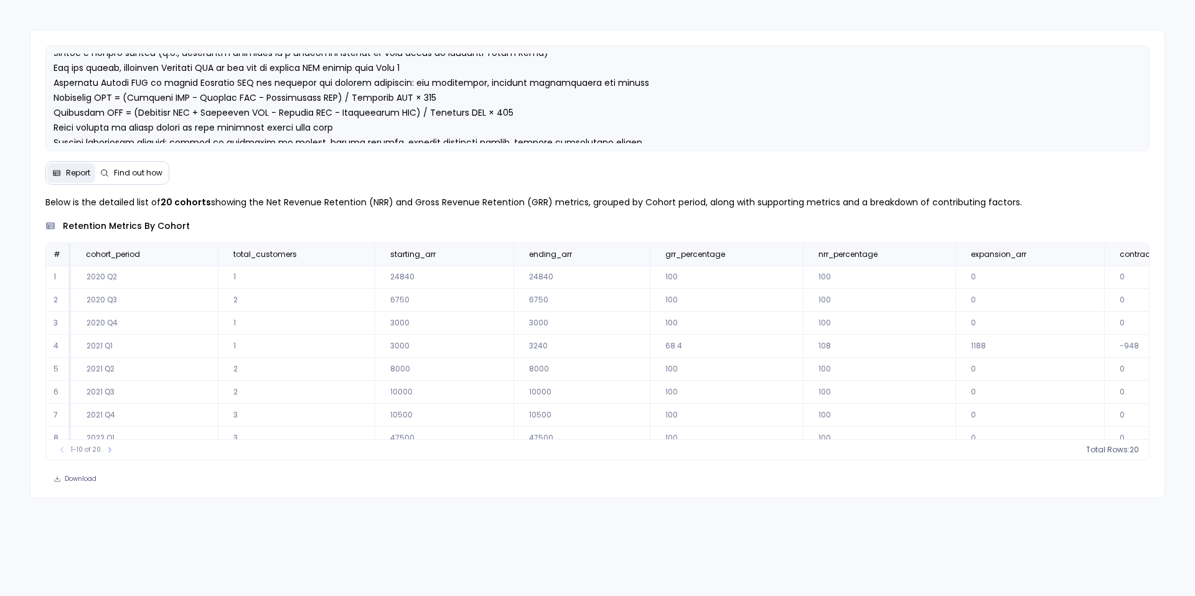
scroll to position [53, 0]
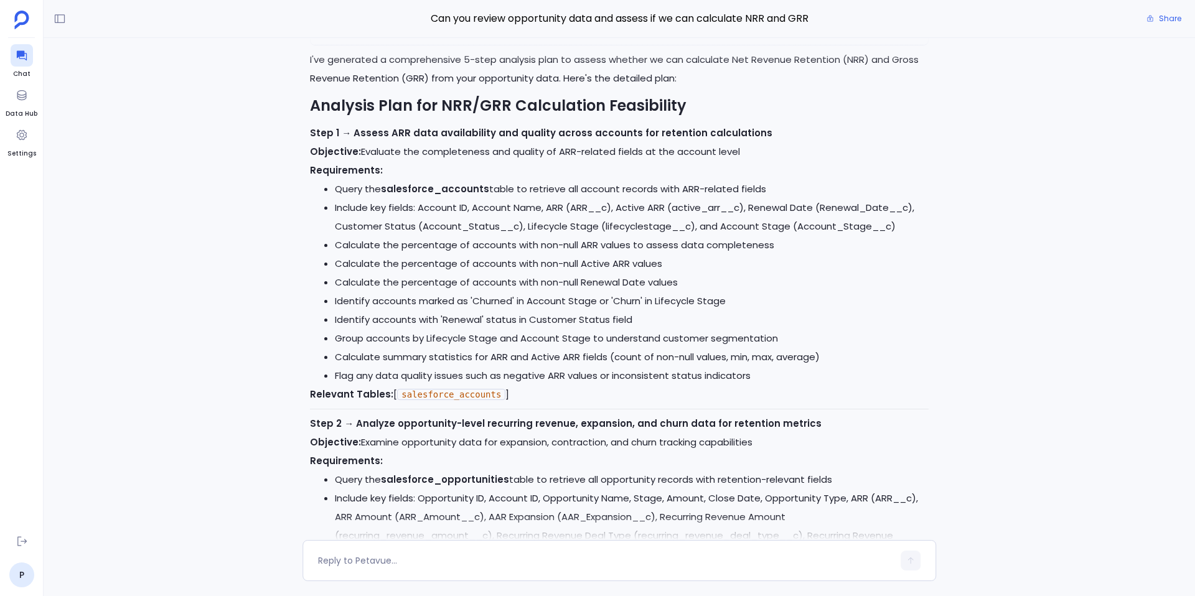
scroll to position [-1479, 0]
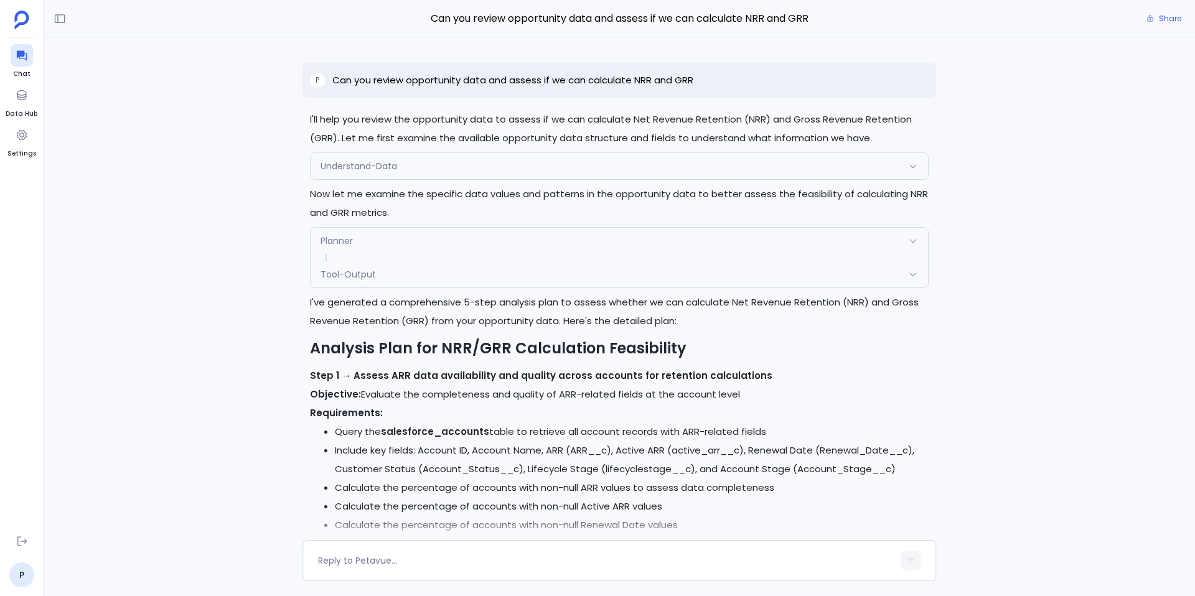
click at [546, 82] on p "Can you review opportunity data and assess if we can calculate NRR and GRR" at bounding box center [512, 80] width 361 height 15
copy p "Can you review opportunity data and assess if we can calculate NRR and GRR"
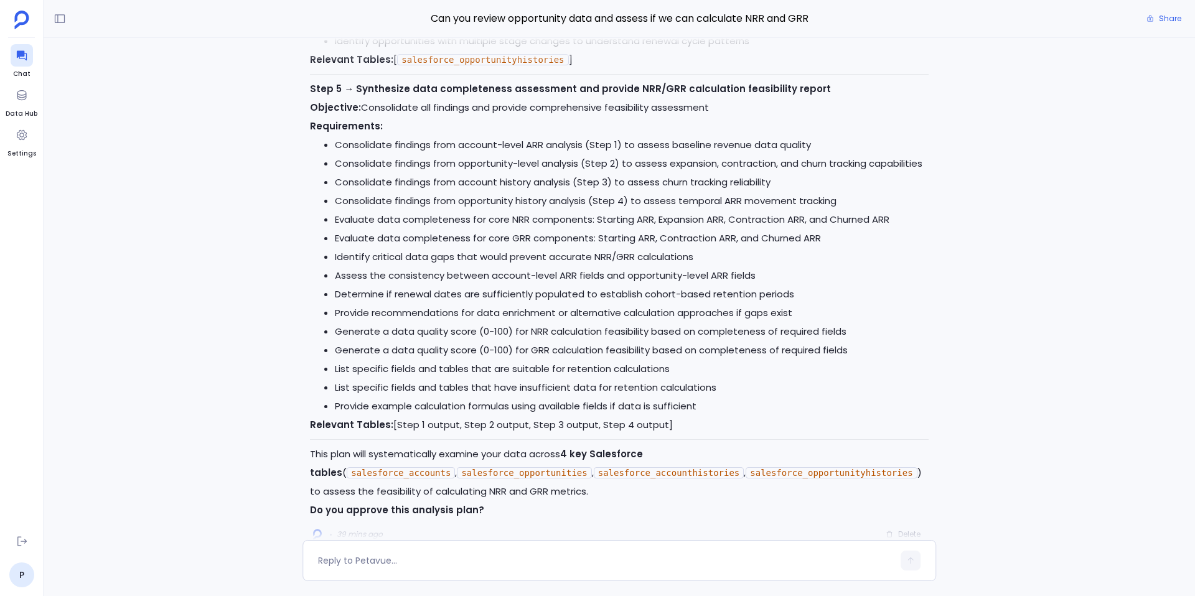
scroll to position [0, 0]
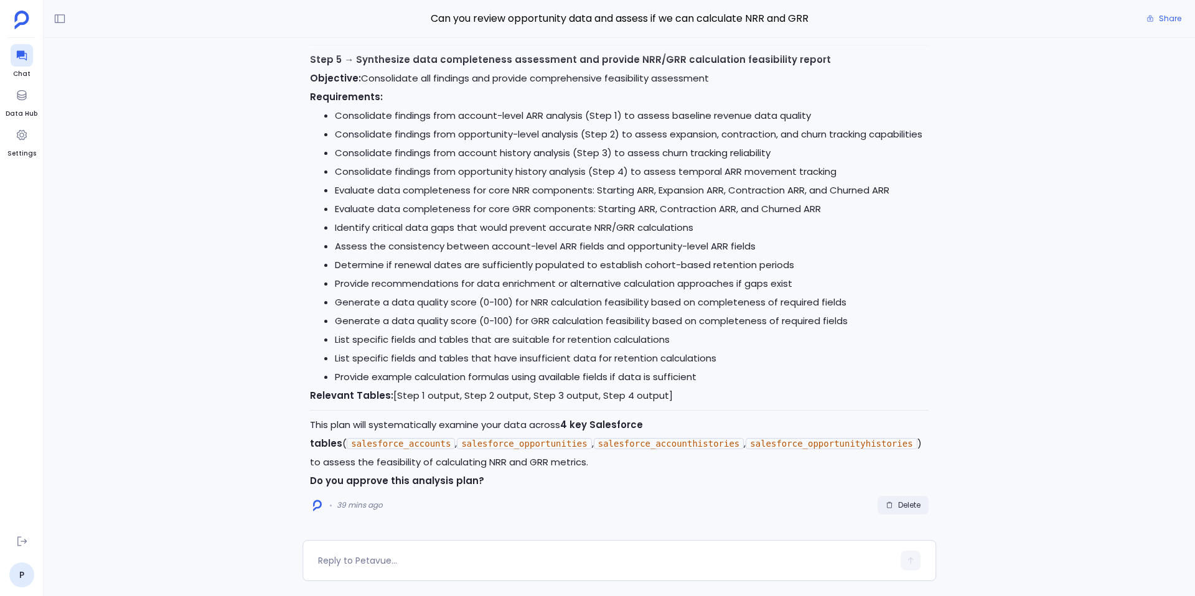
click at [891, 509] on span "Delete" at bounding box center [903, 505] width 35 height 10
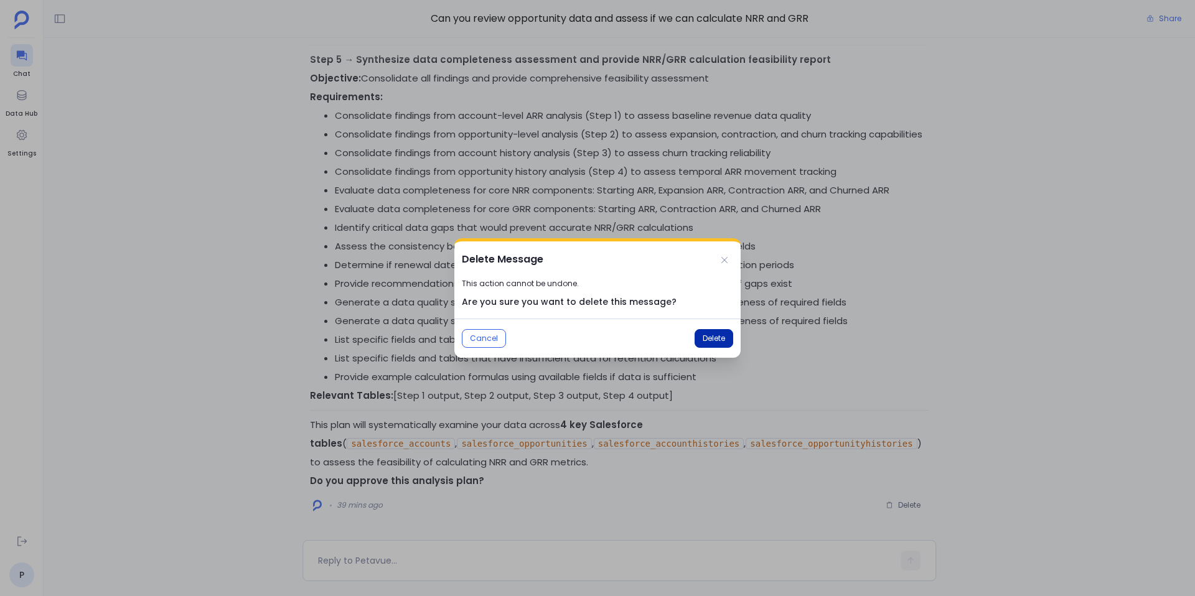
click at [718, 347] on button "Delete" at bounding box center [714, 338] width 39 height 19
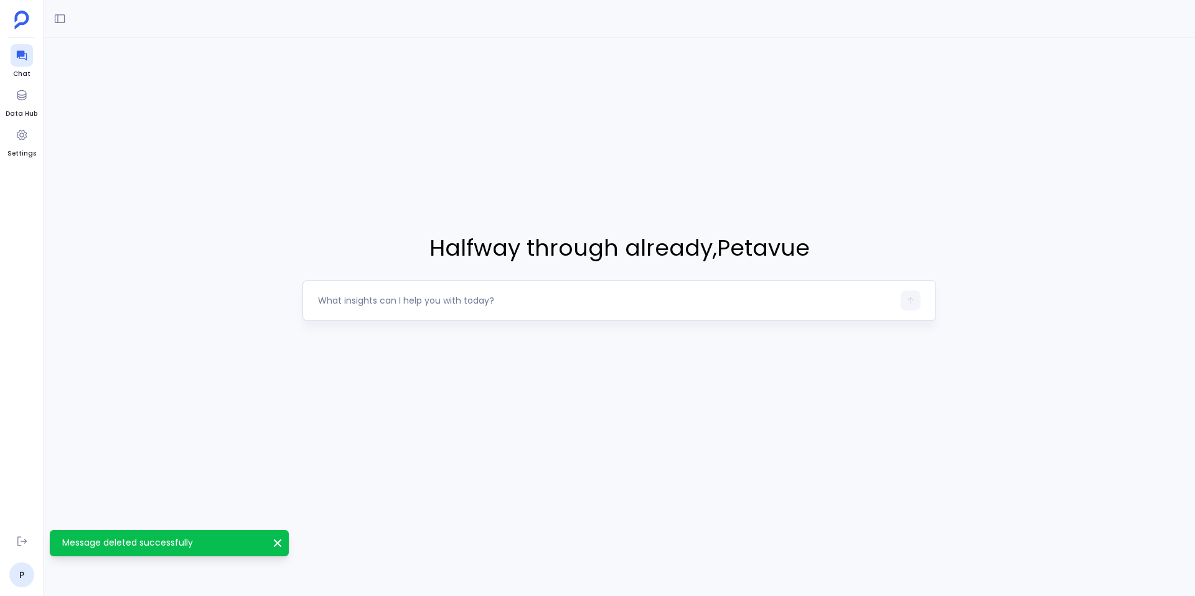
click at [372, 311] on div at bounding box center [620, 300] width 634 height 41
click at [337, 304] on textarea at bounding box center [605, 300] width 575 height 12
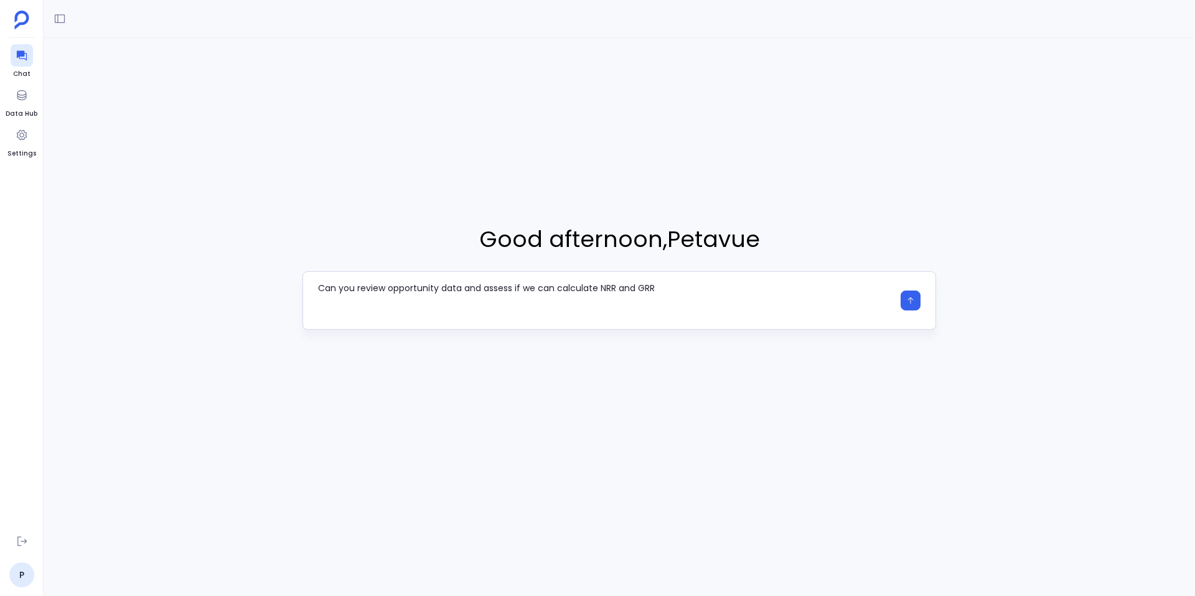
type textarea "Can you review opportunity data and assess if we can calculate NRR and GRR"
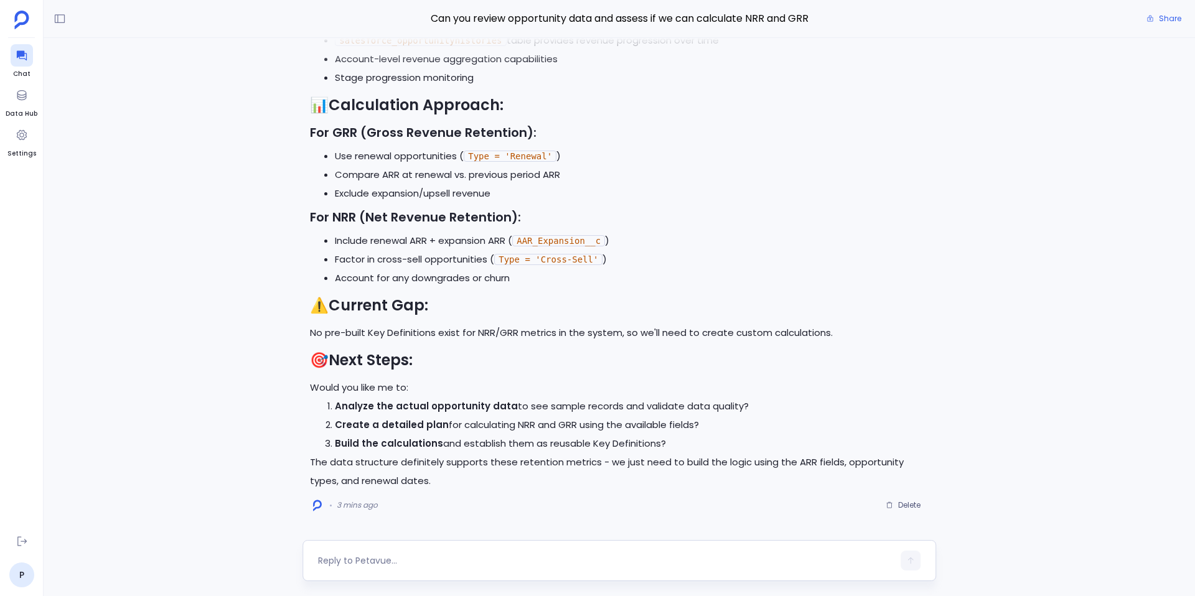
click at [365, 568] on div at bounding box center [605, 561] width 575 height 20
click at [342, 563] on textarea at bounding box center [605, 561] width 575 height 12
type textarea "2"
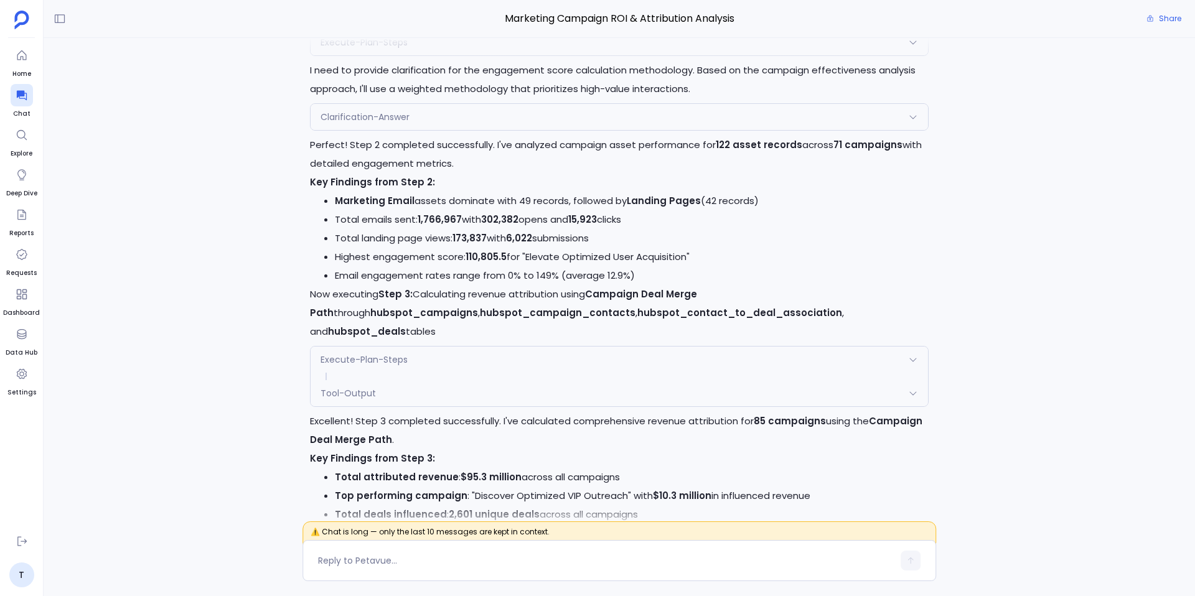
scroll to position [-3915, 0]
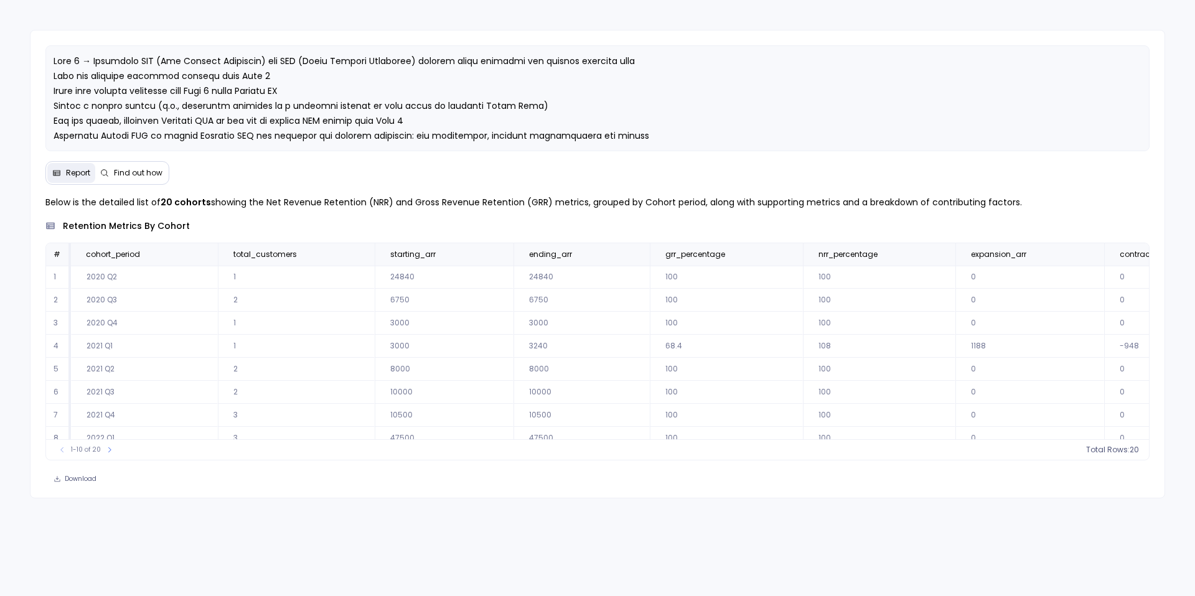
click at [136, 178] on button "Find out how" at bounding box center [131, 173] width 72 height 20
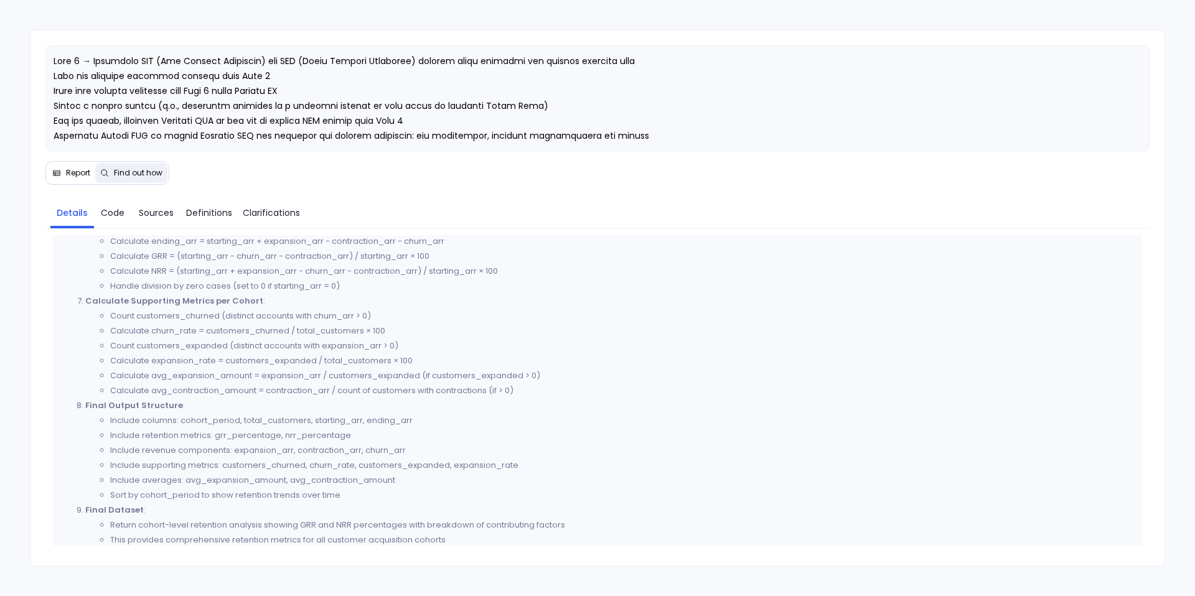
scroll to position [672, 0]
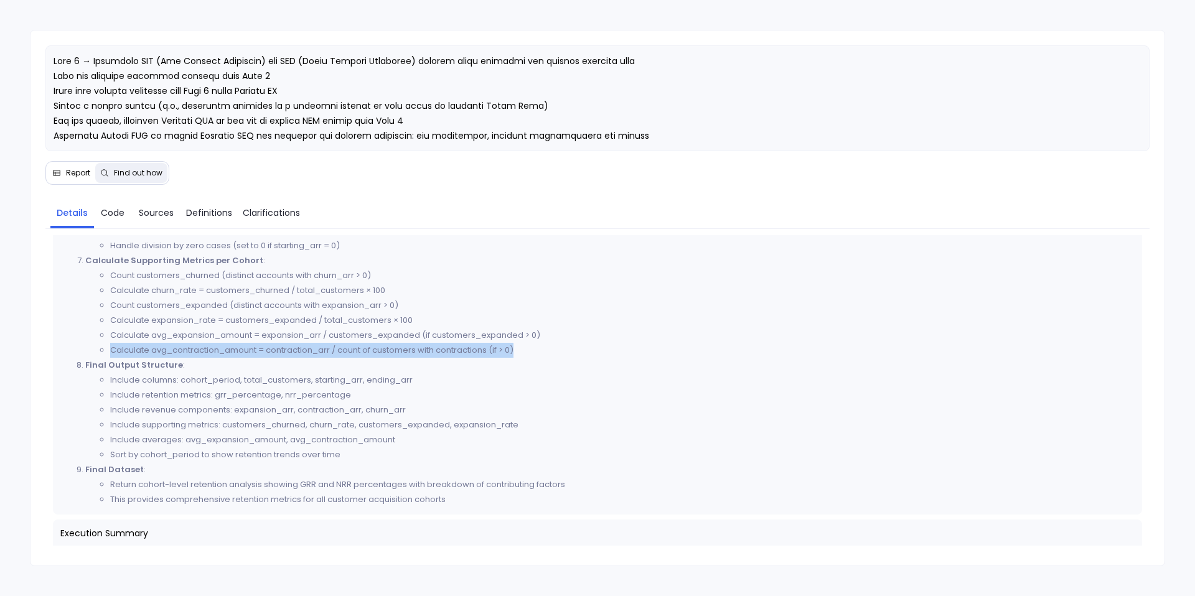
drag, startPoint x: 111, startPoint y: 352, endPoint x: 530, endPoint y: 357, distance: 419.0
click at [530, 357] on ol "Data Sources : Use customer_revenue_baseline_step_06 (customer baseline revenue…" at bounding box center [597, 171] width 1074 height 672
copy ol "Calculate avg_contraction_amount = contraction_arr / count of customers with co…"
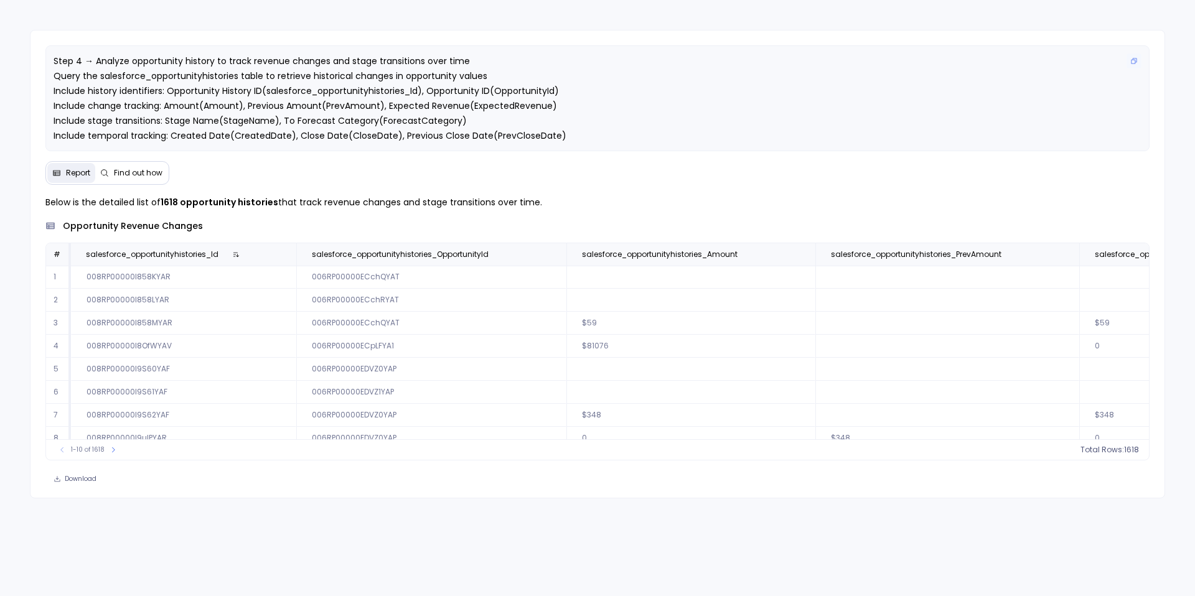
drag, startPoint x: 101, startPoint y: 65, endPoint x: 362, endPoint y: 69, distance: 260.2
click at [362, 70] on span "Step 4 → Analyze opportunity history to track revenue changes and stage transit…" at bounding box center [355, 121] width 603 height 132
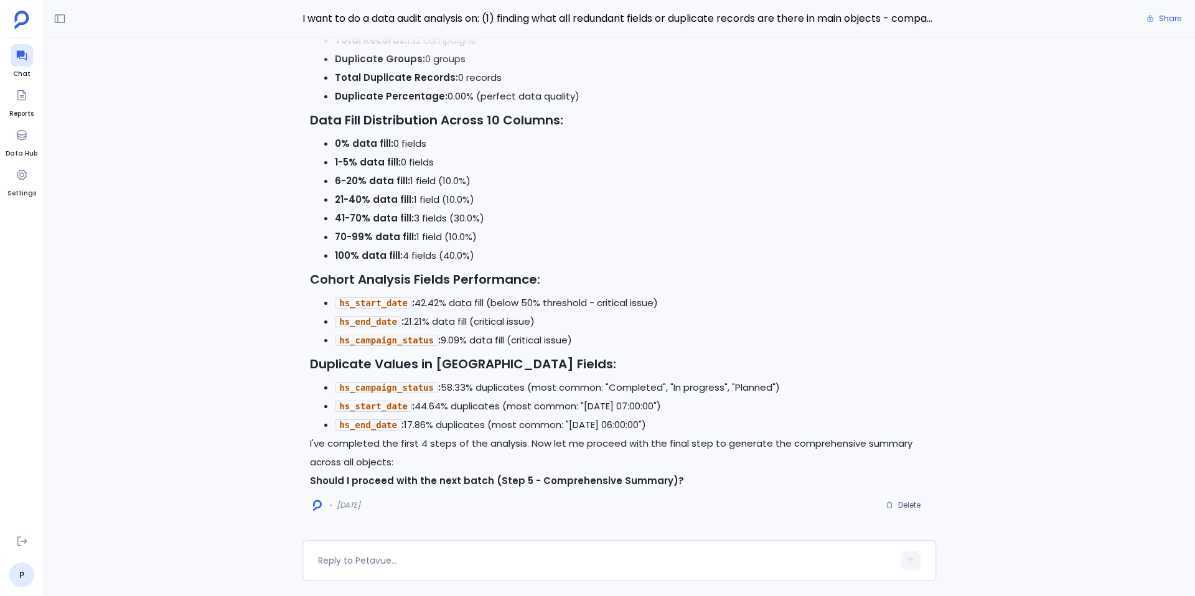
scroll to position [-3700, 0]
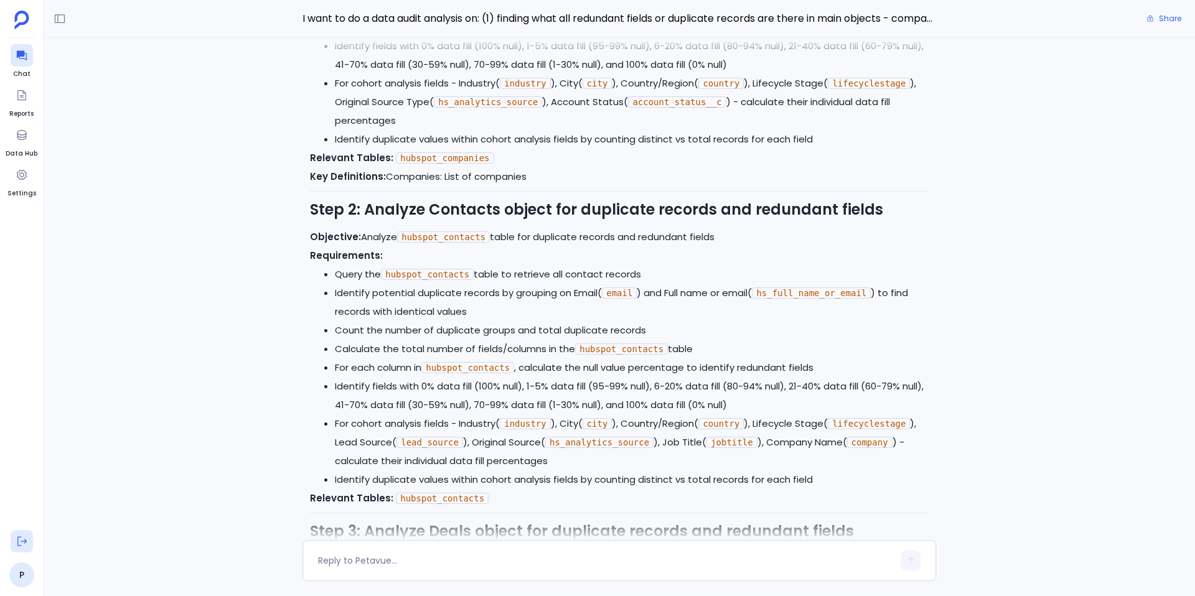
click at [31, 541] on button at bounding box center [22, 541] width 22 height 22
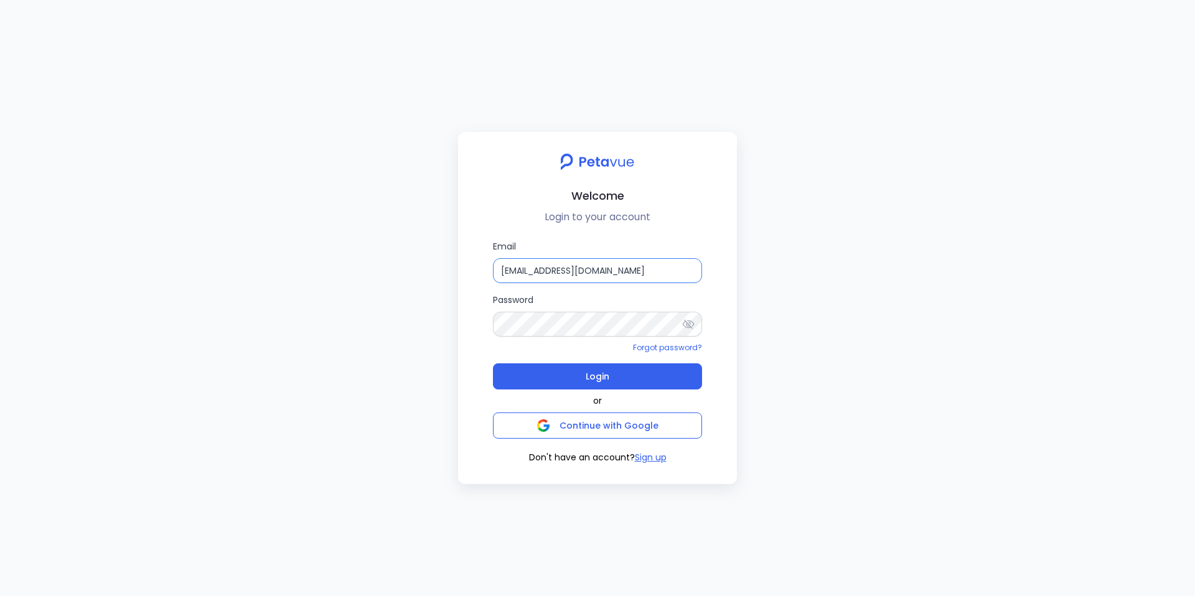
click at [638, 272] on input "[EMAIL_ADDRESS][DOMAIN_NAME]" at bounding box center [597, 270] width 209 height 25
type input "[EMAIL_ADDRESS][DOMAIN_NAME]"
click at [588, 376] on span "Login" at bounding box center [598, 376] width 24 height 17
